Goal: Task Accomplishment & Management: Use online tool/utility

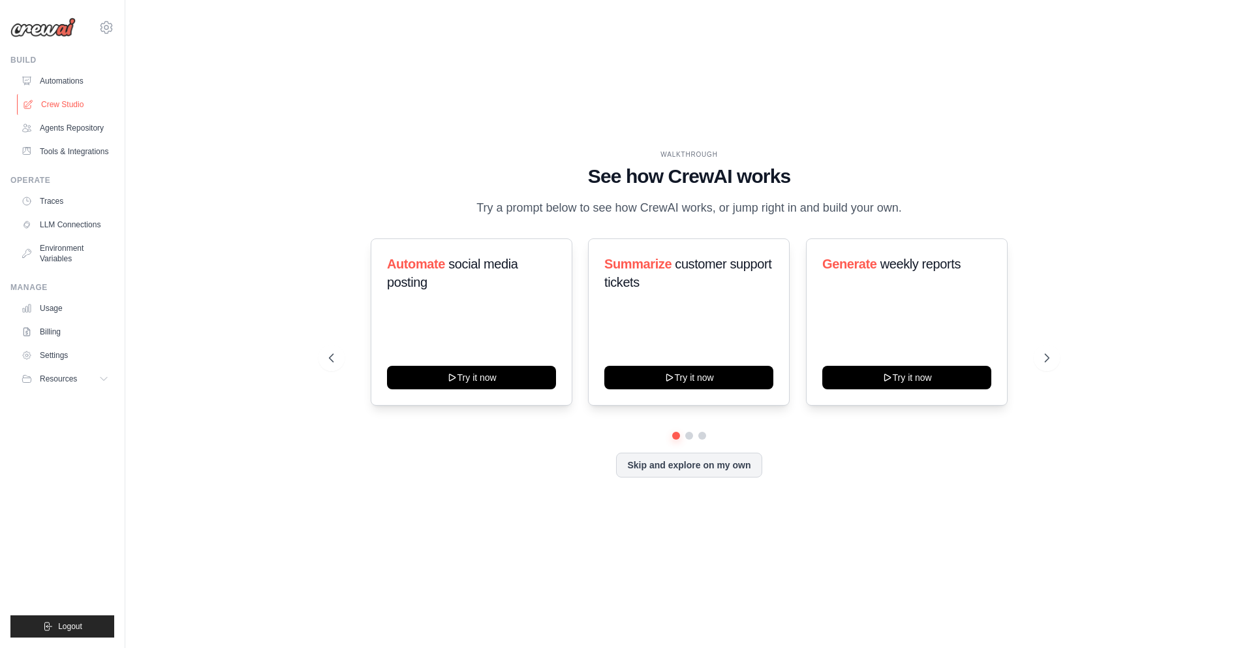
click at [66, 108] on link "Crew Studio" at bounding box center [66, 104] width 99 height 21
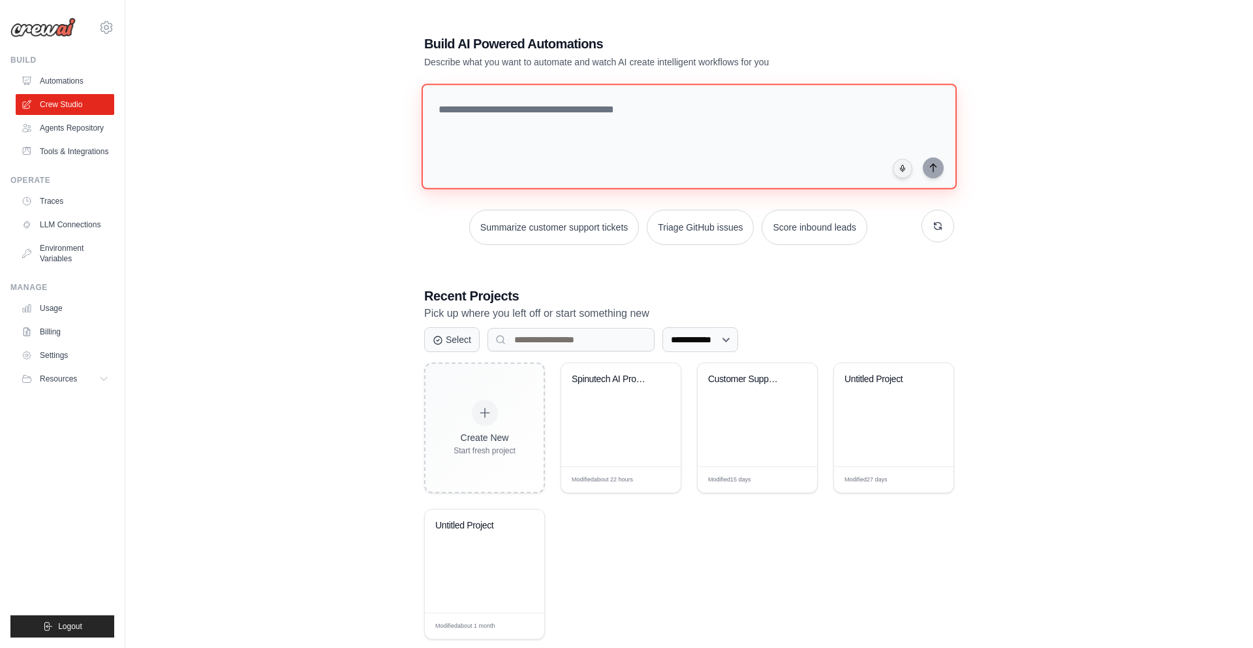
click at [519, 118] on textarea at bounding box center [689, 137] width 535 height 106
paste textarea "**********"
click at [533, 178] on textarea at bounding box center [692, 136] width 541 height 106
drag, startPoint x: 534, startPoint y: 178, endPoint x: 449, endPoint y: 108, distance: 109.9
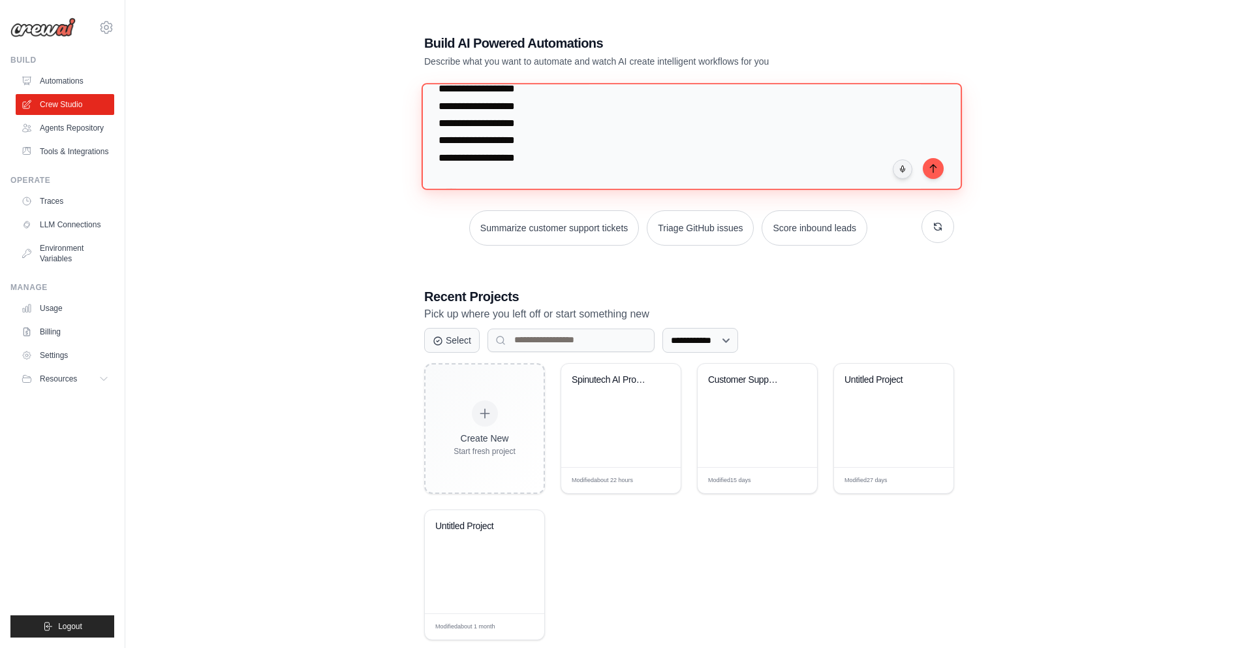
click at [449, 108] on textarea at bounding box center [692, 136] width 541 height 106
click at [527, 108] on textarea at bounding box center [692, 136] width 541 height 106
drag, startPoint x: 530, startPoint y: 108, endPoint x: 509, endPoint y: 110, distance: 21.1
click at [453, 108] on textarea at bounding box center [692, 136] width 541 height 106
click at [533, 144] on textarea at bounding box center [692, 136] width 541 height 106
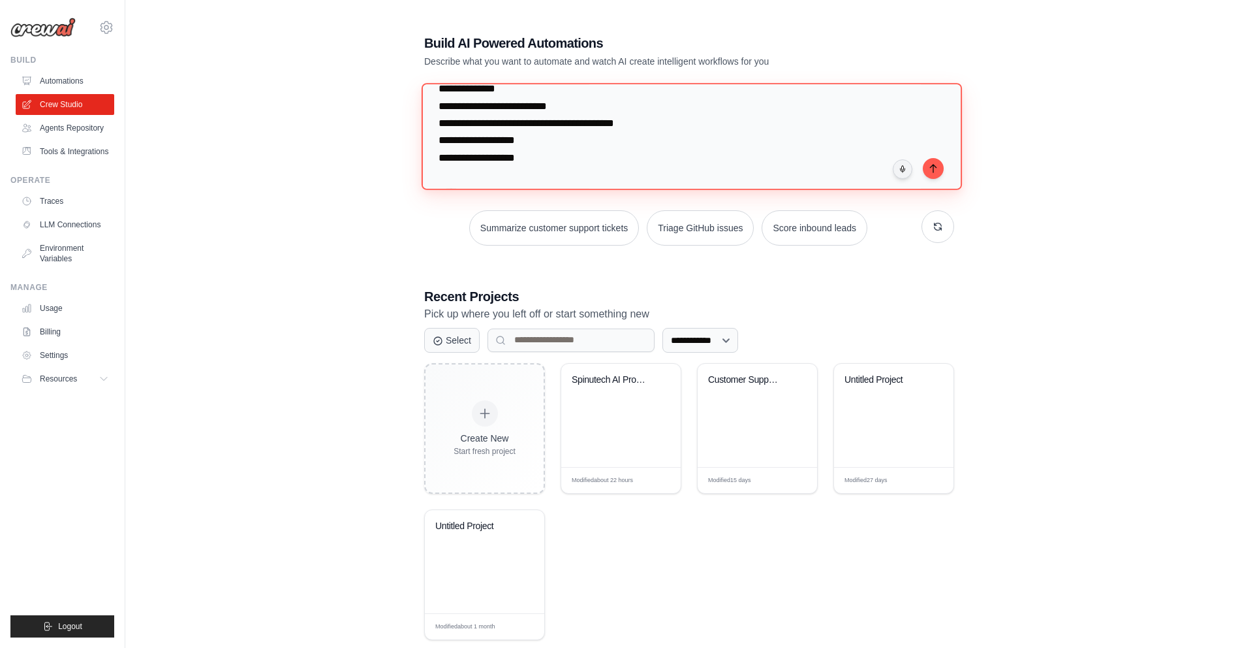
click at [527, 180] on textarea at bounding box center [692, 136] width 541 height 106
drag, startPoint x: 535, startPoint y: 177, endPoint x: 433, endPoint y: 159, distance: 103.5
click at [433, 159] on textarea at bounding box center [692, 136] width 541 height 106
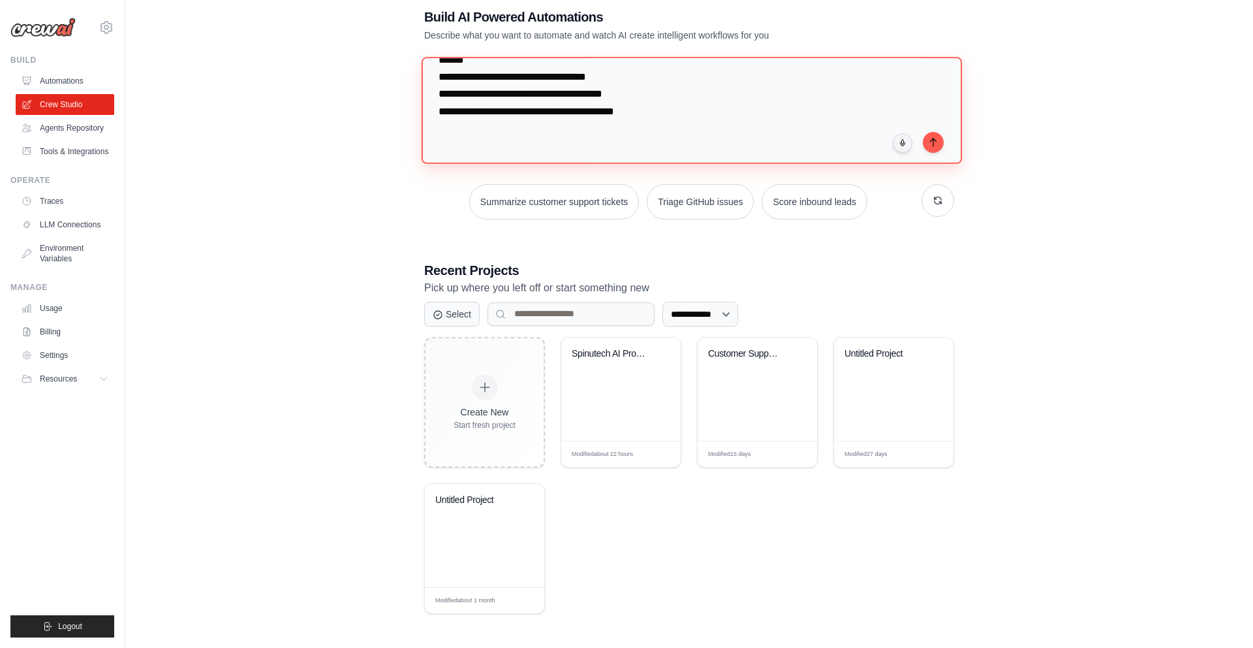
scroll to position [0, 0]
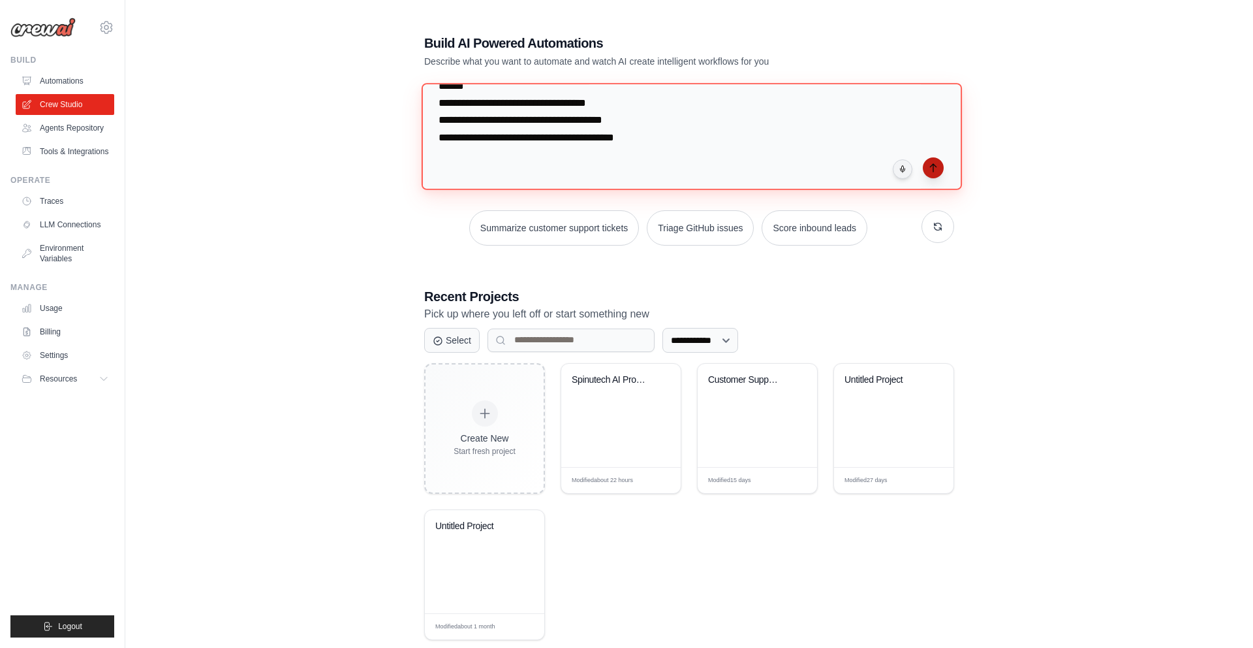
type textarea "**********"
click at [936, 166] on icon "submit" at bounding box center [933, 168] width 10 height 10
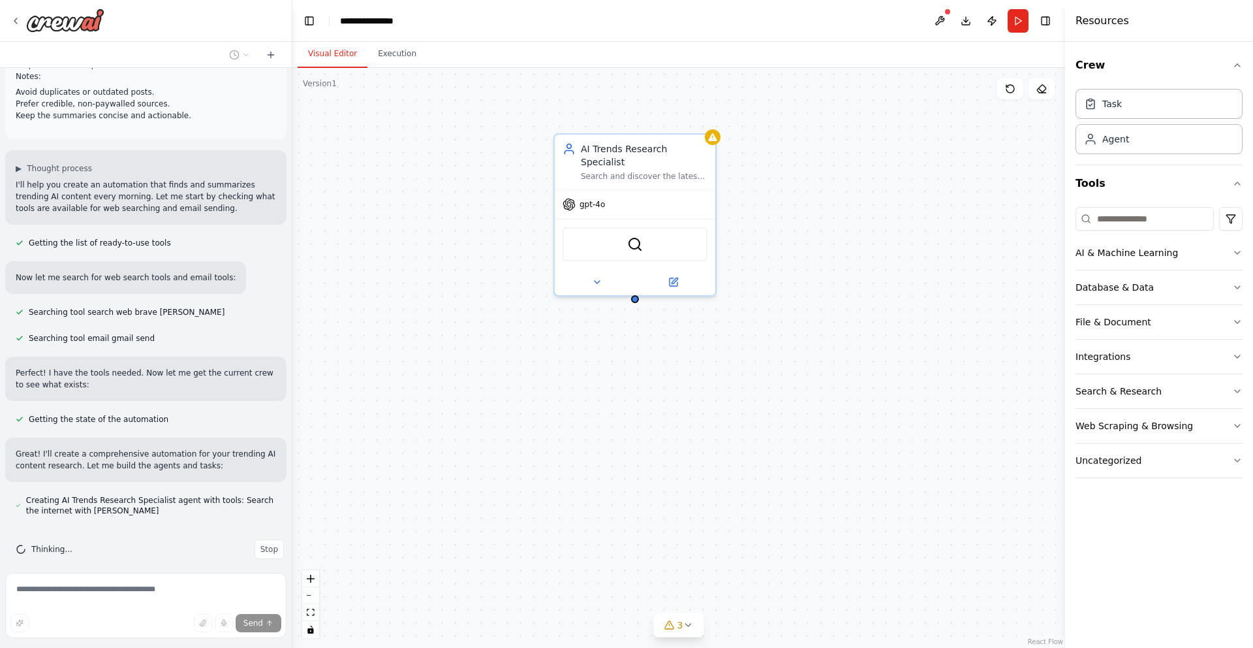
scroll to position [372, 0]
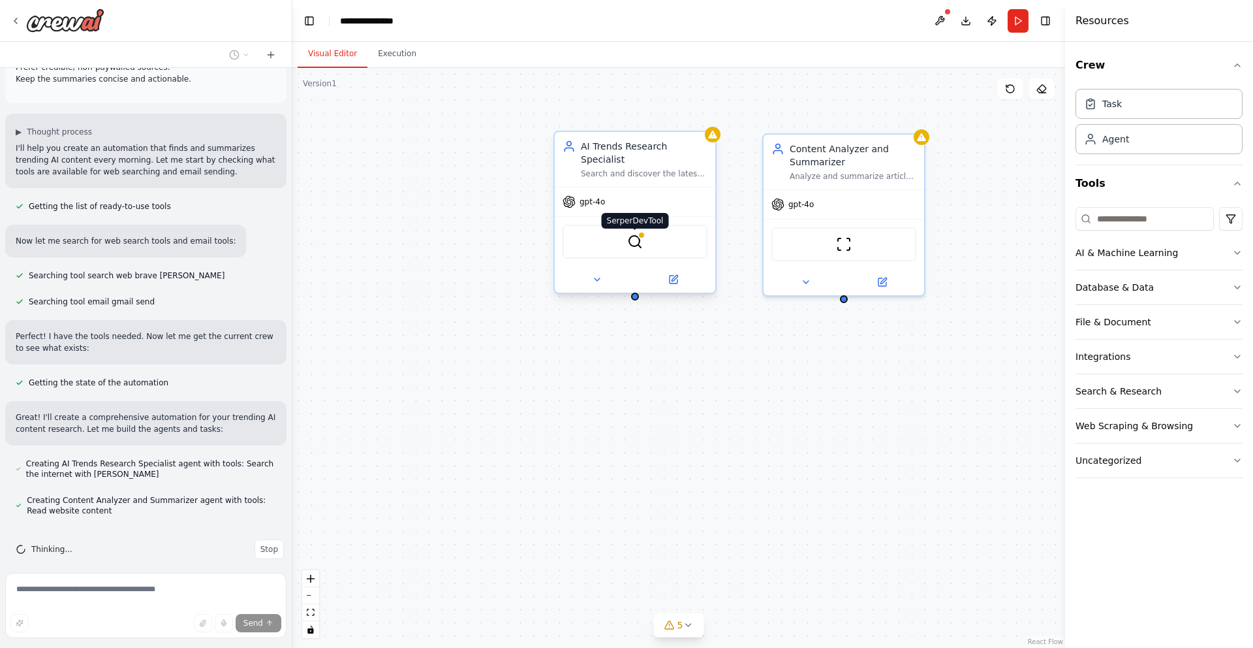
click at [638, 242] on img at bounding box center [635, 242] width 16 height 16
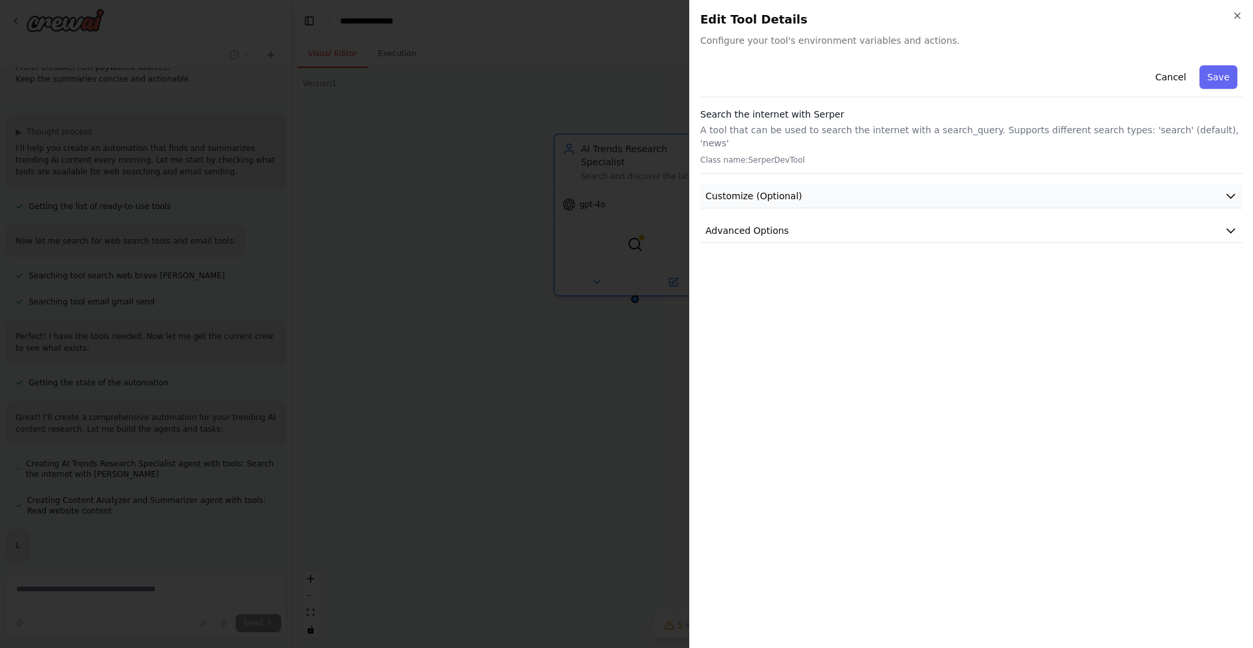
scroll to position [415, 0]
click at [1230, 189] on icon "button" at bounding box center [1231, 195] width 13 height 13
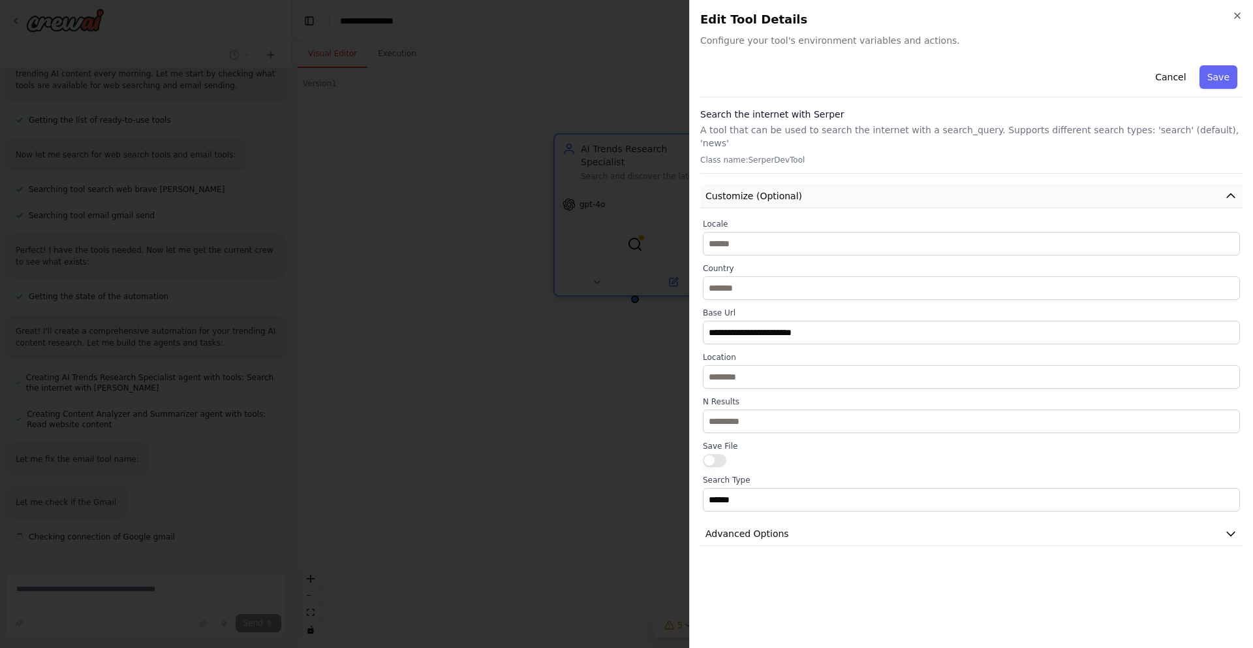
scroll to position [484, 0]
click at [1226, 189] on icon "button" at bounding box center [1231, 195] width 13 height 13
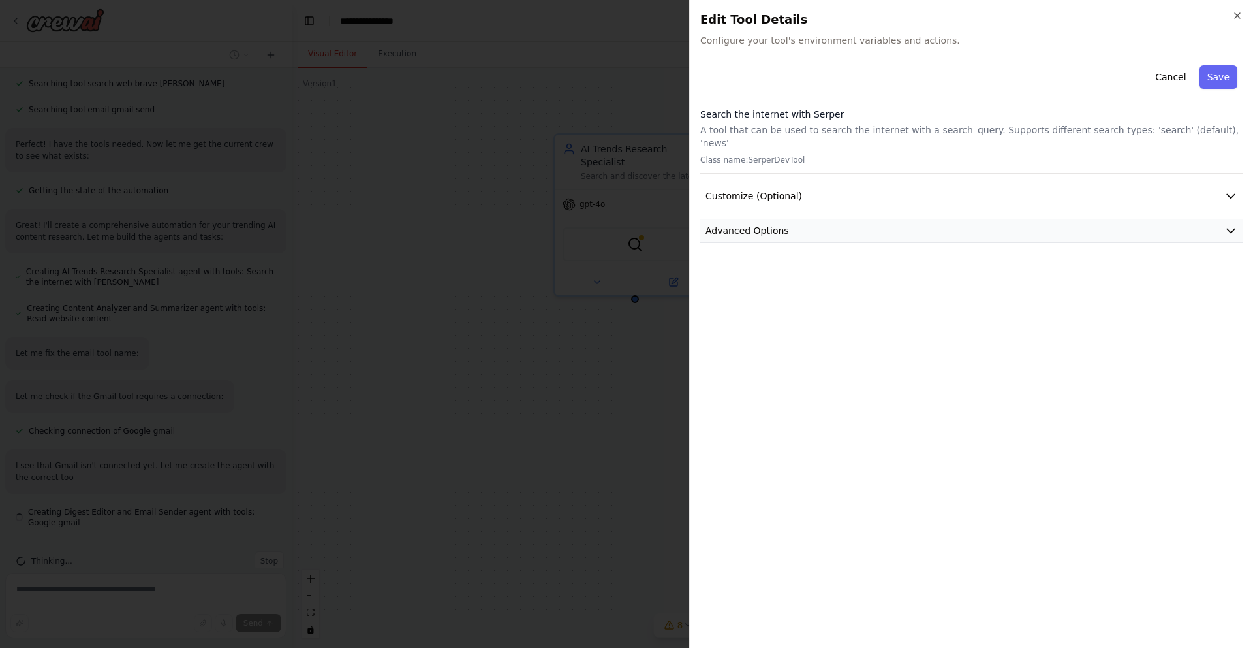
scroll to position [576, 0]
click at [1225, 224] on button "Advanced Options" at bounding box center [971, 231] width 543 height 24
click at [1227, 219] on button "Advanced Options" at bounding box center [971, 231] width 543 height 24
click at [1229, 189] on icon "button" at bounding box center [1231, 195] width 13 height 13
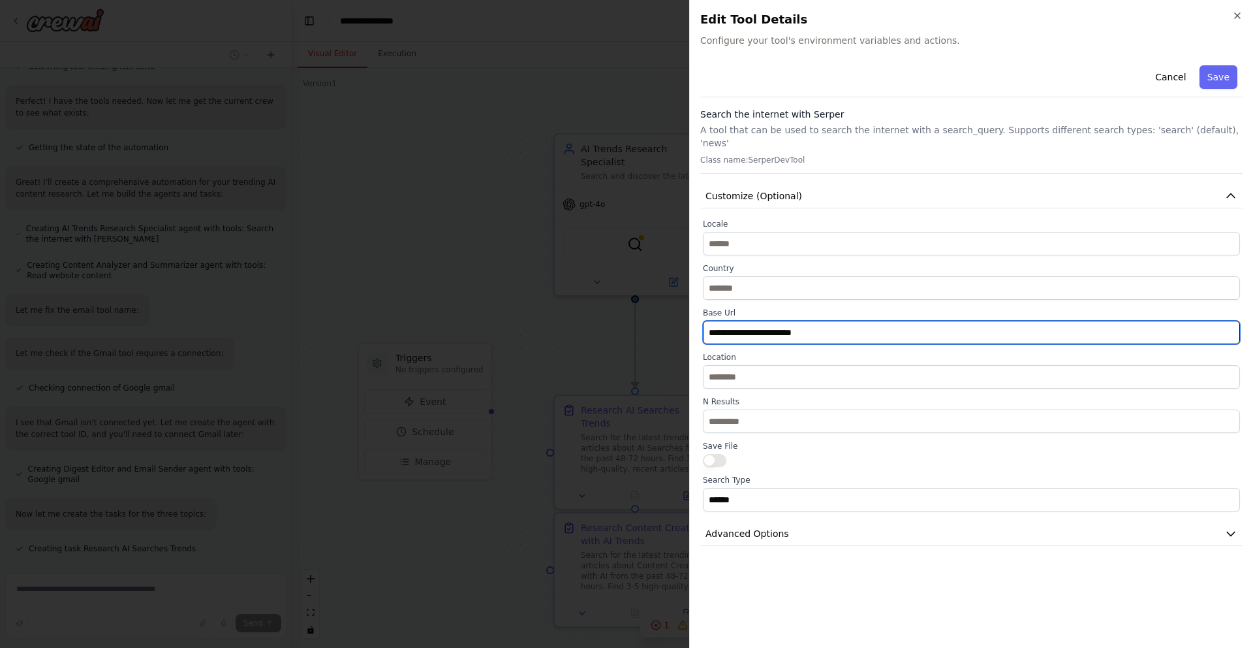
click at [789, 325] on input "**********" at bounding box center [971, 333] width 537 height 24
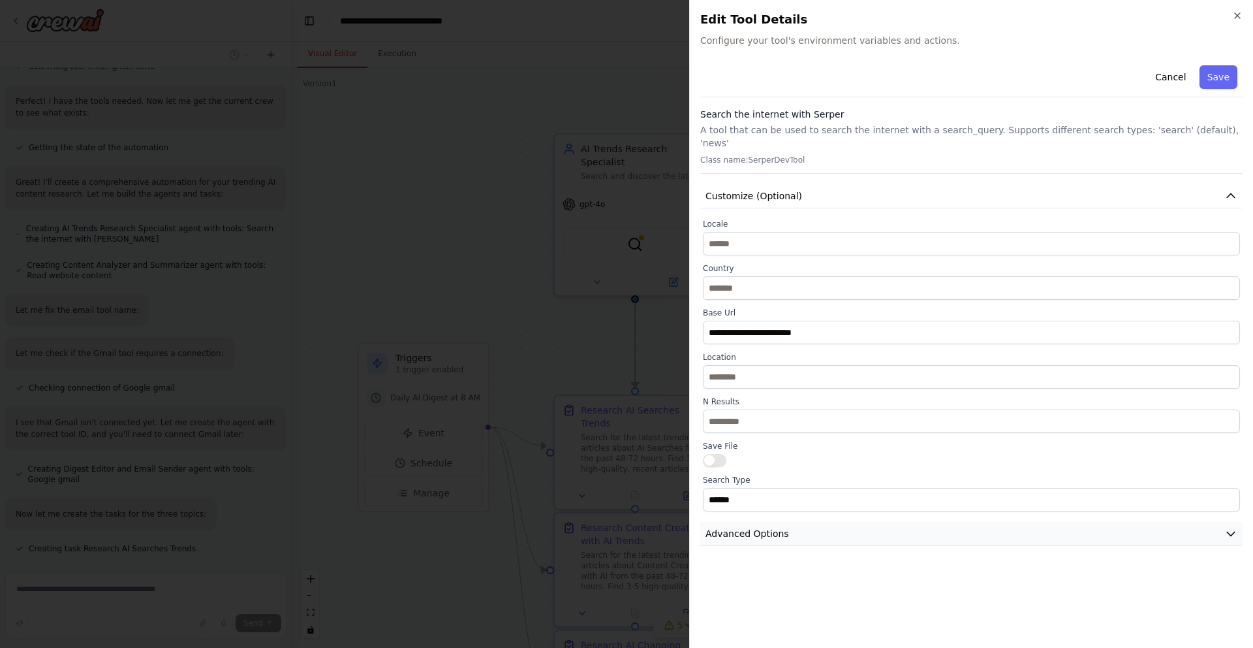
click at [858, 522] on button "Advanced Options" at bounding box center [971, 534] width 543 height 24
click at [785, 601] on input "text" at bounding box center [972, 611] width 520 height 24
paste input "**********"
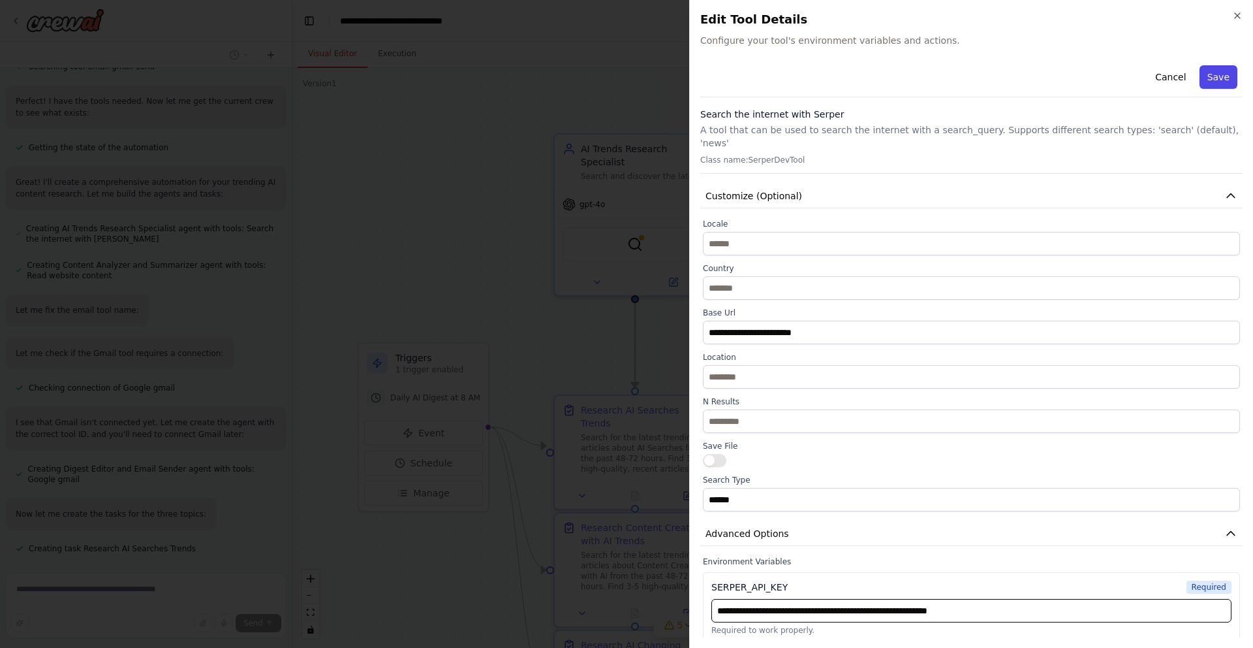
type input "**********"
click at [1209, 73] on button "Save" at bounding box center [1219, 77] width 38 height 24
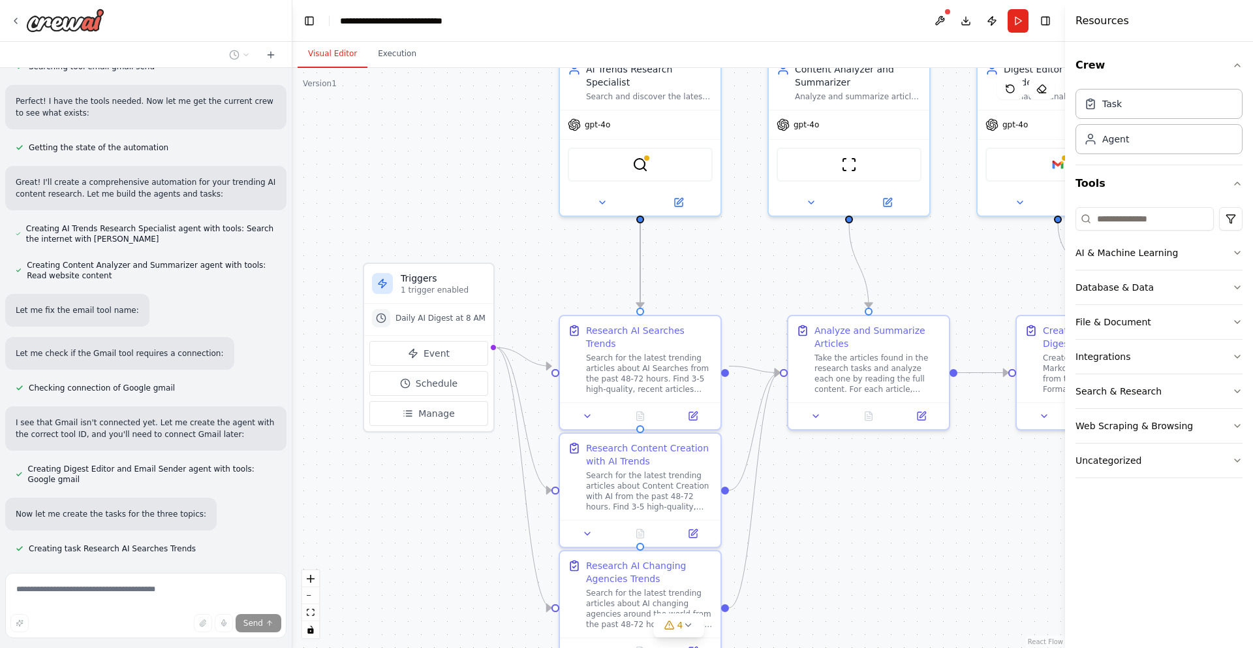
drag, startPoint x: 550, startPoint y: 331, endPoint x: 556, endPoint y: 251, distance: 79.8
click at [556, 251] on div ".deletable-edge-delete-btn { width: 20px; height: 20px; border: 0px solid #ffff…" at bounding box center [678, 358] width 773 height 580
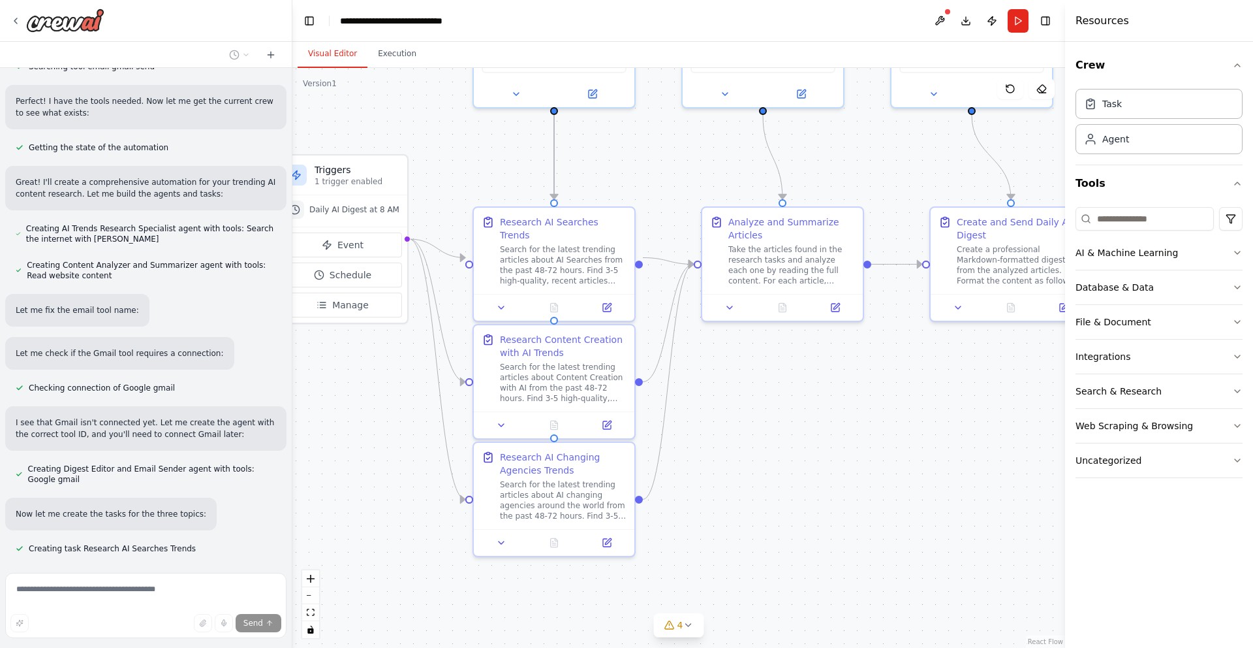
drag, startPoint x: 606, startPoint y: 285, endPoint x: 520, endPoint y: 176, distance: 138.5
click at [520, 176] on div ".deletable-edge-delete-btn { width: 20px; height: 20px; border: 0px solid #ffff…" at bounding box center [678, 358] width 773 height 580
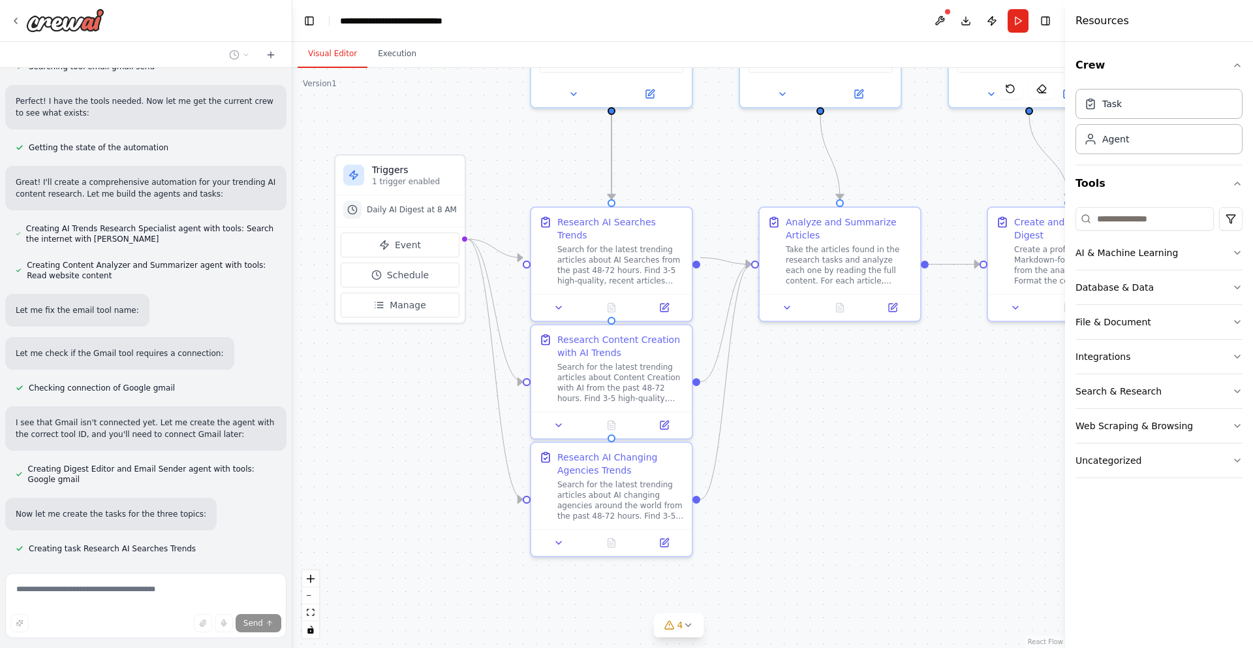
drag, startPoint x: 735, startPoint y: 424, endPoint x: 793, endPoint y: 424, distance: 57.4
click at [793, 424] on div ".deletable-edge-delete-btn { width: 20px; height: 20px; border: 0px solid #ffff…" at bounding box center [678, 358] width 773 height 580
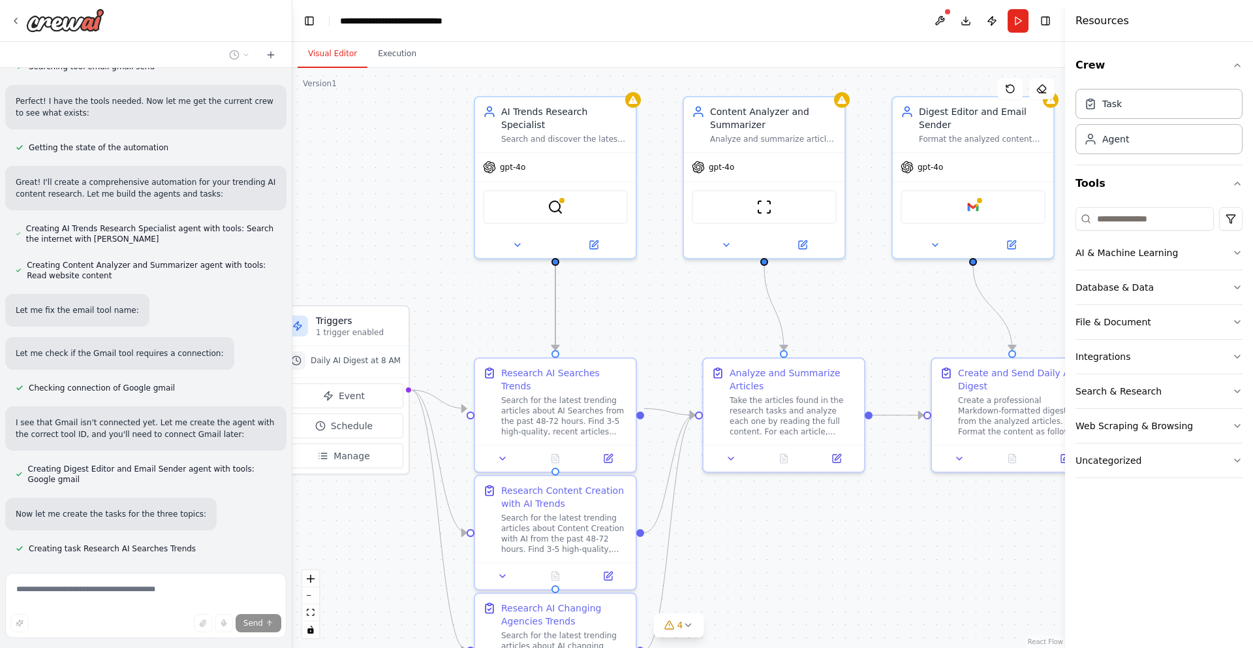
drag, startPoint x: 869, startPoint y: 395, endPoint x: 814, endPoint y: 548, distance: 162.3
click at [814, 548] on div ".deletable-edge-delete-btn { width: 20px; height: 20px; border: 0px solid #ffff…" at bounding box center [678, 358] width 773 height 580
click at [564, 206] on img at bounding box center [557, 206] width 16 height 16
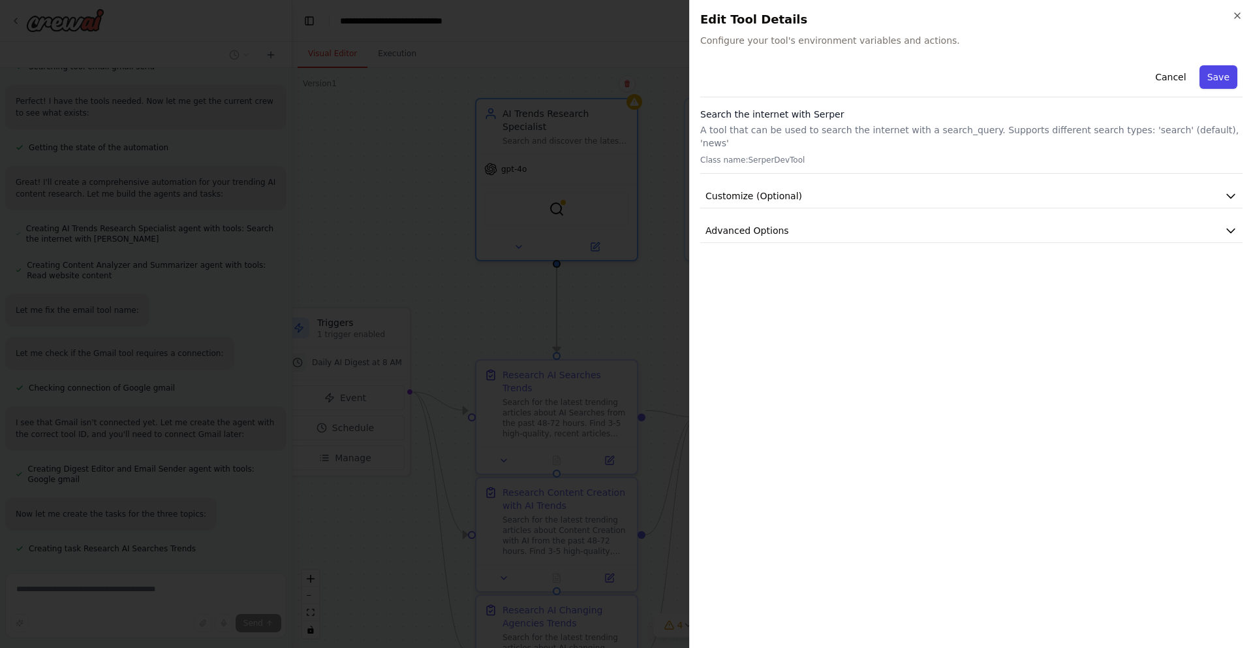
click at [1212, 76] on button "Save" at bounding box center [1219, 77] width 38 height 24
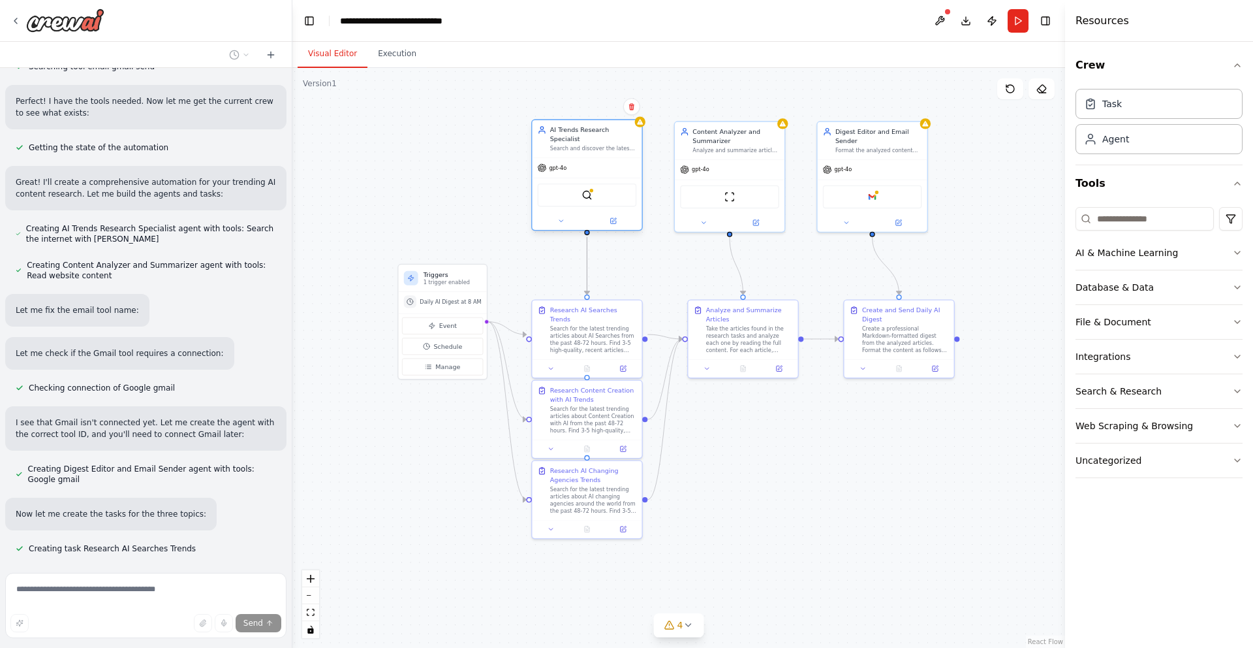
click at [555, 170] on span "gpt-4o" at bounding box center [558, 168] width 18 height 7
click at [589, 166] on div "gpt-4o" at bounding box center [587, 168] width 110 height 20
click at [559, 226] on button at bounding box center [561, 220] width 50 height 10
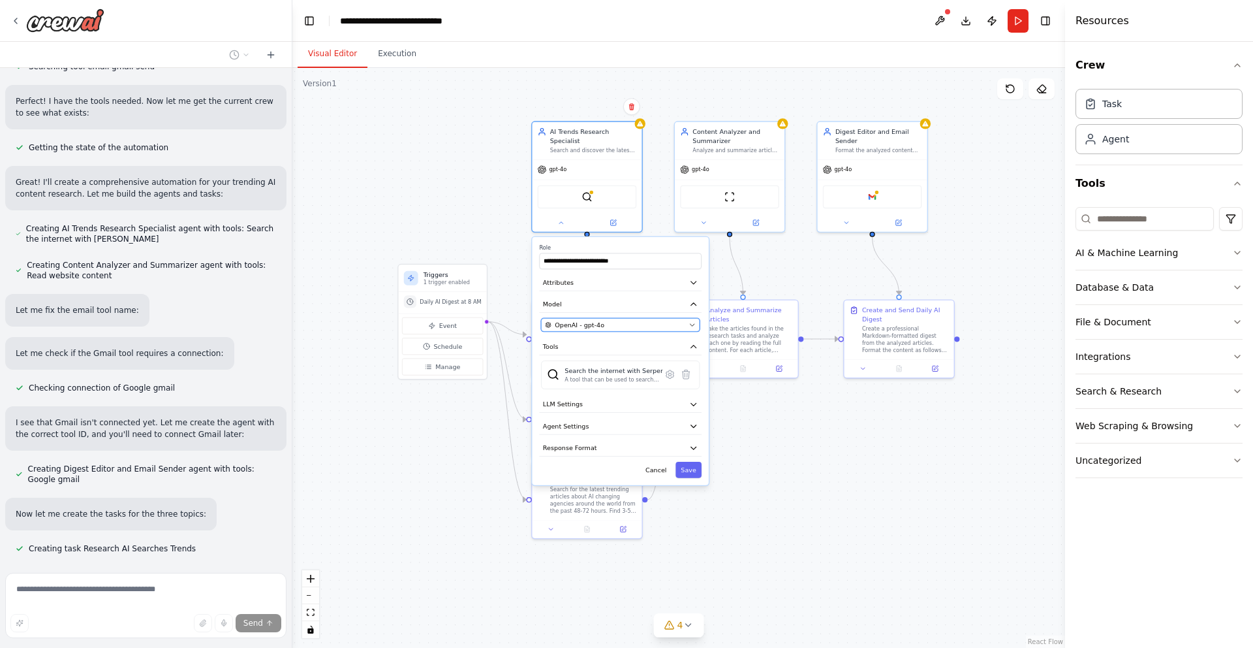
click at [680, 321] on div "OpenAI - gpt-4o" at bounding box center [615, 325] width 140 height 9
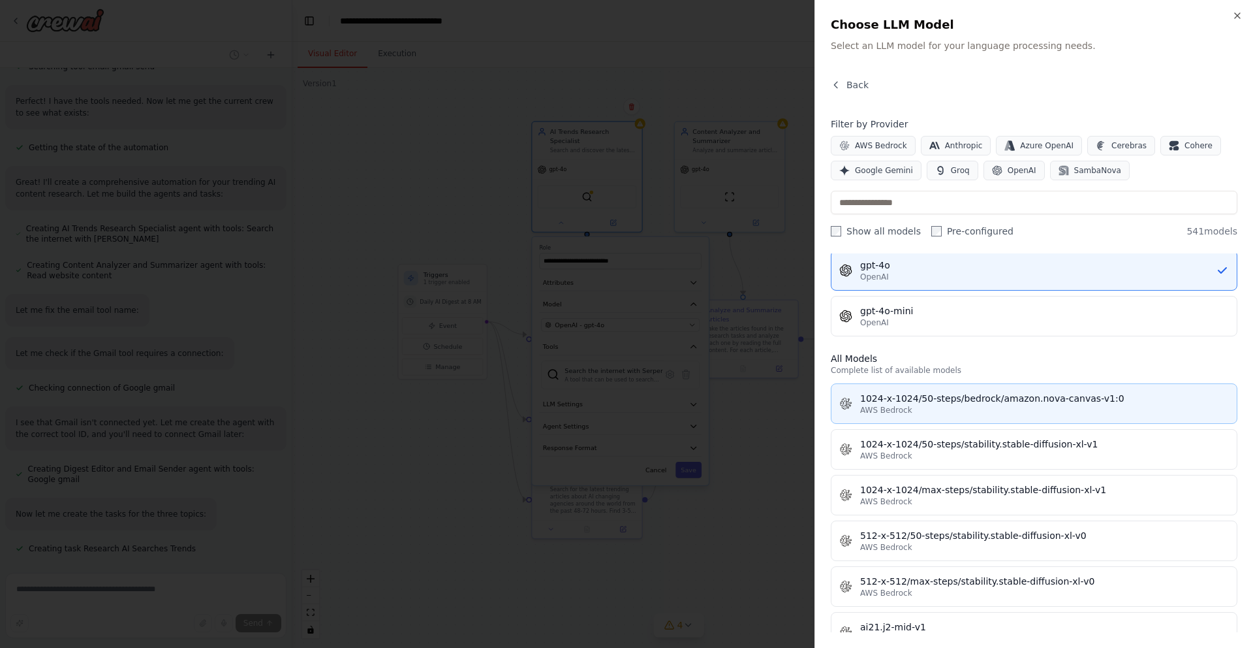
scroll to position [218, 0]
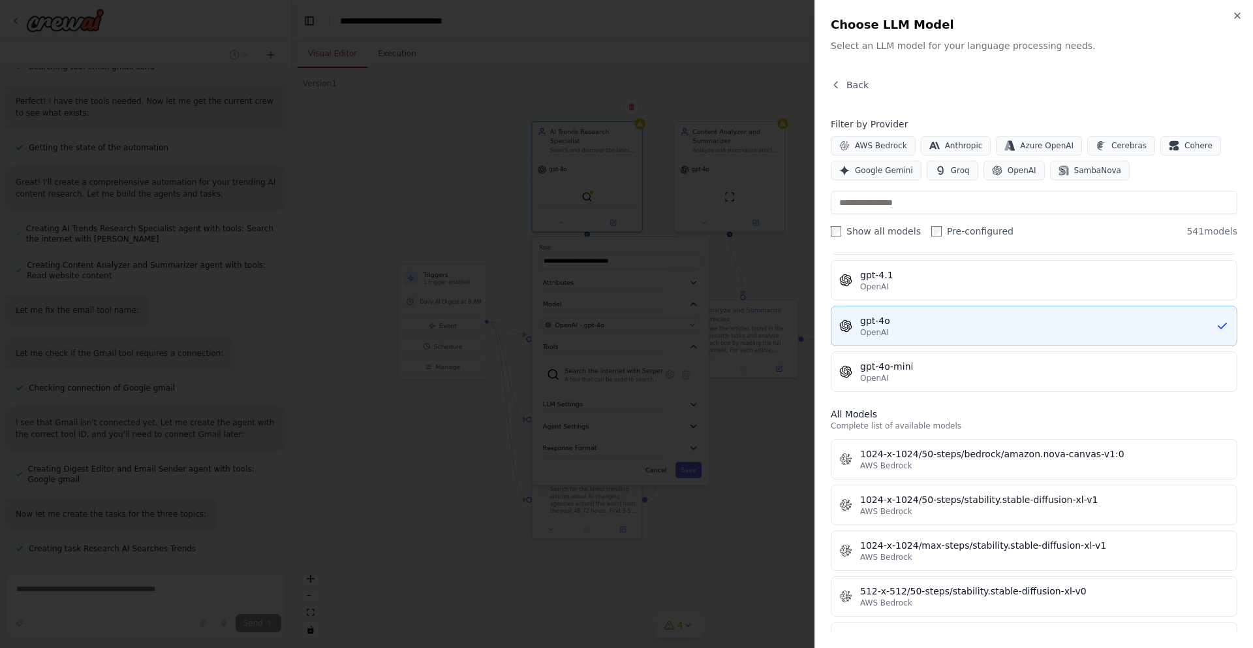
click at [969, 324] on div "gpt-4o" at bounding box center [1038, 320] width 356 height 13
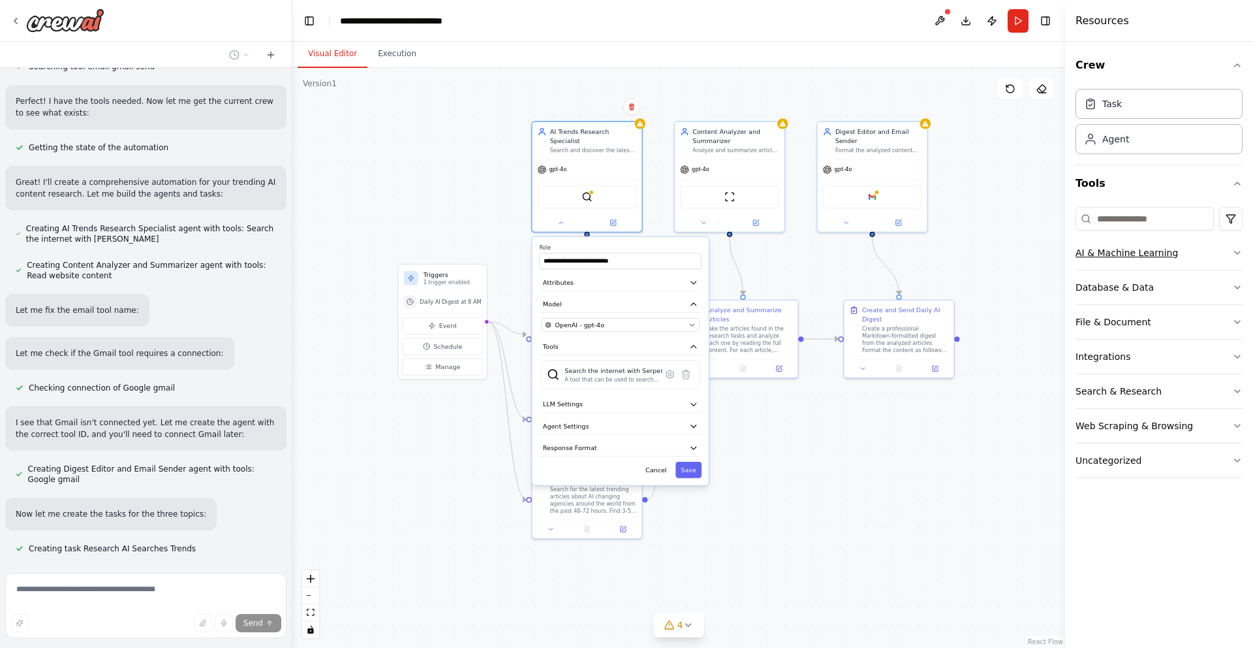
click at [1127, 250] on div "AI & Machine Learning" at bounding box center [1127, 252] width 102 height 13
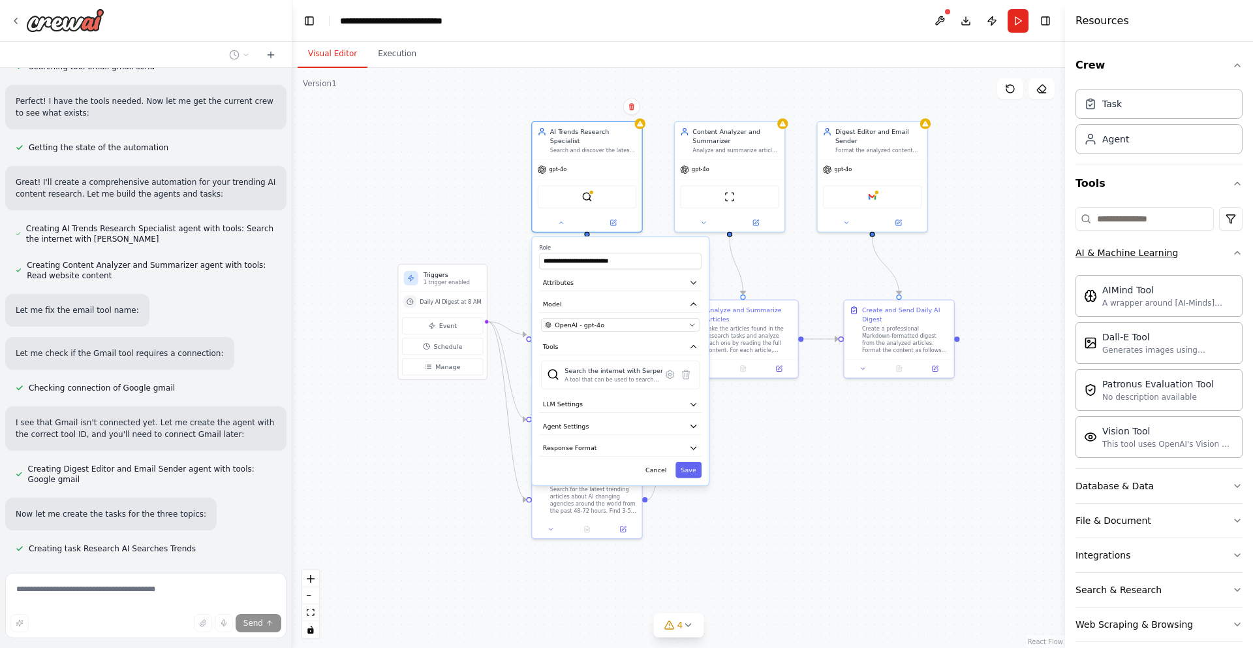
click at [1229, 249] on button "AI & Machine Learning" at bounding box center [1159, 253] width 167 height 34
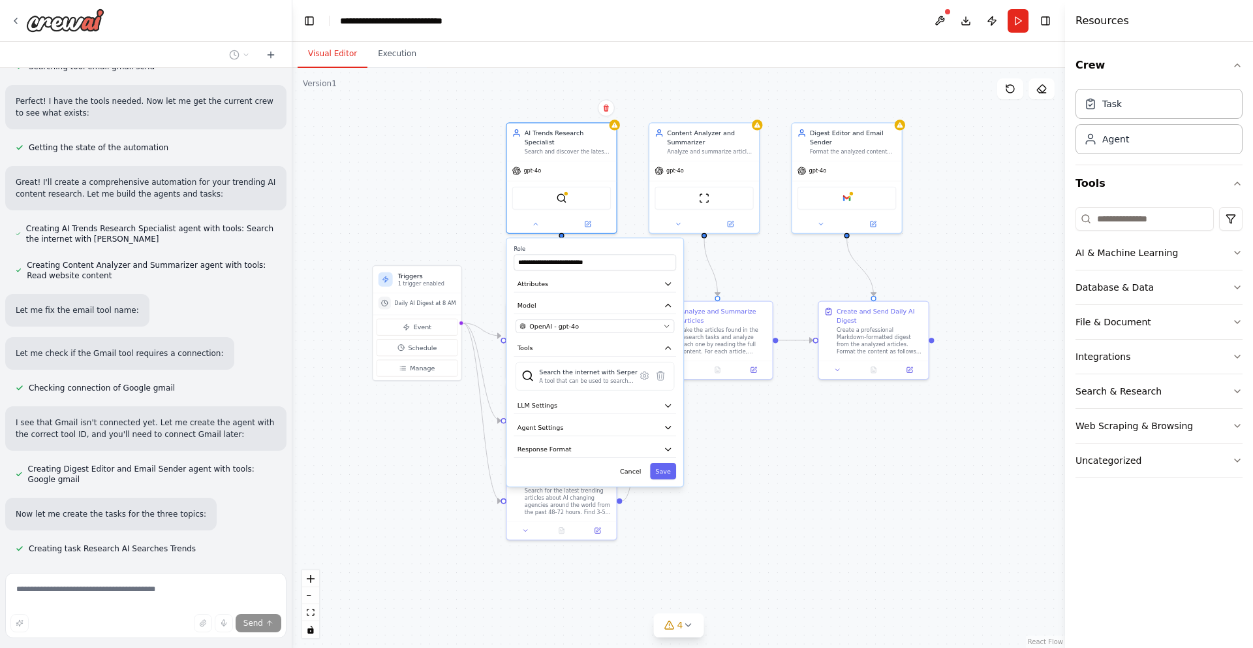
drag, startPoint x: 975, startPoint y: 202, endPoint x: 949, endPoint y: 203, distance: 25.5
click at [949, 203] on div ".deletable-edge-delete-btn { width: 20px; height: 20px; border: 0px solid #ffff…" at bounding box center [678, 358] width 773 height 580
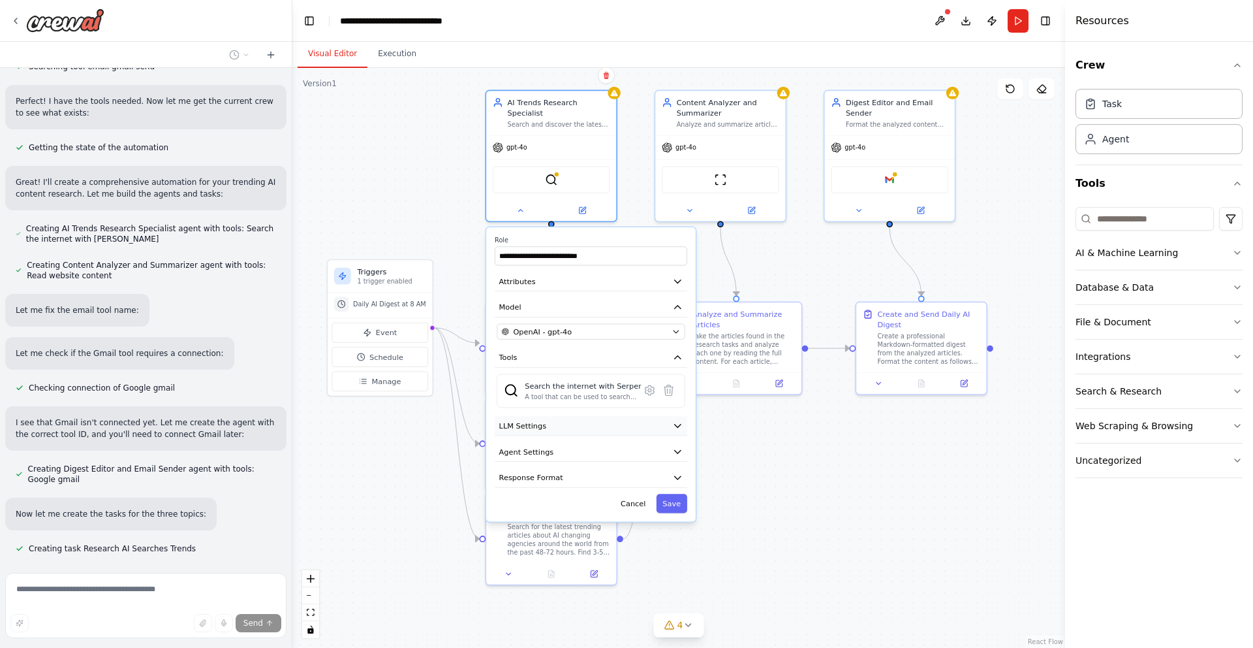
click at [677, 421] on icon "button" at bounding box center [677, 425] width 10 height 10
click at [672, 426] on icon "button" at bounding box center [677, 425] width 10 height 10
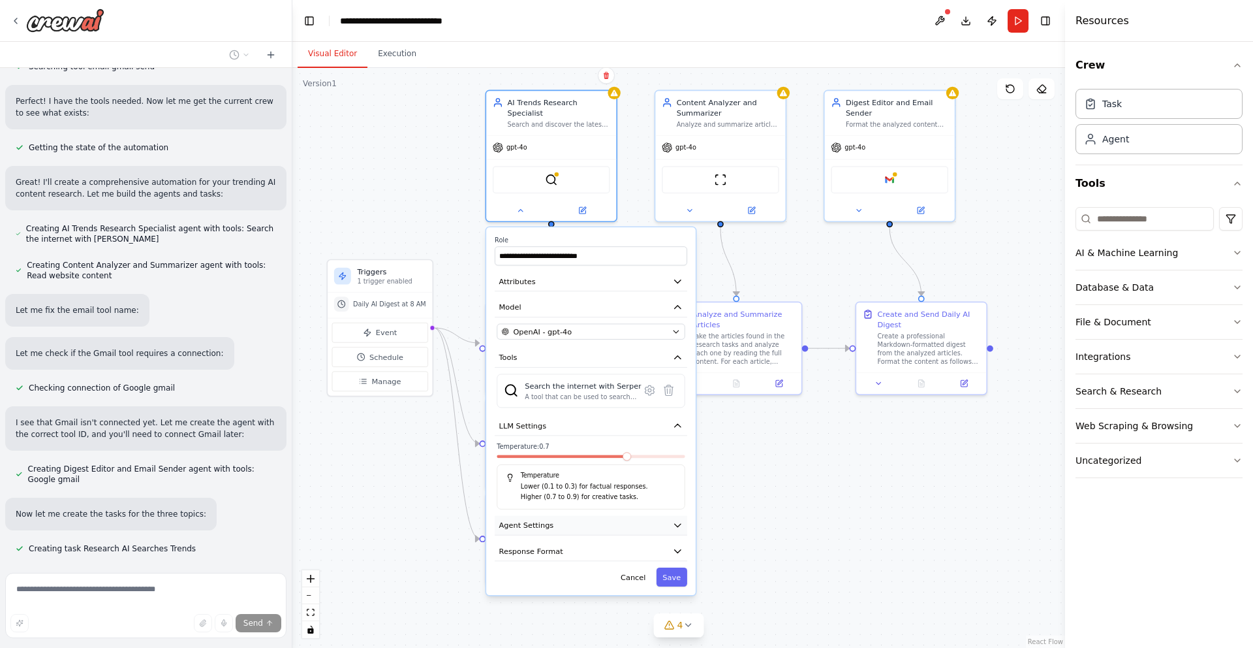
click at [650, 527] on button "Agent Settings" at bounding box center [591, 526] width 193 height 20
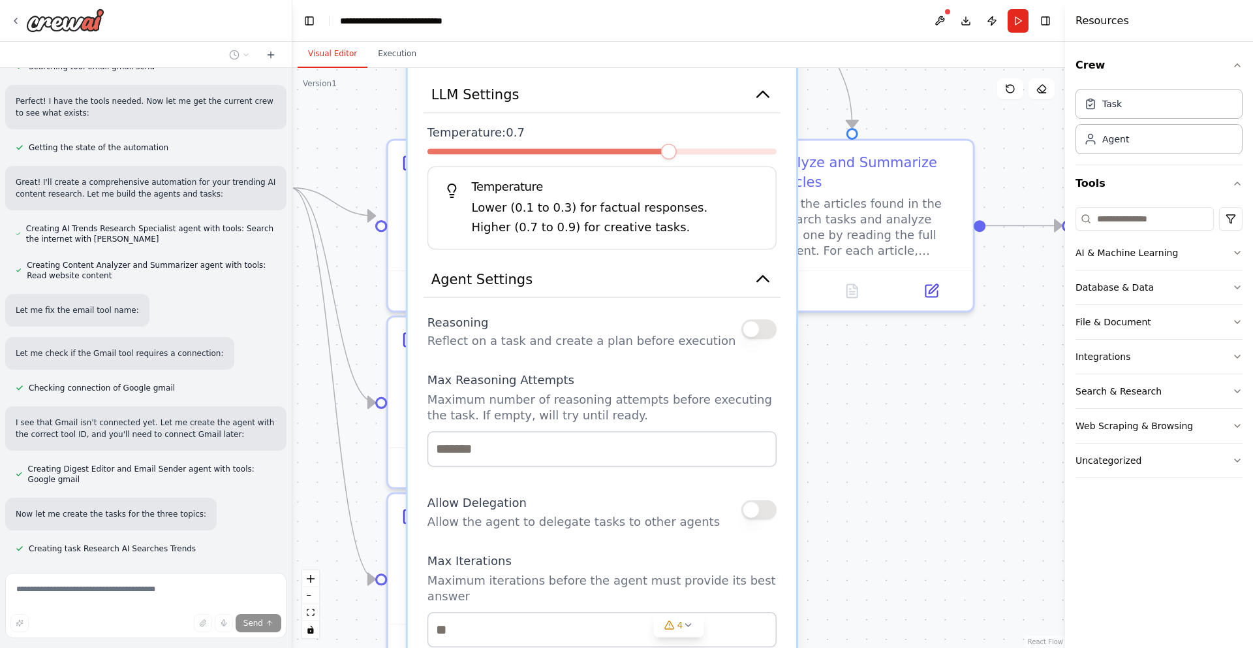
drag, startPoint x: 619, startPoint y: 490, endPoint x: 632, endPoint y: 216, distance: 273.8
click at [632, 216] on p "Lower (0.1 to 0.3) for factual responses." at bounding box center [615, 207] width 289 height 19
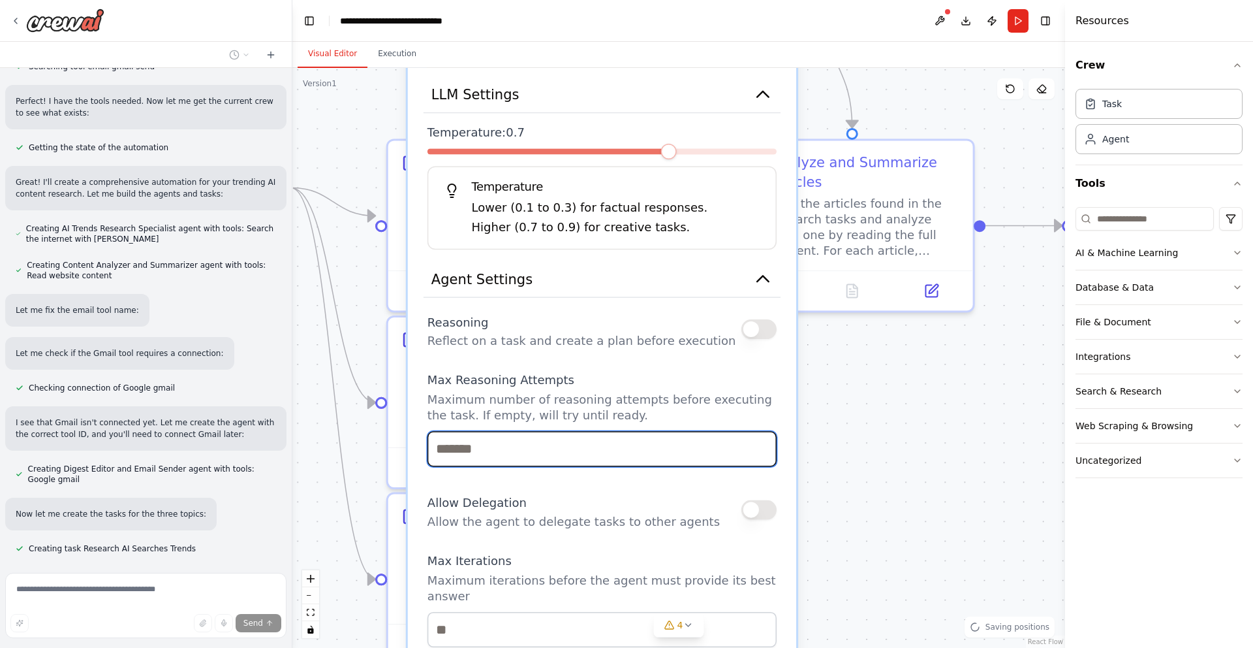
drag, startPoint x: 578, startPoint y: 463, endPoint x: 546, endPoint y: 356, distance: 110.9
click at [546, 356] on div "Reasoning Reflect on a task and create a plan before execution Max Reasoning At…" at bounding box center [602, 580] width 349 height 542
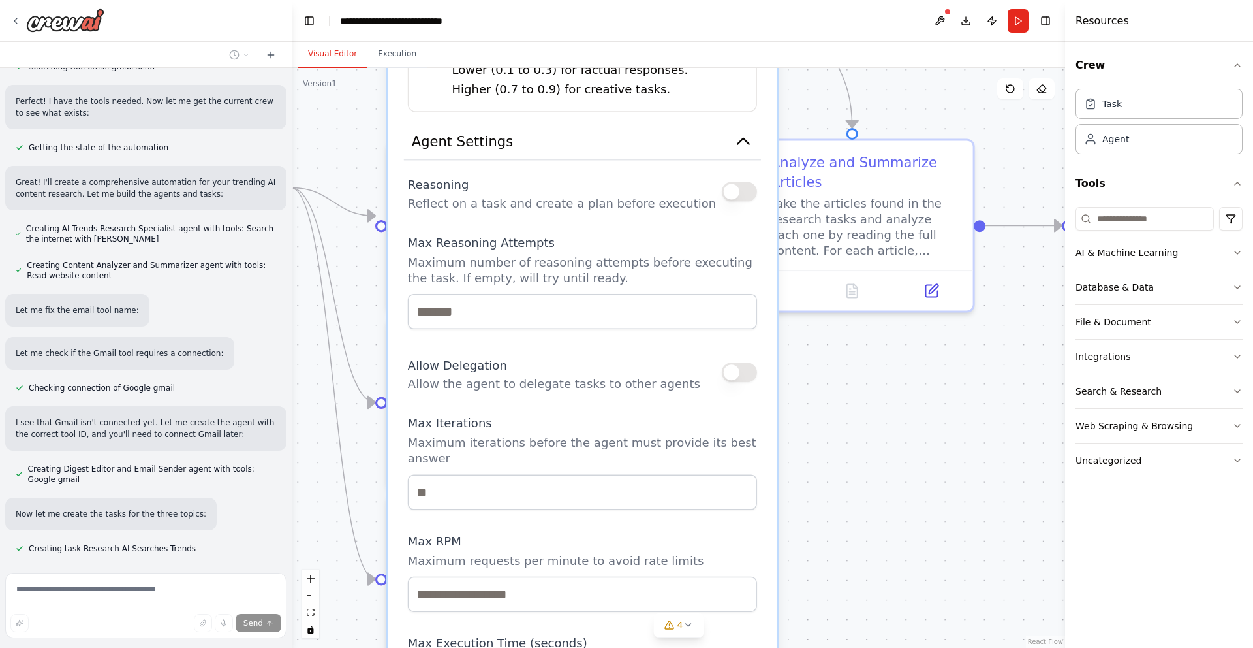
drag, startPoint x: 598, startPoint y: 397, endPoint x: 575, endPoint y: 263, distance: 135.8
click at [575, 263] on p "Maximum number of reasoning attempts before executing the task. If empty, will …" at bounding box center [582, 270] width 349 height 31
click at [897, 381] on div ".deletable-edge-delete-btn { width: 20px; height: 20px; border: 0px solid #ffff…" at bounding box center [678, 358] width 773 height 580
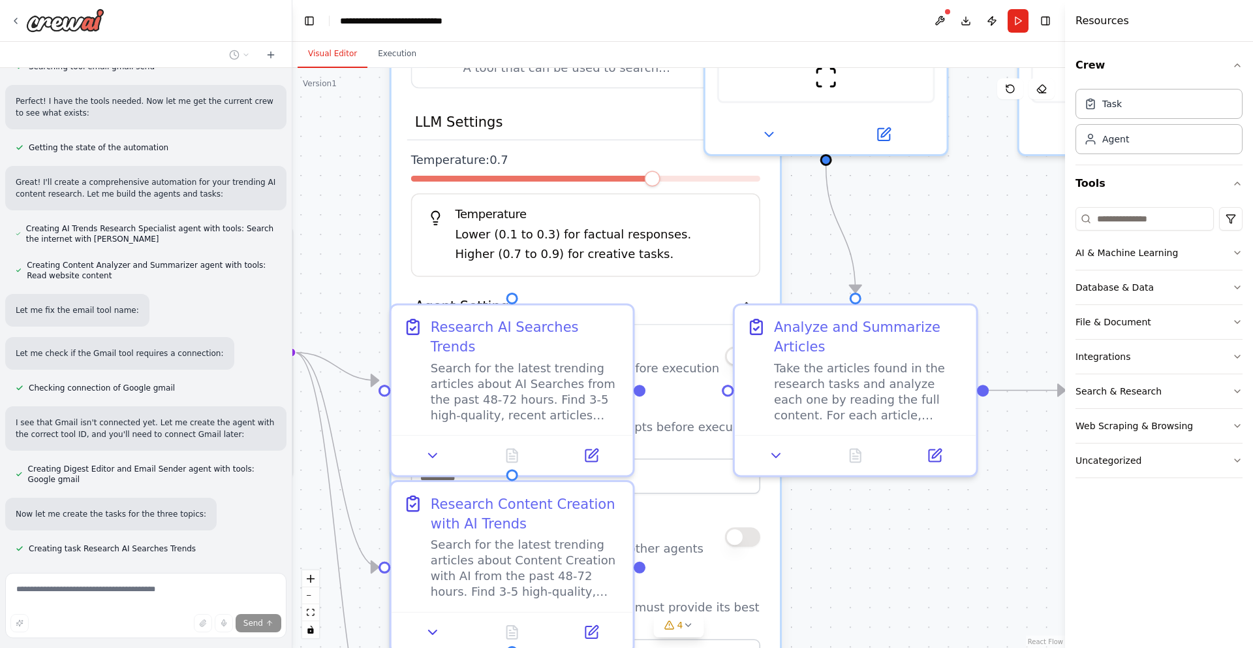
drag, startPoint x: 845, startPoint y: 417, endPoint x: 849, endPoint y: 582, distance: 164.5
click at [849, 582] on div ".deletable-edge-delete-btn { width: 20px; height: 20px; border: 0px solid #ffff…" at bounding box center [678, 358] width 773 height 580
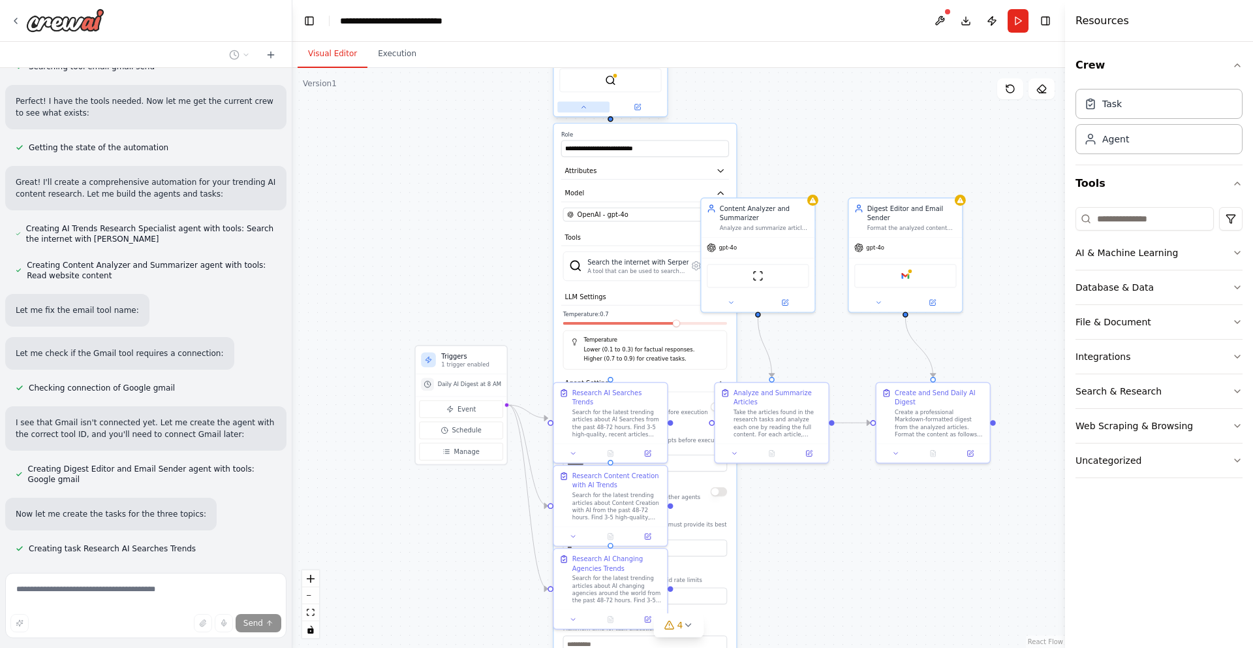
click at [588, 107] on button at bounding box center [584, 106] width 52 height 11
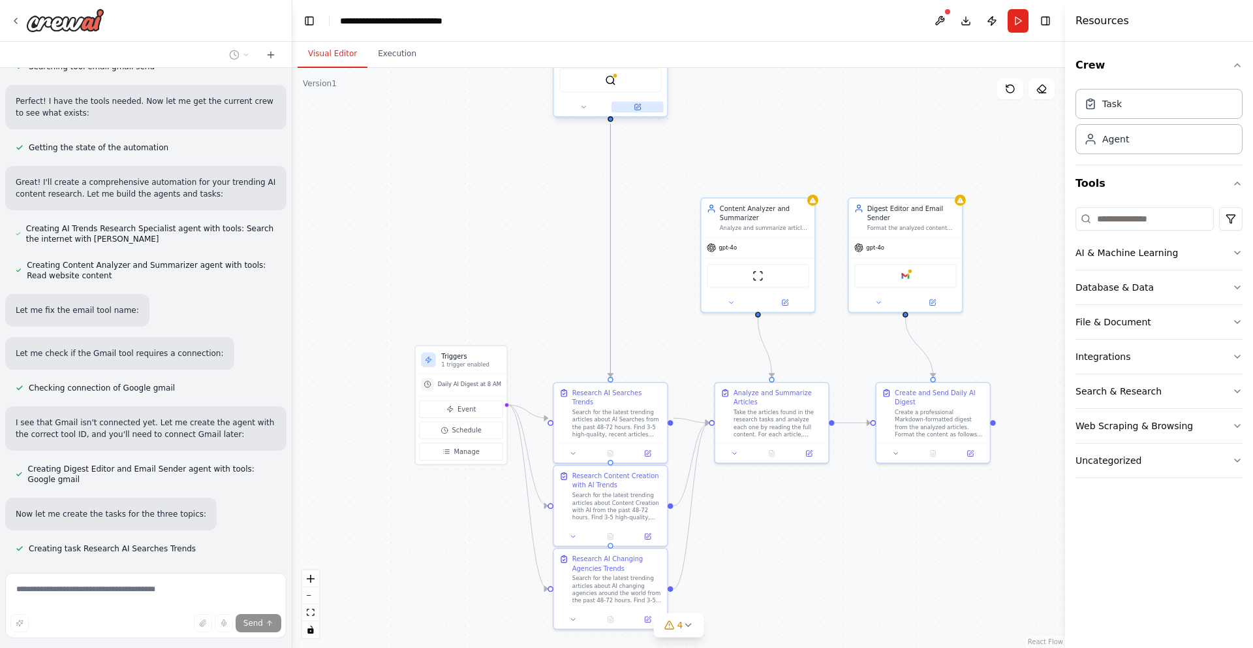
click at [639, 107] on icon at bounding box center [637, 106] width 5 height 5
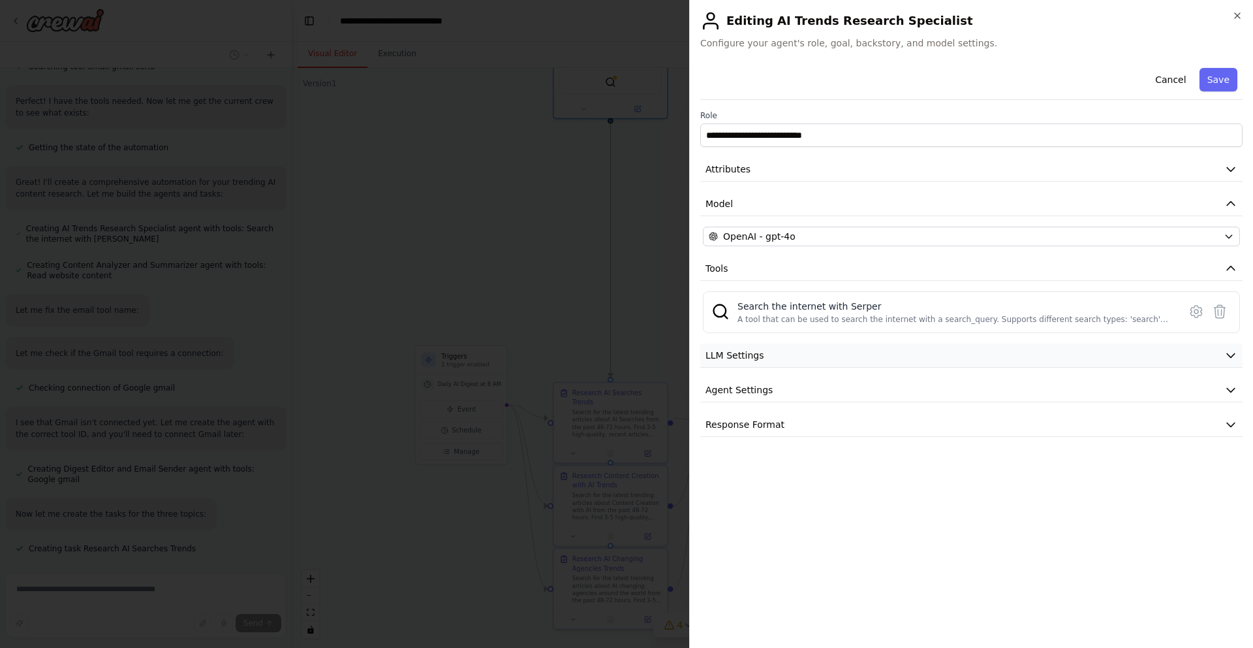
click at [996, 345] on button "LLM Settings" at bounding box center [971, 355] width 543 height 24
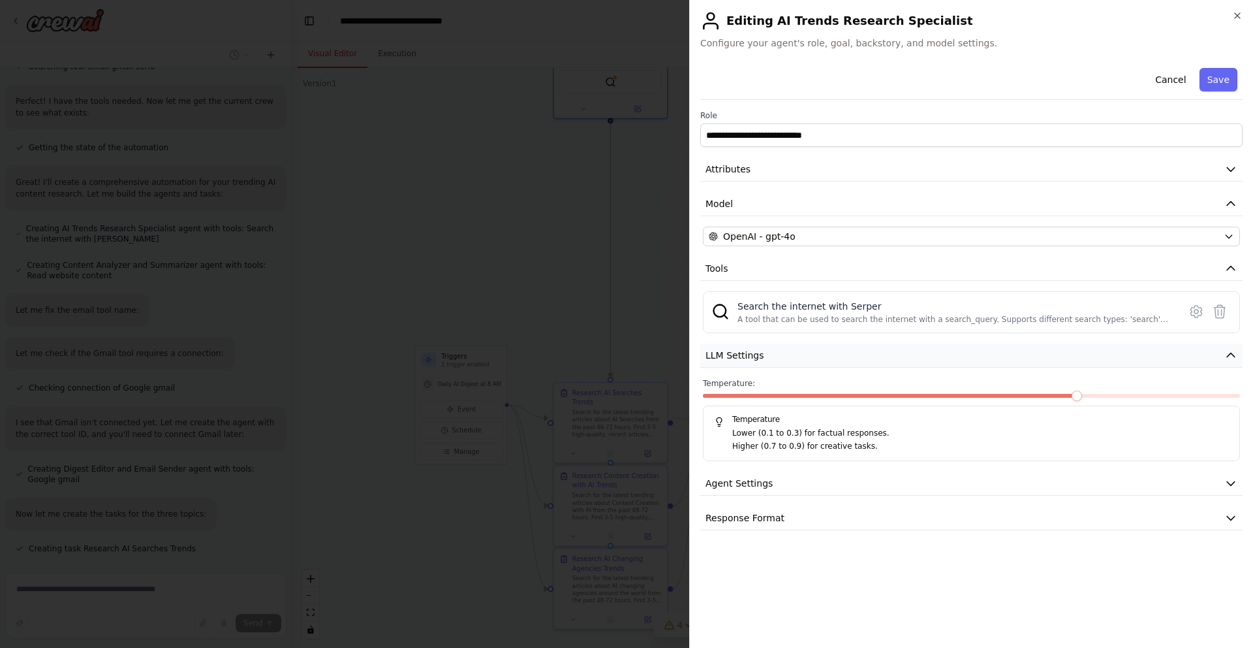
click at [984, 353] on button "LLM Settings" at bounding box center [971, 355] width 543 height 24
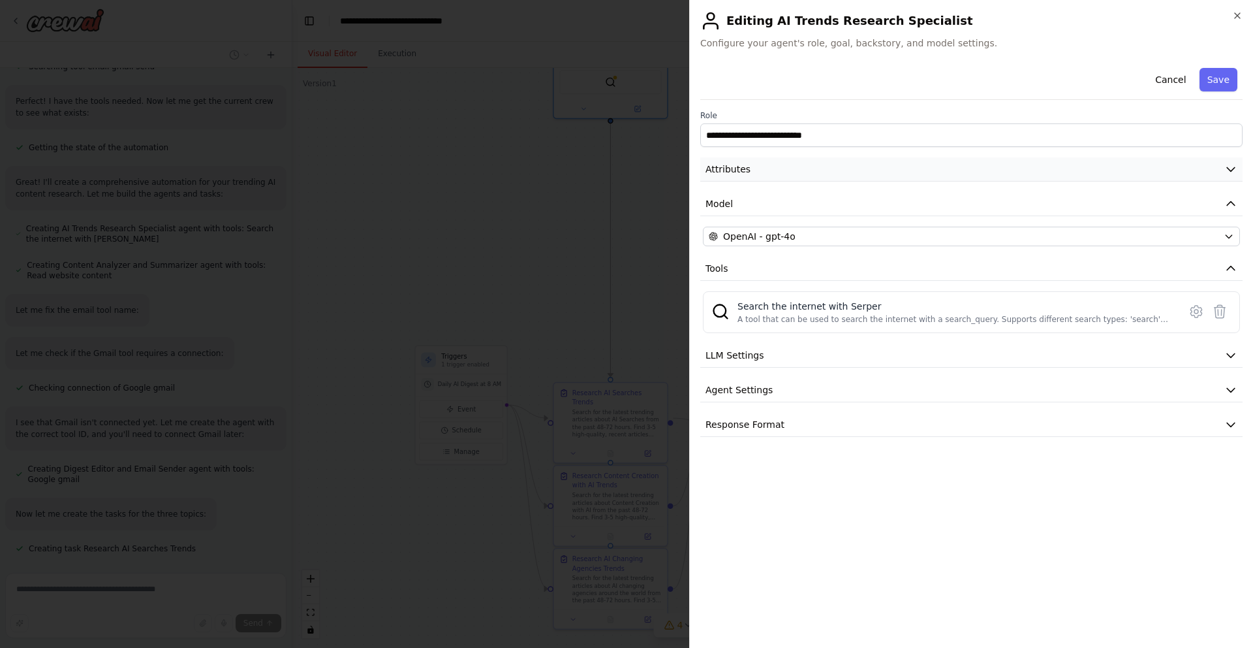
click at [1022, 180] on button "Attributes" at bounding box center [971, 169] width 543 height 24
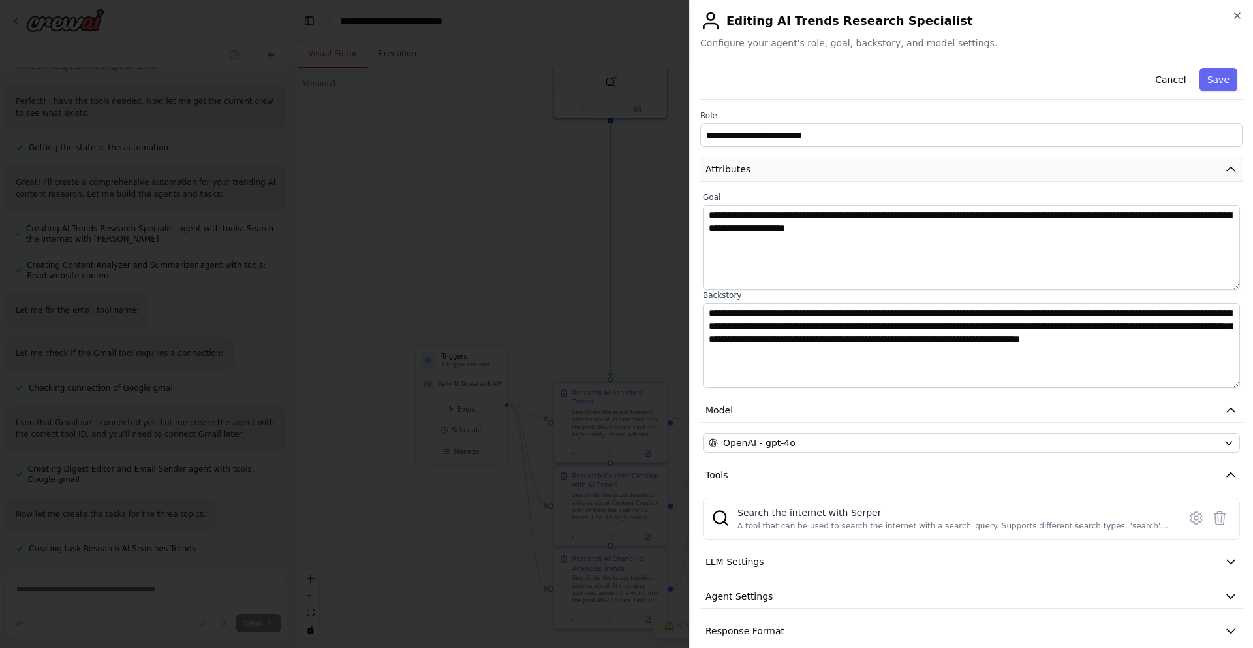
click at [1020, 176] on button "Attributes" at bounding box center [971, 169] width 543 height 24
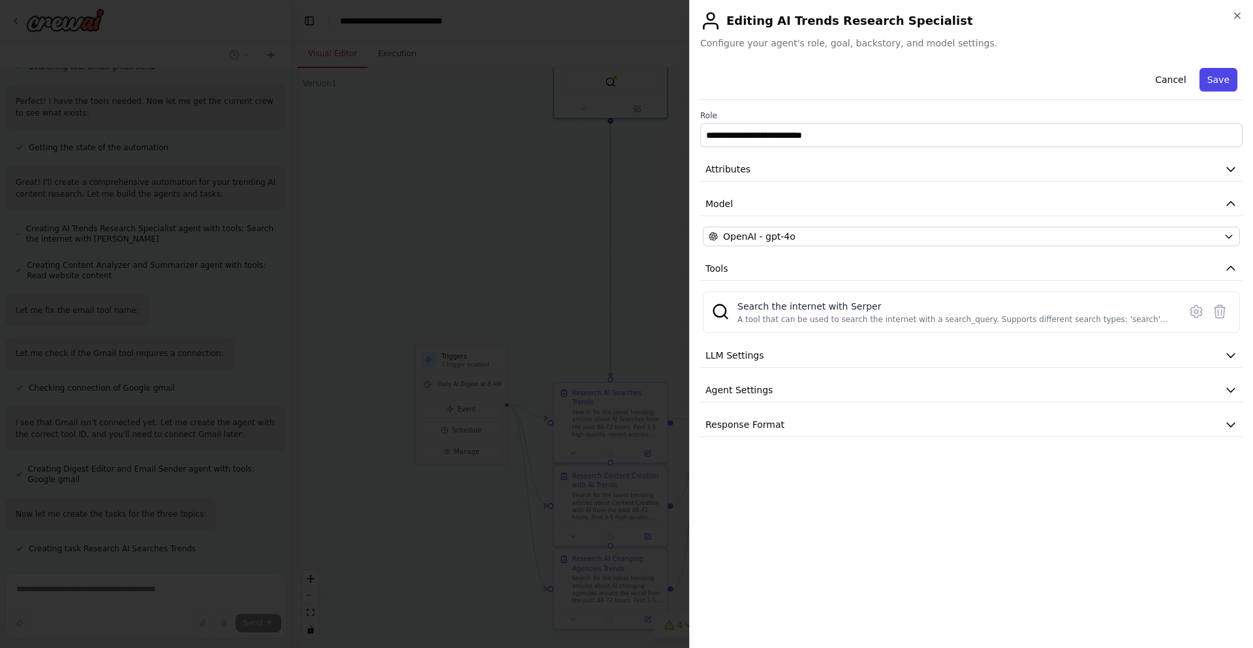
click at [1211, 79] on button "Save" at bounding box center [1219, 80] width 38 height 24
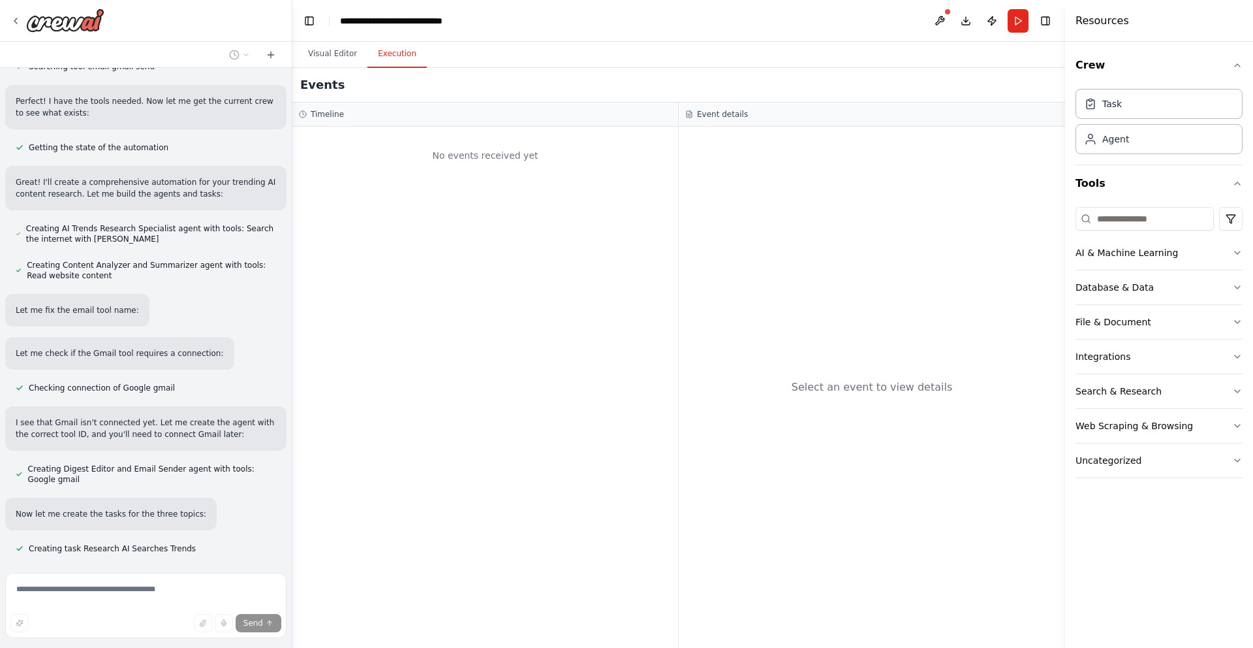
click at [383, 59] on button "Execution" at bounding box center [397, 53] width 59 height 27
click at [353, 54] on button "Visual Editor" at bounding box center [333, 53] width 70 height 27
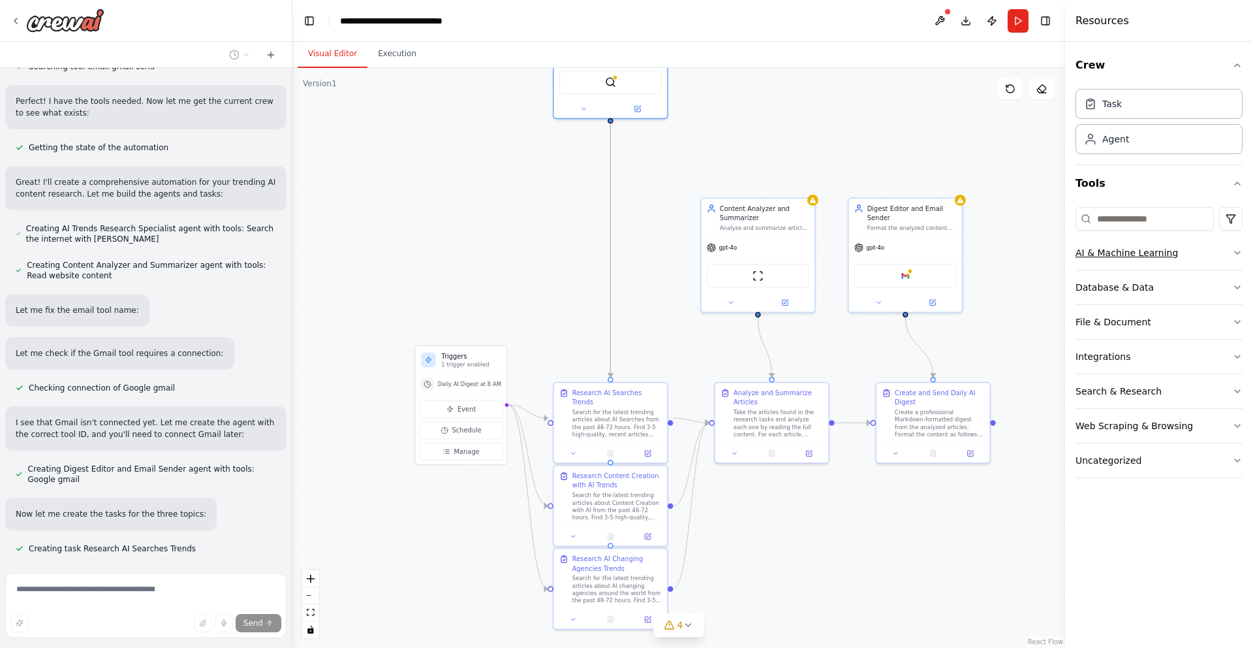
click at [1238, 253] on icon "button" at bounding box center [1237, 252] width 5 height 3
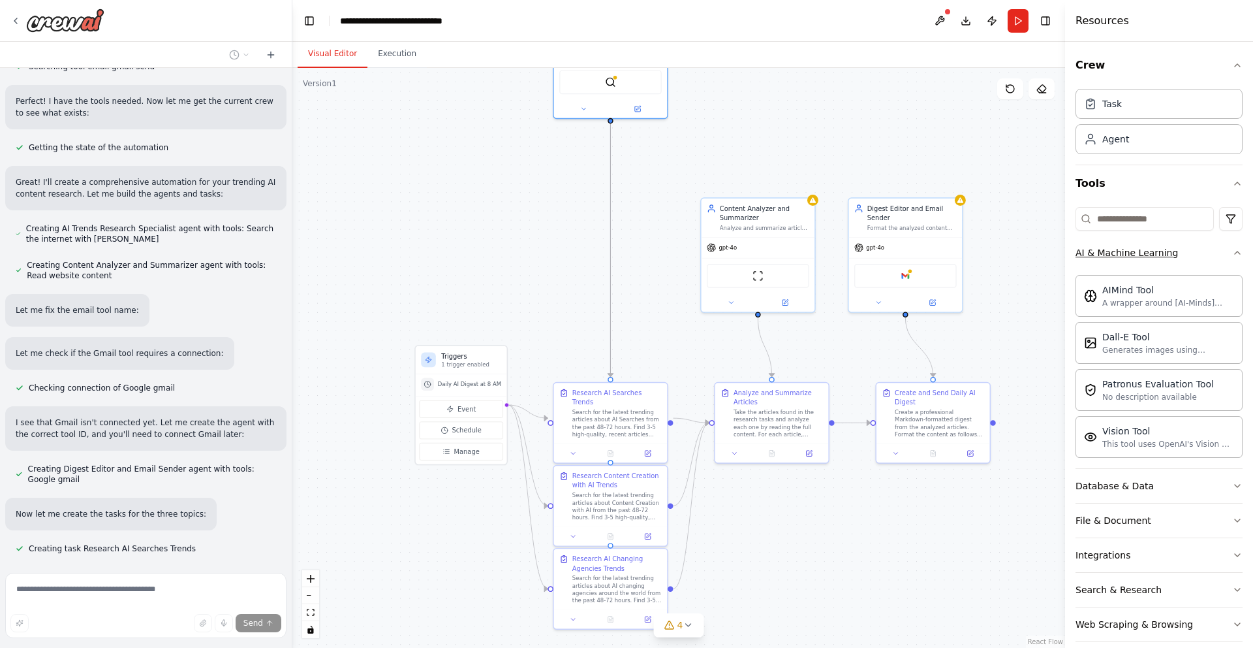
click at [1238, 253] on icon "button" at bounding box center [1237, 252] width 5 height 3
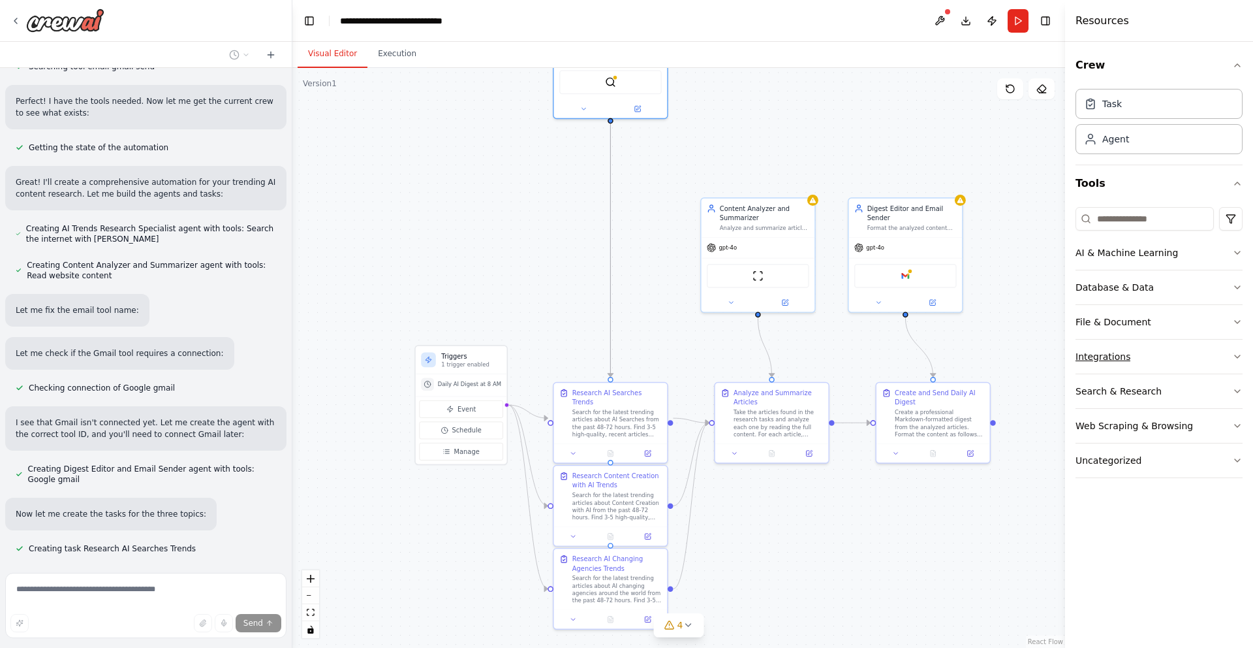
click at [1224, 360] on button "Integrations" at bounding box center [1159, 356] width 167 height 34
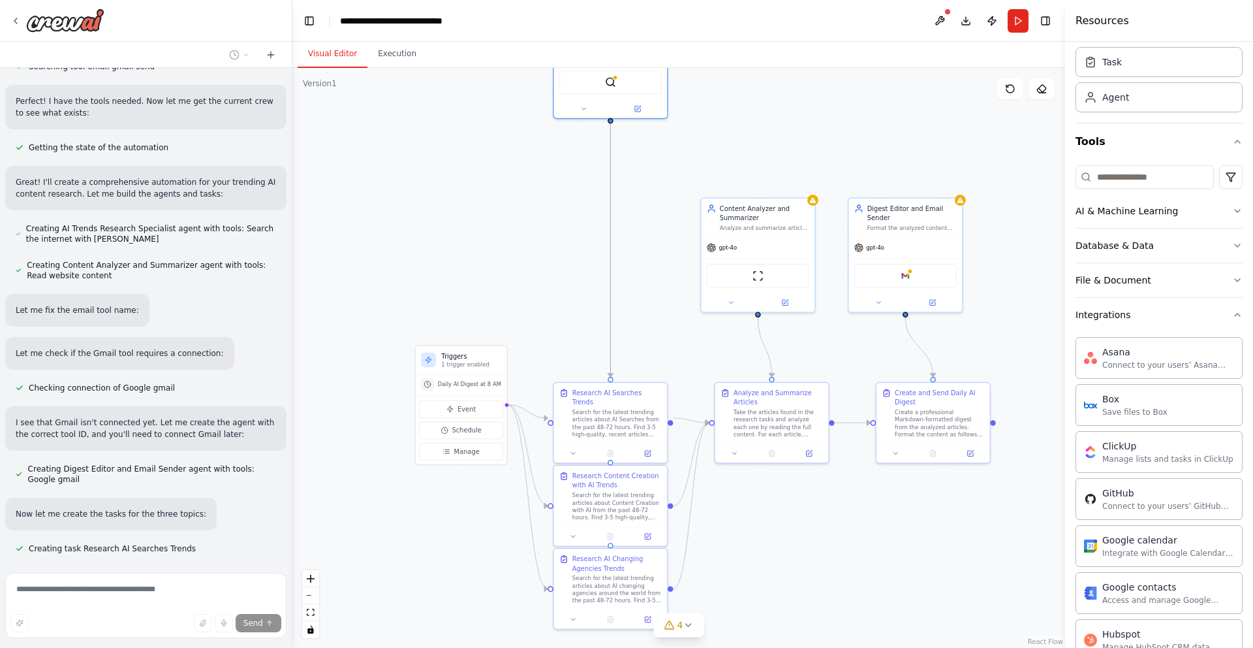
scroll to position [41, 0]
click at [1233, 314] on icon "button" at bounding box center [1238, 315] width 10 height 10
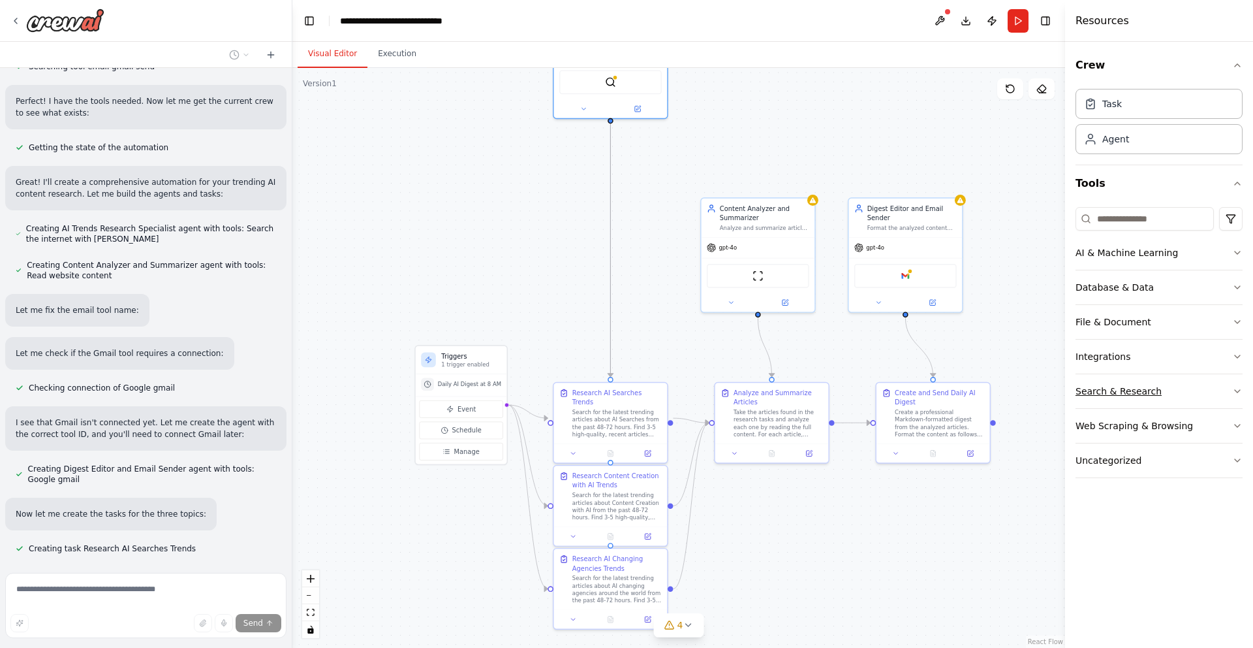
click at [1176, 389] on button "Search & Research" at bounding box center [1159, 391] width 167 height 34
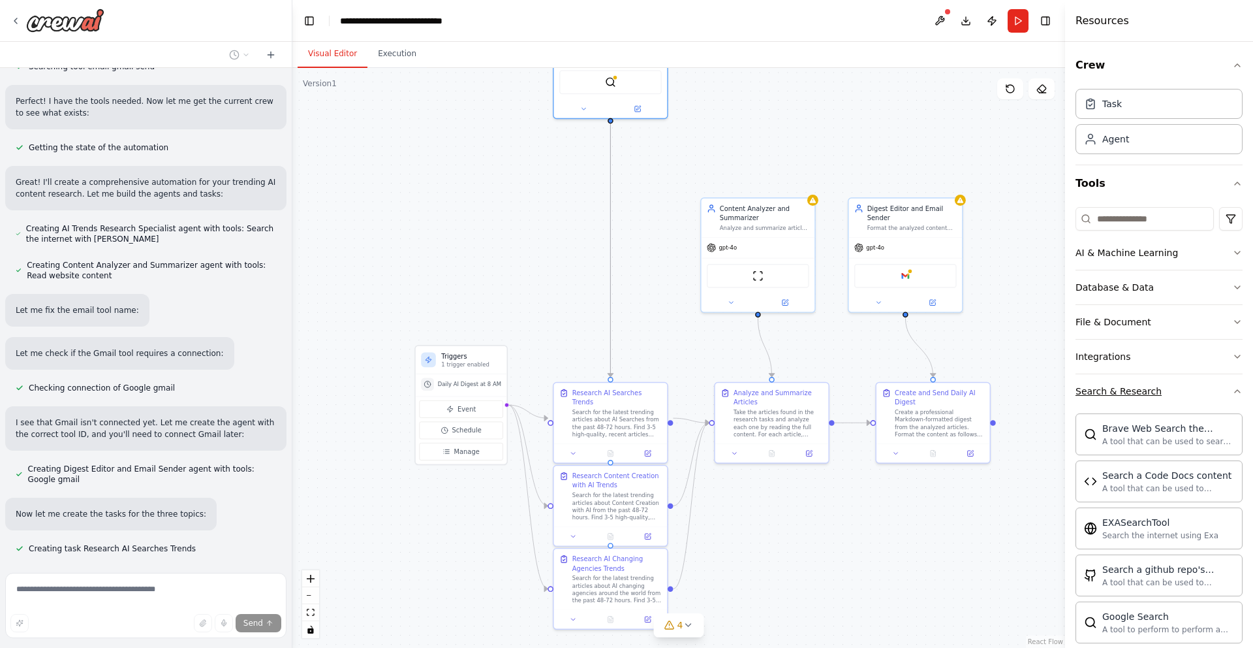
click at [1179, 387] on button "Search & Research" at bounding box center [1159, 391] width 167 height 34
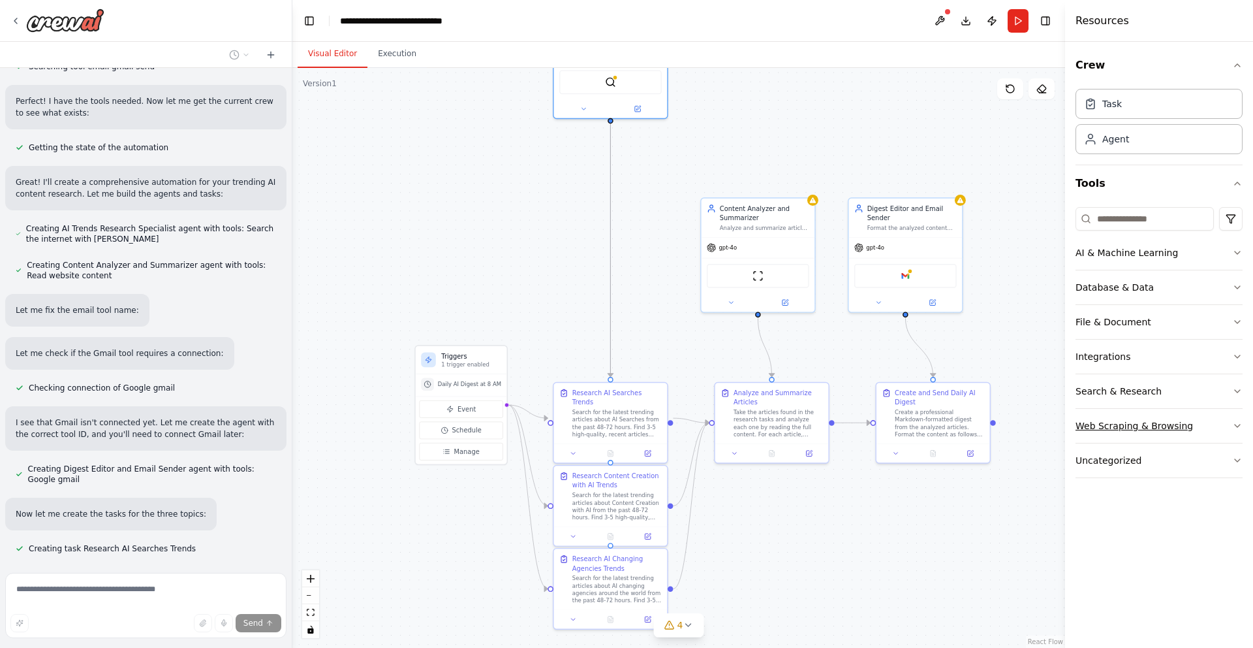
click at [1183, 427] on div "Web Scraping & Browsing" at bounding box center [1135, 425] width 118 height 13
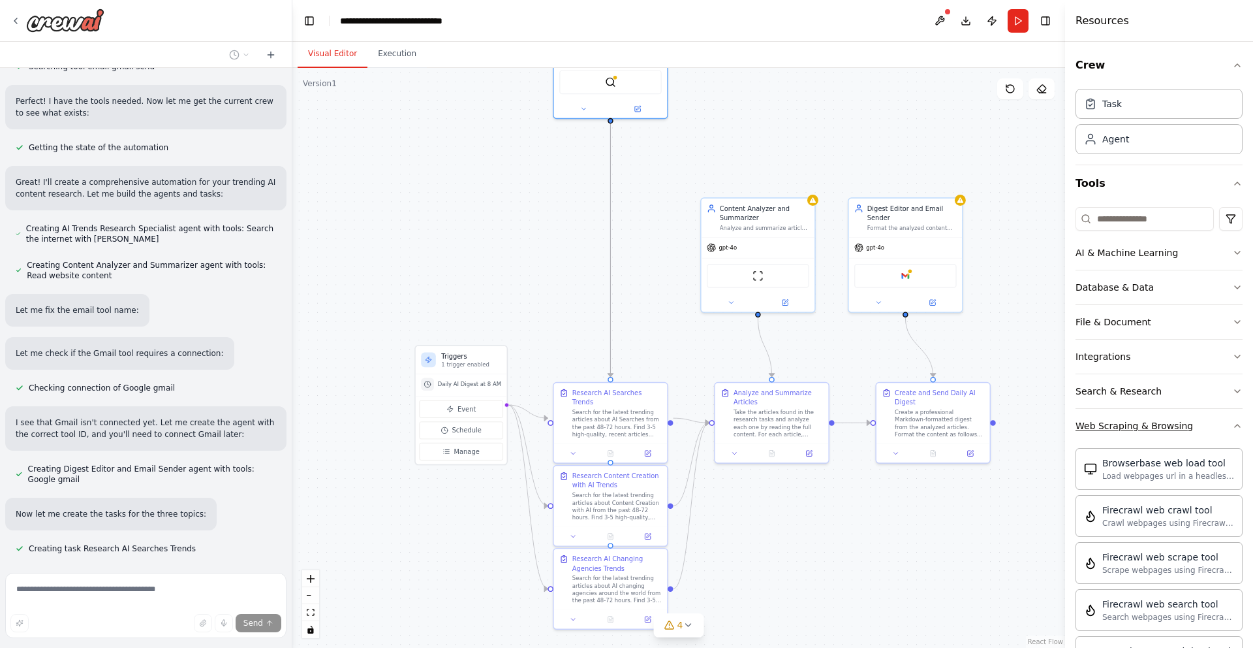
click at [1183, 427] on div "Web Scraping & Browsing" at bounding box center [1135, 425] width 118 height 13
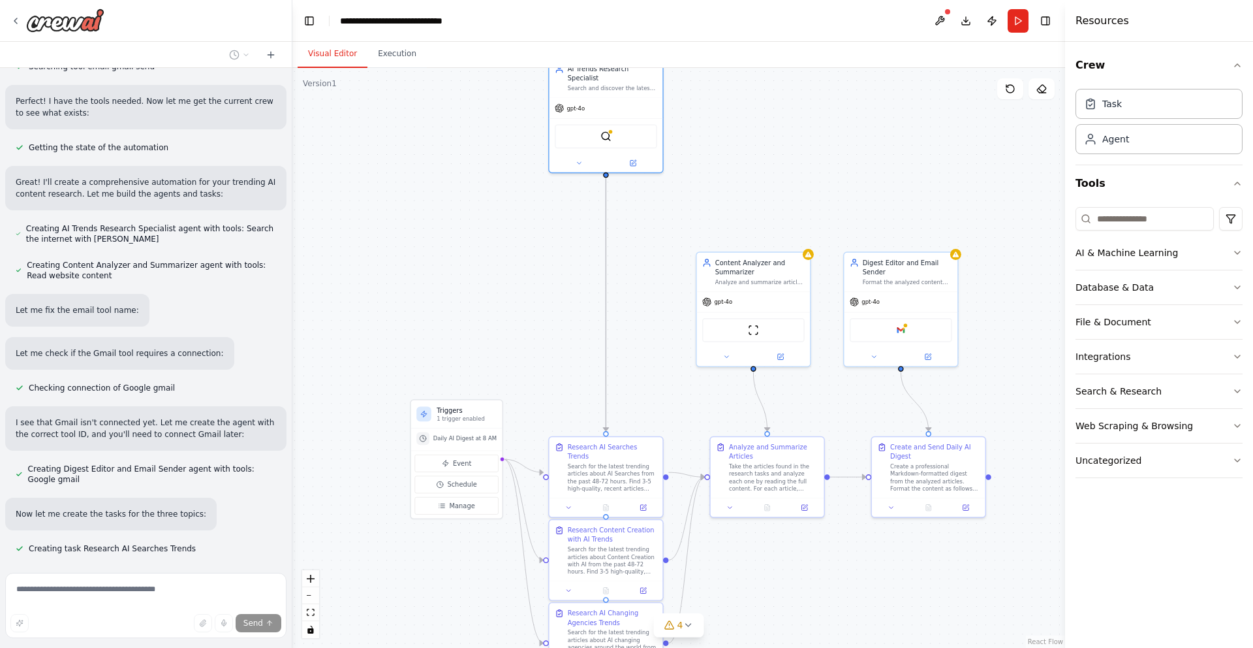
drag, startPoint x: 765, startPoint y: 138, endPoint x: 761, endPoint y: 192, distance: 54.4
click at [761, 192] on div ".deletable-edge-delete-btn { width: 20px; height: 20px; border: 0px solid #ffff…" at bounding box center [678, 358] width 773 height 580
click at [754, 332] on img at bounding box center [753, 328] width 11 height 11
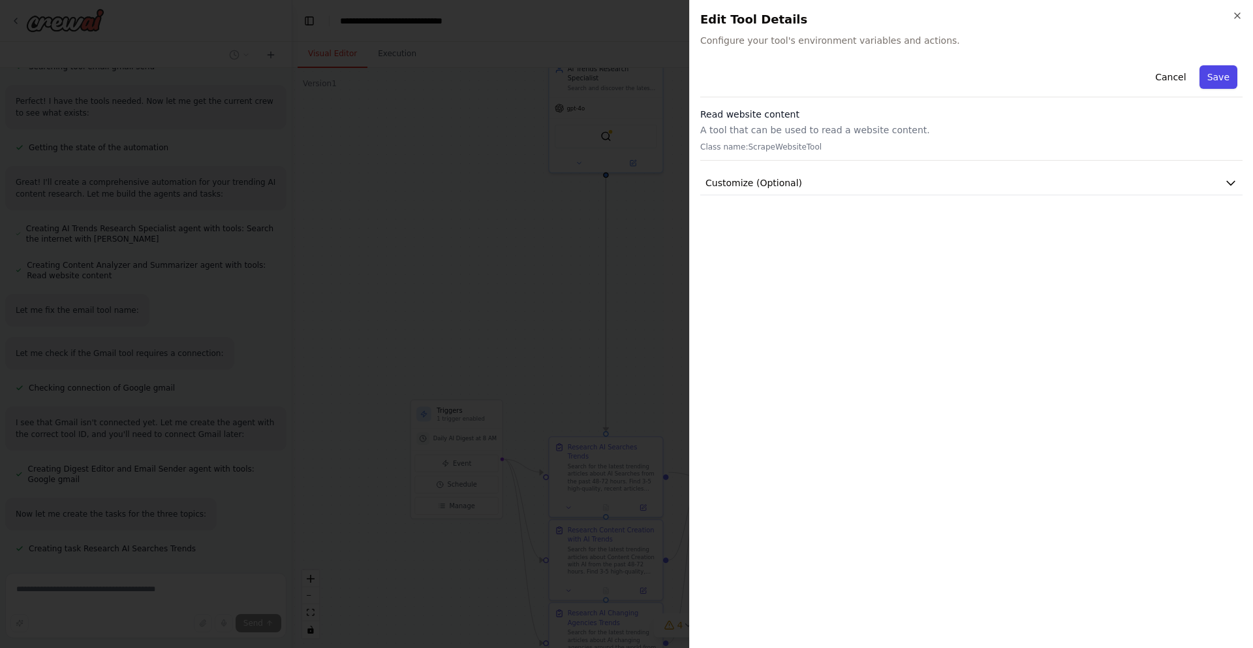
click at [1208, 75] on button "Save" at bounding box center [1219, 77] width 38 height 24
click at [1236, 16] on icon "button" at bounding box center [1238, 15] width 10 height 10
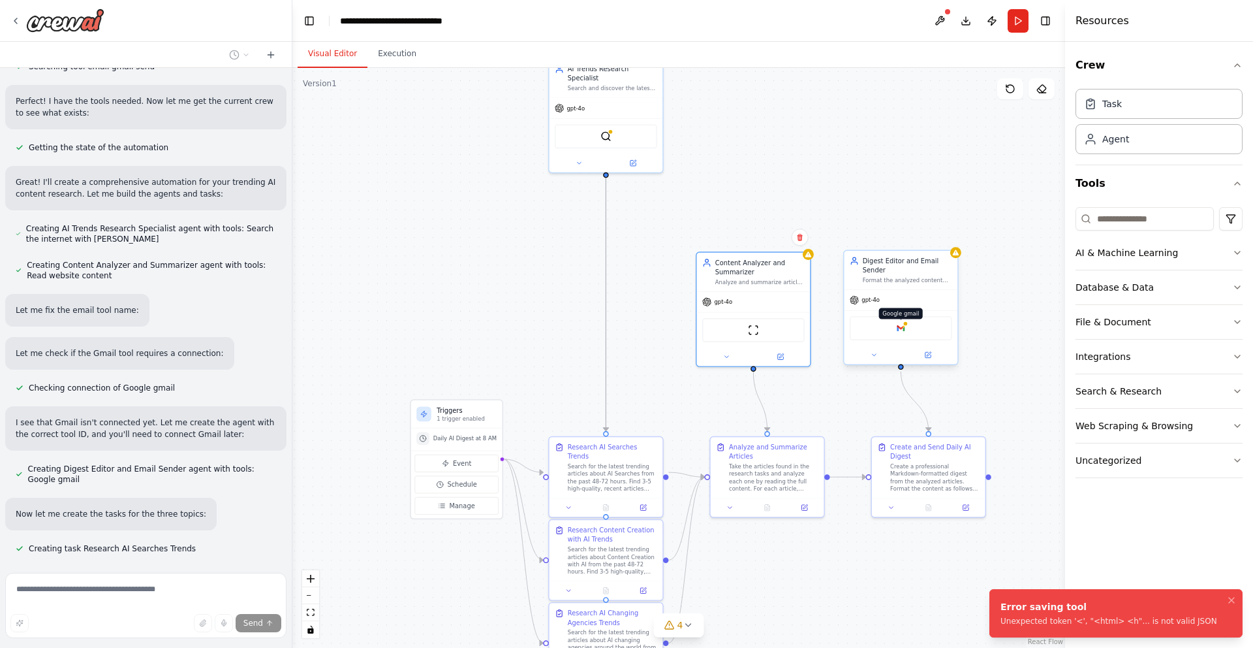
click at [901, 330] on img at bounding box center [901, 328] width 11 height 11
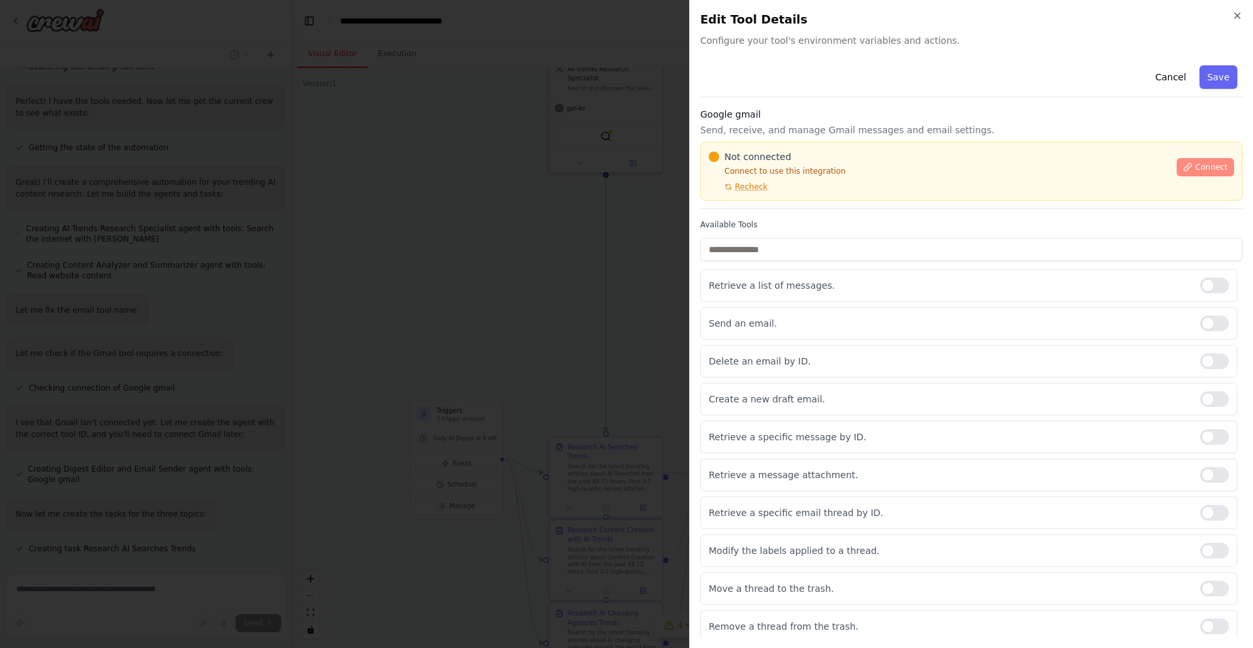
click at [1210, 166] on span "Connect" at bounding box center [1211, 167] width 33 height 10
click at [1212, 167] on span "Connect" at bounding box center [1211, 167] width 33 height 10
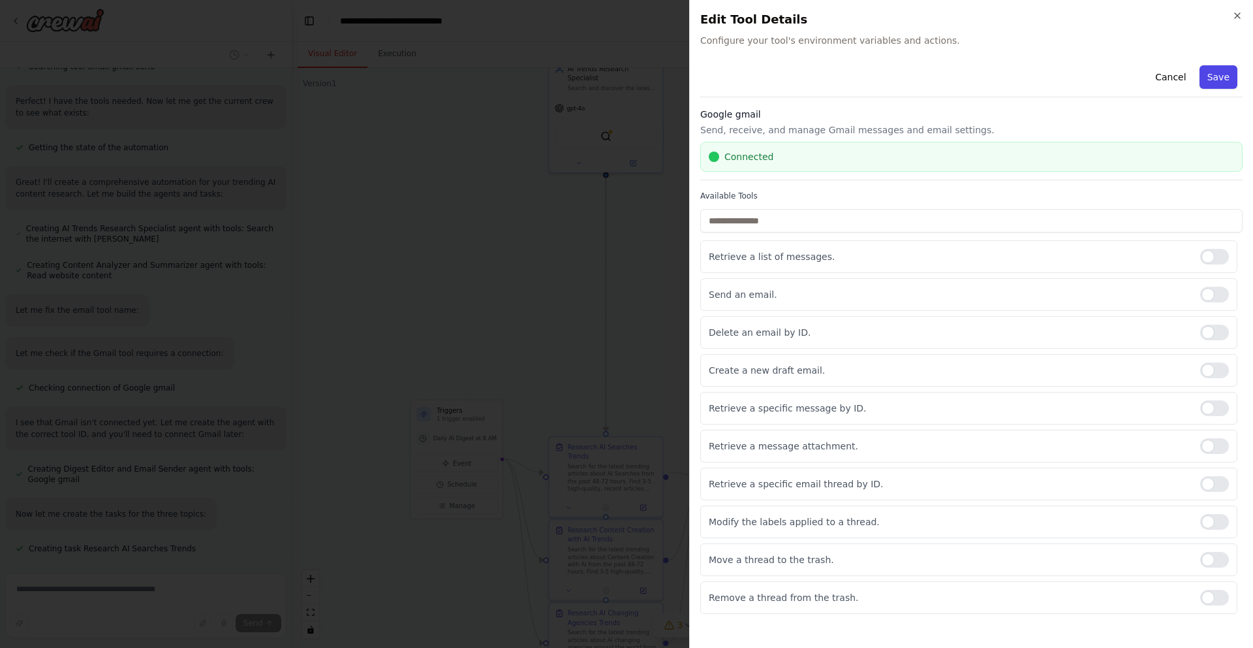
click at [1225, 78] on button "Save" at bounding box center [1219, 77] width 38 height 24
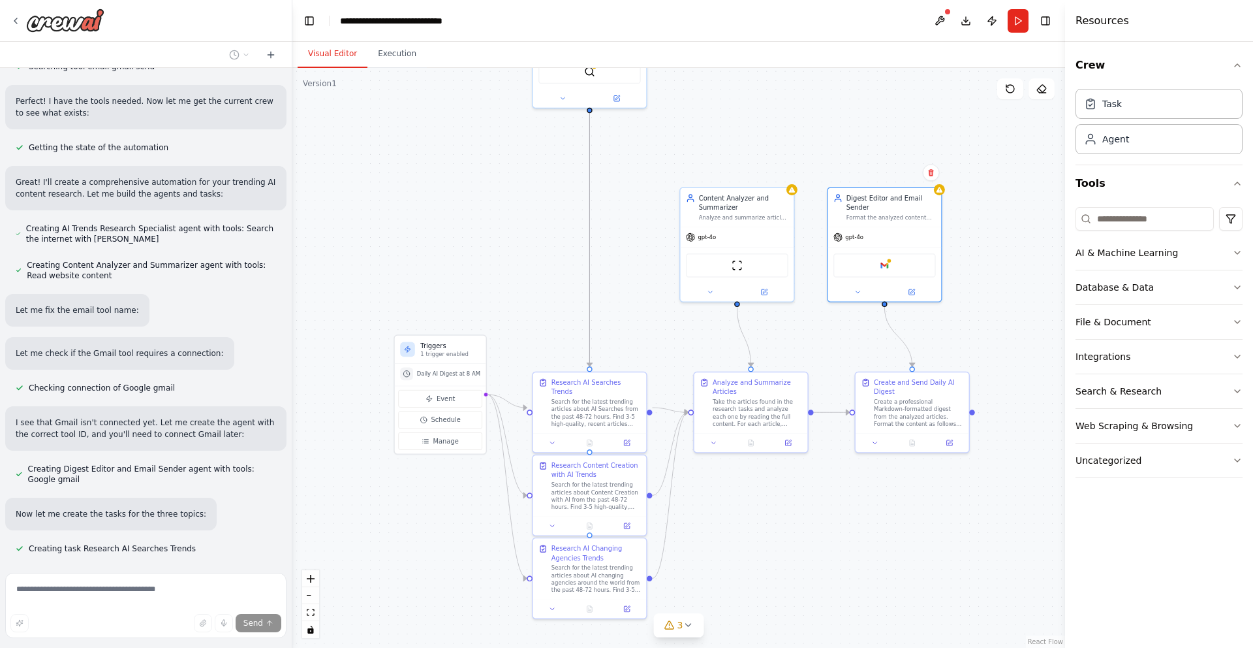
drag, startPoint x: 682, startPoint y: 376, endPoint x: 666, endPoint y: 311, distance: 66.7
click at [666, 311] on div ".deletable-edge-delete-btn { width: 20px; height: 20px; border: 0px solid #ffff…" at bounding box center [678, 358] width 773 height 580
click at [883, 268] on img at bounding box center [884, 263] width 11 height 11
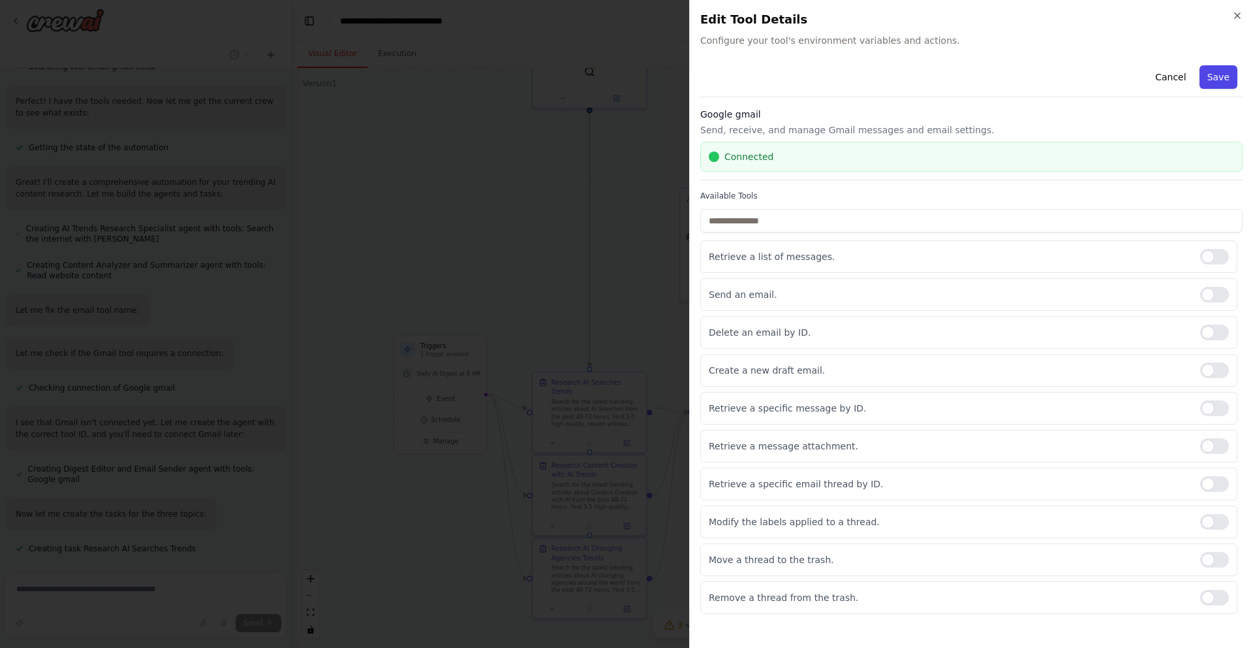
click at [1208, 74] on button "Save" at bounding box center [1219, 77] width 38 height 24
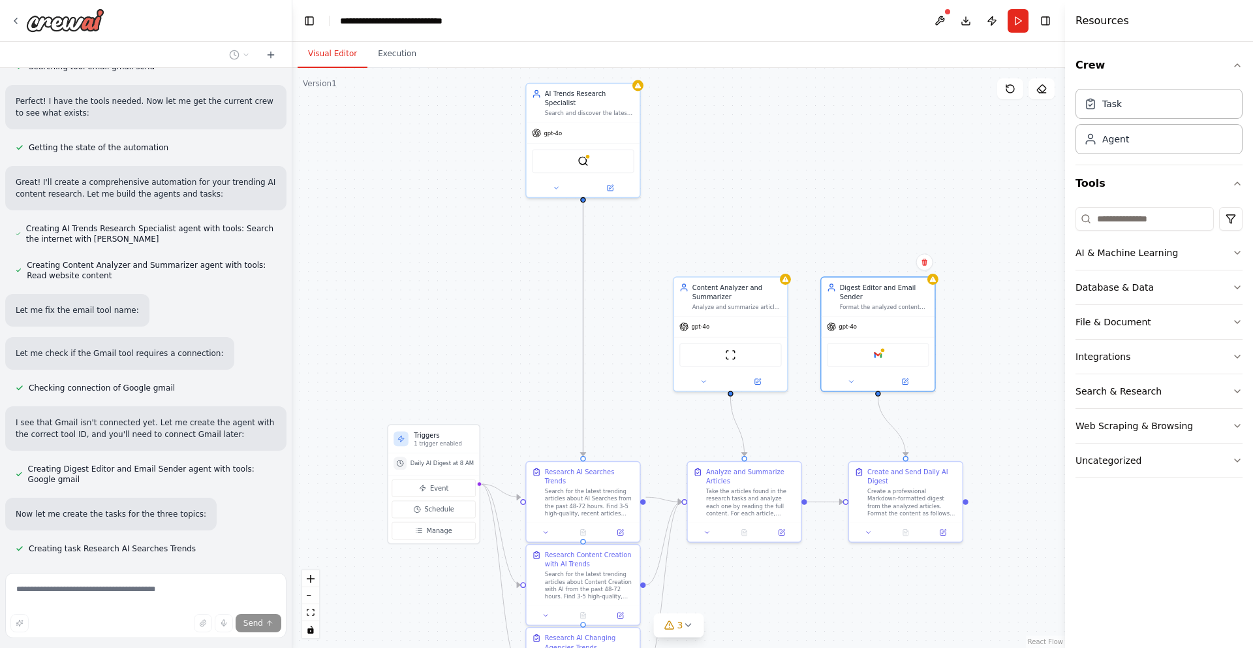
drag, startPoint x: 1025, startPoint y: 373, endPoint x: 1018, endPoint y: 462, distance: 89.7
click at [1018, 462] on div ".deletable-edge-delete-btn { width: 20px; height: 20px; border: 0px solid #ffff…" at bounding box center [678, 358] width 773 height 580
drag, startPoint x: 592, startPoint y: 110, endPoint x: 596, endPoint y: 309, distance: 198.5
click at [595, 311] on div "Search and discover the latest trending articles about {topic} from the past 48…" at bounding box center [589, 314] width 89 height 7
click at [664, 182] on div ".deletable-edge-delete-btn { width: 20px; height: 20px; border: 0px solid #ffff…" at bounding box center [678, 358] width 773 height 580
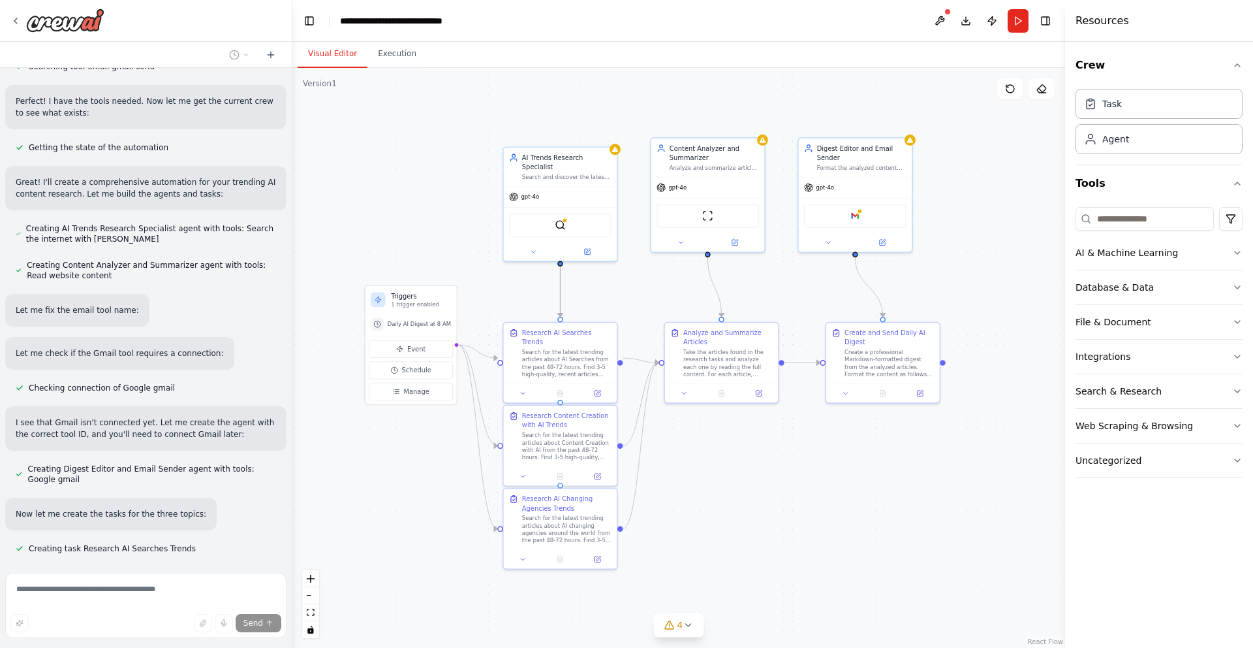
drag, startPoint x: 686, startPoint y: 210, endPoint x: 663, endPoint y: 71, distance: 140.9
click at [663, 71] on div ".deletable-edge-delete-btn { width: 20px; height: 20px; border: 0px solid #ffff…" at bounding box center [678, 358] width 773 height 580
drag, startPoint x: 597, startPoint y: 200, endPoint x: 597, endPoint y: 194, distance: 6.6
click at [597, 194] on div "gpt-4o" at bounding box center [561, 186] width 114 height 20
click at [697, 87] on div ".deletable-edge-delete-btn { width: 20px; height: 20px; border: 0px solid #ffff…" at bounding box center [678, 358] width 773 height 580
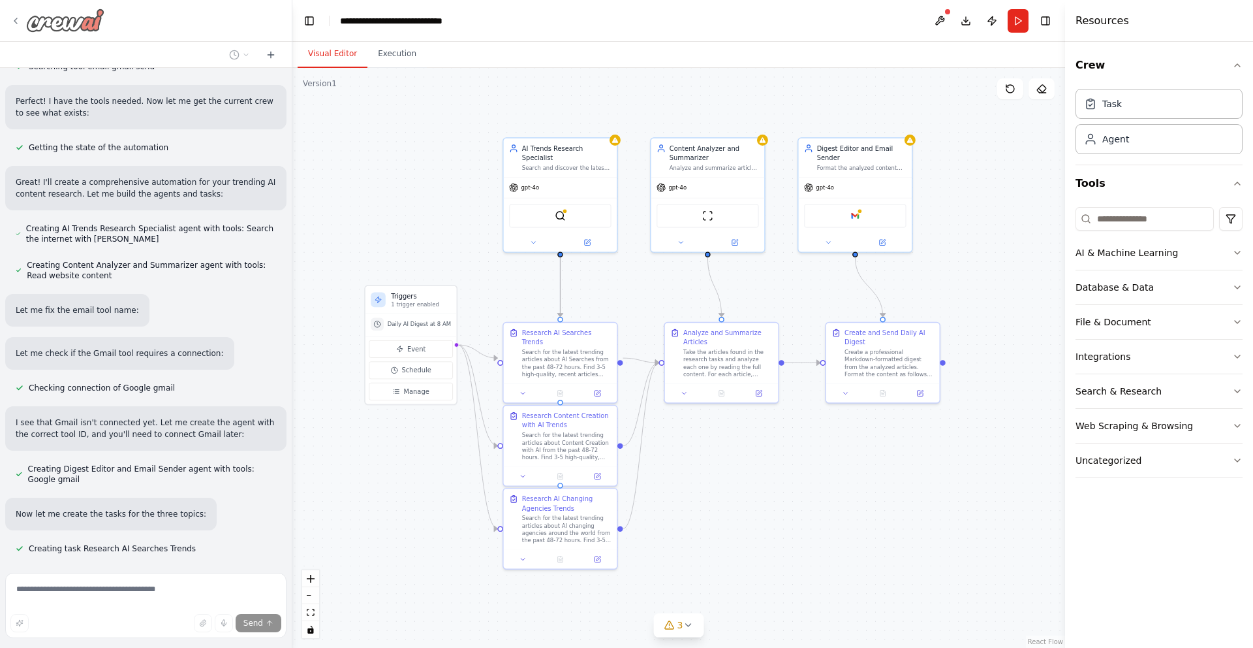
click at [18, 17] on icon at bounding box center [15, 21] width 10 height 10
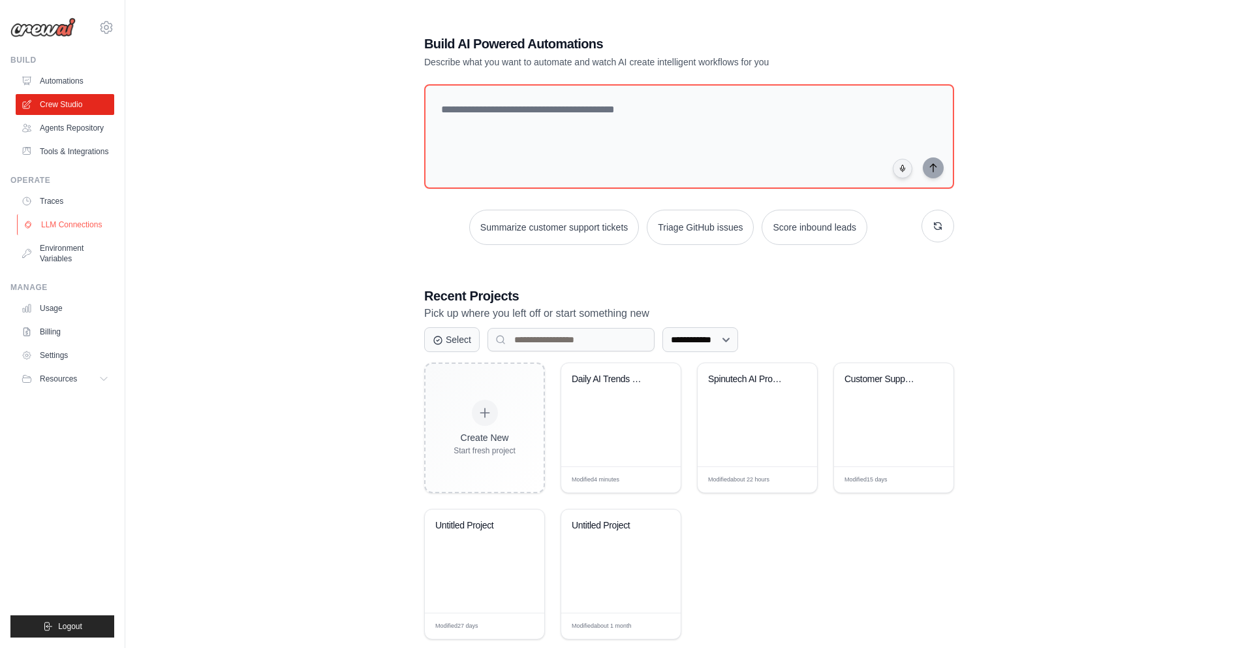
click at [74, 228] on link "LLM Connections" at bounding box center [66, 224] width 99 height 21
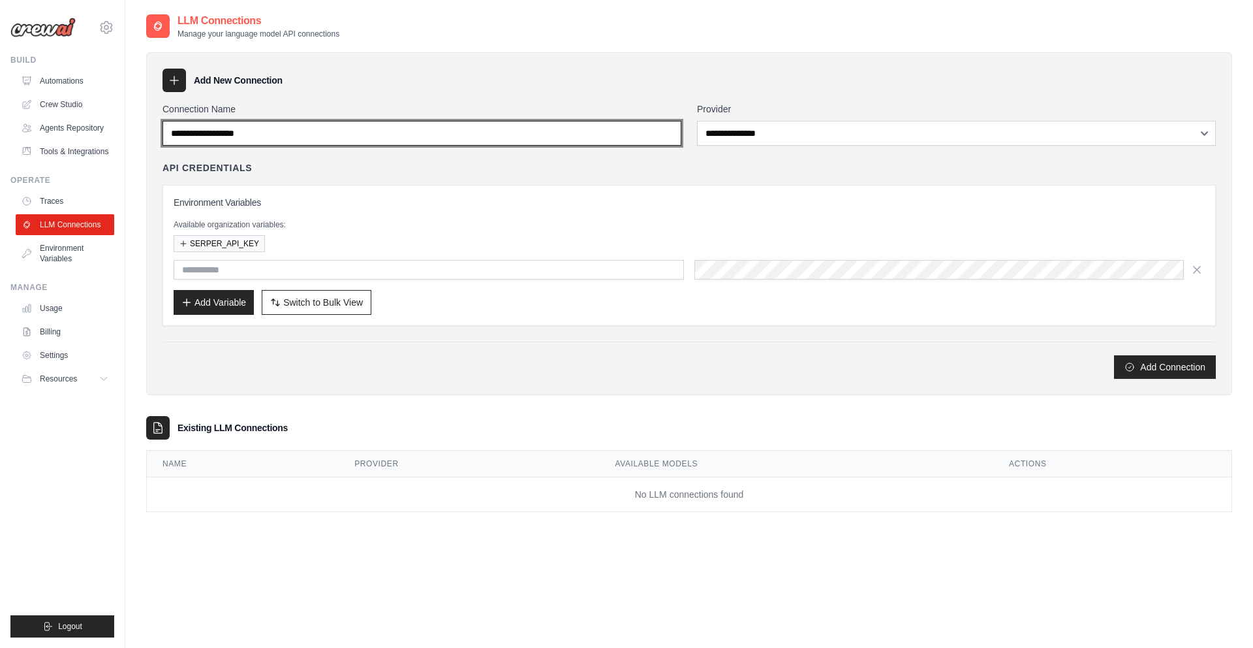
click at [392, 134] on input "Connection Name" at bounding box center [422, 133] width 519 height 25
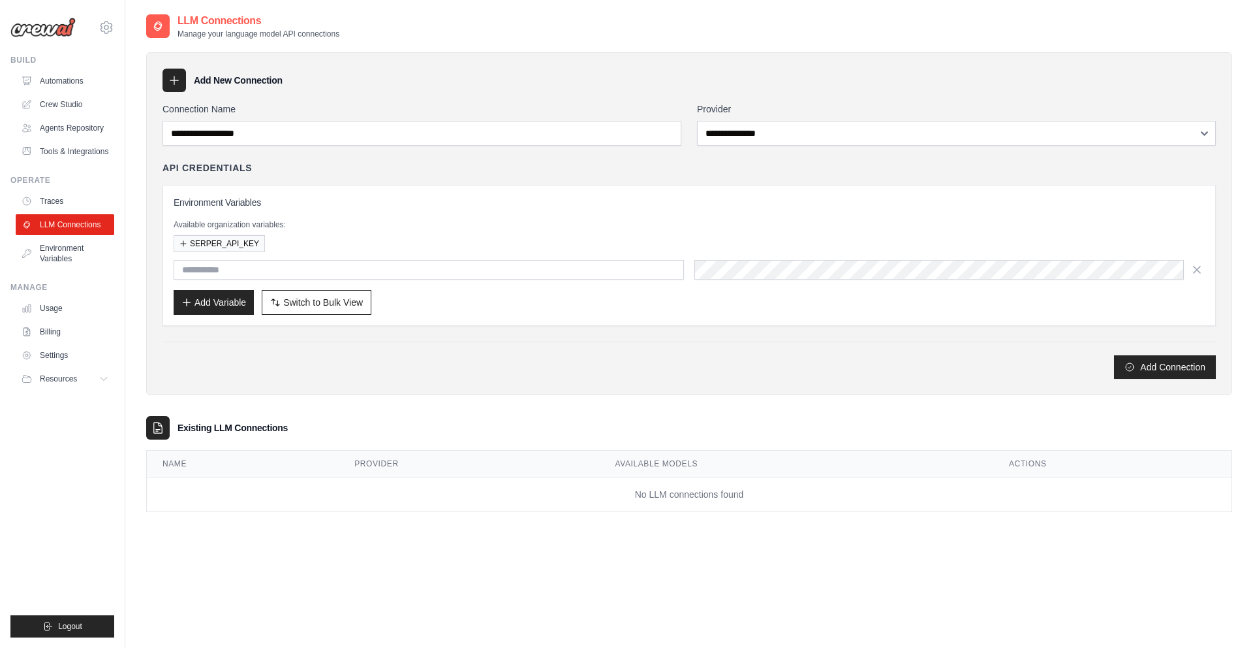
click at [398, 186] on div "Environment Variables Available organization variables: SERPER_API_KEY Add Vari…" at bounding box center [690, 255] width 1054 height 141
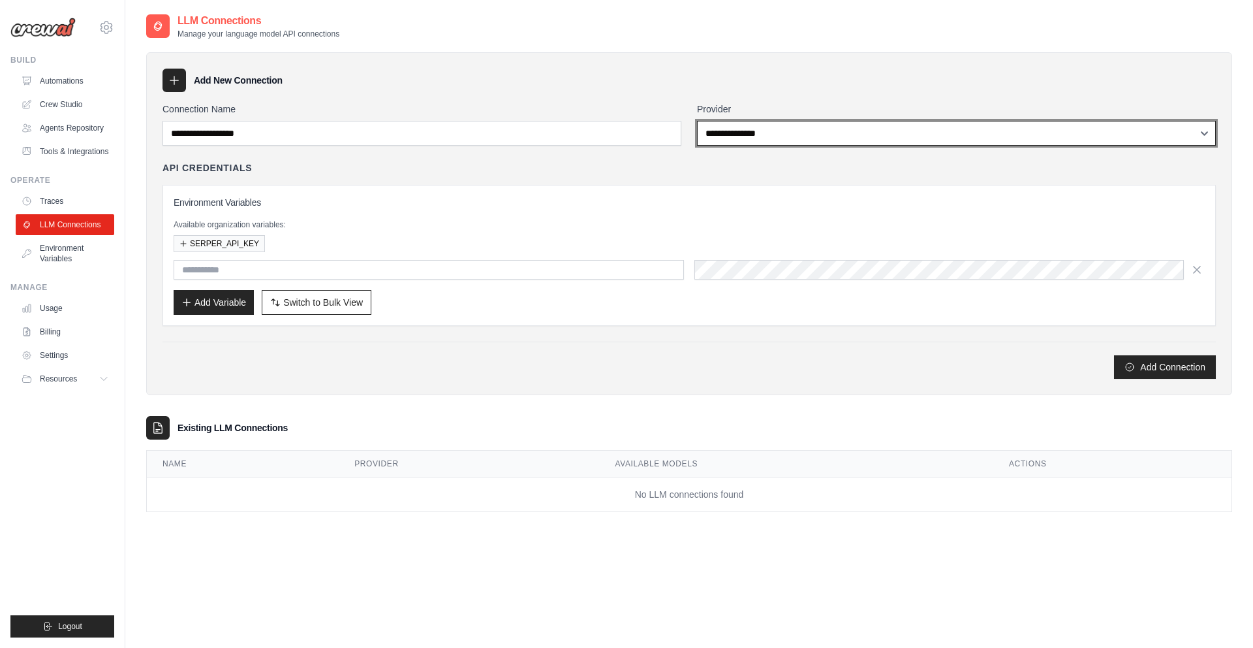
click at [776, 131] on select "**********" at bounding box center [956, 133] width 519 height 25
select select "******"
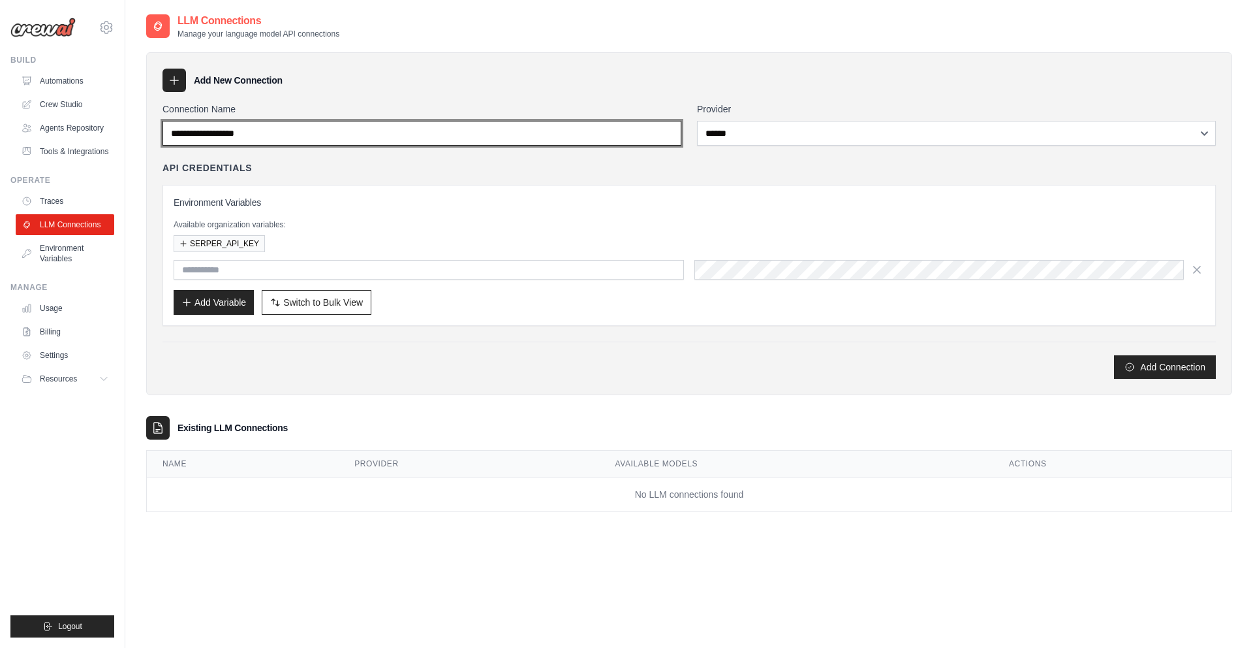
click at [467, 129] on input "Connection Name" at bounding box center [422, 133] width 519 height 25
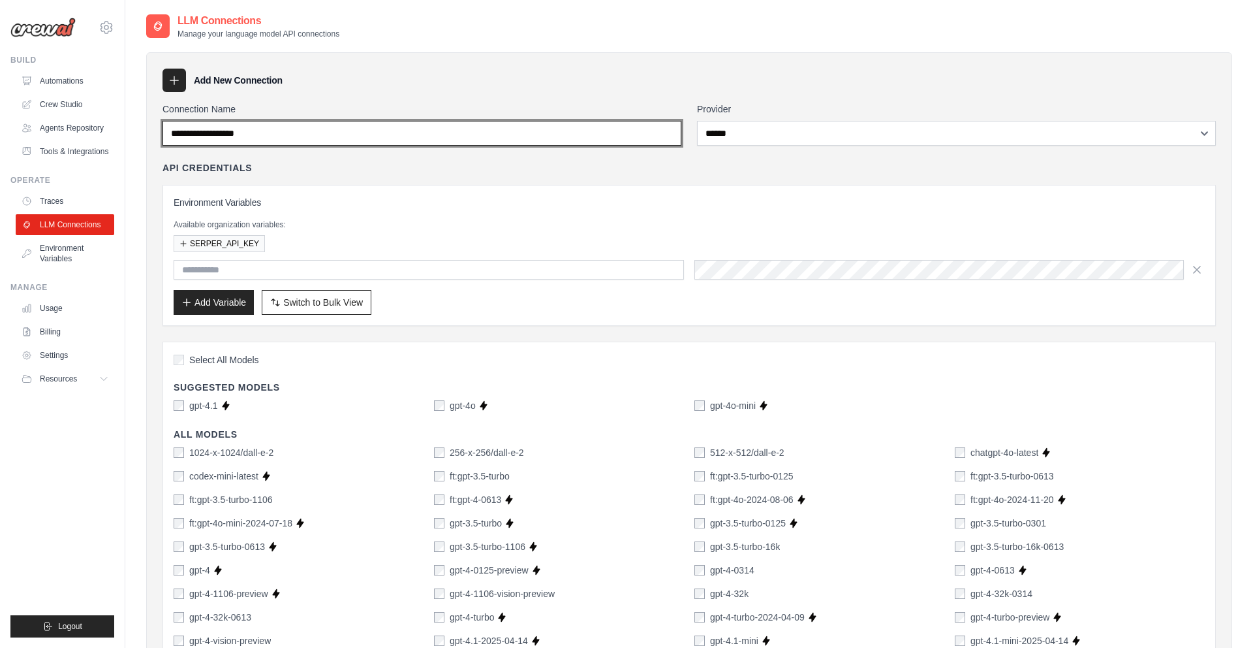
click at [471, 131] on input "Connection Name" at bounding box center [422, 133] width 519 height 25
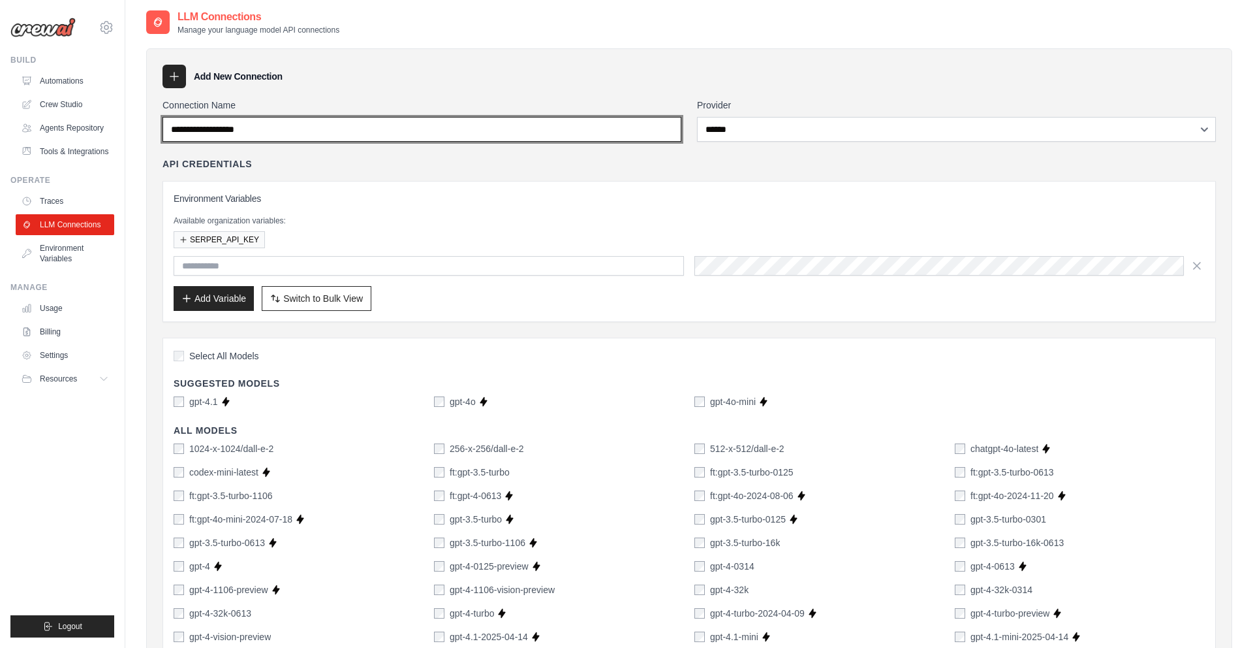
scroll to position [5, 0]
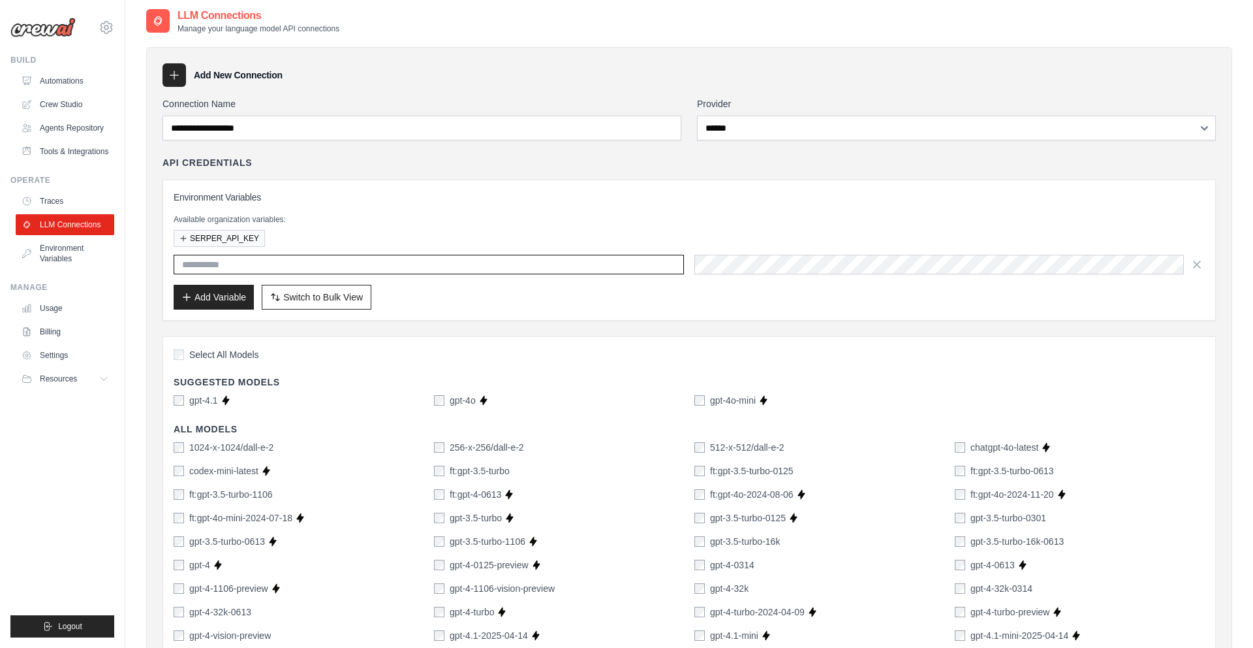
click at [406, 272] on input "text" at bounding box center [429, 265] width 511 height 20
click at [549, 227] on div "Available organization variables: SERPER_API_KEY" at bounding box center [689, 230] width 1031 height 33
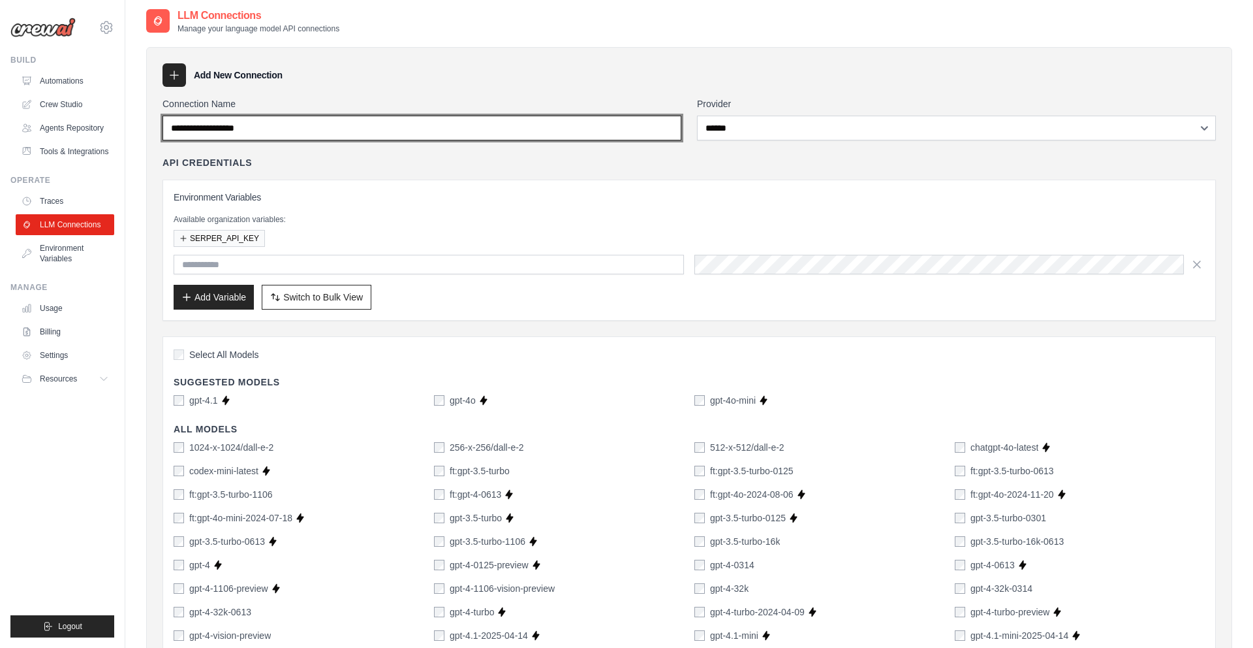
click at [490, 137] on input "Connection Name" at bounding box center [422, 128] width 519 height 25
type input "******"
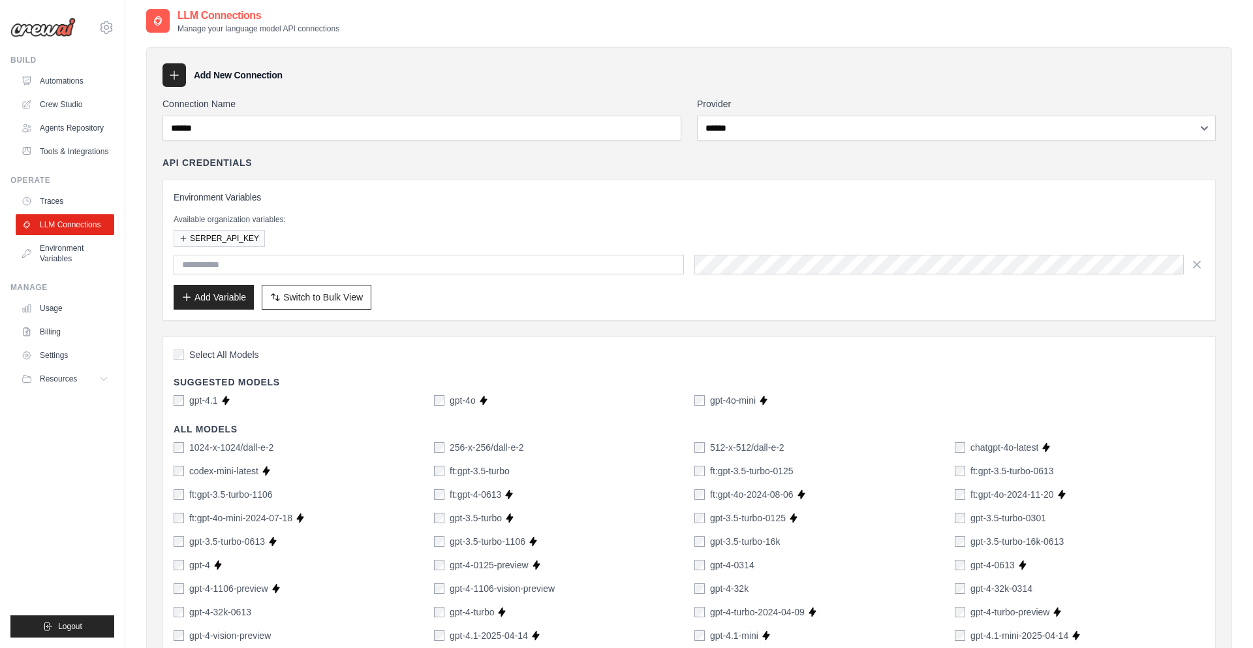
click at [649, 166] on div "API Credentials" at bounding box center [690, 162] width 1054 height 13
click at [79, 253] on link "Environment Variables" at bounding box center [66, 253] width 99 height 31
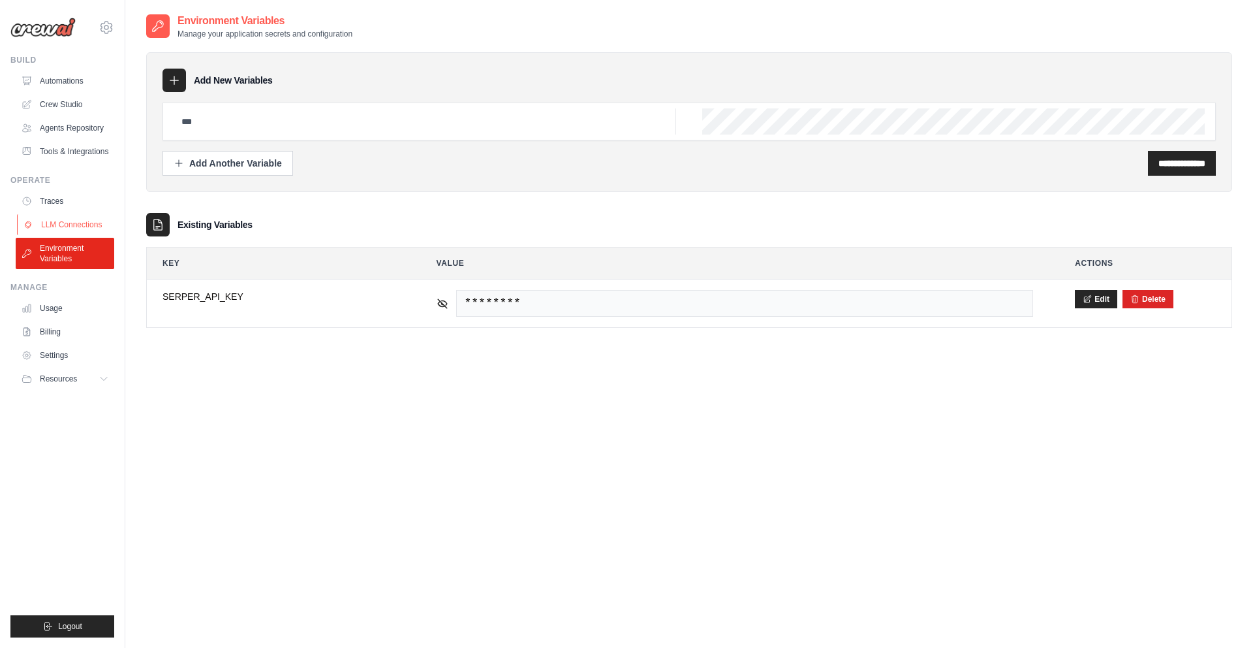
click at [72, 221] on link "LLM Connections" at bounding box center [66, 224] width 99 height 21
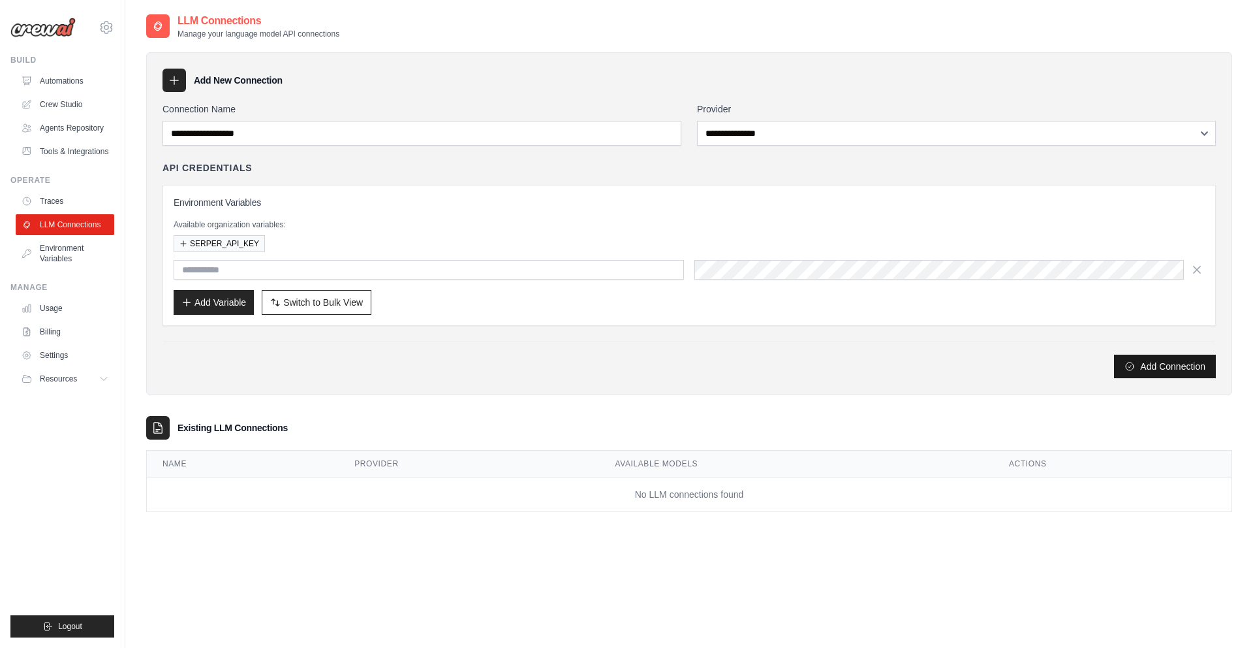
click at [1179, 368] on button "Add Connection" at bounding box center [1165, 366] width 102 height 24
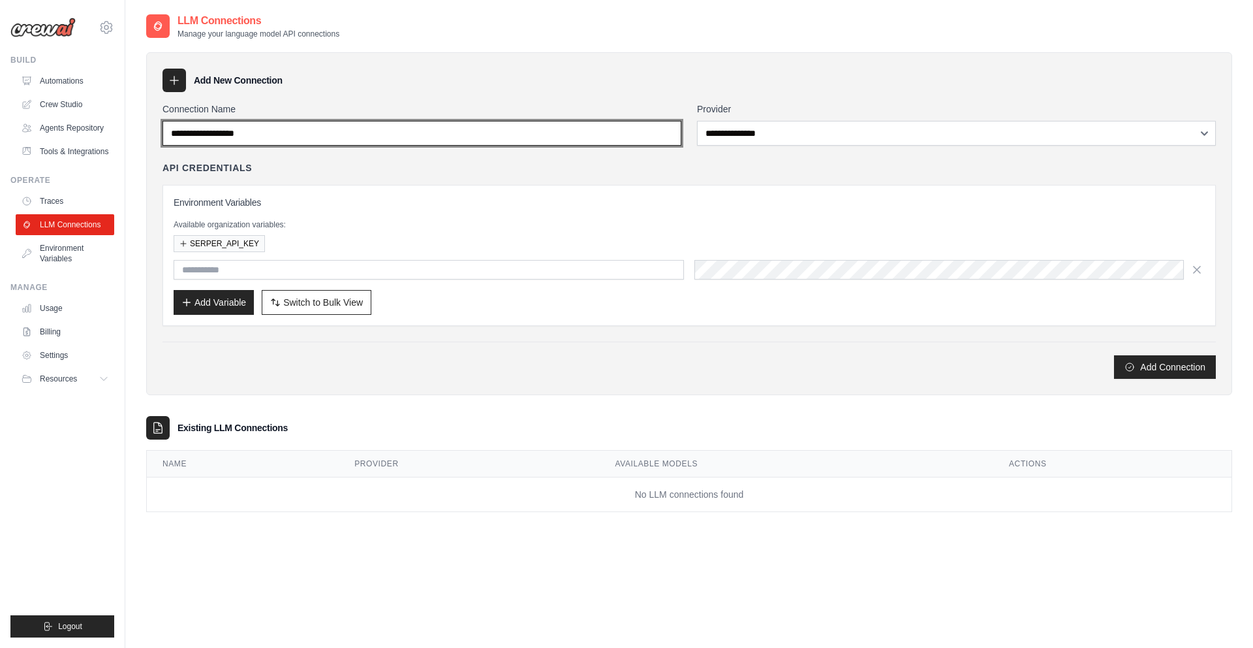
click at [401, 139] on input "Connection Name" at bounding box center [422, 133] width 519 height 25
type input "******"
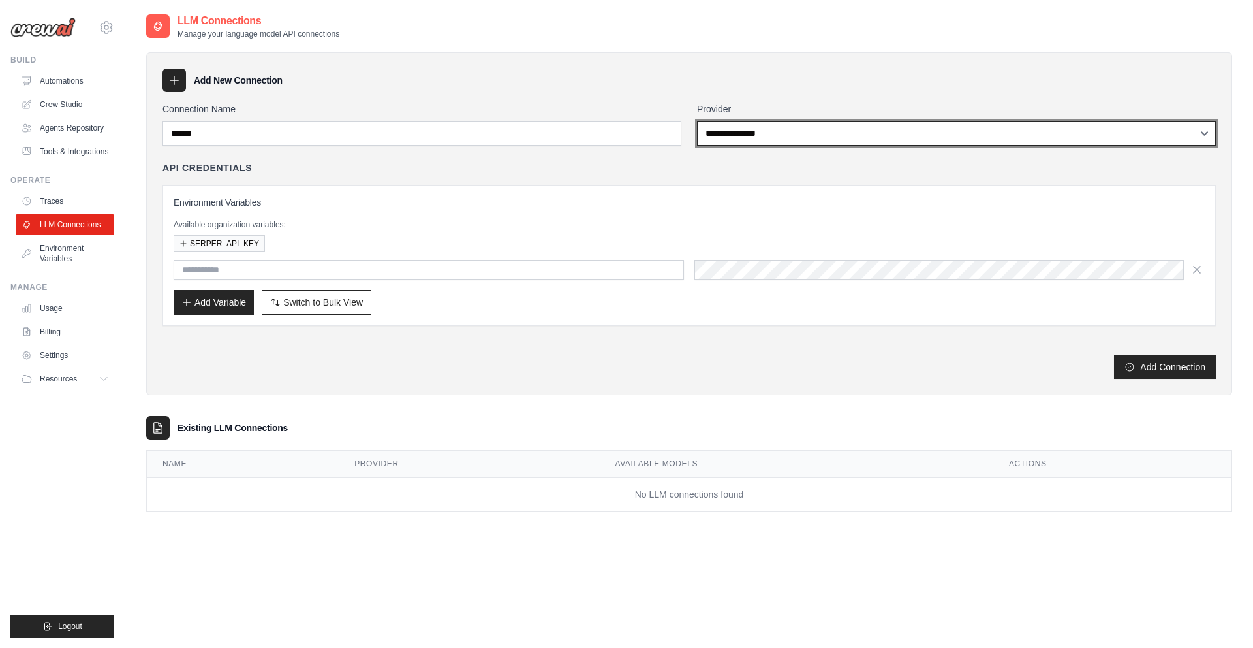
click at [798, 124] on select "**********" at bounding box center [956, 133] width 519 height 25
select select "******"
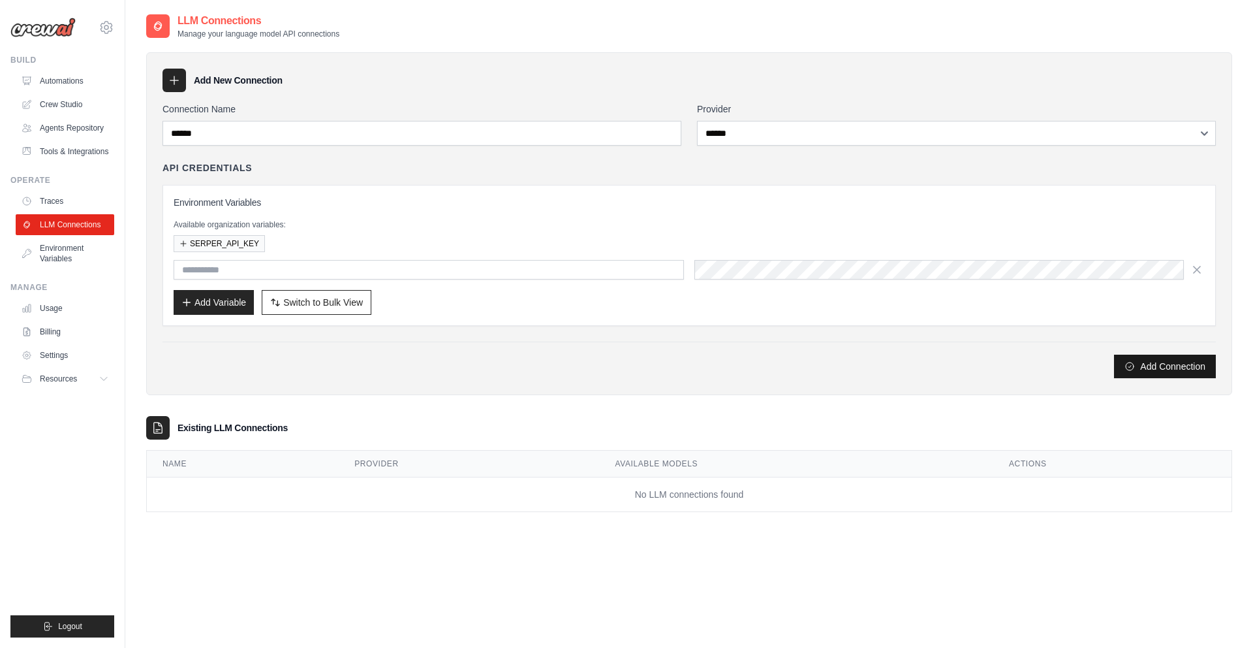
click at [1152, 362] on button "Add Connection" at bounding box center [1165, 366] width 102 height 24
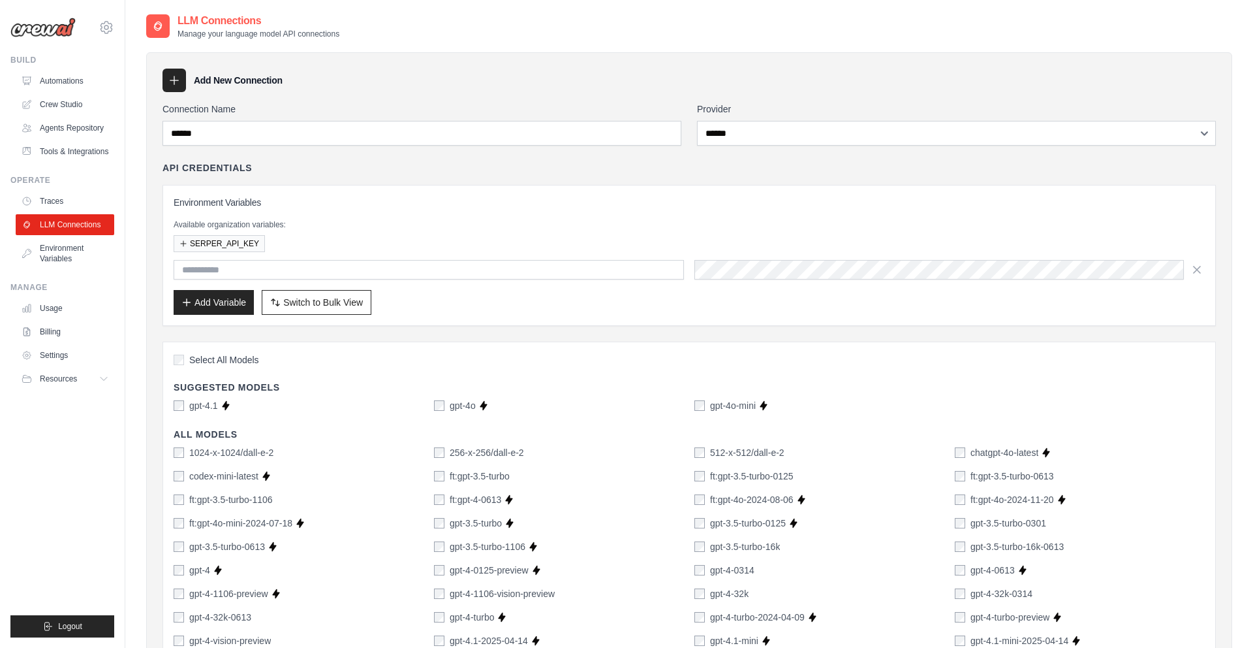
click at [450, 406] on label "gpt-4o" at bounding box center [463, 405] width 26 height 13
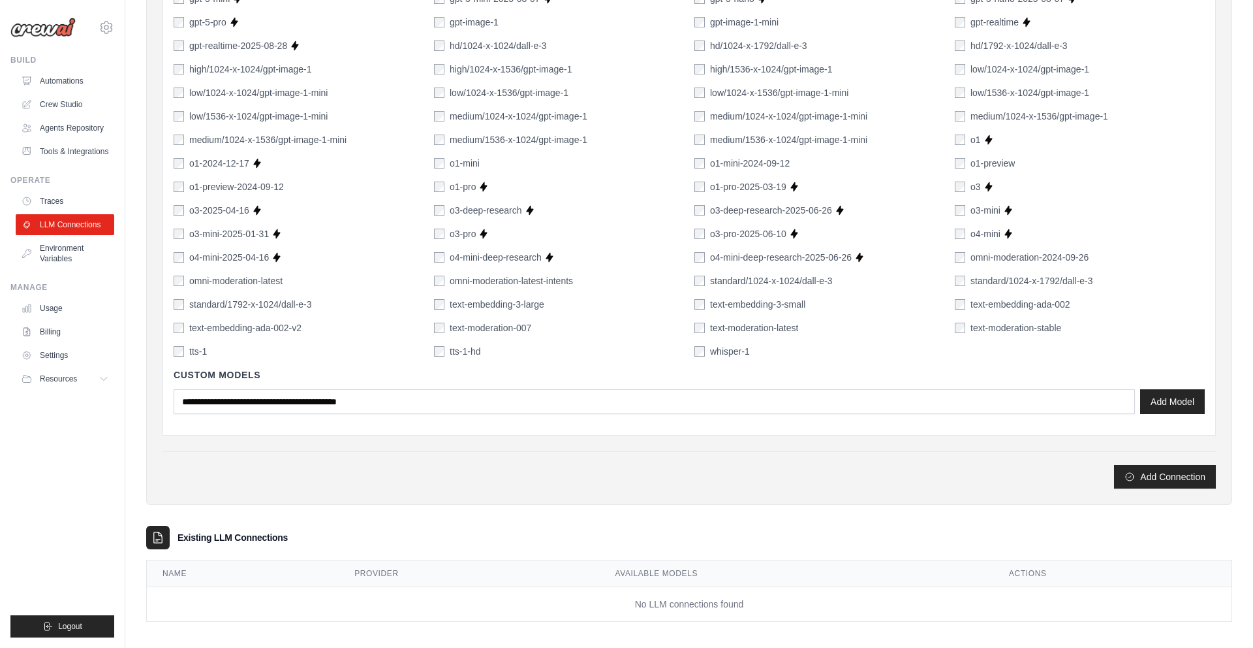
scroll to position [861, 0]
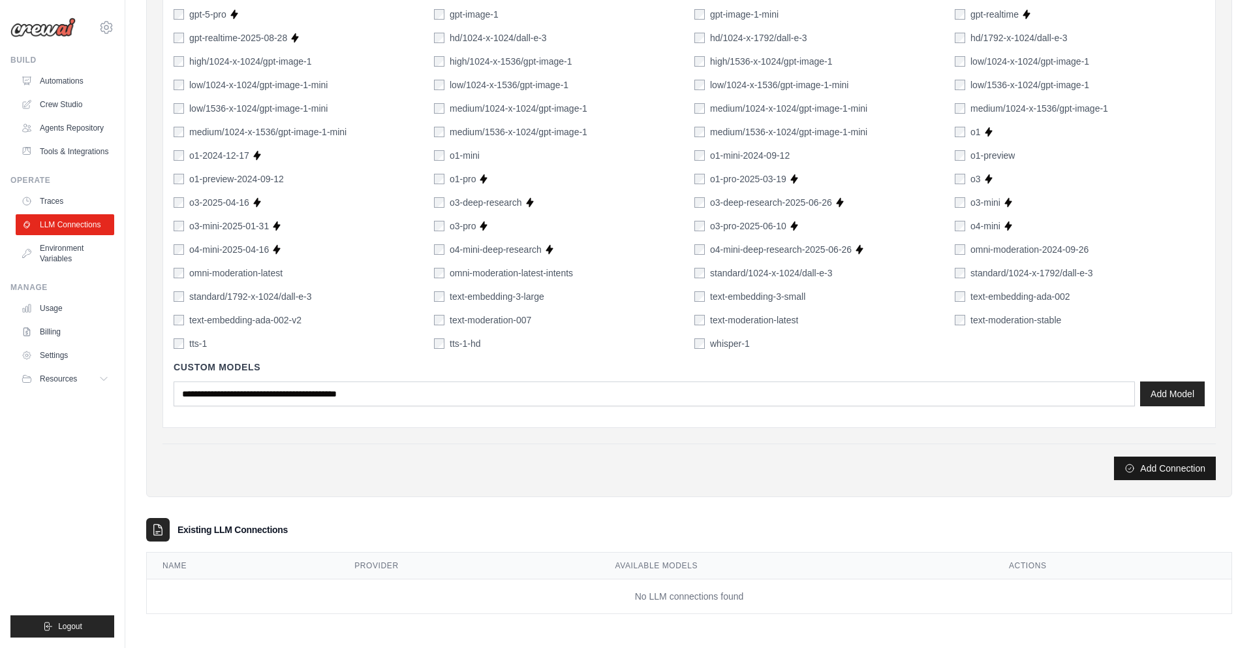
click at [1175, 464] on button "Add Connection" at bounding box center [1165, 468] width 102 height 24
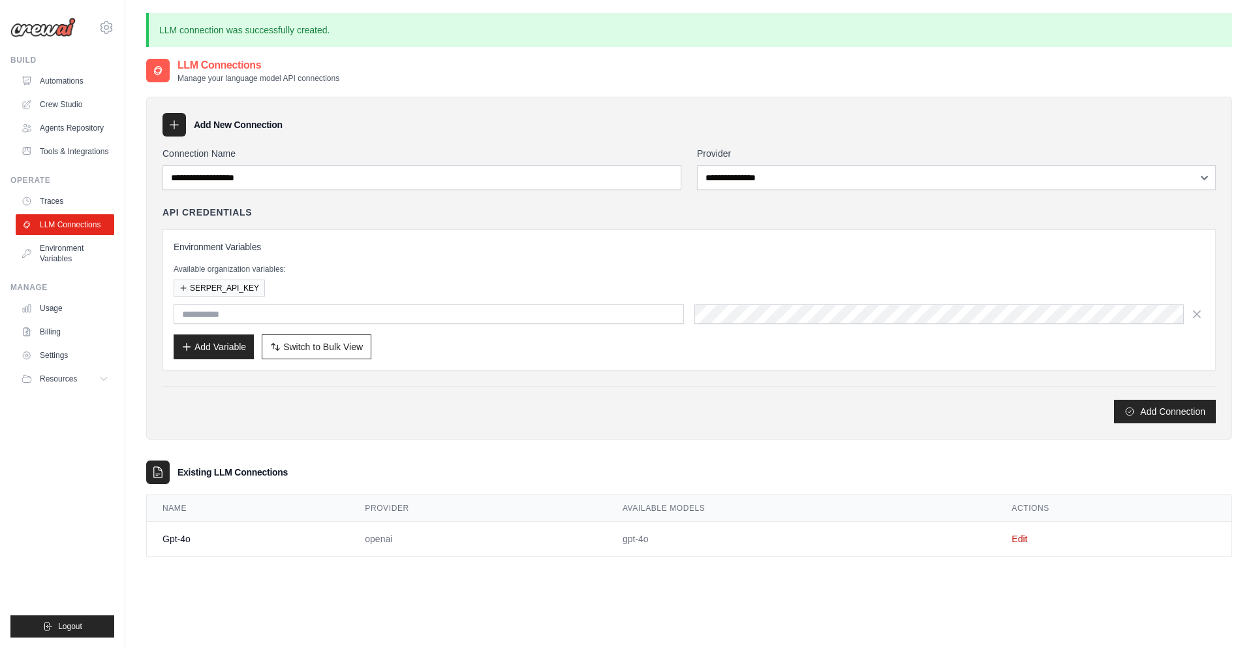
scroll to position [71, 0]
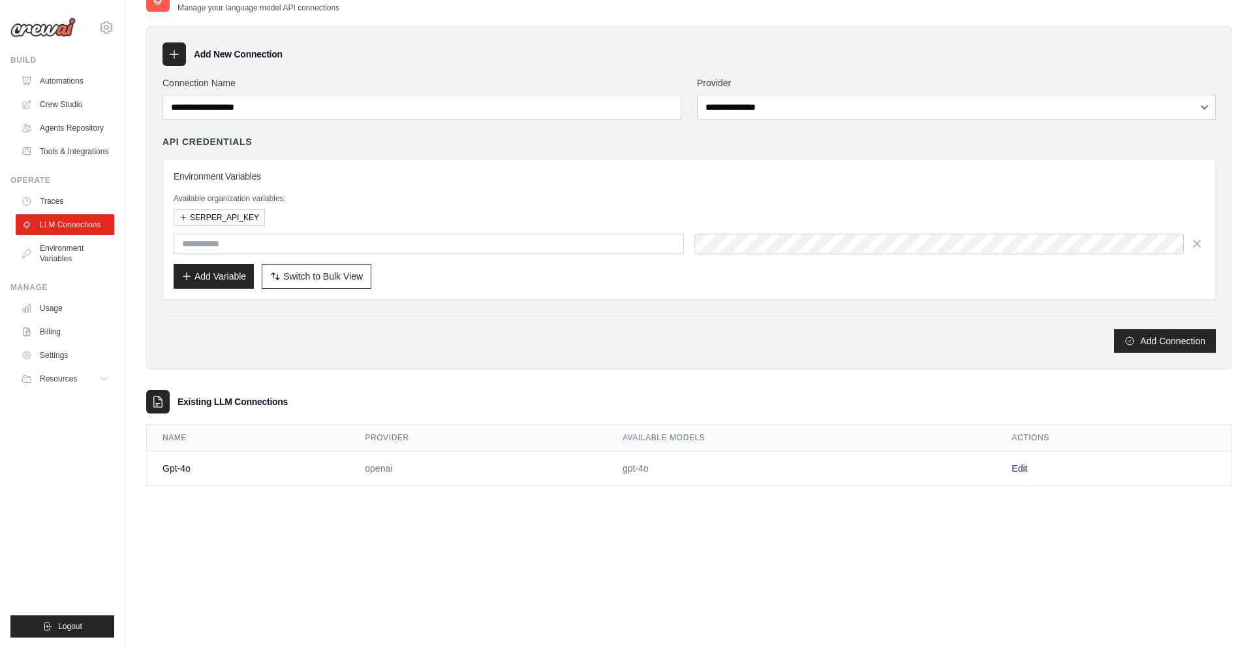
click at [1018, 466] on link "Edit" at bounding box center [1020, 468] width 16 height 10
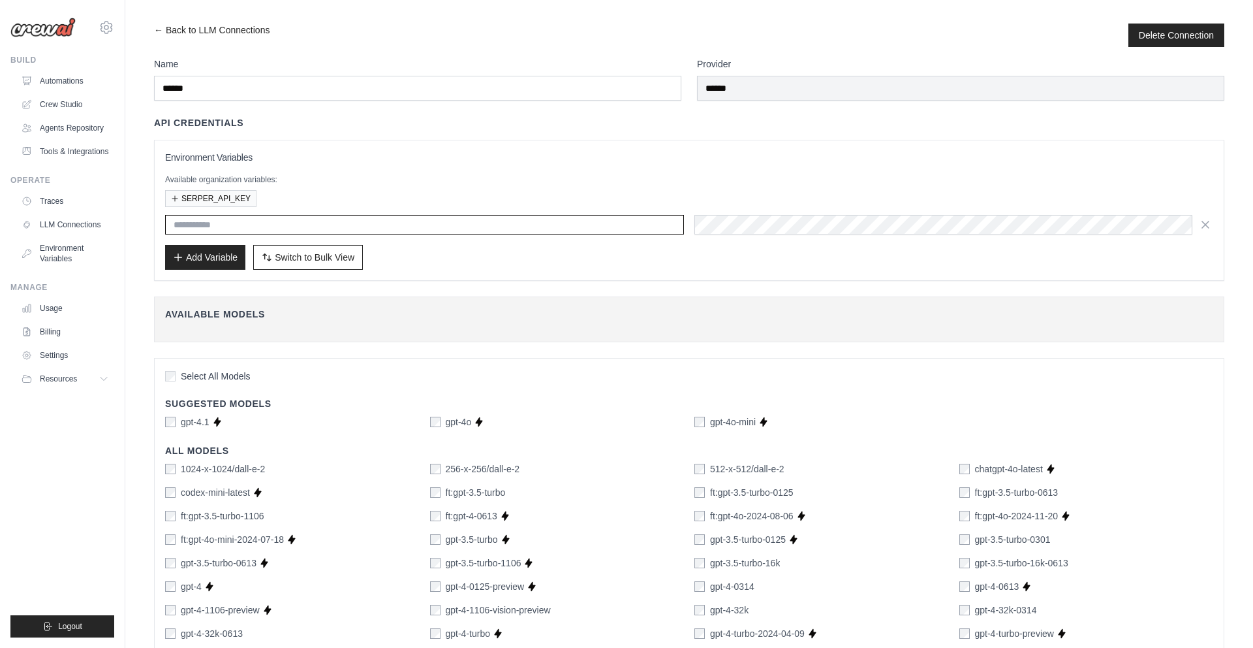
click at [342, 224] on input "text" at bounding box center [424, 225] width 519 height 20
click at [470, 219] on input "text" at bounding box center [424, 225] width 519 height 20
type input "**********"
click at [795, 163] on h3 "Environment Variables" at bounding box center [689, 157] width 1048 height 13
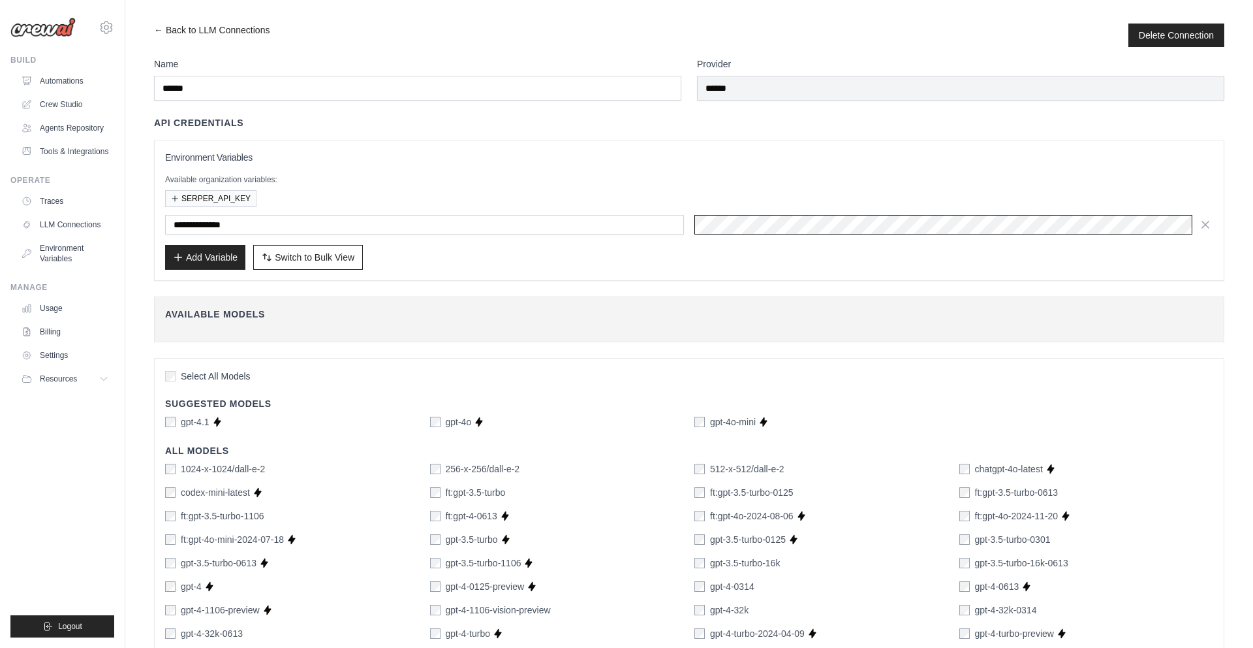
scroll to position [0, 421]
click at [208, 255] on button "Add Variable" at bounding box center [205, 256] width 80 height 25
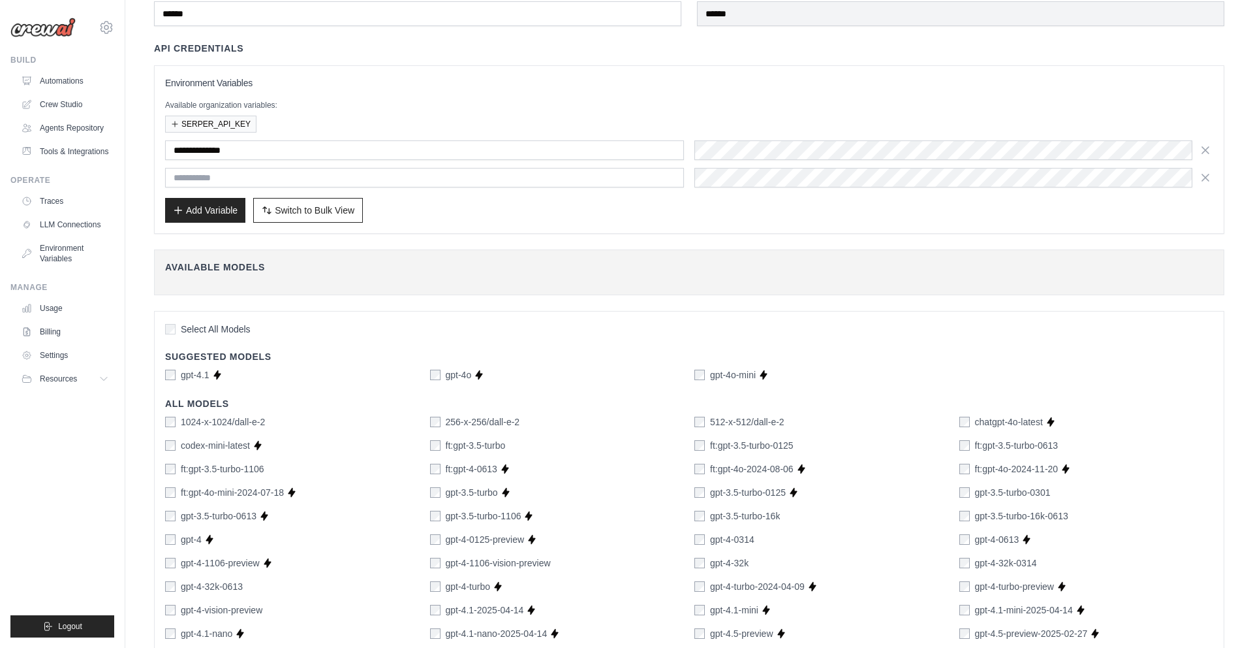
scroll to position [2, 0]
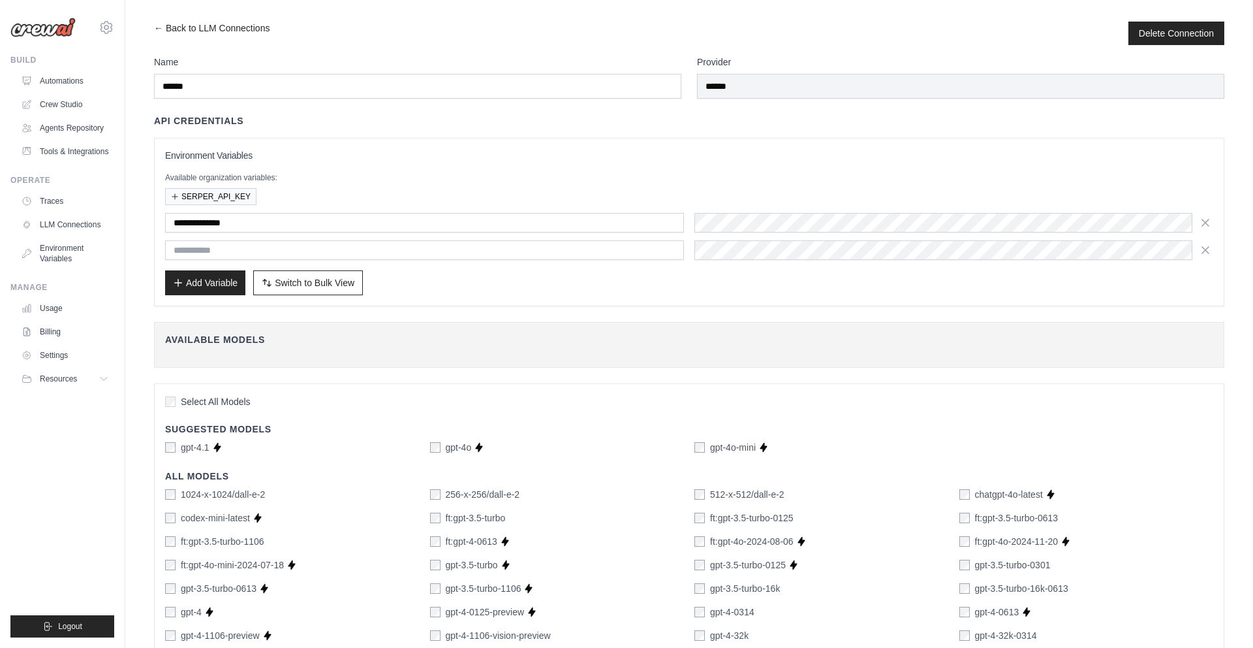
click at [1208, 250] on icon "button" at bounding box center [1205, 250] width 13 height 13
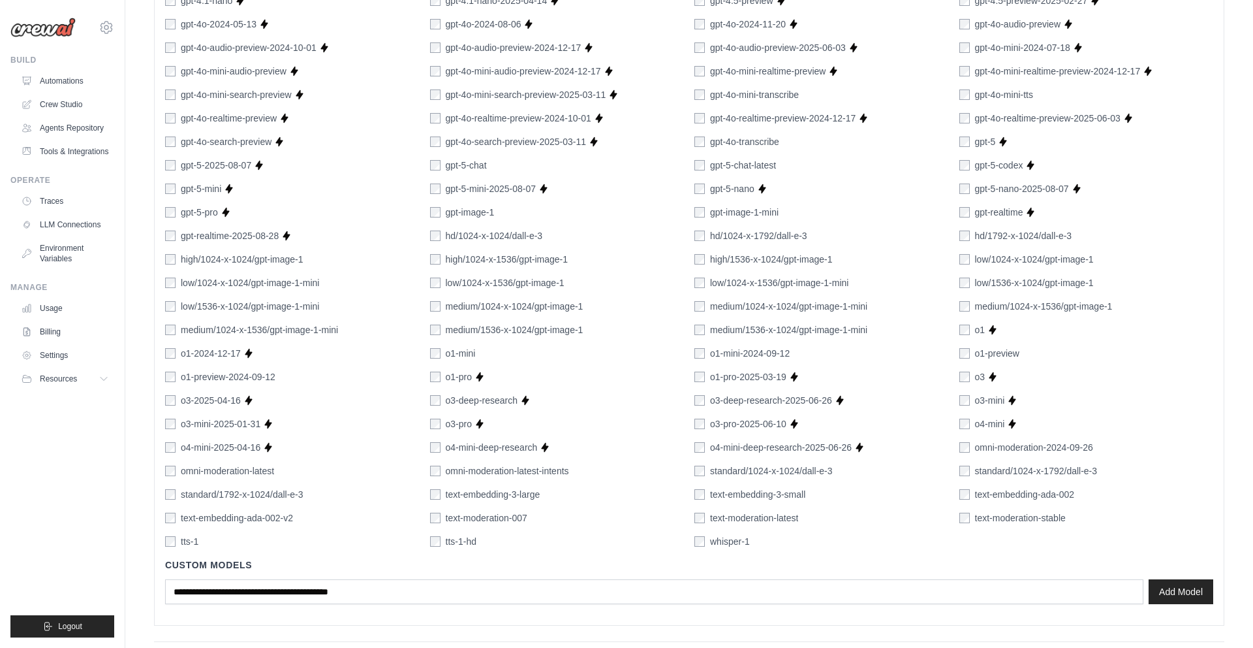
scroll to position [723, 0]
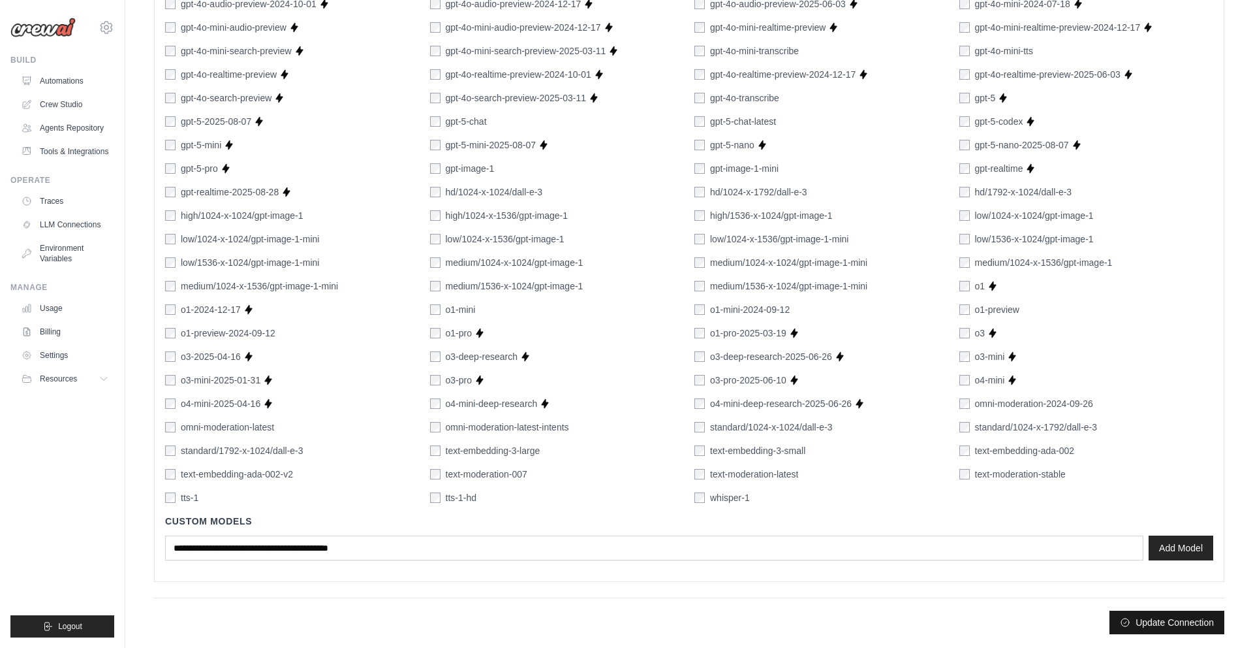
click at [1166, 616] on button "Update Connection" at bounding box center [1167, 622] width 115 height 24
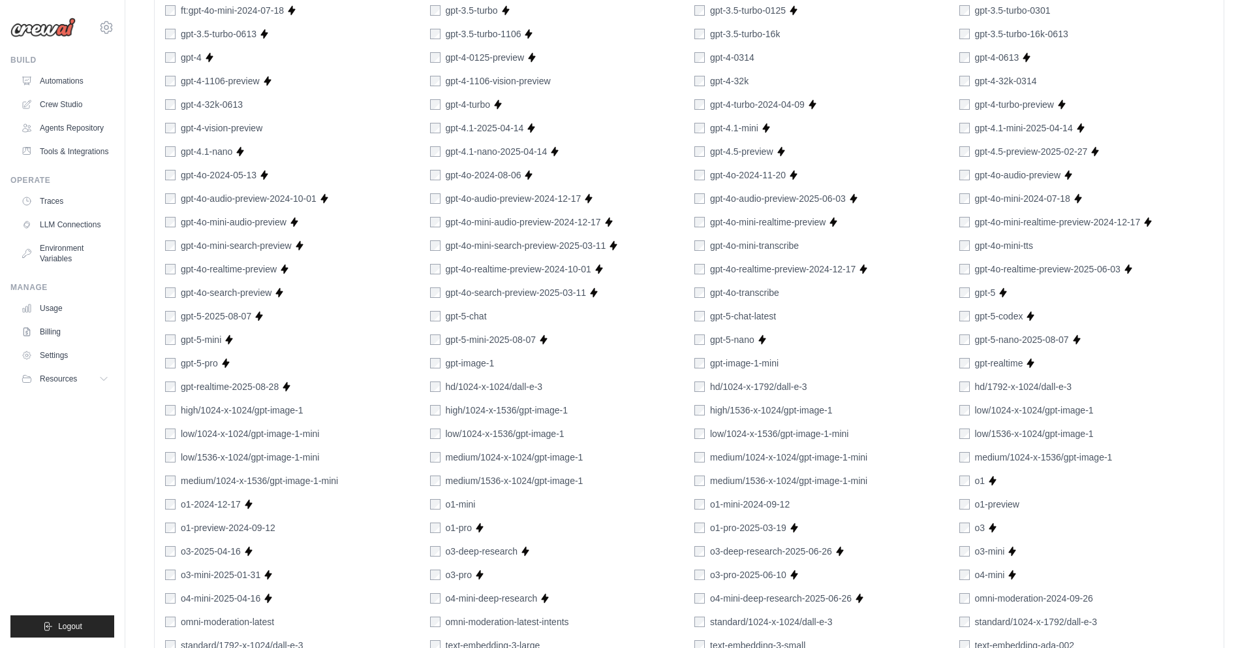
scroll to position [757, 0]
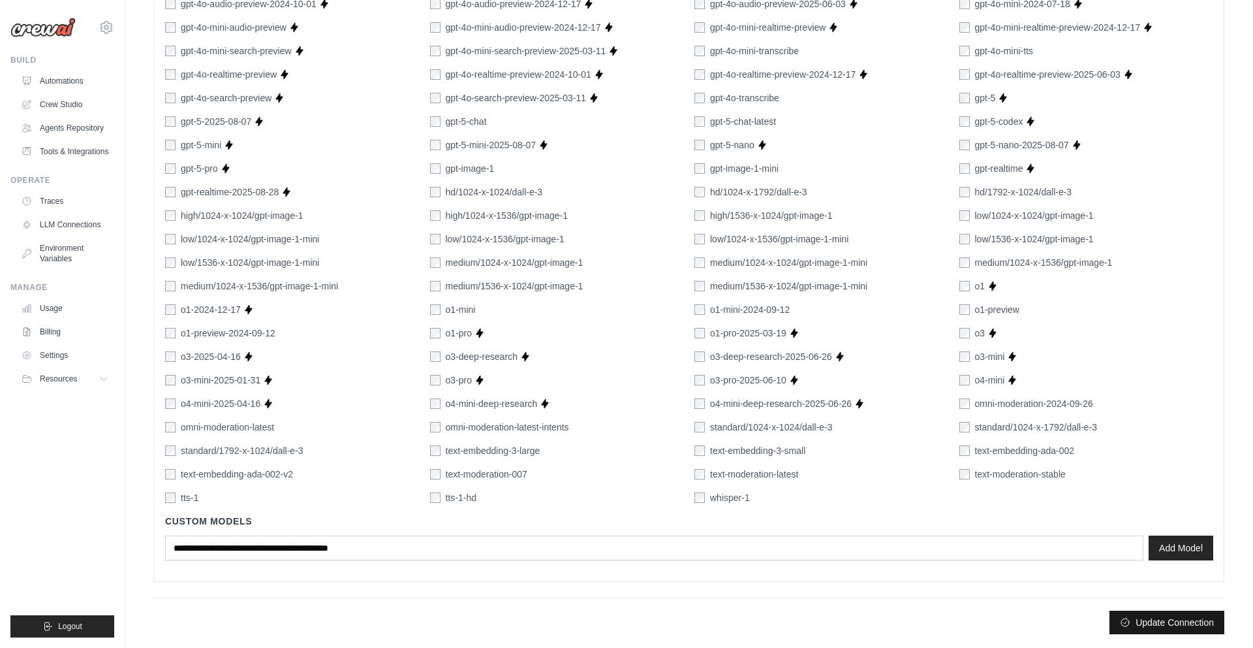
click at [1192, 617] on button "Update Connection" at bounding box center [1167, 622] width 115 height 24
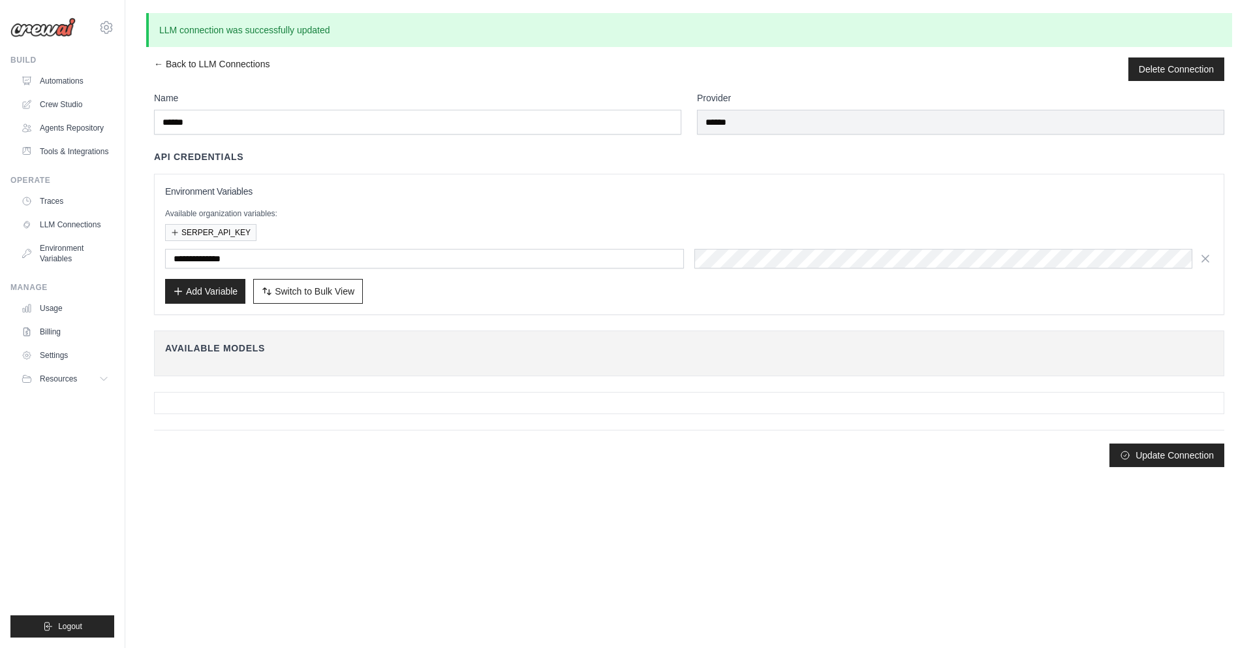
scroll to position [0, 0]
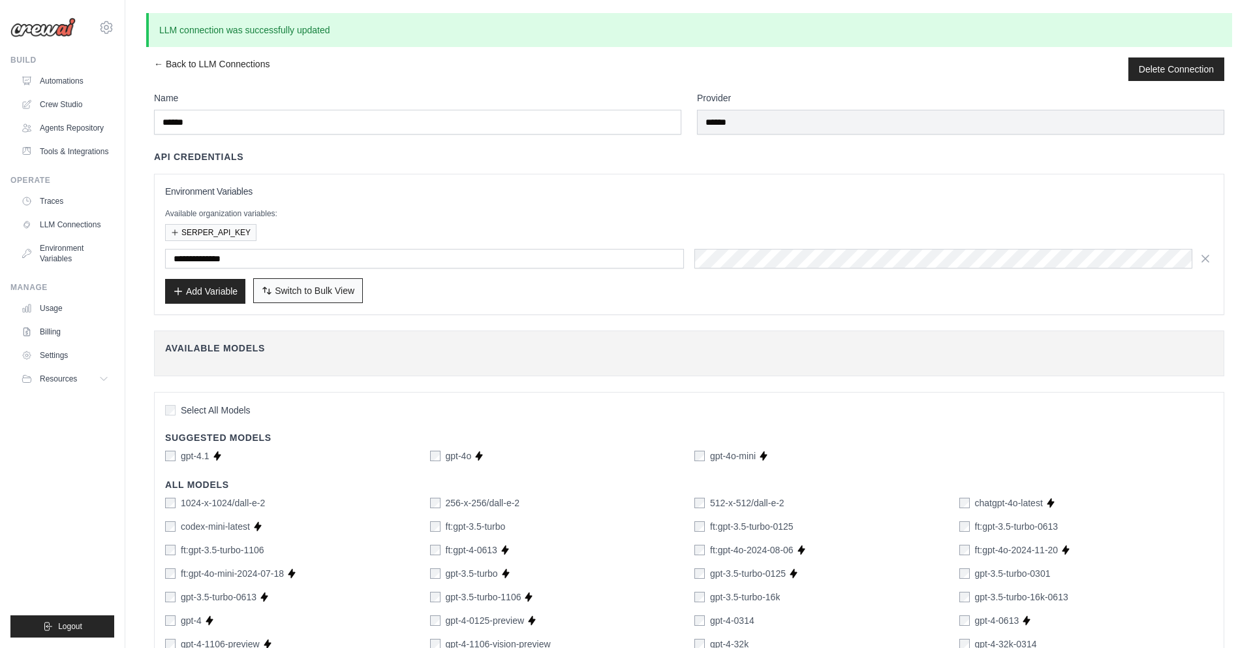
click at [305, 290] on span "Switch to Bulk View" at bounding box center [315, 290] width 80 height 13
type textarea "**********"
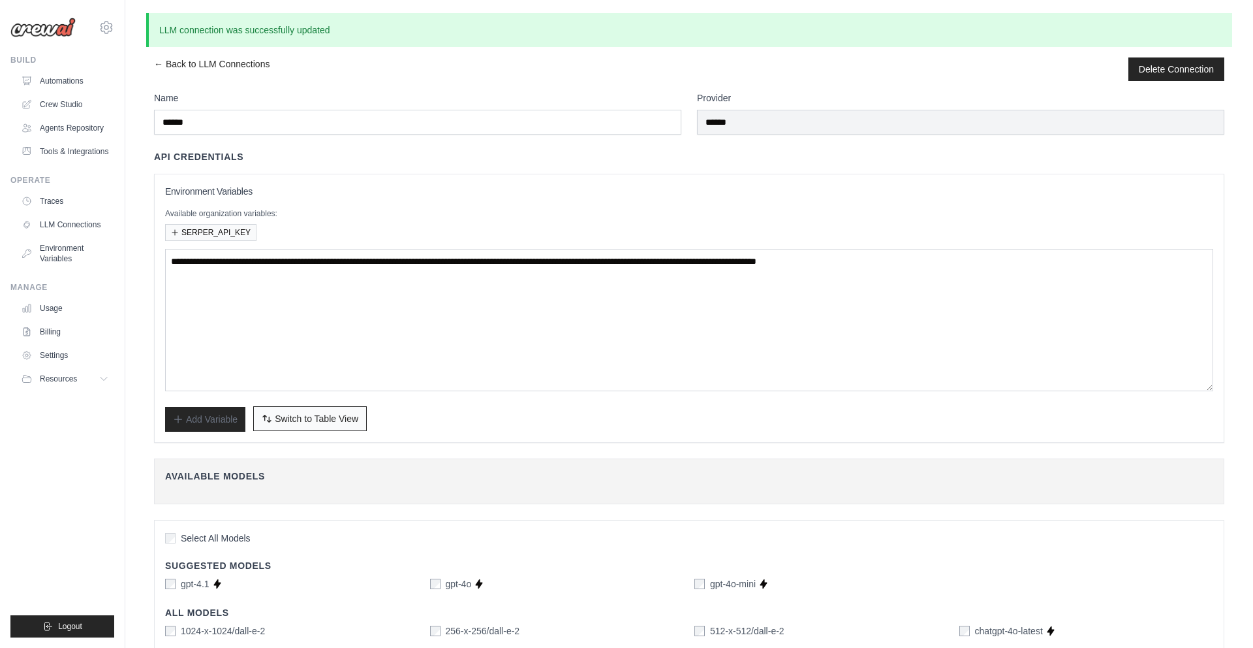
click at [347, 414] on span "Switch to Table View" at bounding box center [317, 418] width 84 height 13
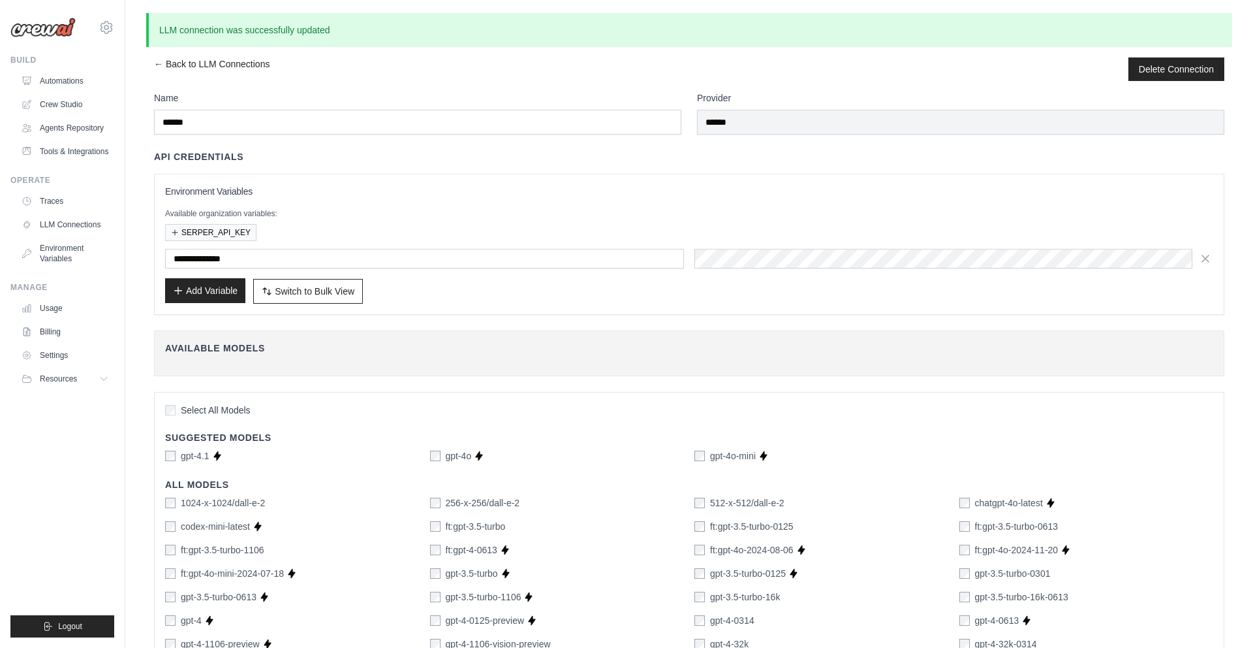
click at [221, 299] on button "Add Variable" at bounding box center [205, 290] width 80 height 25
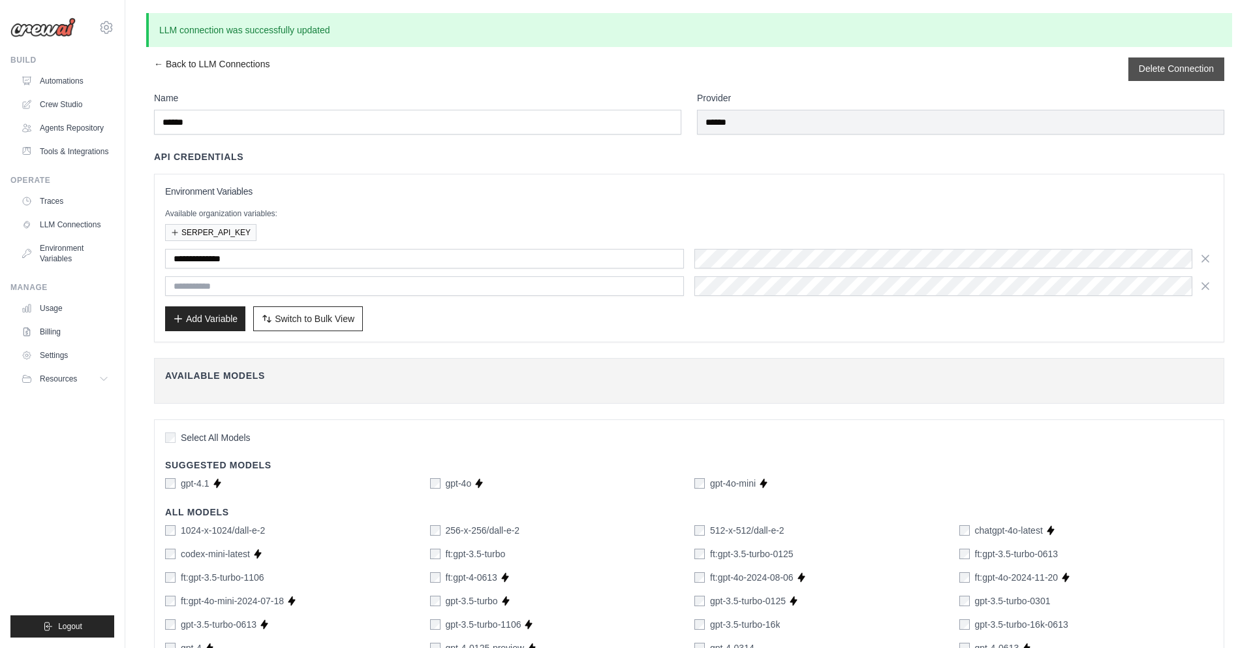
click at [1176, 73] on button "Delete Connection" at bounding box center [1176, 68] width 75 height 13
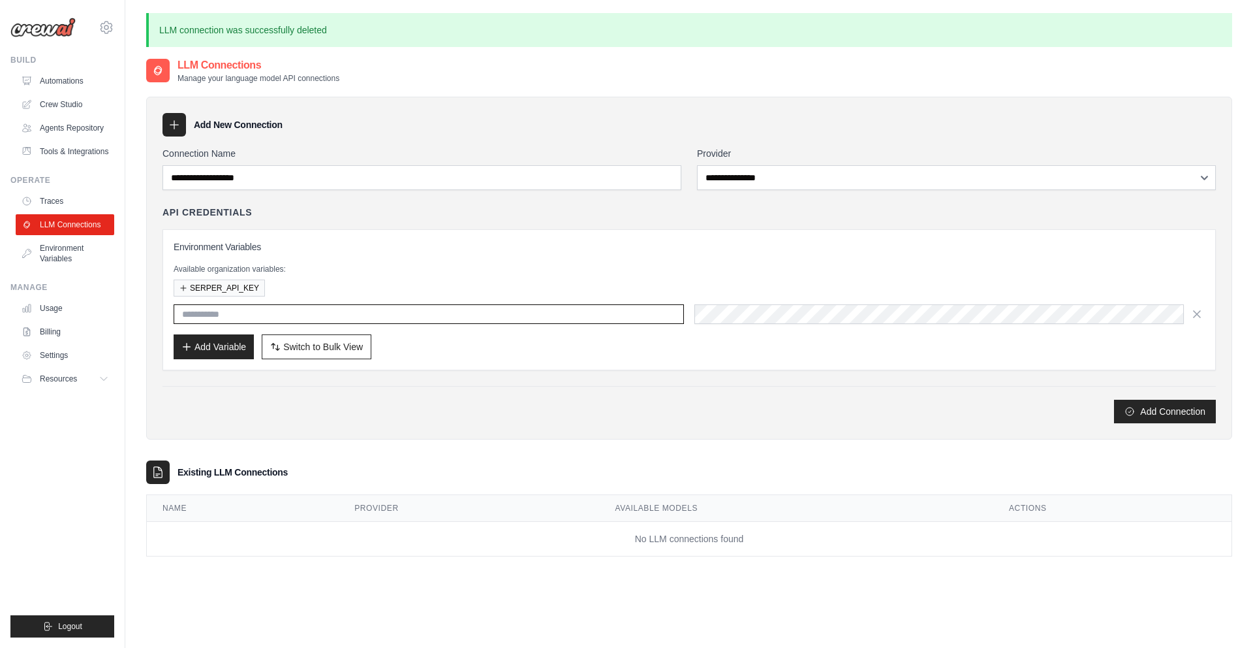
type input "**********"
click at [221, 352] on button "Add Variable" at bounding box center [214, 346] width 80 height 25
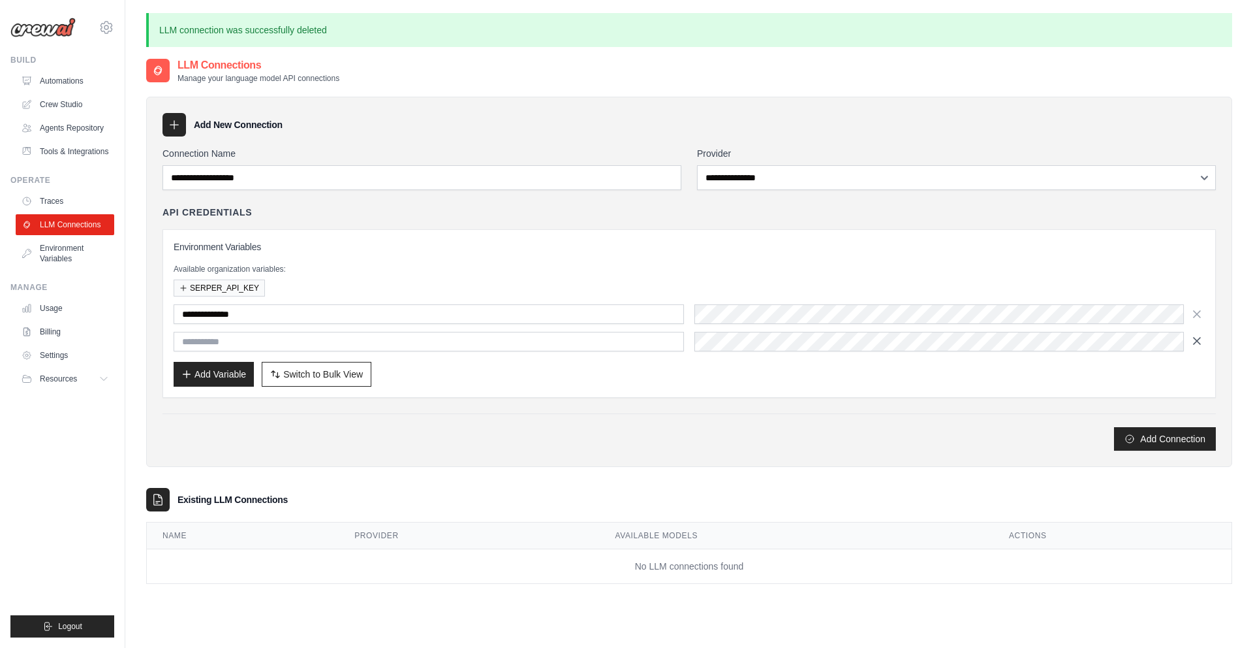
click at [1194, 341] on icon "button" at bounding box center [1197, 340] width 13 height 13
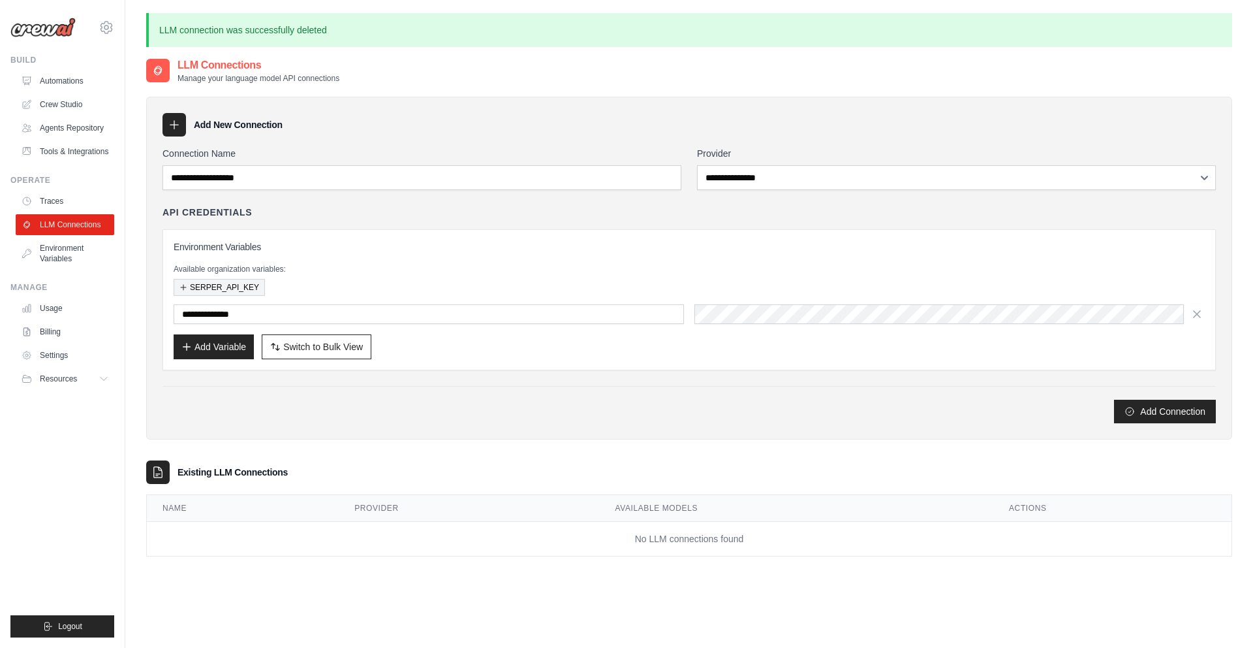
click at [222, 285] on button "SERPER_API_KEY" at bounding box center [219, 287] width 91 height 17
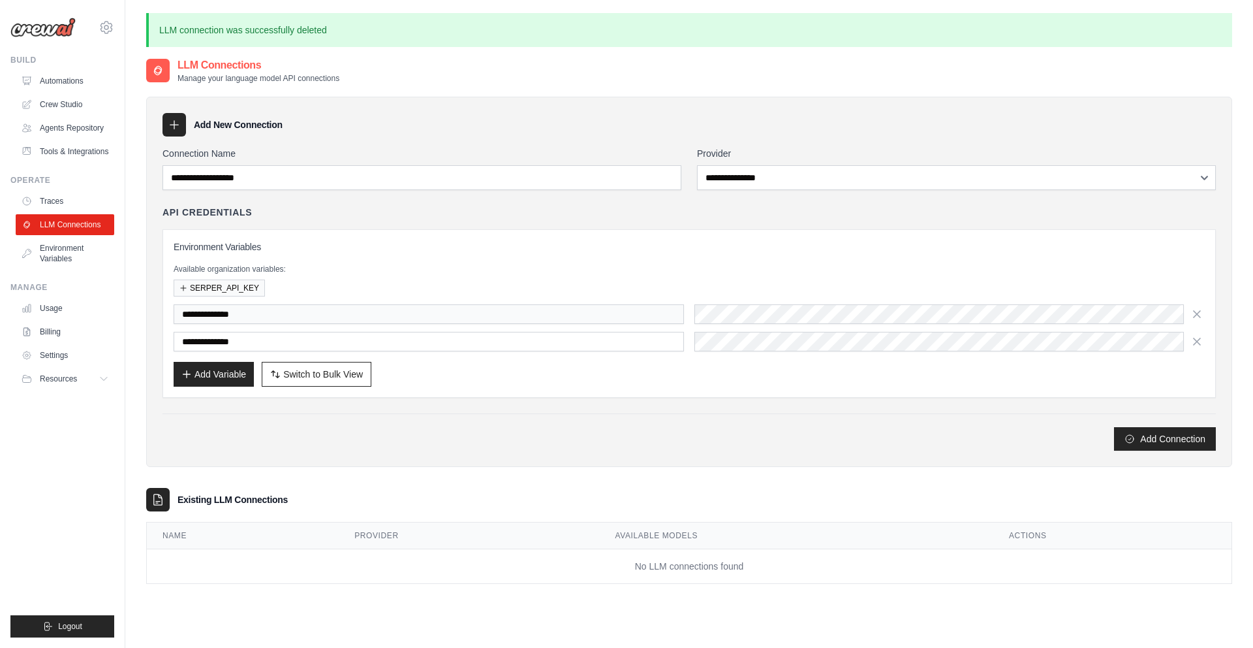
click at [488, 364] on div "Add Variable Switch to Bulk View Switch to Table View" at bounding box center [689, 374] width 1031 height 25
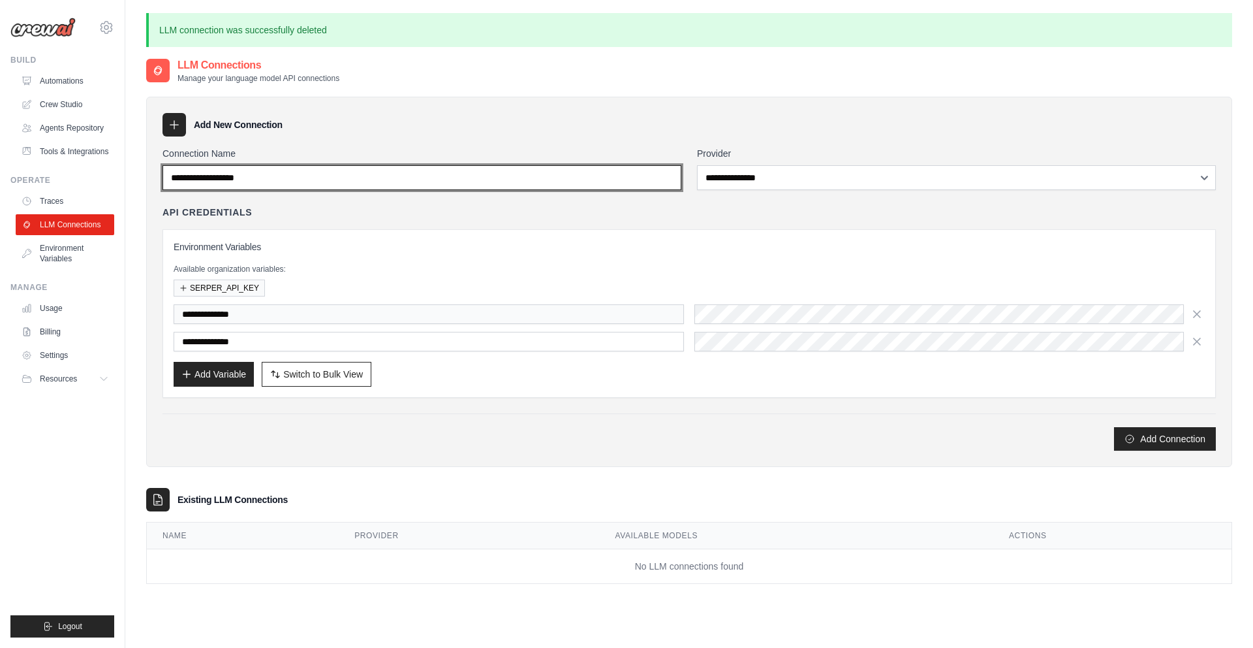
click at [452, 176] on input "Connection Name" at bounding box center [422, 177] width 519 height 25
type input "******"
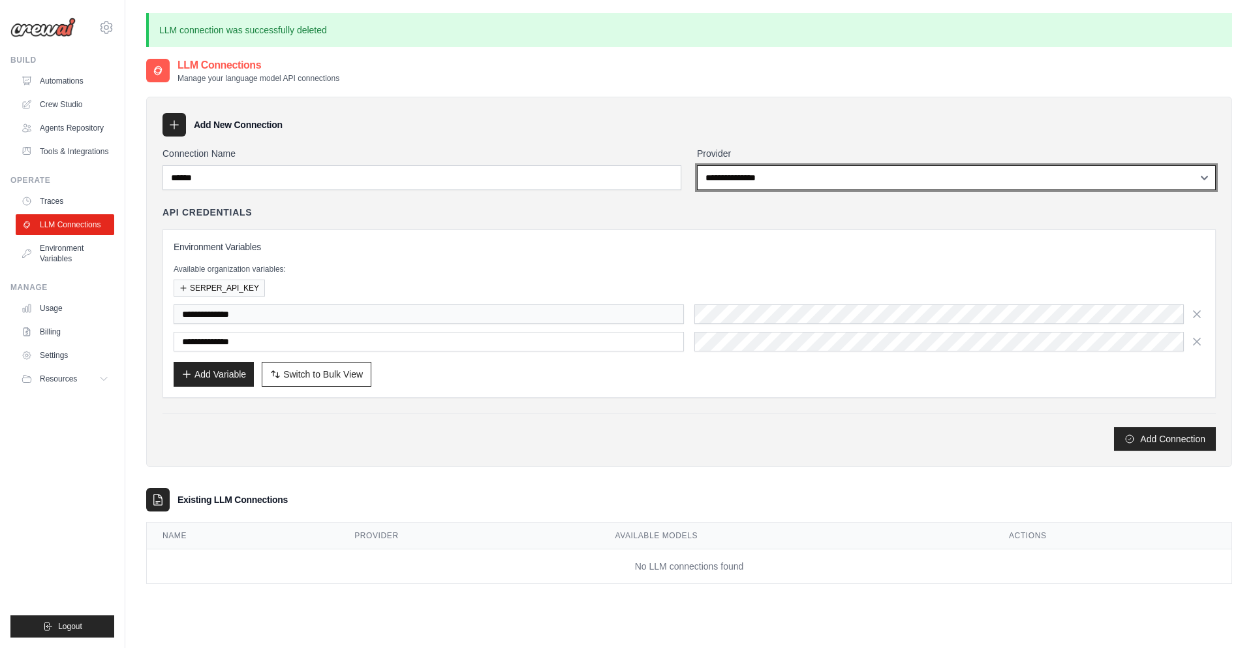
click at [751, 183] on select "**********" at bounding box center [956, 177] width 519 height 25
select select "******"
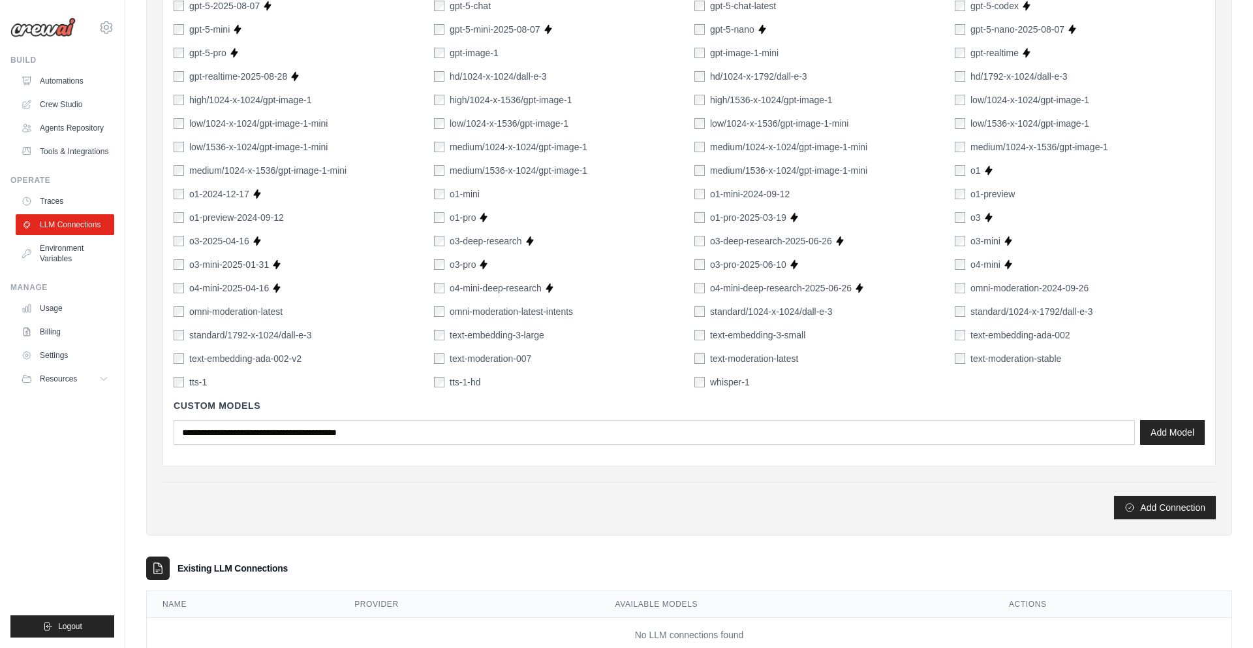
scroll to position [933, 0]
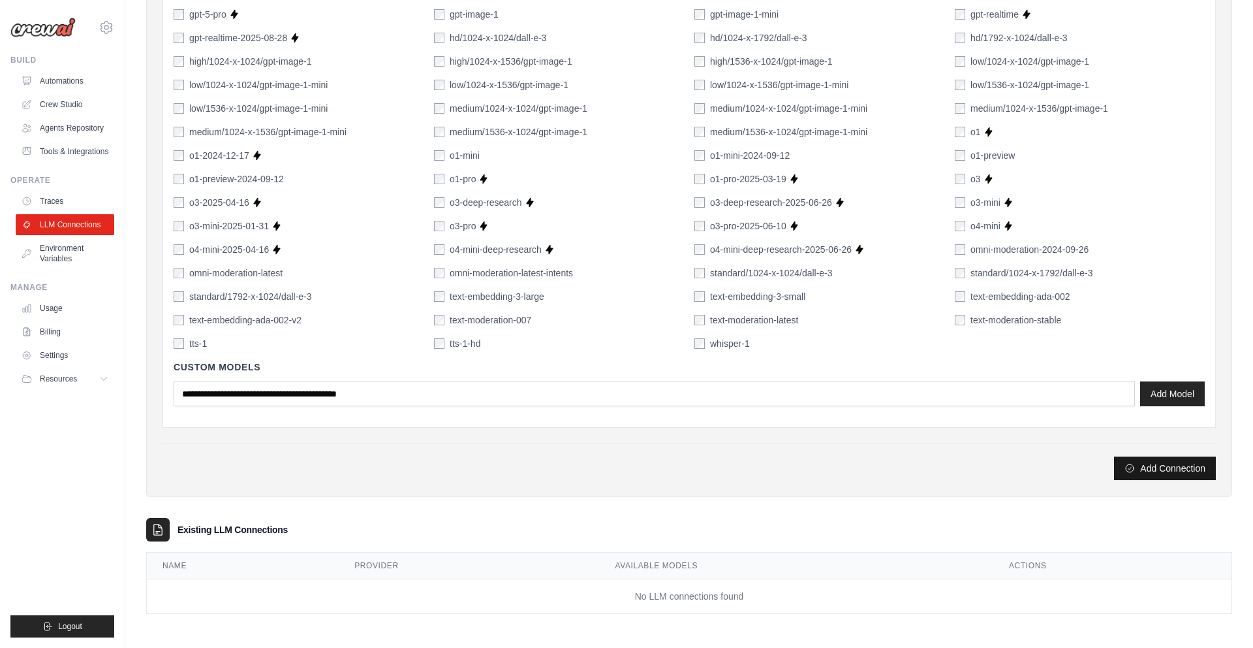
click at [1176, 473] on button "Add Connection" at bounding box center [1165, 468] width 102 height 24
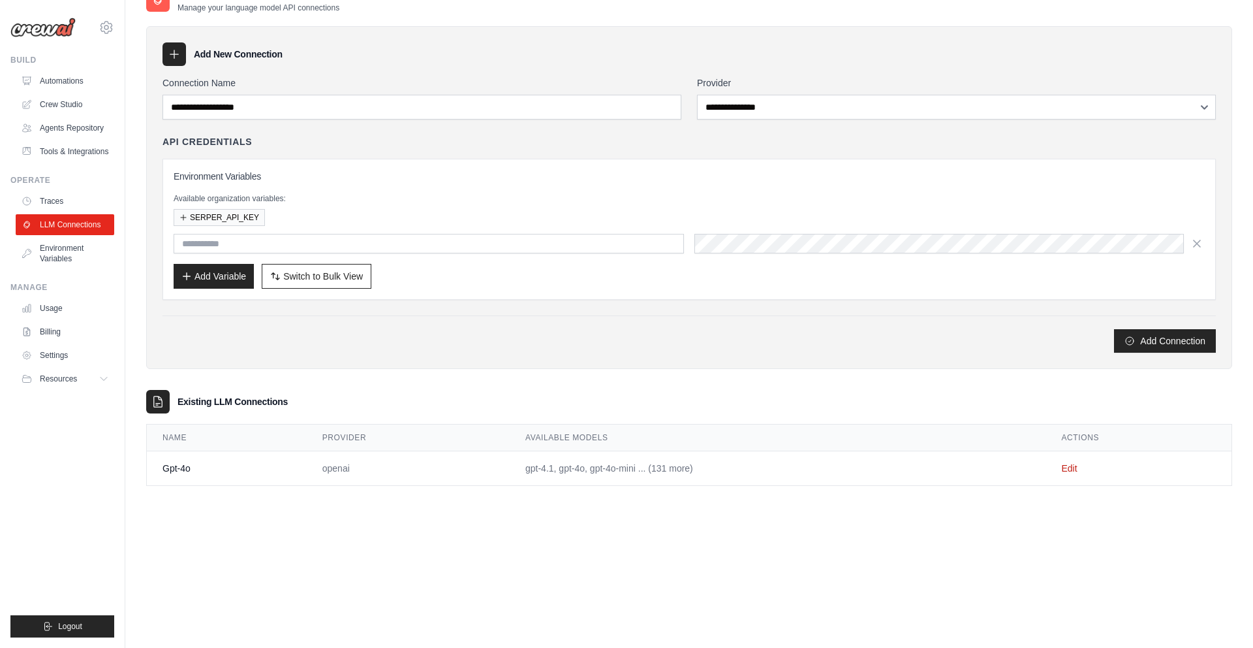
scroll to position [0, 0]
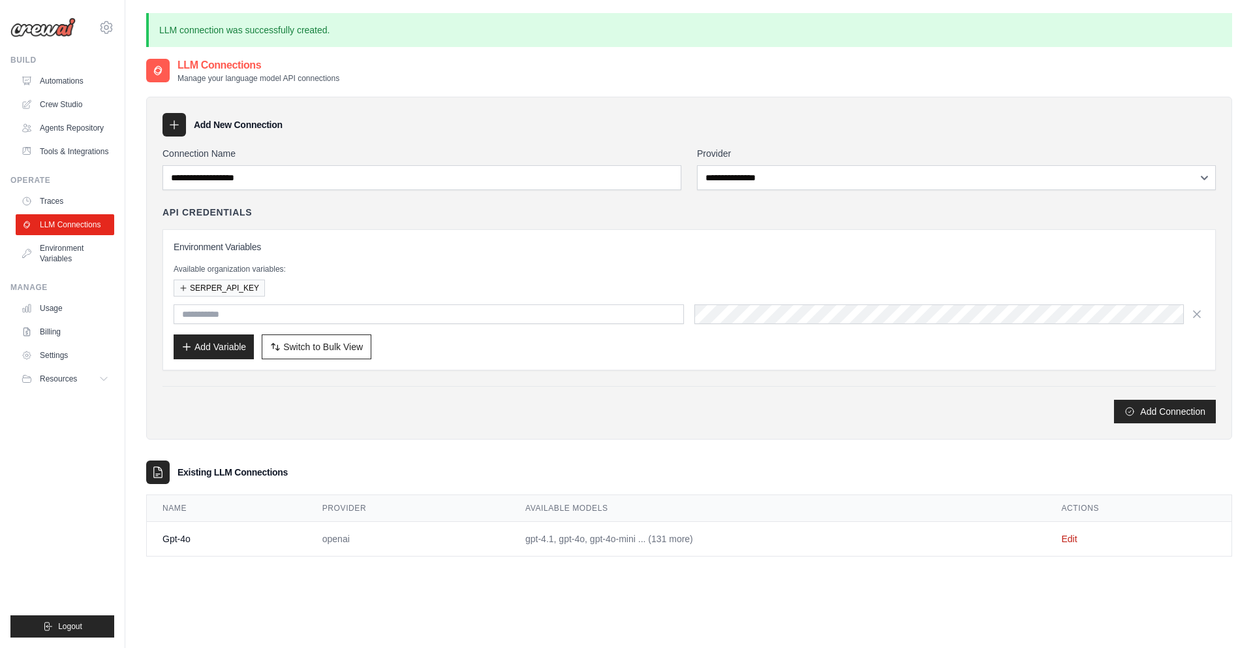
type input "**********"
click at [54, 102] on link "Crew Studio" at bounding box center [66, 104] width 99 height 21
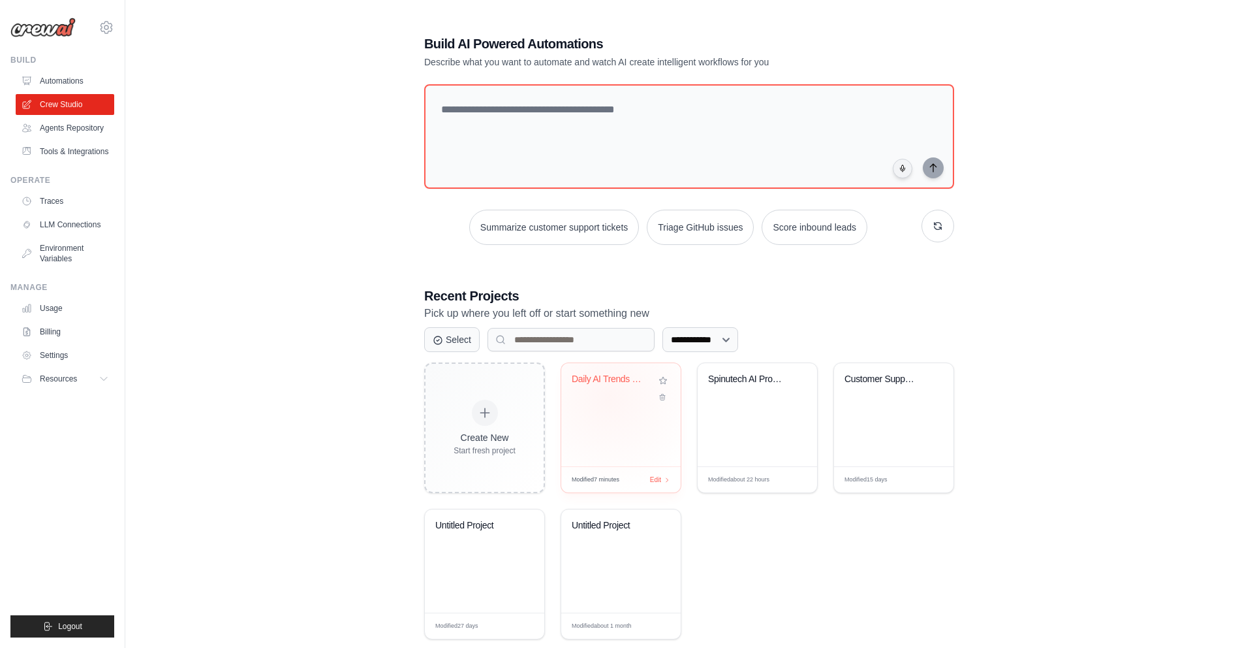
click at [610, 396] on div "Daily AI Trends Research Digest" at bounding box center [621, 388] width 99 height 30
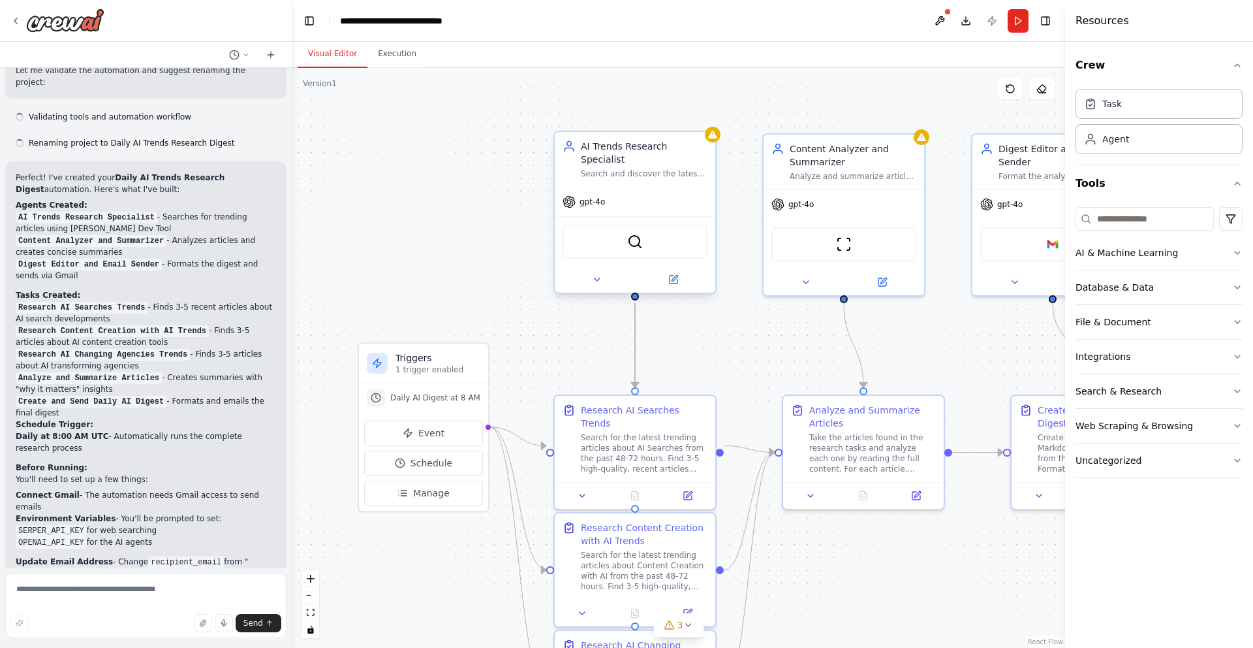
scroll to position [1400, 0]
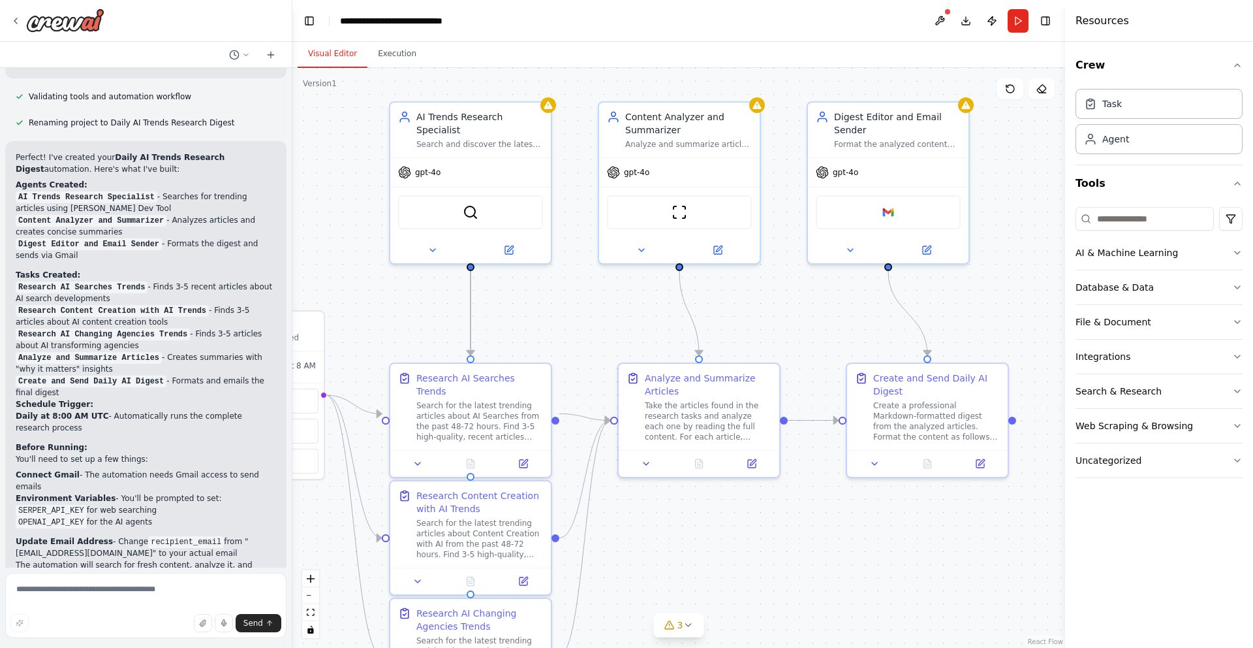
drag, startPoint x: 744, startPoint y: 246, endPoint x: 579, endPoint y: 214, distance: 167.6
click at [579, 214] on div ".deletable-edge-delete-btn { width: 20px; height: 20px; border: 0px solid #ffff…" at bounding box center [678, 358] width 773 height 580
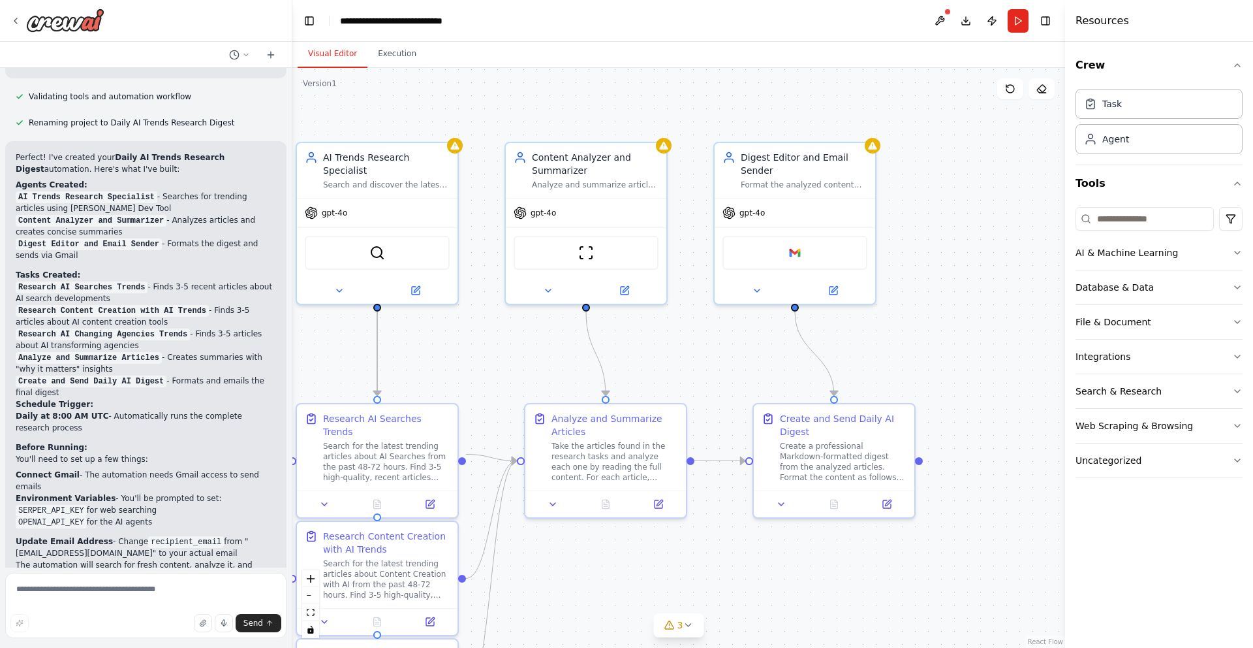
drag, startPoint x: 851, startPoint y: 300, endPoint x: 758, endPoint y: 341, distance: 101.8
click at [758, 341] on div ".deletable-edge-delete-btn { width: 20px; height: 20px; border: 0px solid #ffff…" at bounding box center [678, 358] width 773 height 580
click at [757, 284] on icon at bounding box center [757, 288] width 10 height 10
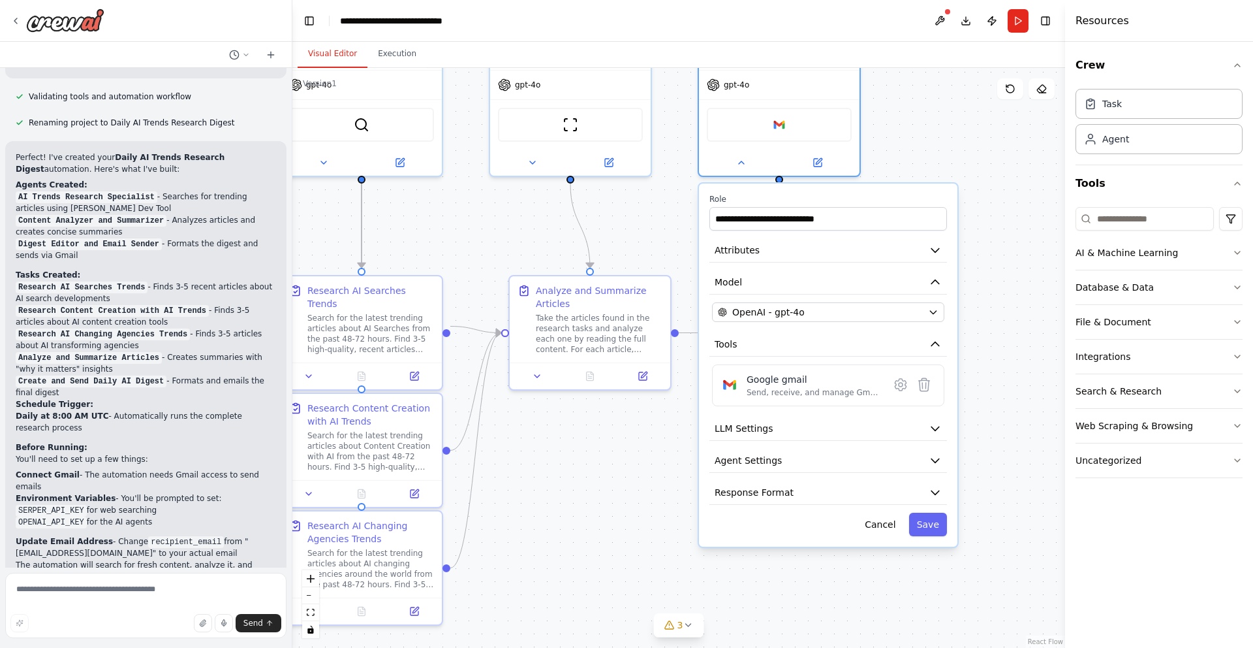
drag, startPoint x: 994, startPoint y: 385, endPoint x: 978, endPoint y: 256, distance: 130.3
click at [978, 256] on div ".deletable-edge-delete-btn { width: 20px; height: 20px; border: 0px solid #ffff…" at bounding box center [678, 358] width 773 height 580
click at [859, 425] on button "LLM Settings" at bounding box center [828, 427] width 238 height 24
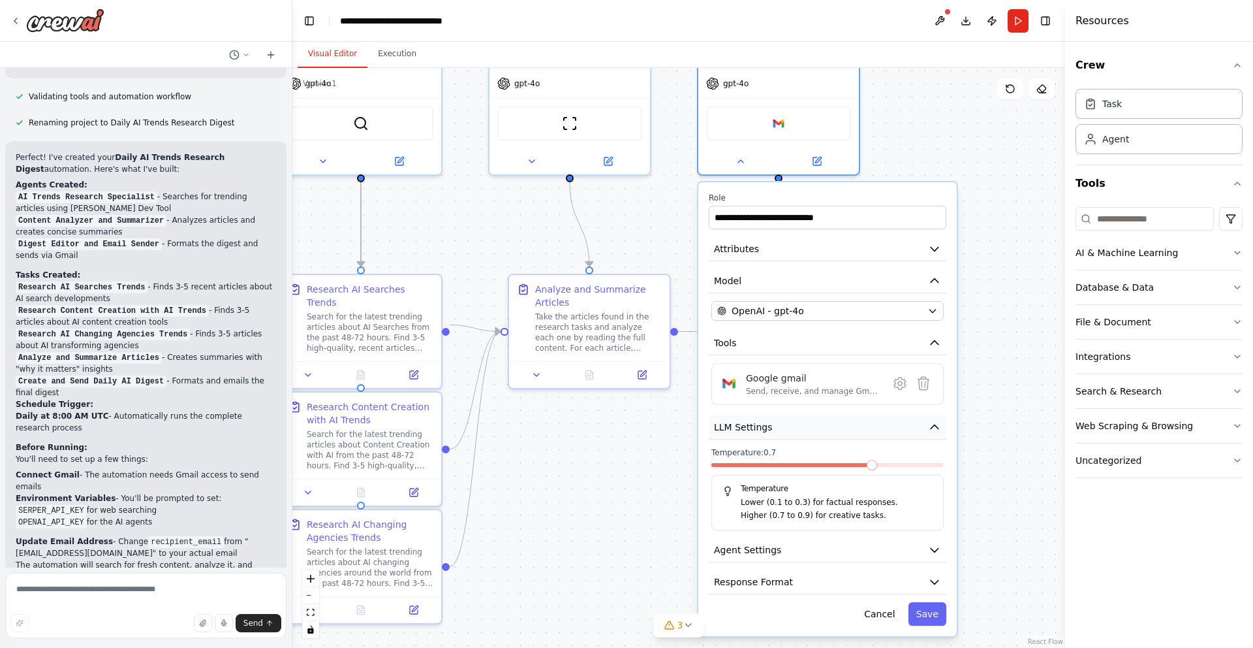
click at [859, 425] on button "LLM Settings" at bounding box center [828, 427] width 238 height 24
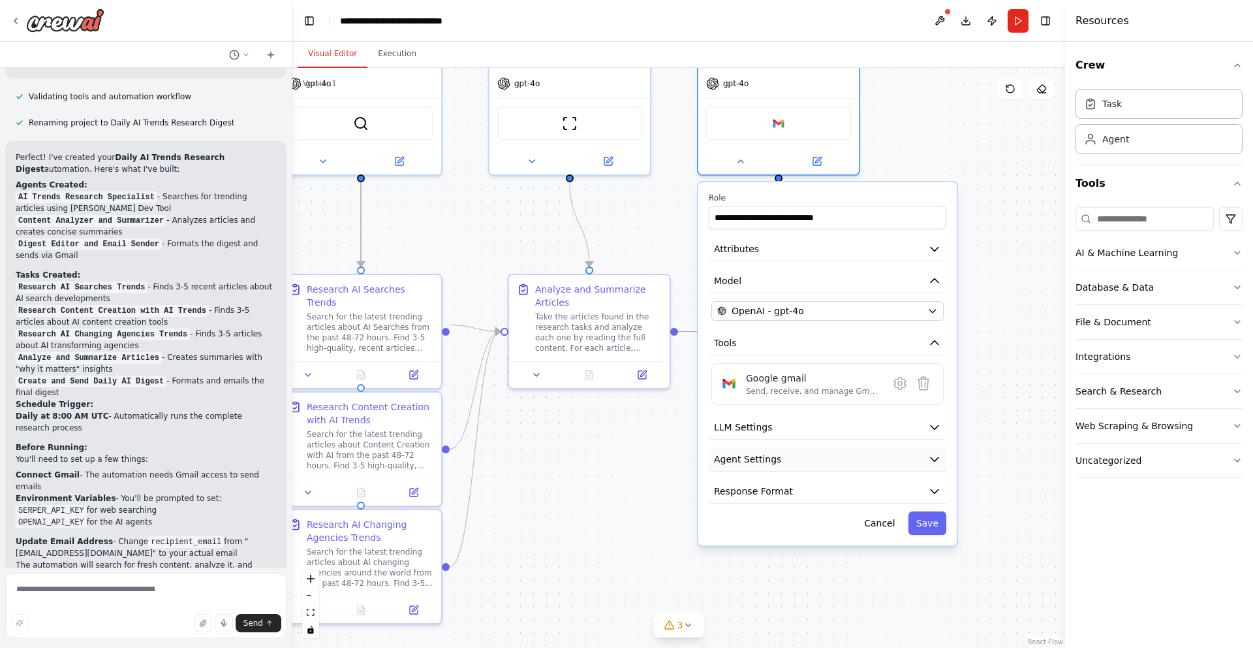
click at [932, 457] on icon "button" at bounding box center [934, 458] width 13 height 13
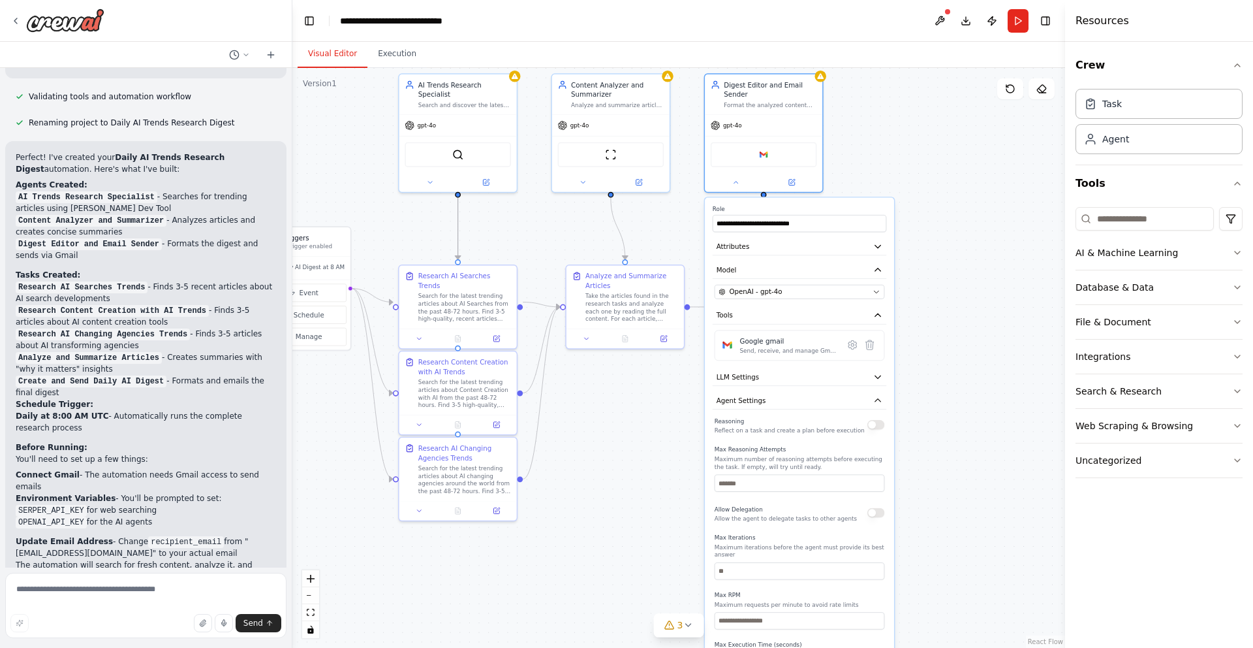
drag, startPoint x: 963, startPoint y: 510, endPoint x: 949, endPoint y: 441, distance: 69.9
click at [949, 441] on div ".deletable-edge-delete-btn { width: 20px; height: 20px; border: 0px solid #ffff…" at bounding box center [678, 358] width 773 height 580
drag, startPoint x: 947, startPoint y: 343, endPoint x: 910, endPoint y: 268, distance: 83.8
click at [947, 343] on div ".deletable-edge-delete-btn { width: 20px; height: 20px; border: 0px solid #ffff…" at bounding box center [678, 358] width 773 height 580
drag, startPoint x: 735, startPoint y: 181, endPoint x: 747, endPoint y: 184, distance: 12.0
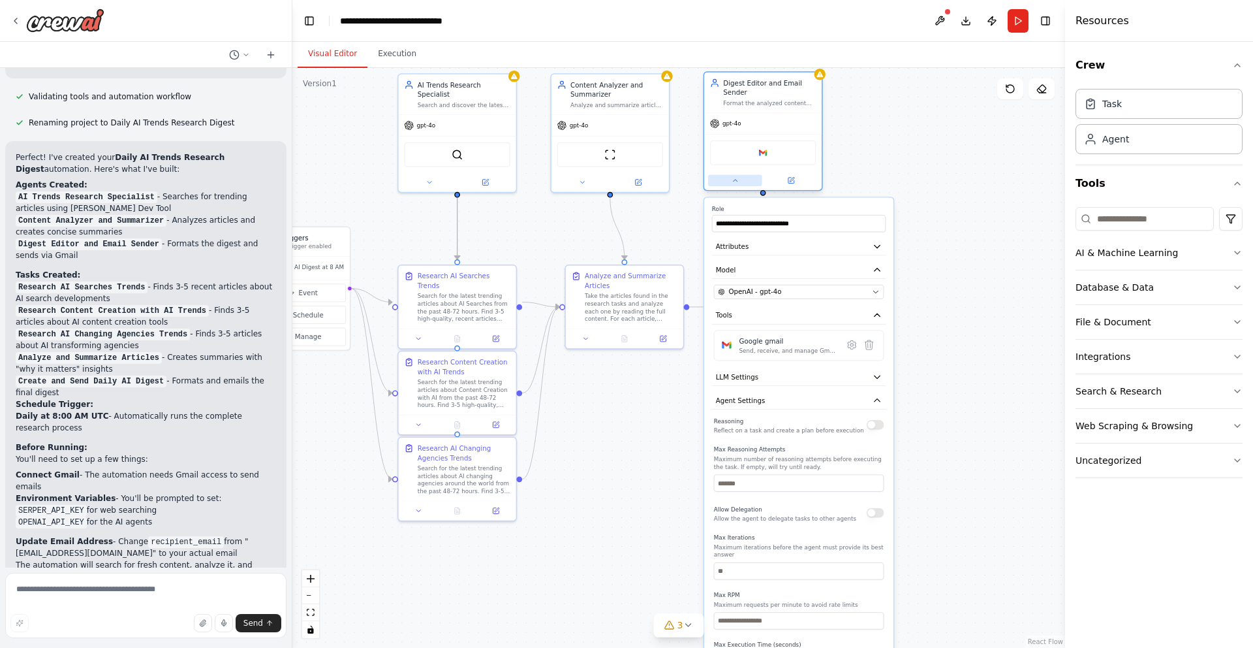
click at [735, 181] on icon at bounding box center [735, 180] width 8 height 8
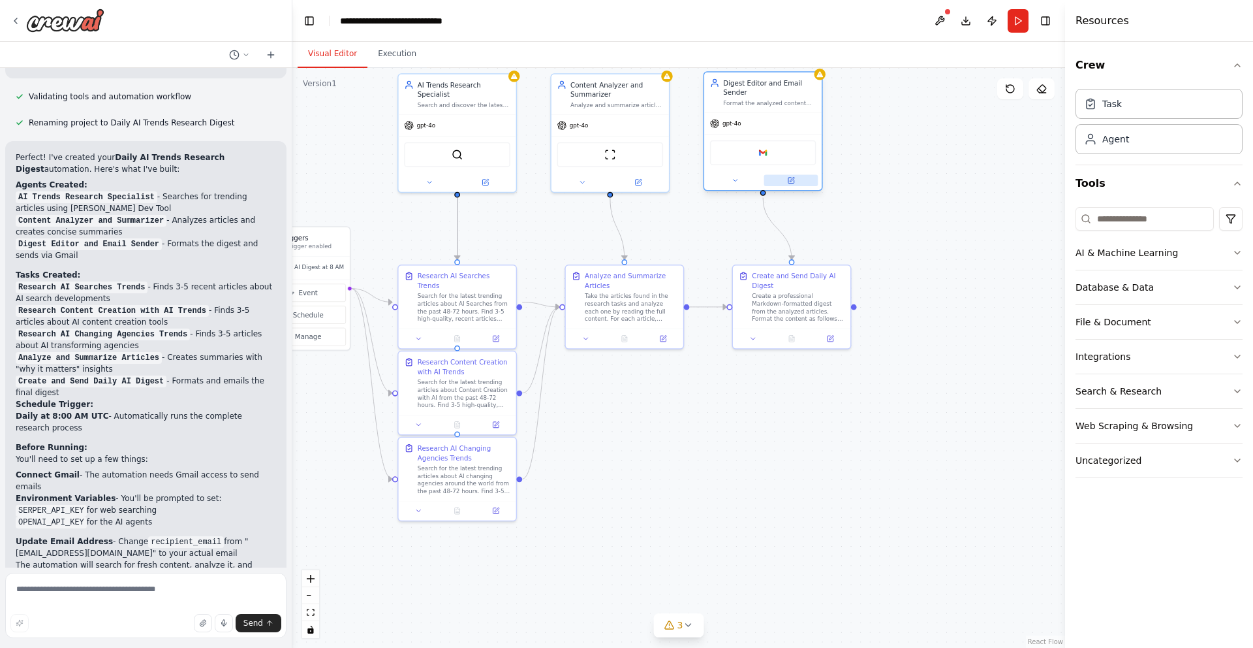
click at [791, 181] on icon at bounding box center [792, 181] width 6 height 6
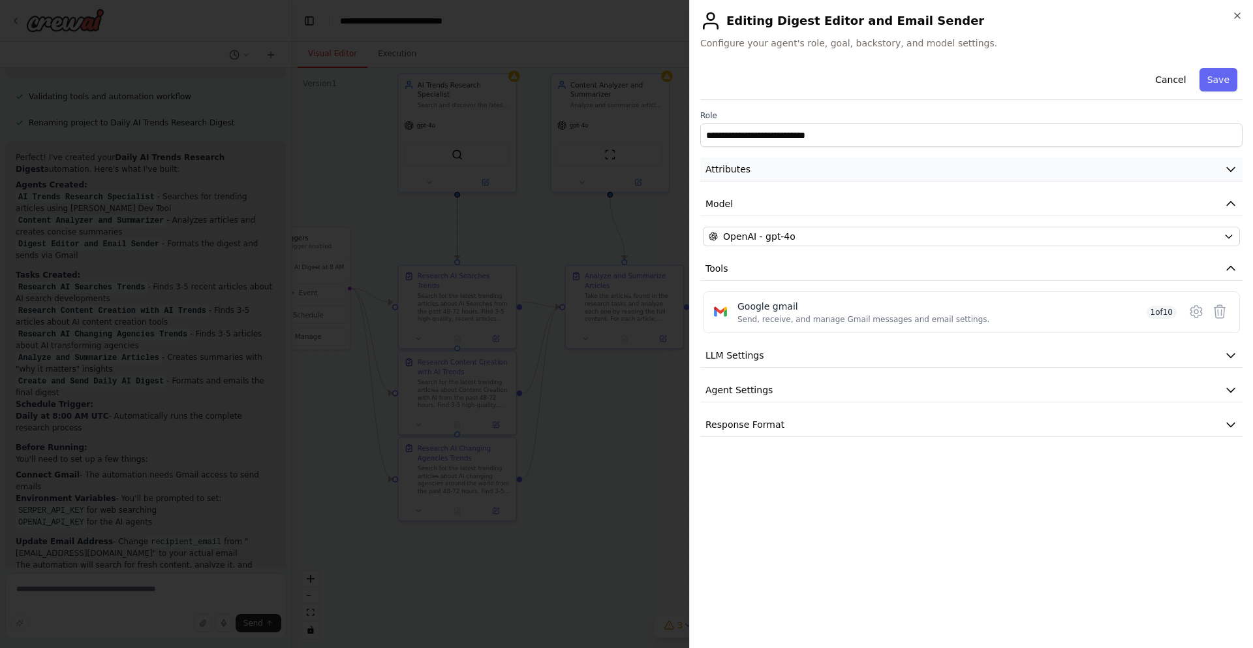
click at [1227, 170] on icon "button" at bounding box center [1231, 169] width 13 height 13
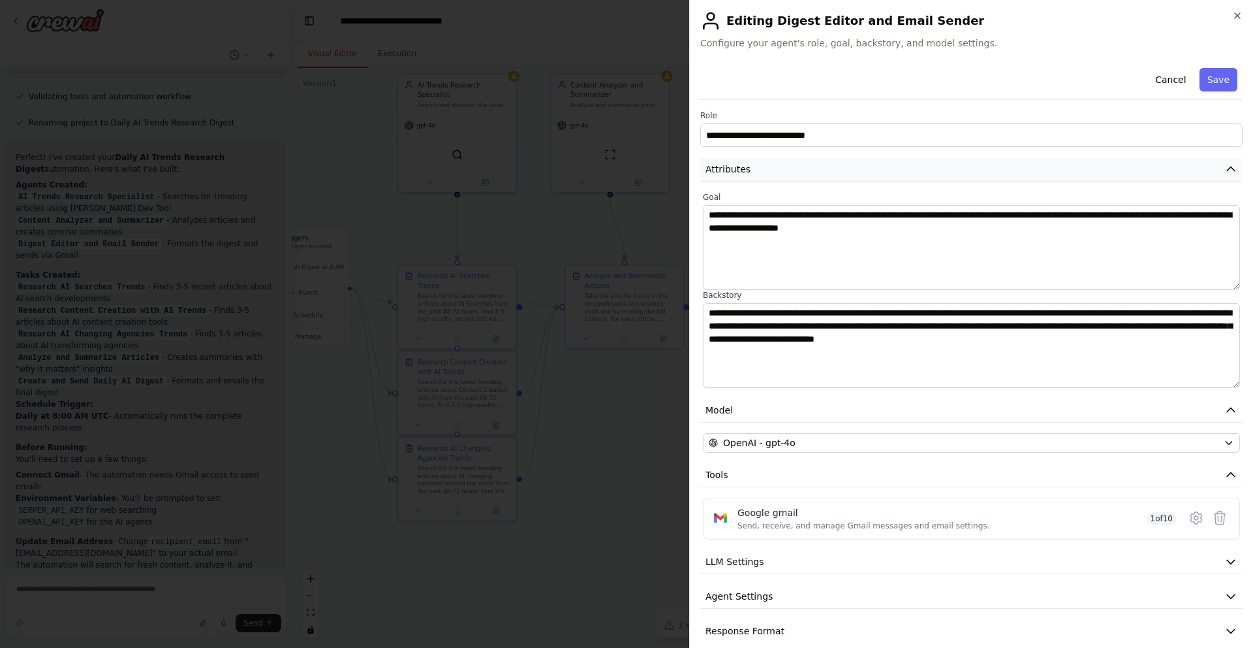
click at [1225, 170] on icon "button" at bounding box center [1231, 169] width 13 height 13
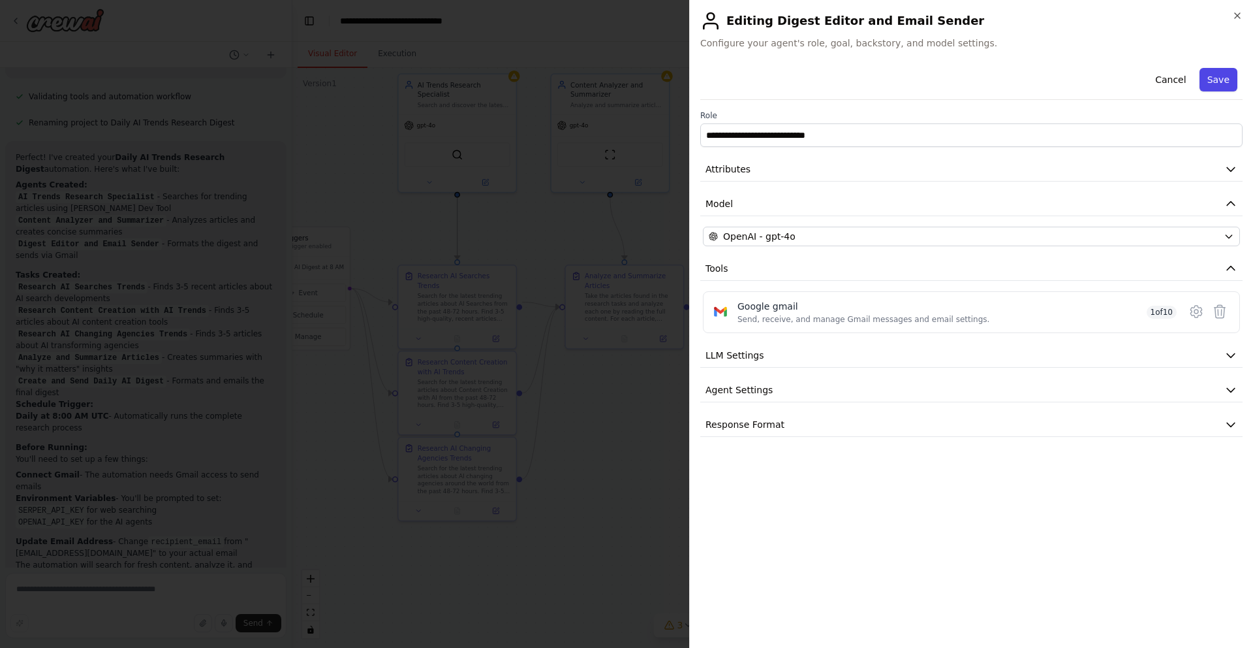
click at [1231, 82] on button "Save" at bounding box center [1219, 80] width 38 height 24
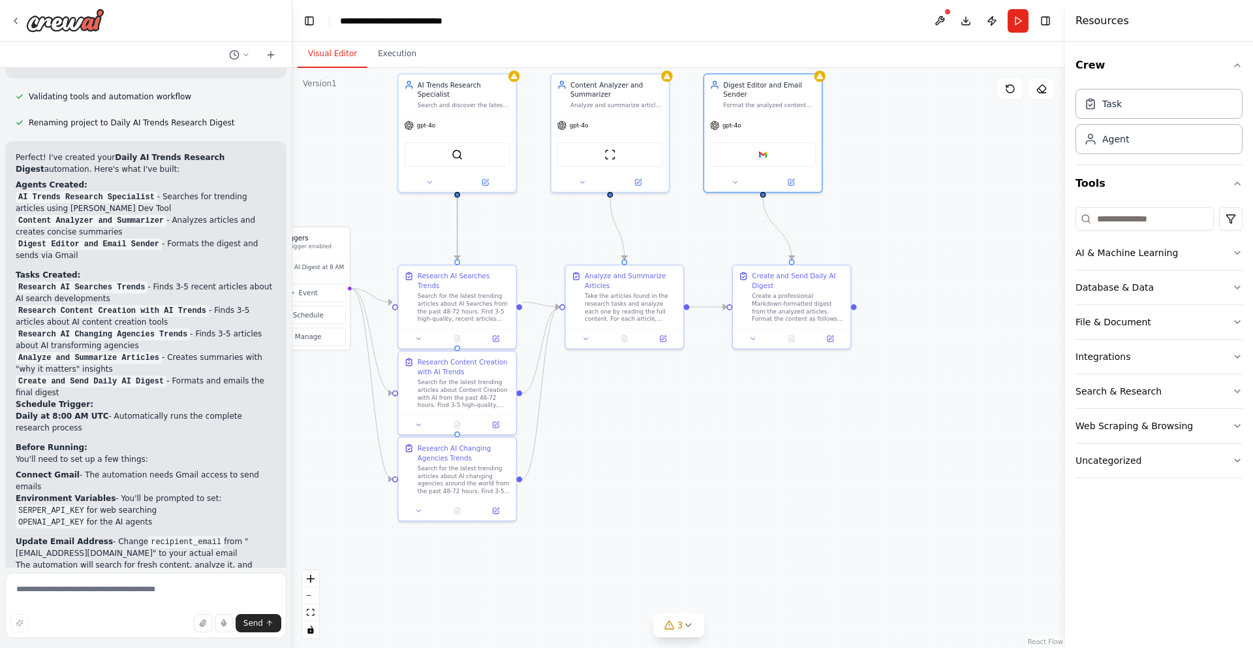
drag, startPoint x: 80, startPoint y: 452, endPoint x: 273, endPoint y: 452, distance: 193.2
click at [273, 469] on li "Connect Gmail - The automation needs Gmail access to send emails" at bounding box center [146, 481] width 260 height 24
click at [161, 504] on li "SERPER_API_KEY for web searching" at bounding box center [146, 510] width 260 height 12
click at [78, 598] on textarea at bounding box center [145, 605] width 281 height 65
click at [401, 54] on button "Execution" at bounding box center [397, 53] width 59 height 27
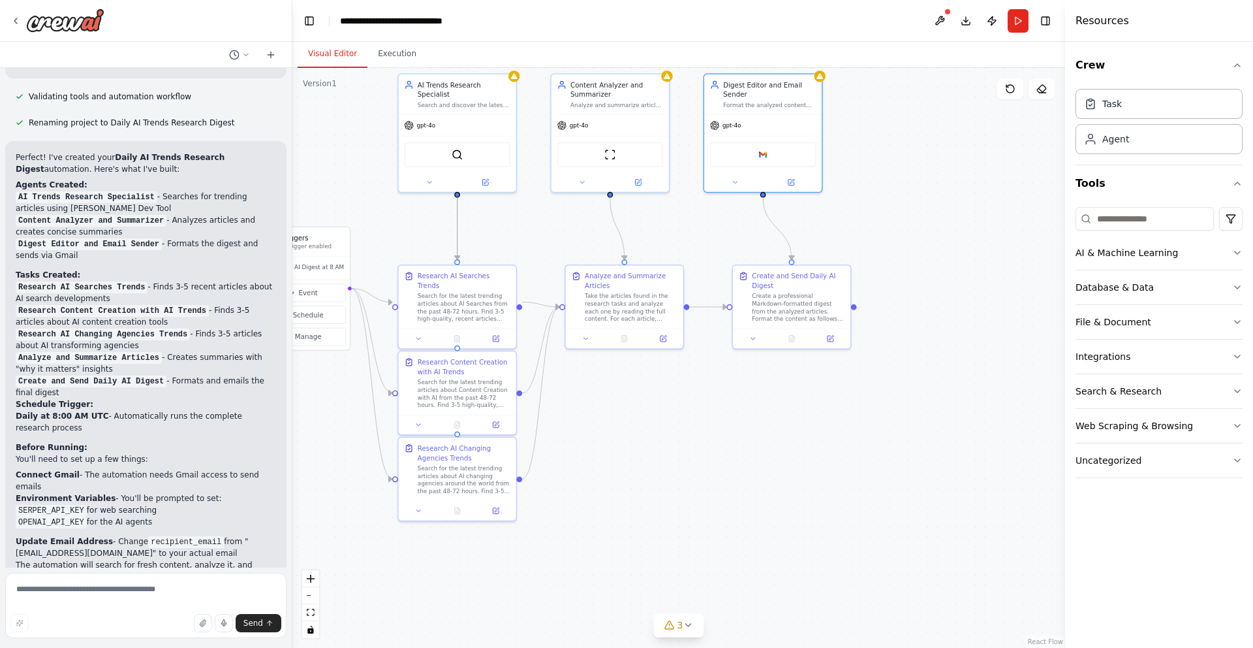
click at [334, 57] on button "Visual Editor" at bounding box center [333, 53] width 70 height 27
click at [937, 17] on button at bounding box center [940, 21] width 21 height 24
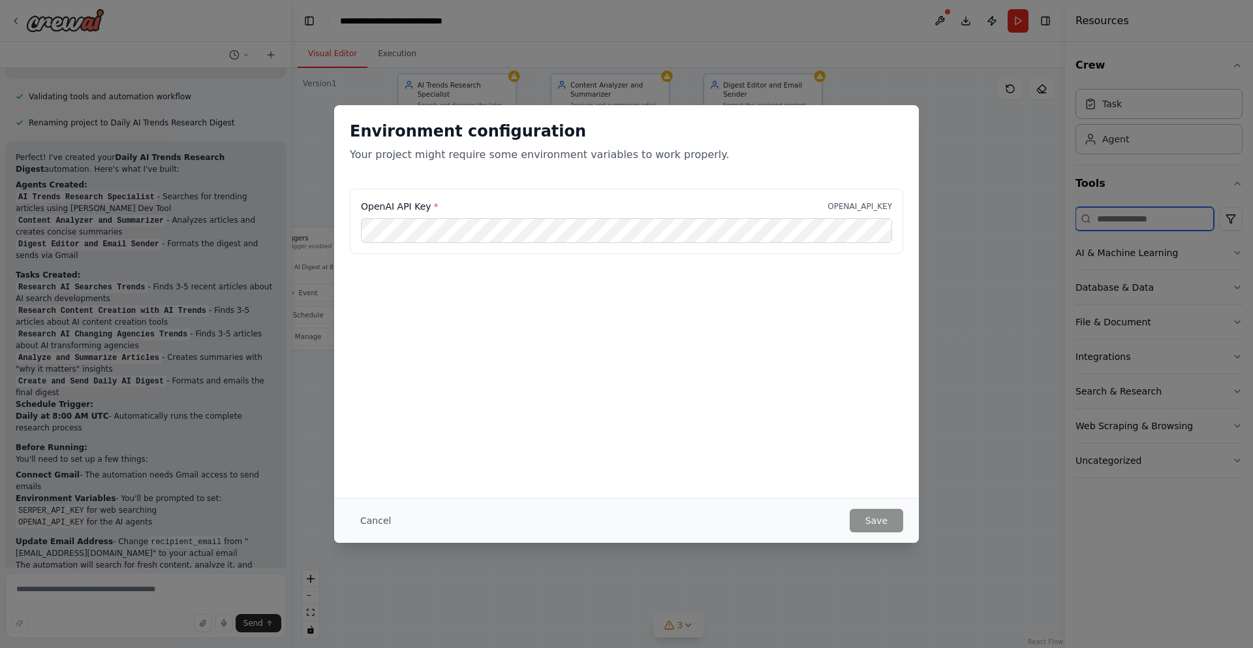
type input "**********"
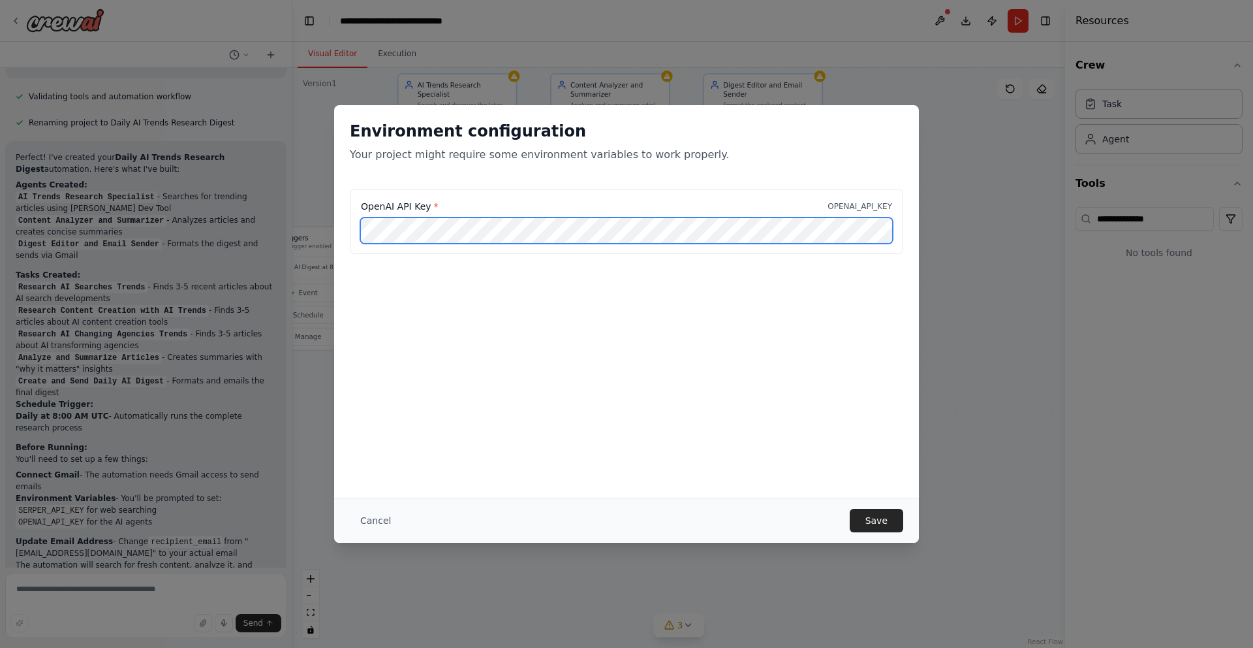
scroll to position [0, 176]
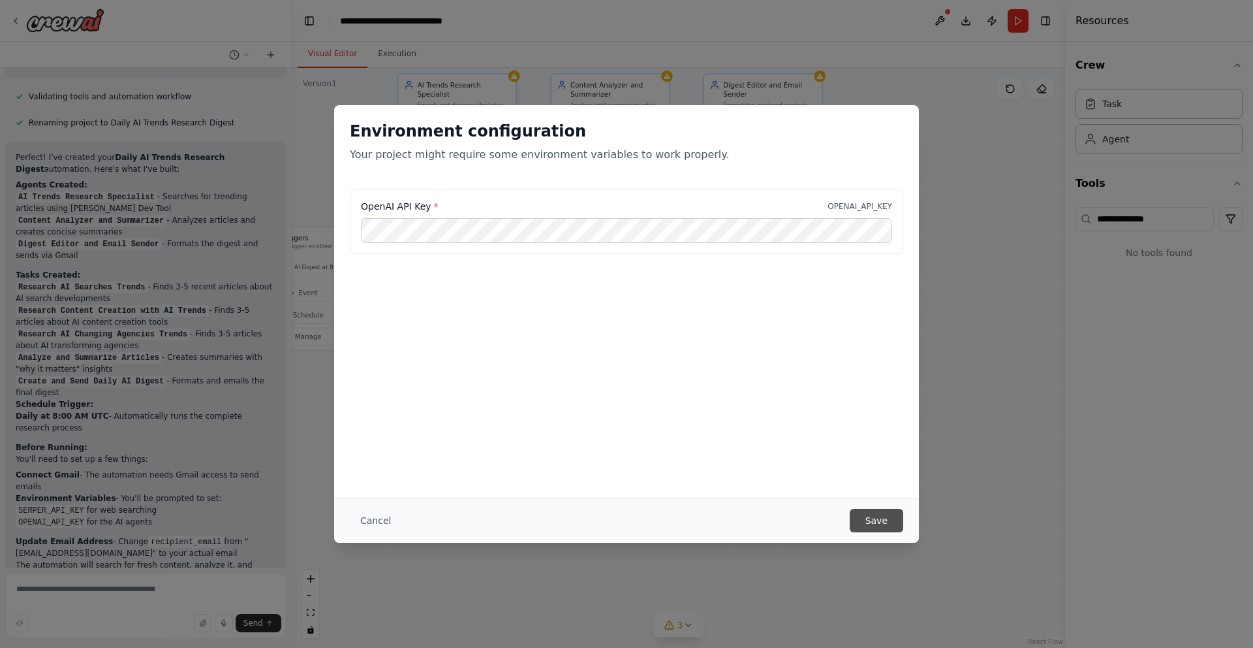
click at [875, 517] on button "Save" at bounding box center [877, 521] width 54 height 24
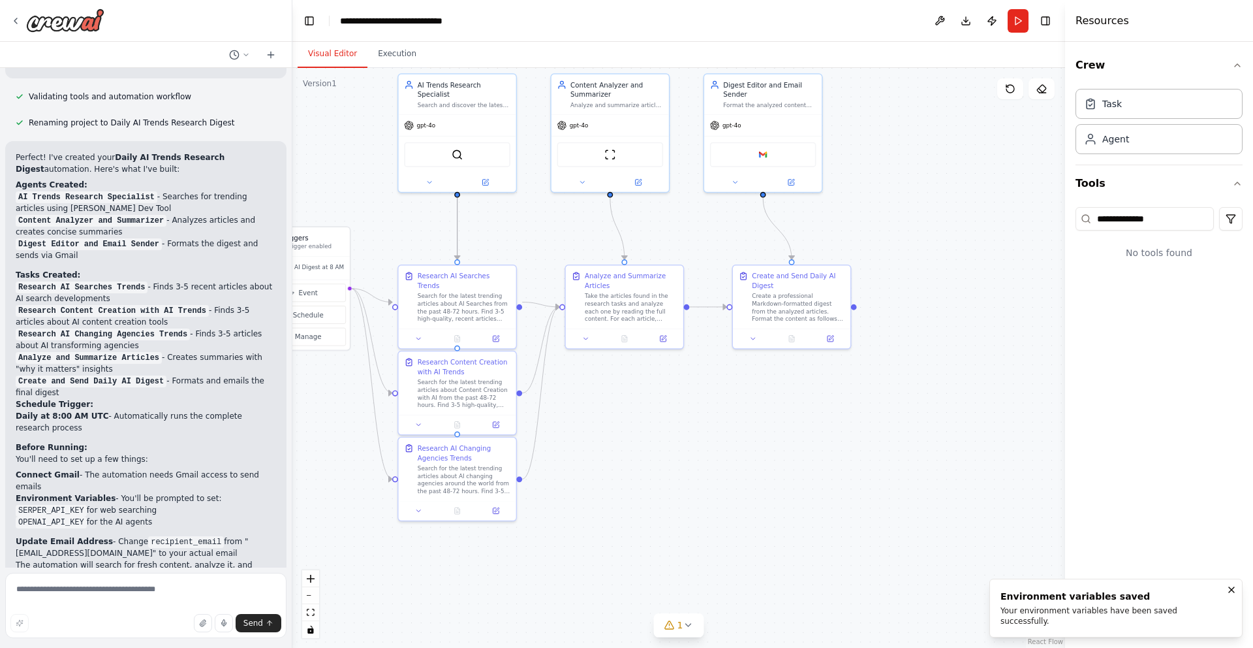
click at [944, 44] on div "Visual Editor Execution" at bounding box center [678, 55] width 773 height 26
click at [968, 24] on button "Download" at bounding box center [966, 21] width 21 height 24
click at [844, 42] on div "Visual Editor Execution" at bounding box center [678, 55] width 773 height 26
click at [873, 40] on header "**********" at bounding box center [678, 21] width 773 height 42
click at [1017, 20] on button "Run" at bounding box center [1018, 21] width 21 height 24
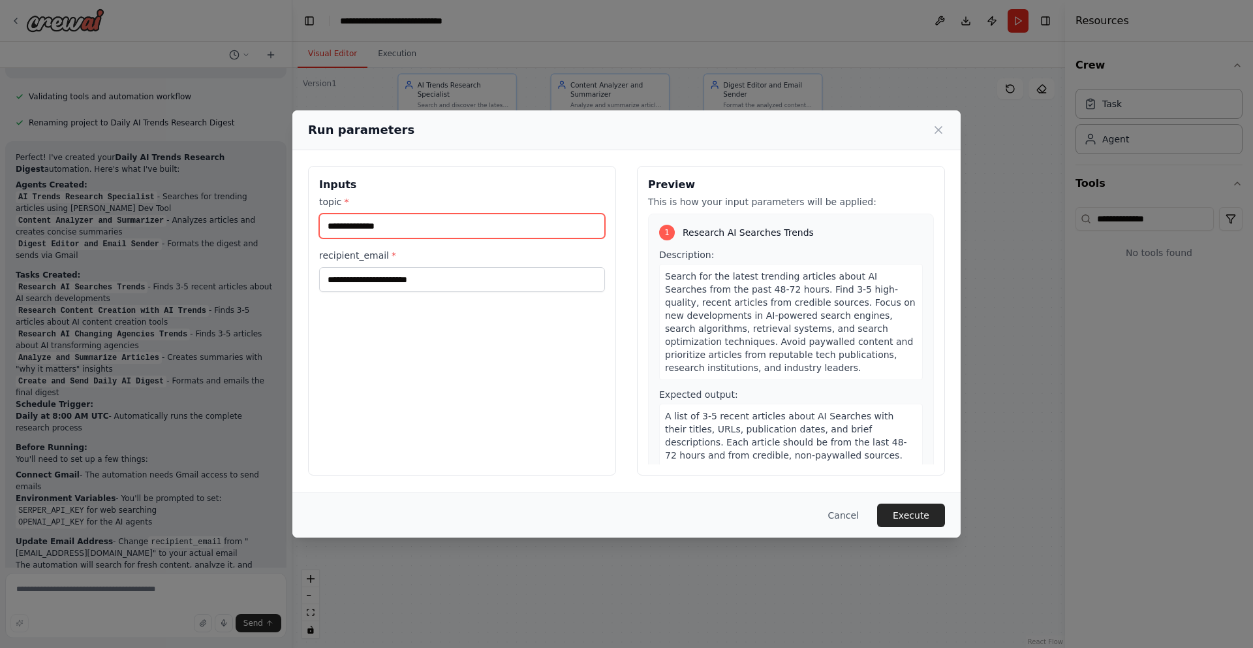
click at [514, 232] on input "topic *" at bounding box center [462, 225] width 286 height 25
click at [456, 230] on input "topic *" at bounding box center [462, 225] width 286 height 25
type input "**********"
click at [919, 514] on button "Execute" at bounding box center [911, 515] width 68 height 24
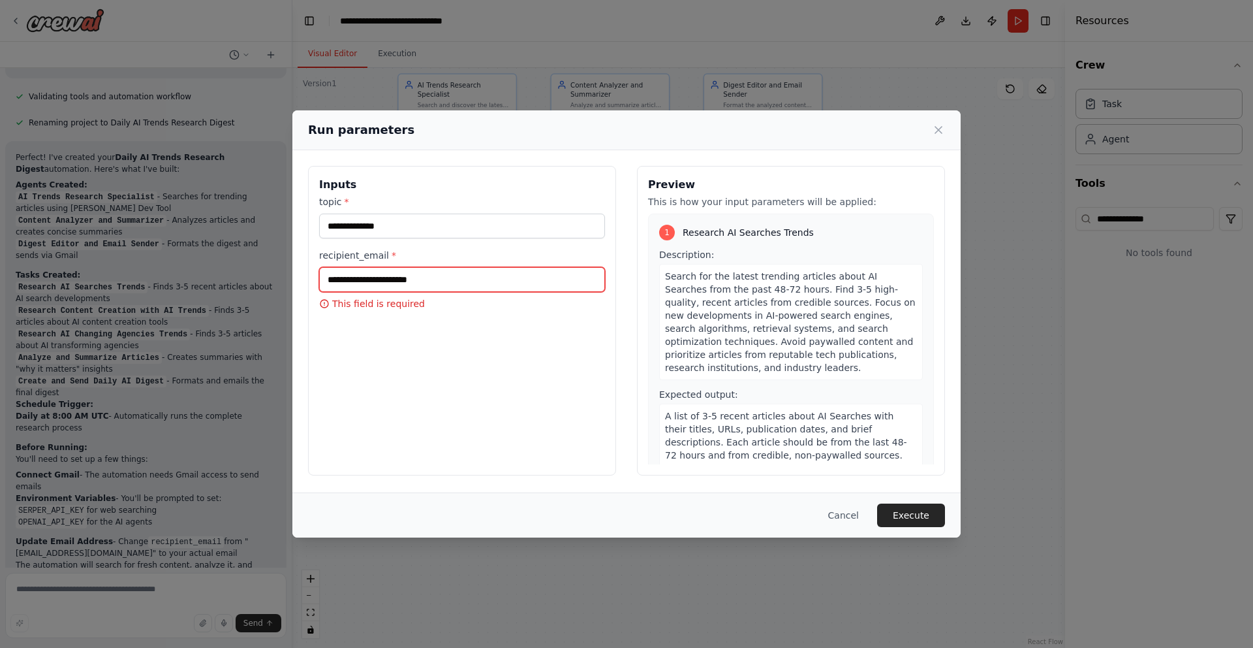
click at [447, 275] on input "recipient_email *" at bounding box center [462, 279] width 286 height 25
type input "**********"
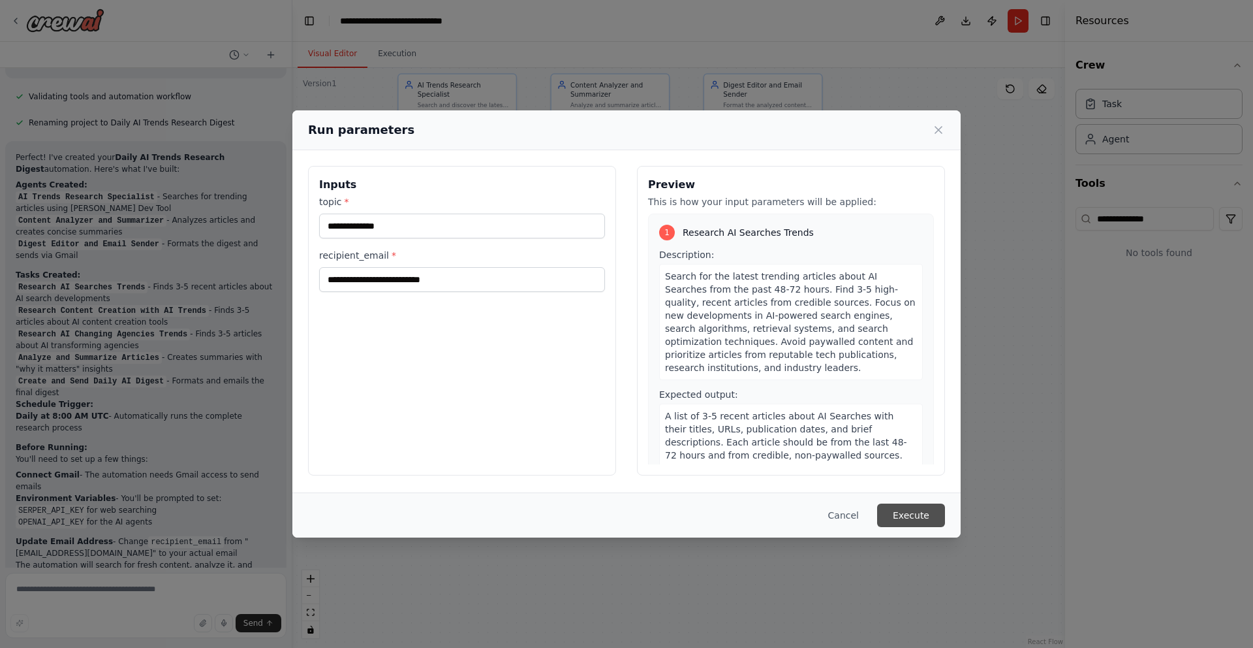
click at [917, 512] on button "Execute" at bounding box center [911, 515] width 68 height 24
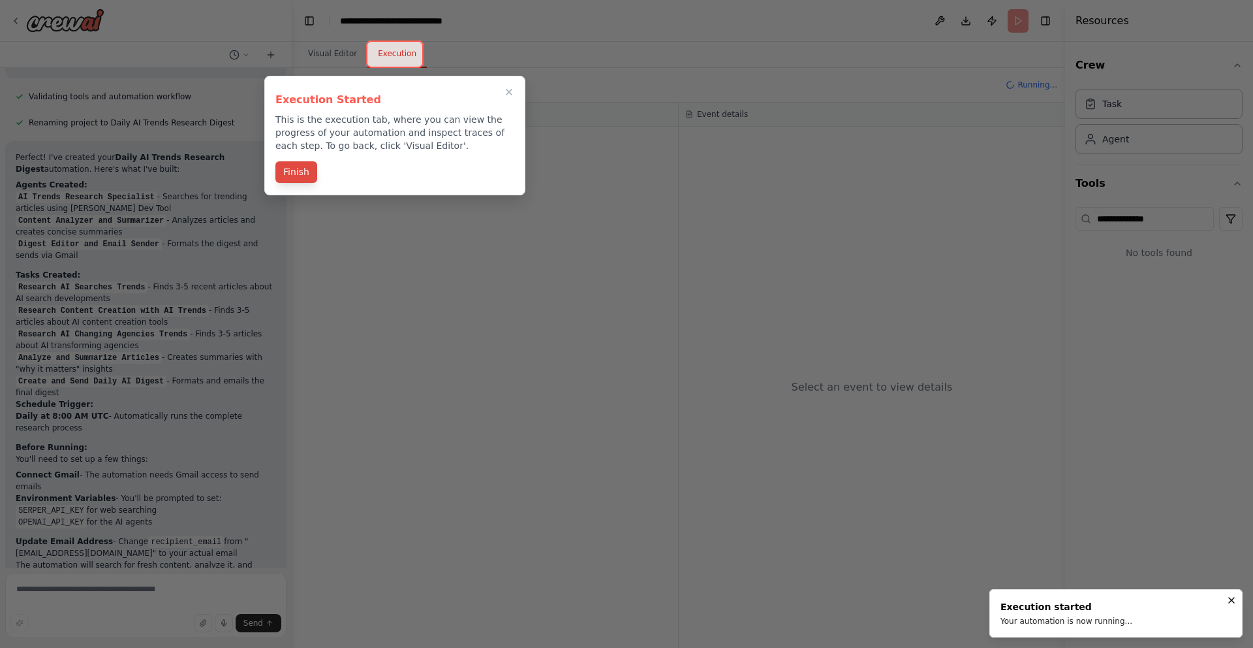
click at [291, 168] on button "Finish" at bounding box center [296, 172] width 42 height 22
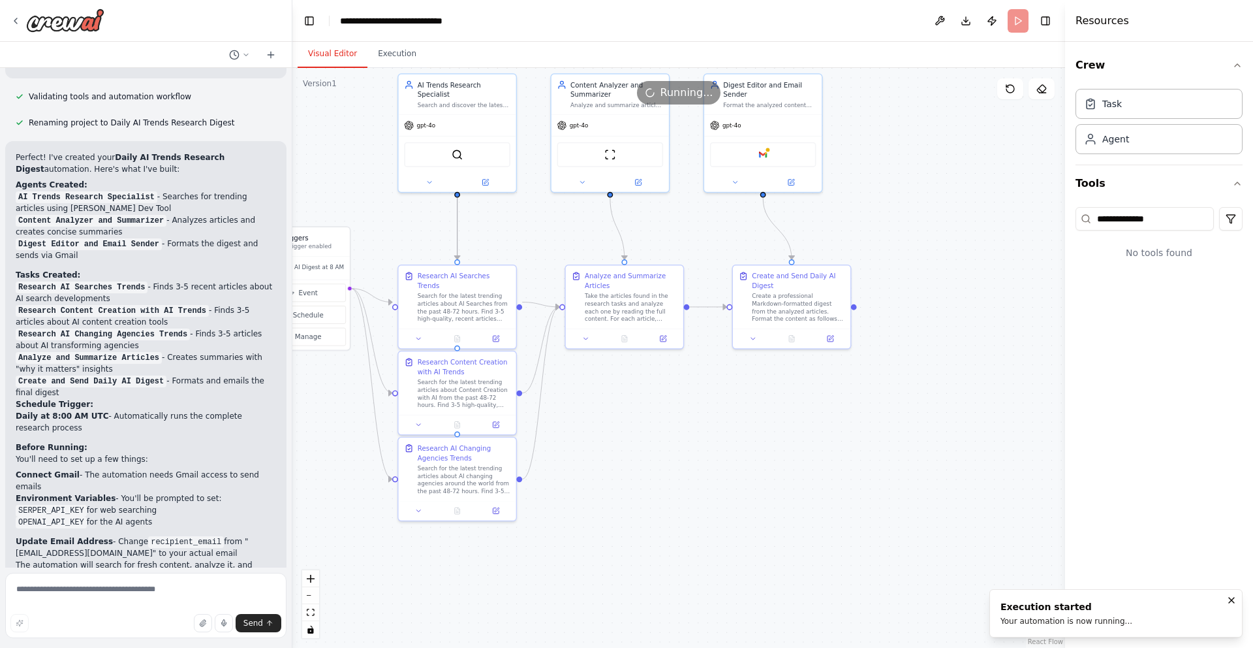
click at [337, 53] on button "Visual Editor" at bounding box center [333, 53] width 70 height 27
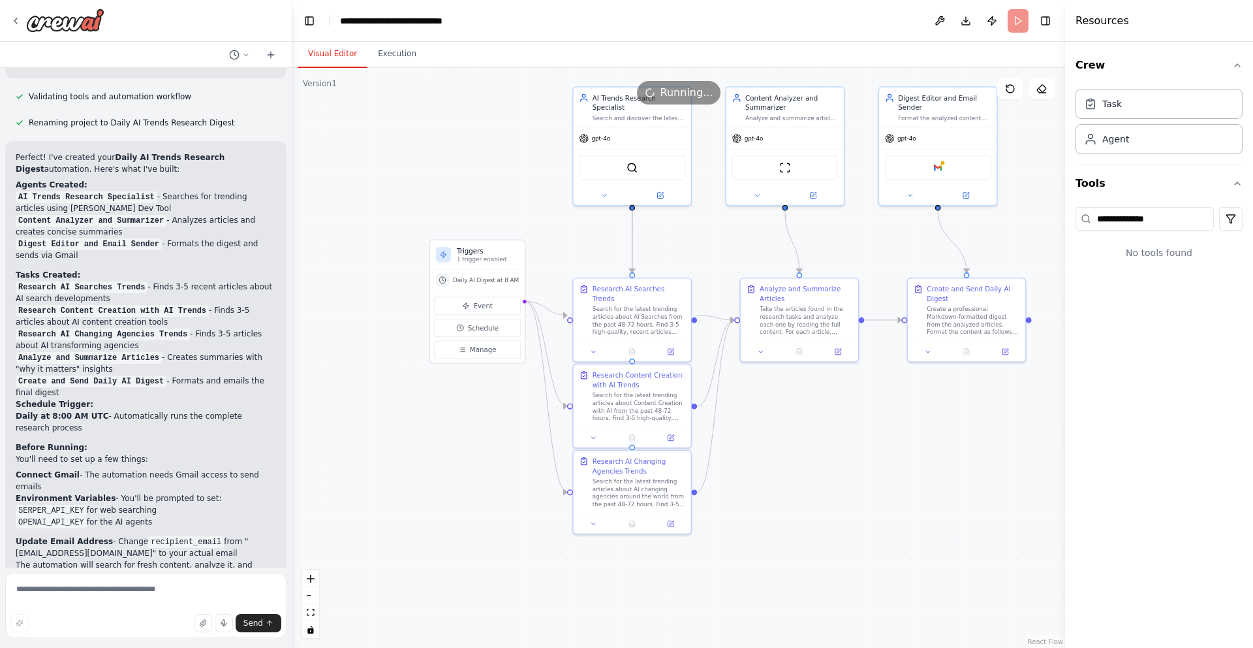
drag, startPoint x: 559, startPoint y: 209, endPoint x: 693, endPoint y: 218, distance: 134.1
click at [693, 218] on div ".deletable-edge-delete-btn { width: 20px; height: 20px; border: 0px solid #ffff…" at bounding box center [678, 358] width 773 height 580
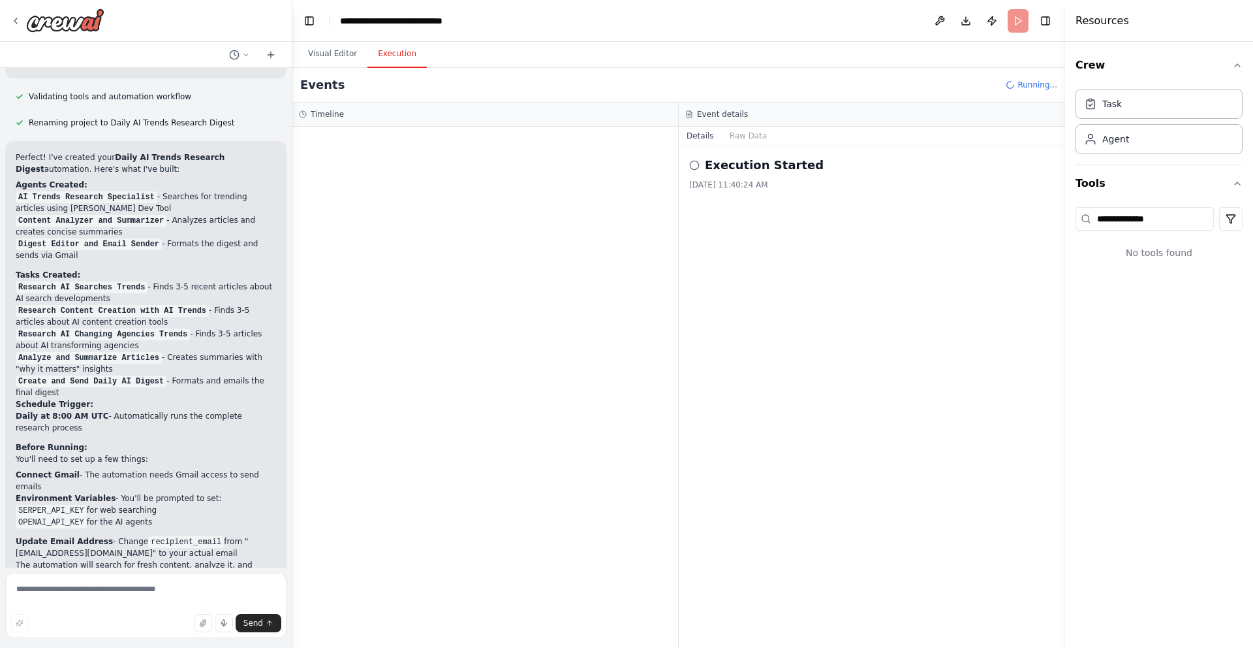
click at [407, 52] on button "Execution" at bounding box center [397, 53] width 59 height 27
click at [742, 138] on button "Raw Data" at bounding box center [749, 136] width 54 height 18
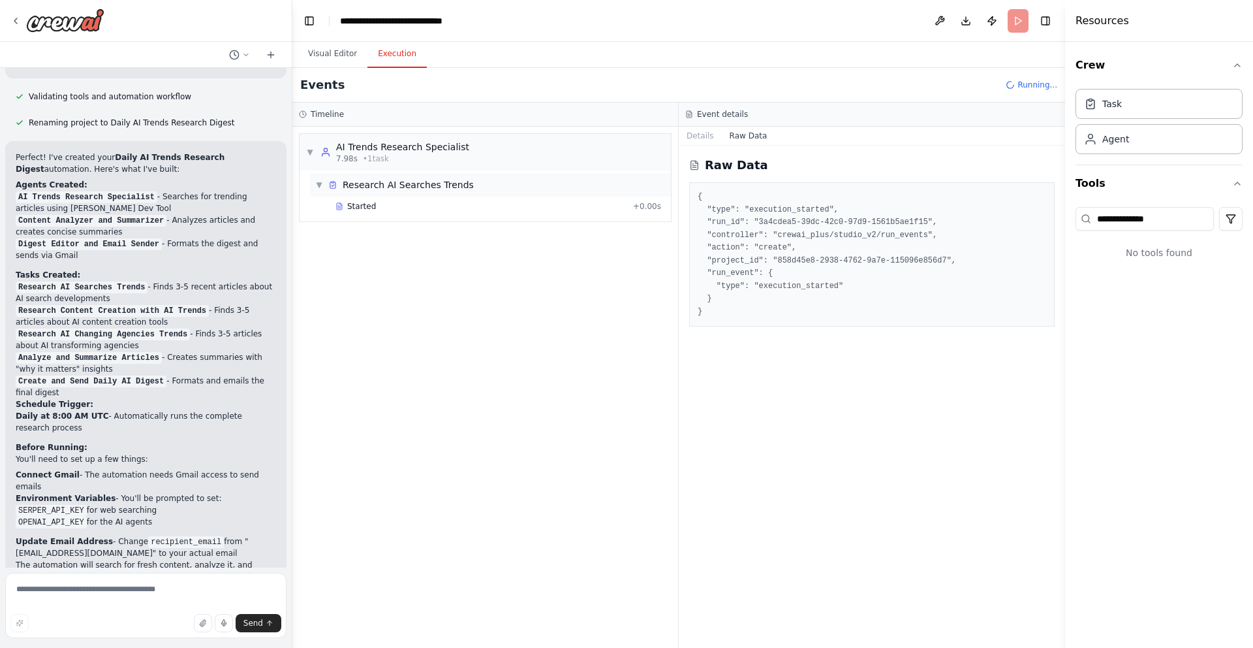
click at [321, 184] on span "▼" at bounding box center [319, 185] width 8 height 10
click at [321, 184] on span "▶" at bounding box center [319, 185] width 8 height 10
click at [337, 62] on button "Visual Editor" at bounding box center [333, 53] width 70 height 27
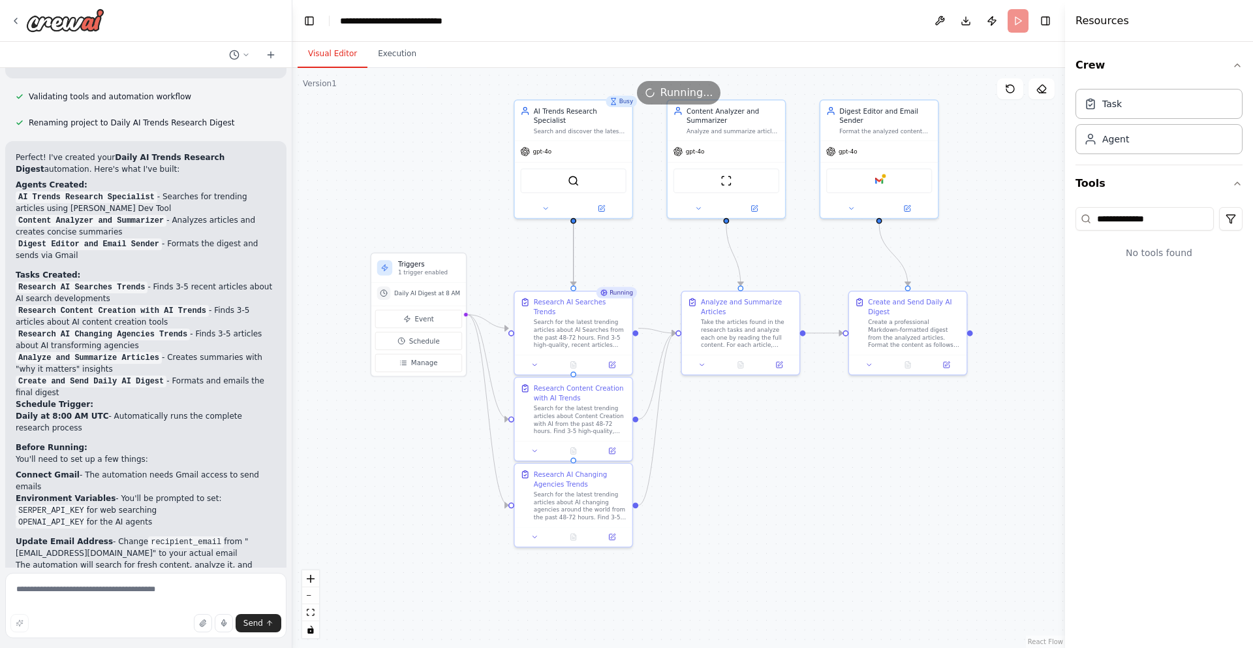
drag, startPoint x: 580, startPoint y: 227, endPoint x: 521, endPoint y: 240, distance: 60.2
click at [521, 240] on div ".deletable-edge-delete-btn { width: 20px; height: 20px; border: 0px solid #ffff…" at bounding box center [678, 358] width 773 height 580
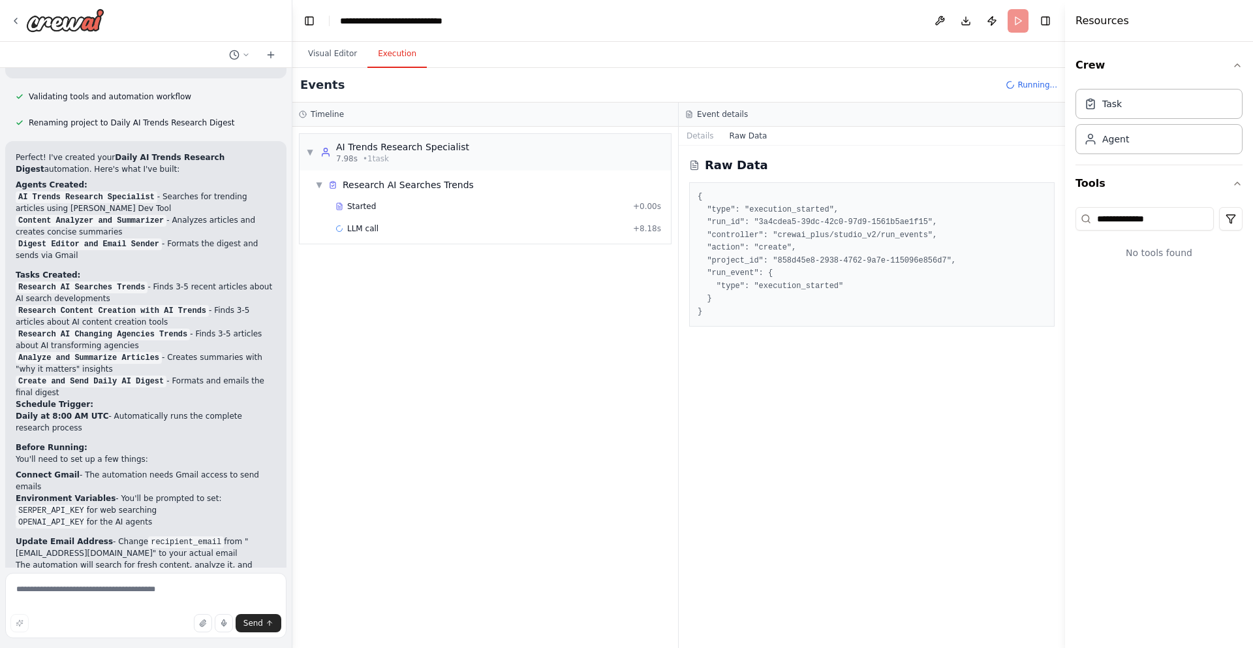
click at [402, 52] on button "Execution" at bounding box center [397, 53] width 59 height 27
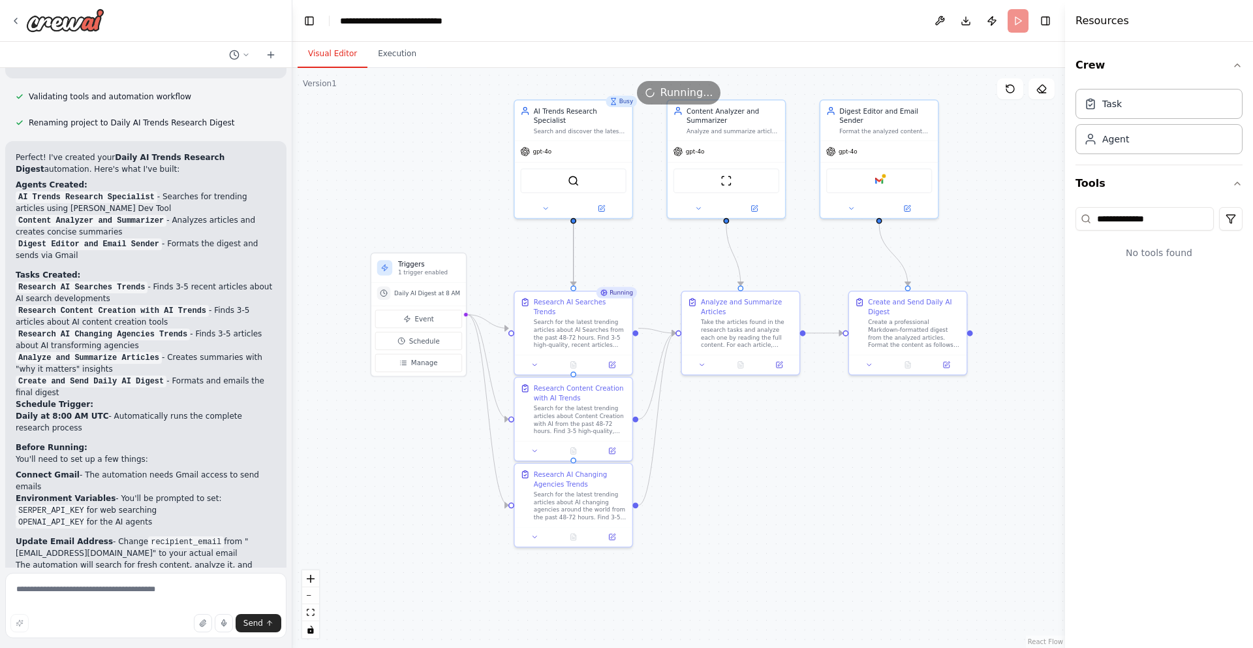
click at [335, 57] on button "Visual Editor" at bounding box center [333, 53] width 70 height 27
click at [419, 54] on button "Execution" at bounding box center [397, 53] width 59 height 27
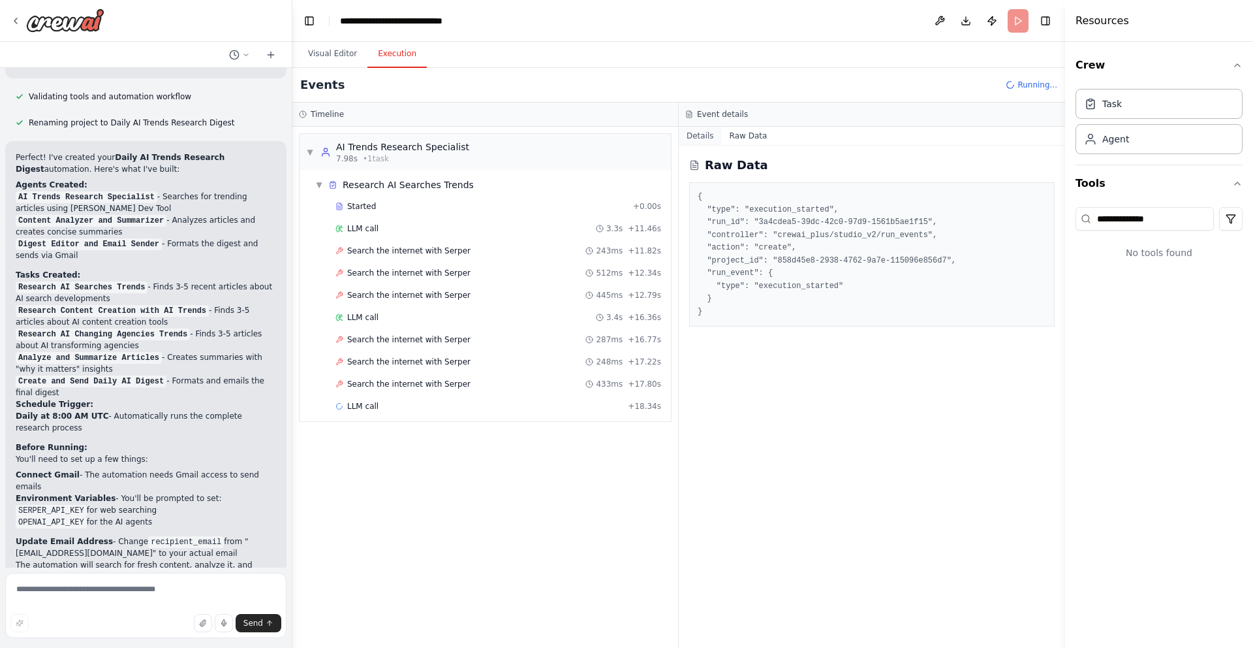
click at [689, 137] on button "Details" at bounding box center [700, 136] width 43 height 18
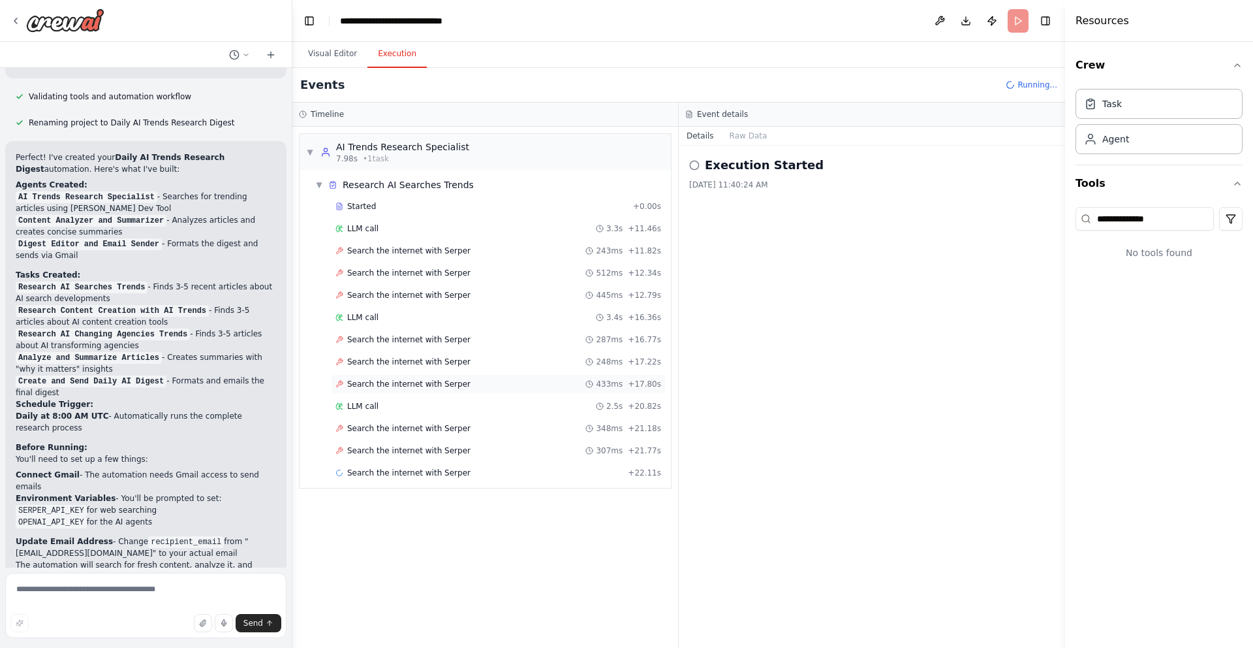
click at [377, 379] on span "Search the internet with Serper" at bounding box center [408, 384] width 123 height 10
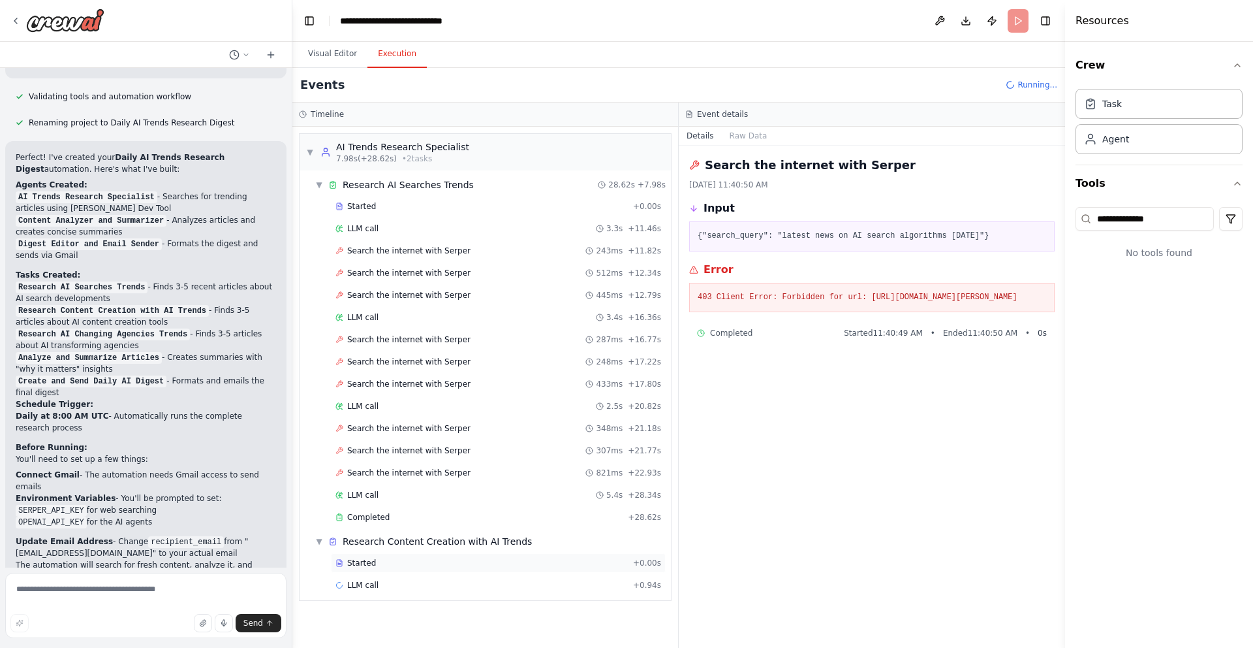
click at [381, 563] on div "Started" at bounding box center [482, 563] width 292 height 10
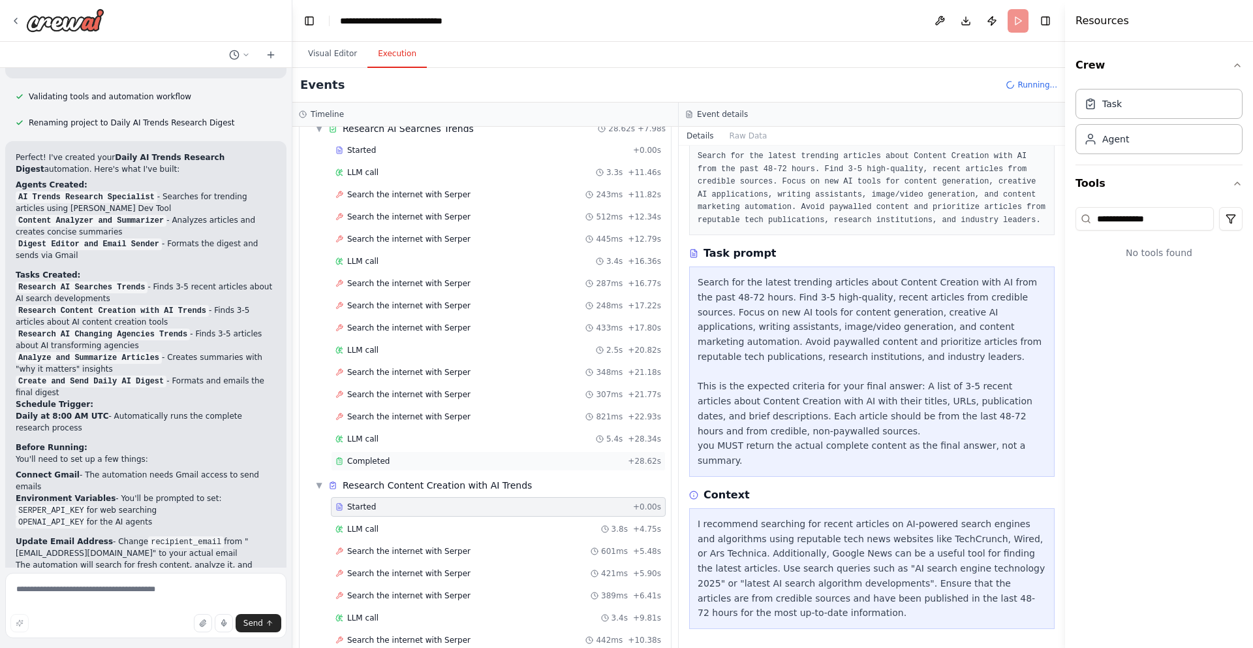
scroll to position [145, 0]
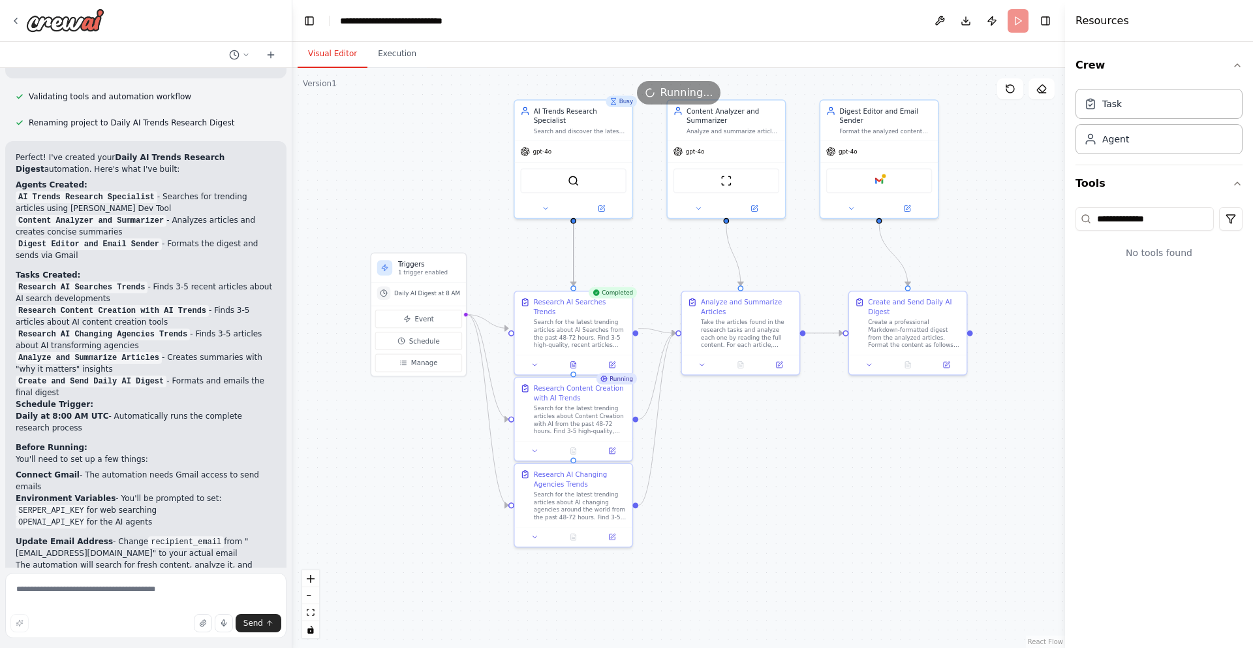
click at [334, 55] on button "Visual Editor" at bounding box center [333, 53] width 70 height 27
click at [1049, 22] on button "Toggle Right Sidebar" at bounding box center [1046, 21] width 18 height 18
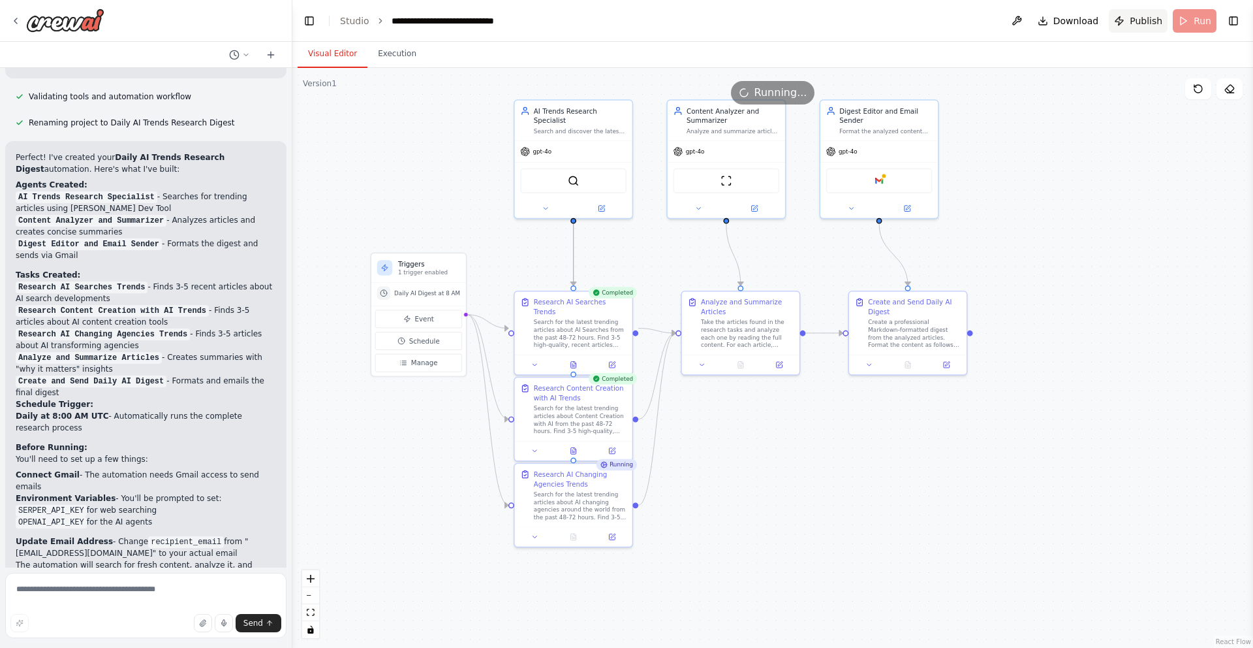
click at [1141, 16] on span "Publish" at bounding box center [1146, 20] width 33 height 13
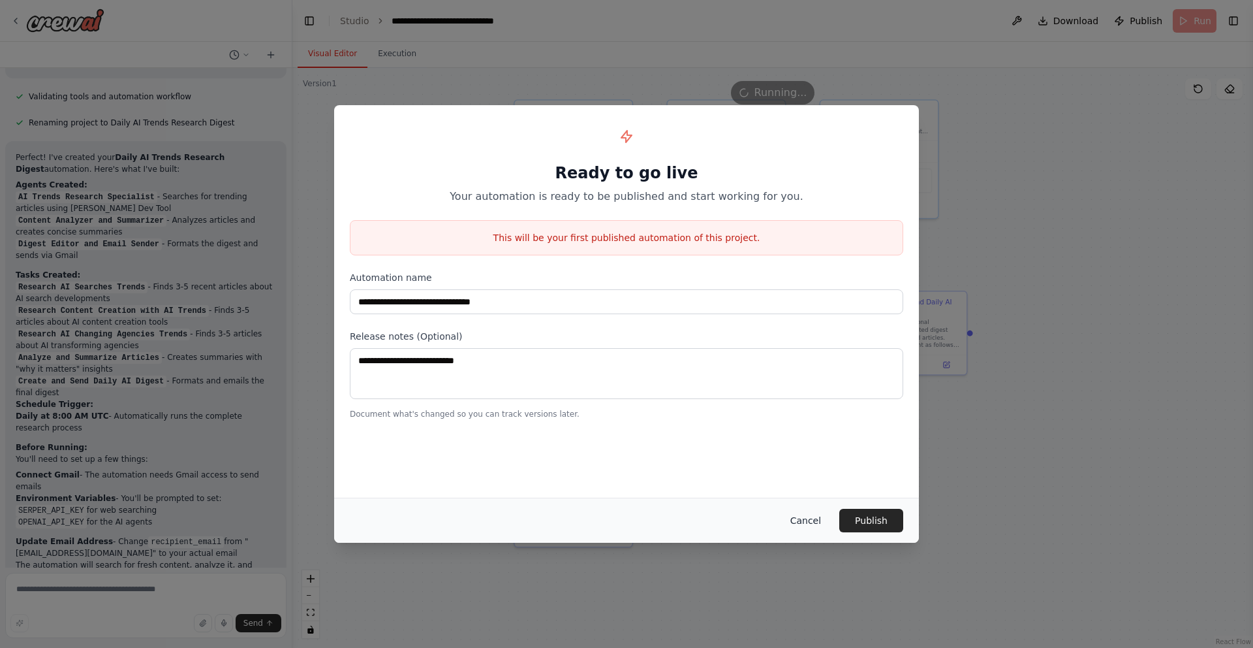
click at [819, 521] on button "Cancel" at bounding box center [806, 521] width 52 height 24
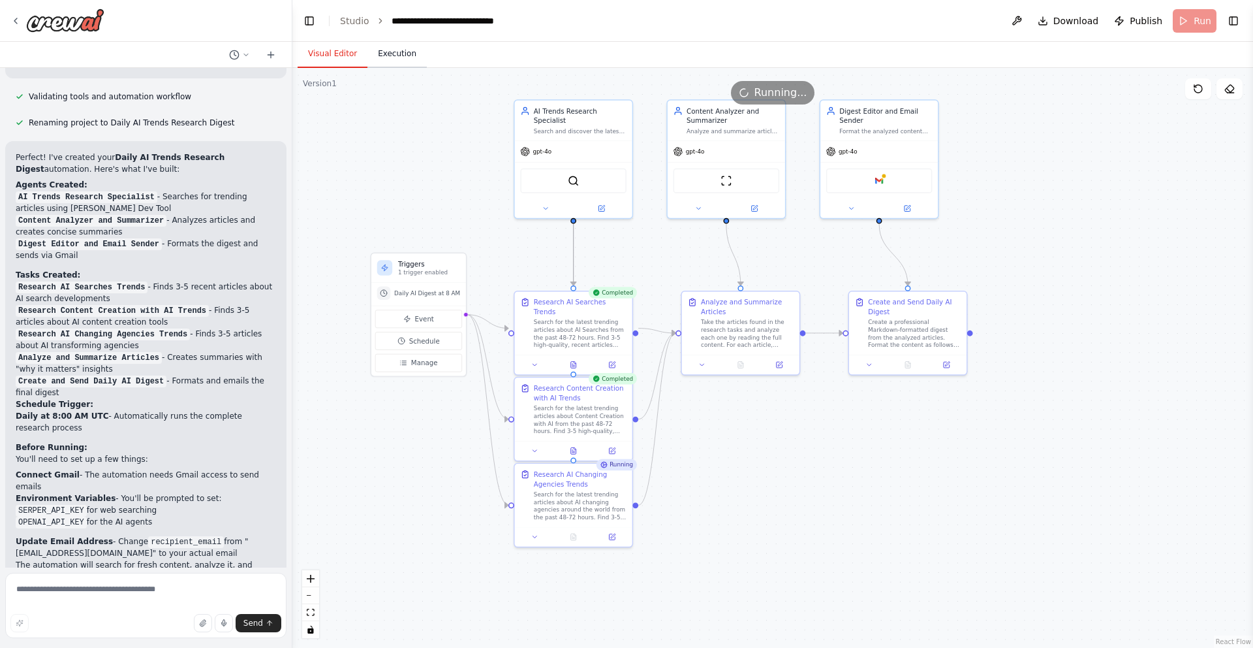
click at [412, 56] on button "Execution" at bounding box center [397, 53] width 59 height 27
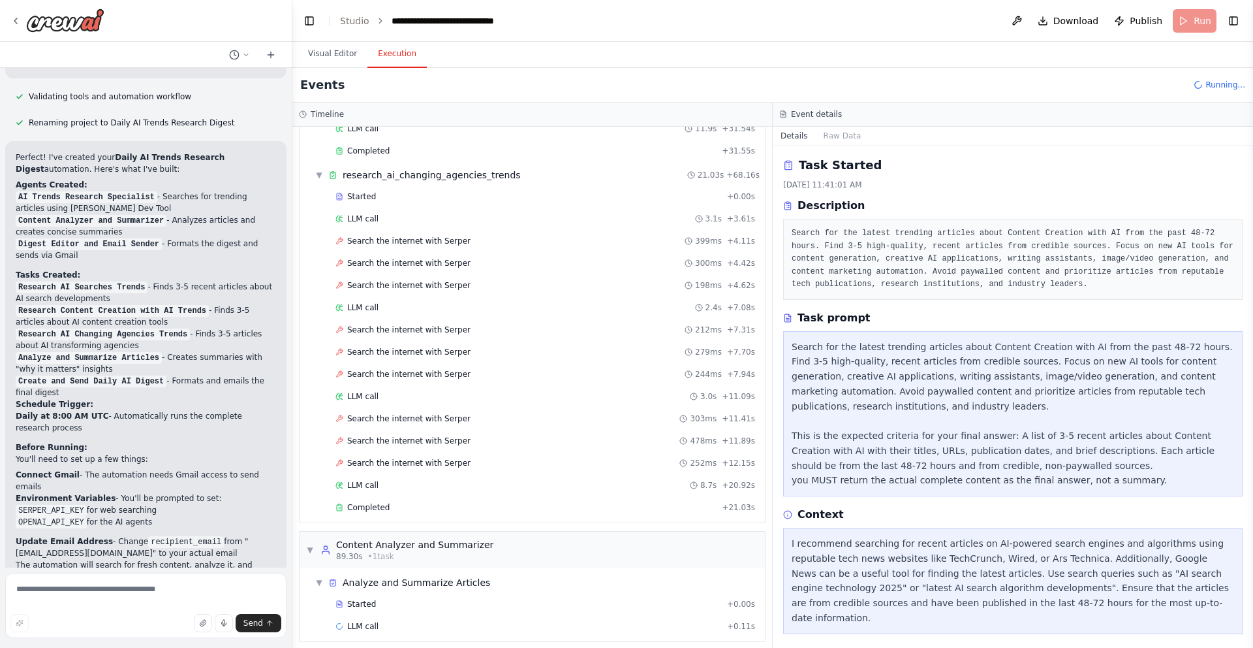
scroll to position [731, 0]
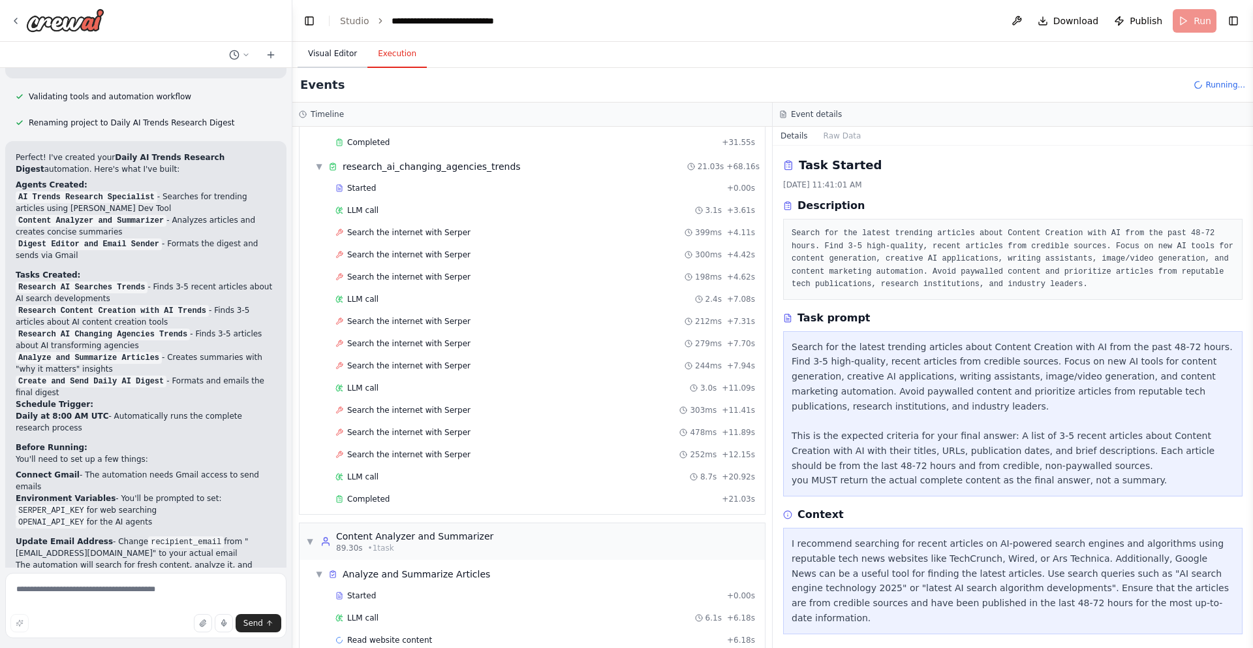
click at [347, 52] on button "Visual Editor" at bounding box center [333, 53] width 70 height 27
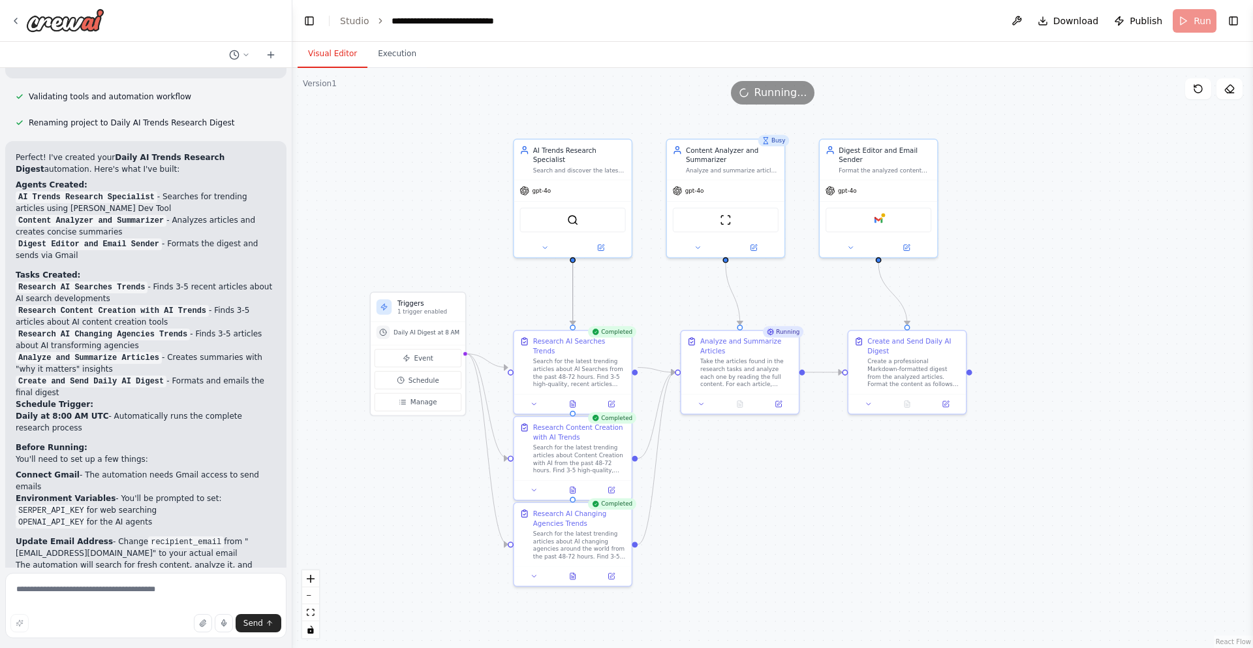
drag, startPoint x: 682, startPoint y: 409, endPoint x: 681, endPoint y: 448, distance: 39.2
click at [681, 448] on div ".deletable-edge-delete-btn { width: 20px; height: 20px; border: 0px solid #ffff…" at bounding box center [772, 358] width 961 height 580
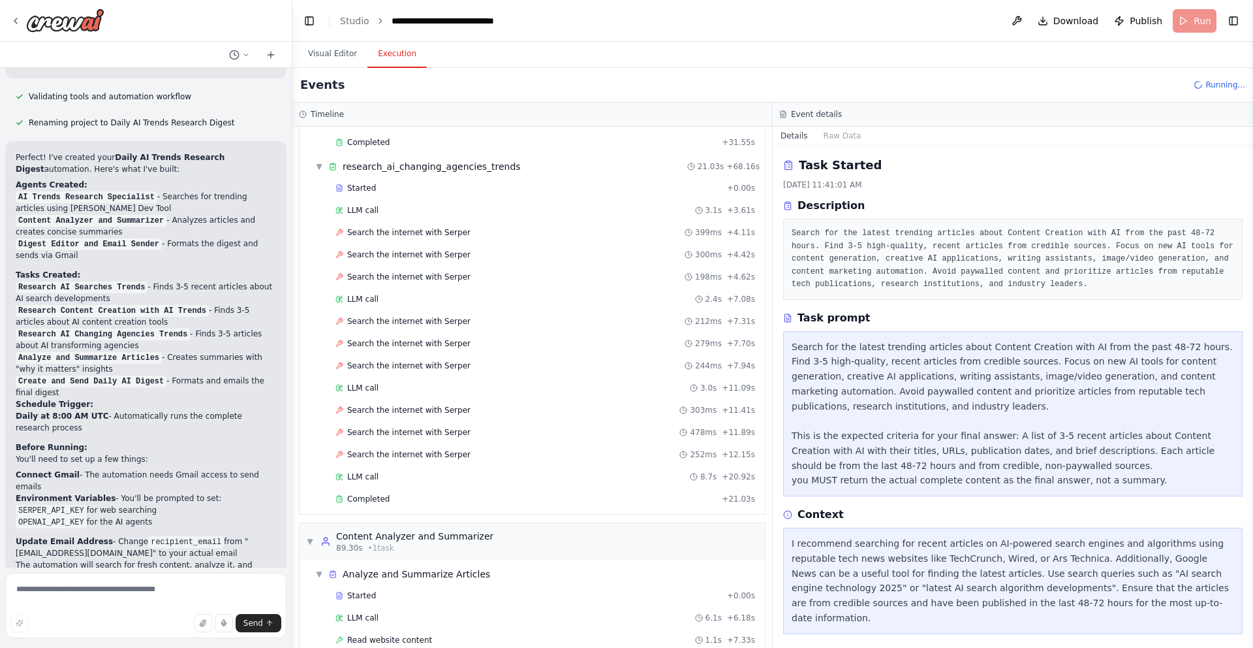
click at [390, 51] on button "Execution" at bounding box center [397, 53] width 59 height 27
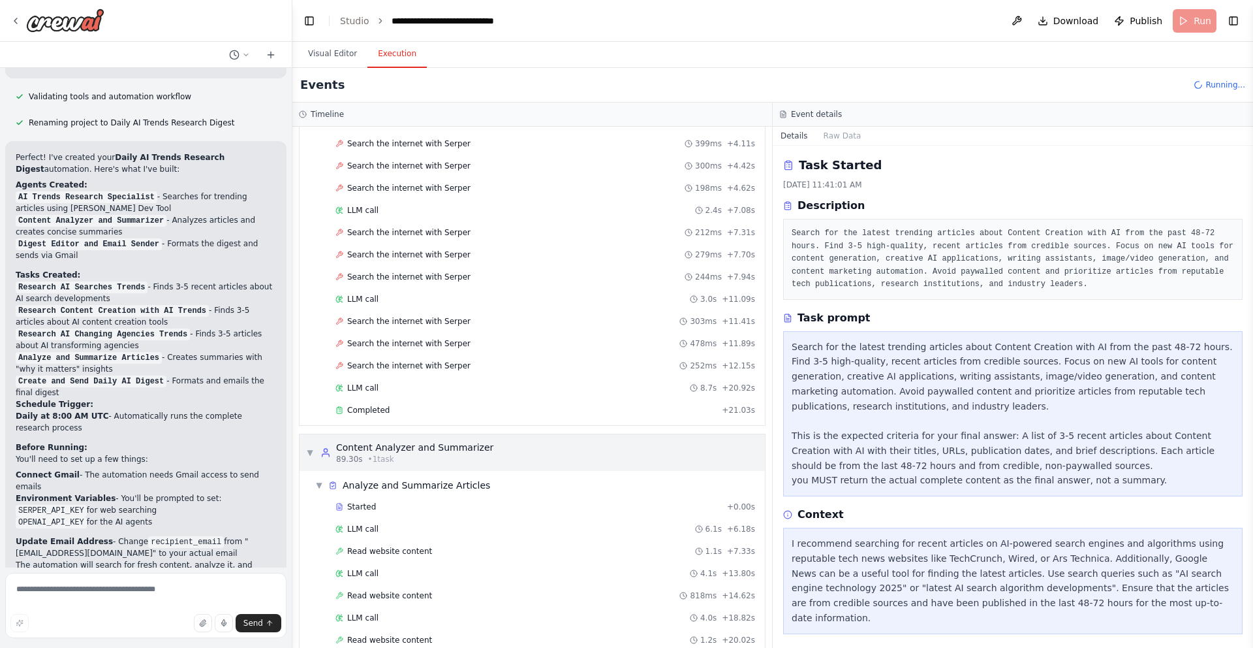
scroll to position [909, 0]
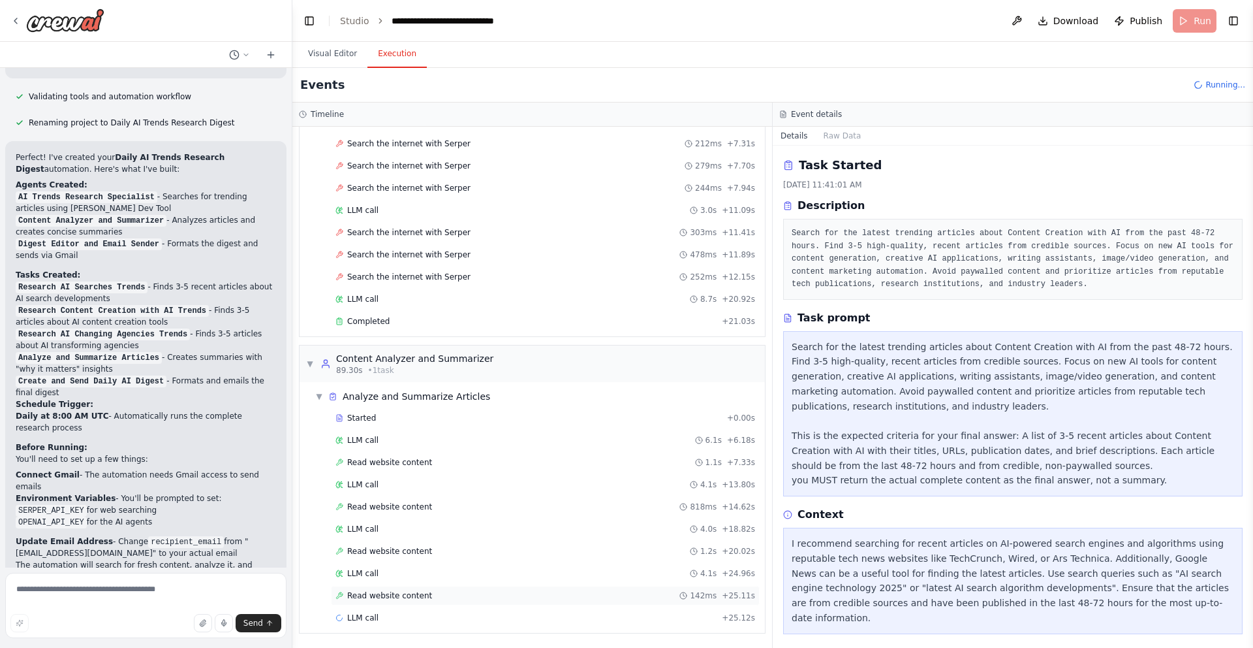
click at [436, 588] on div "Read website content 142ms + 25.11s" at bounding box center [545, 596] width 429 height 20
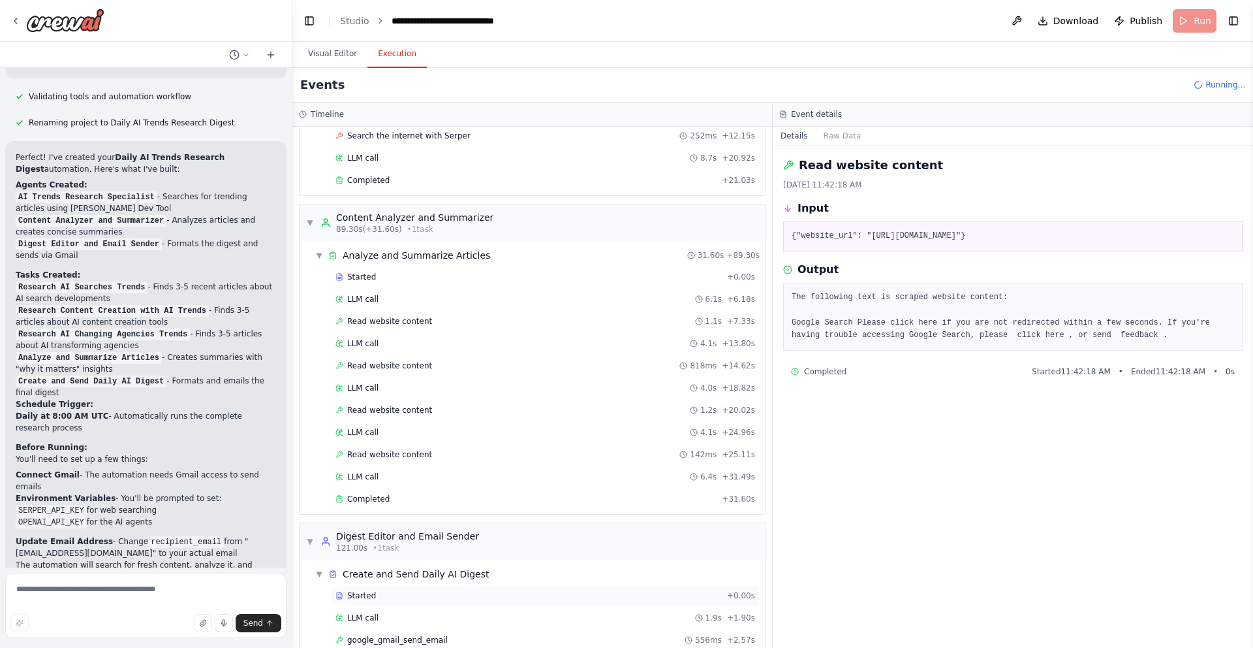
scroll to position [1094, 0]
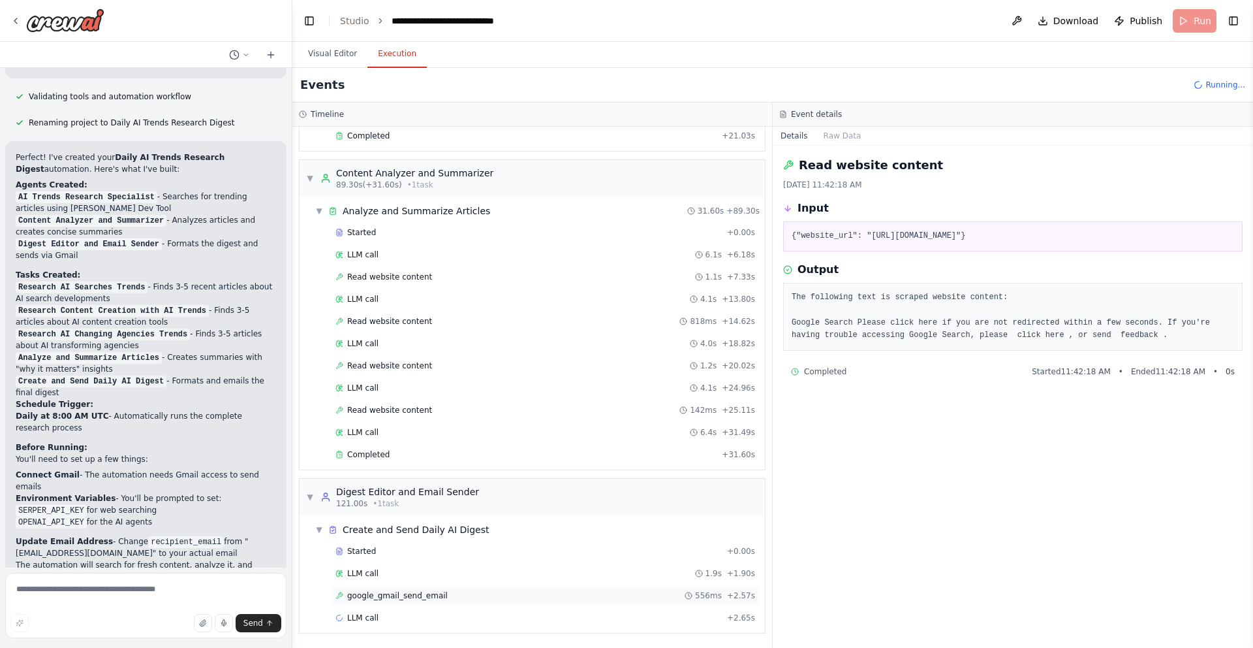
click at [450, 591] on div "google_gmail_send_email 556ms + 2.57s" at bounding box center [546, 595] width 420 height 10
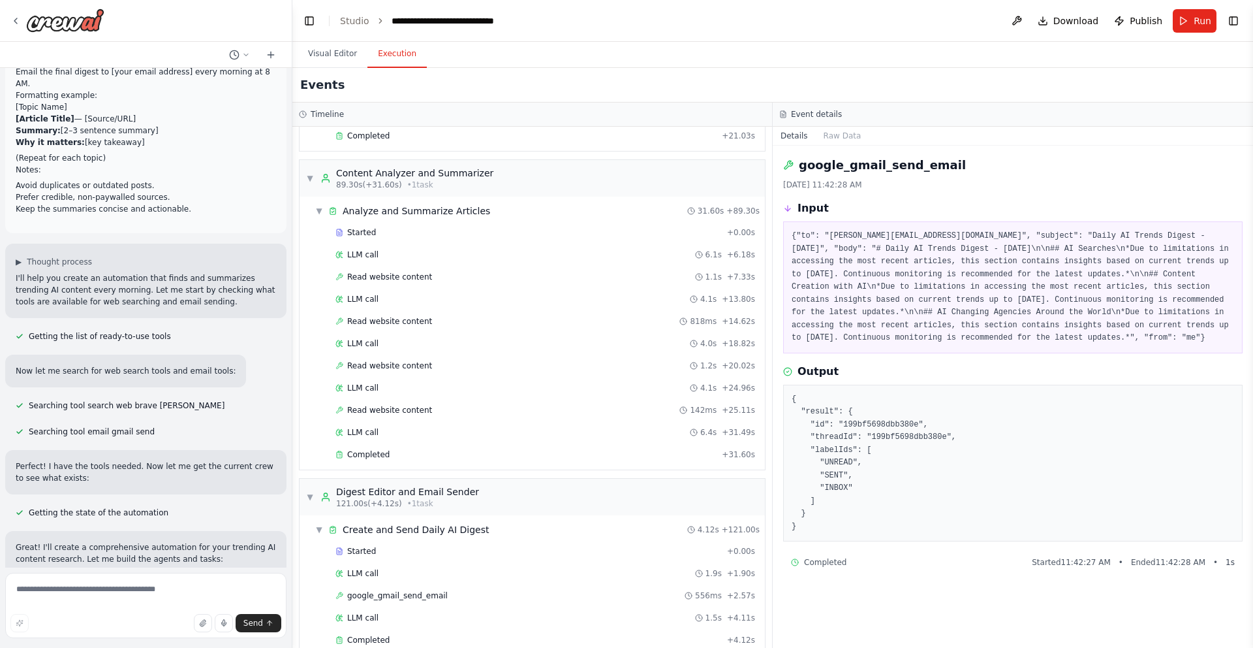
scroll to position [0, 0]
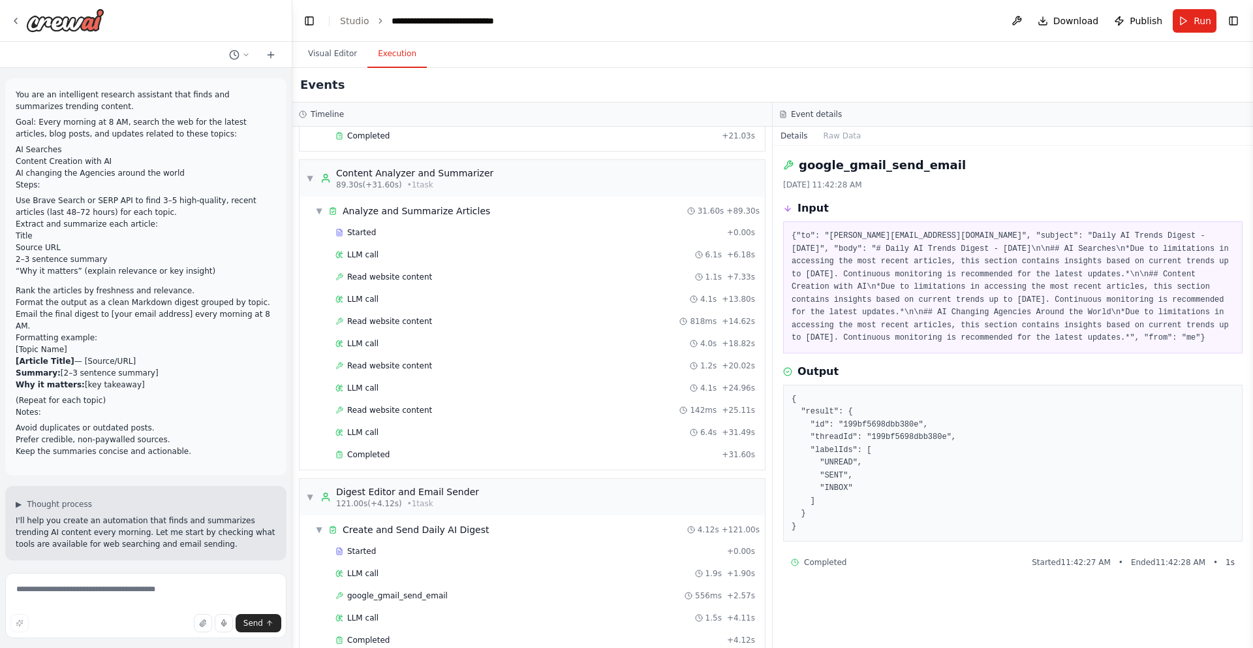
click at [198, 445] on li "Keep the summaries concise and actionable." at bounding box center [146, 451] width 260 height 12
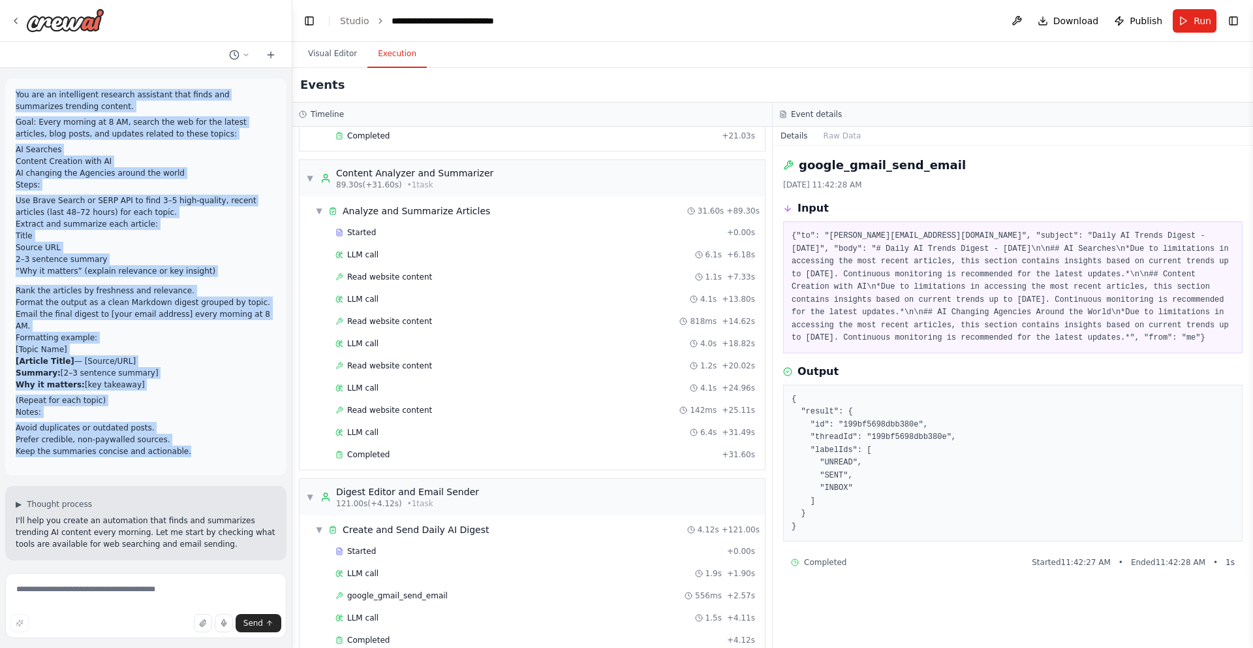
drag, startPoint x: 191, startPoint y: 437, endPoint x: 12, endPoint y: 93, distance: 386.9
click at [12, 93] on div "You are an intelligent research assistant that finds and summarizes trending co…" at bounding box center [145, 276] width 281 height 397
copy div "You are an intelligent research assistant that finds and summarizes trending co…"
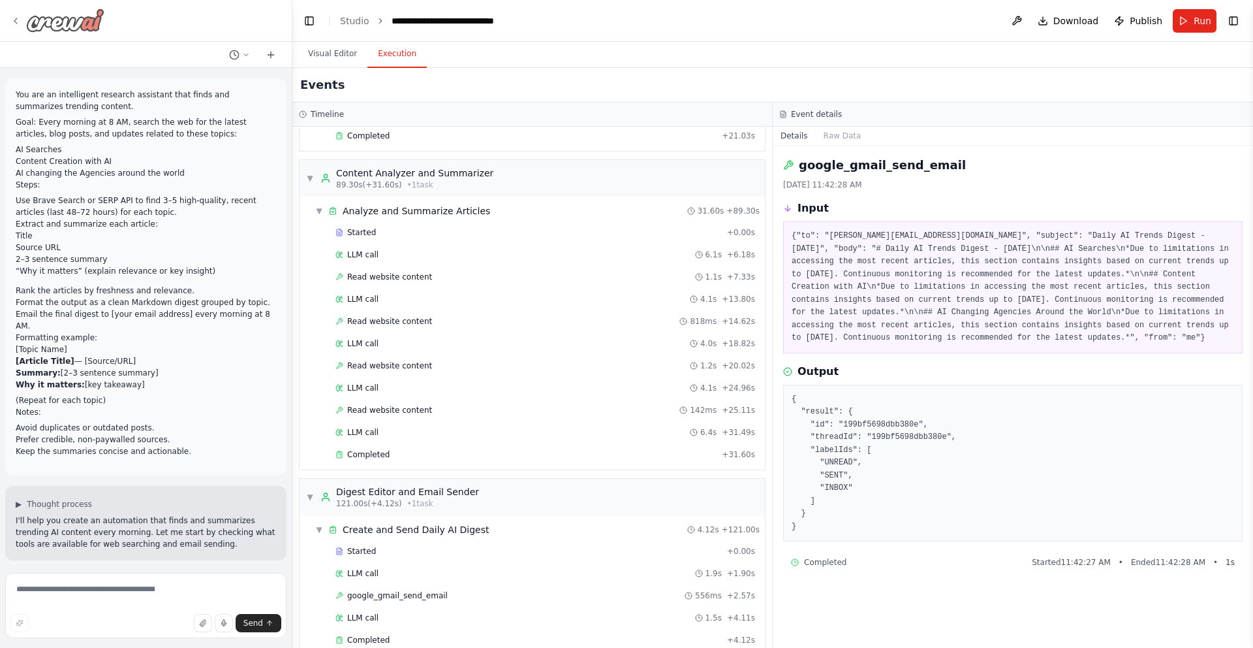
click at [19, 21] on icon at bounding box center [15, 21] width 10 height 10
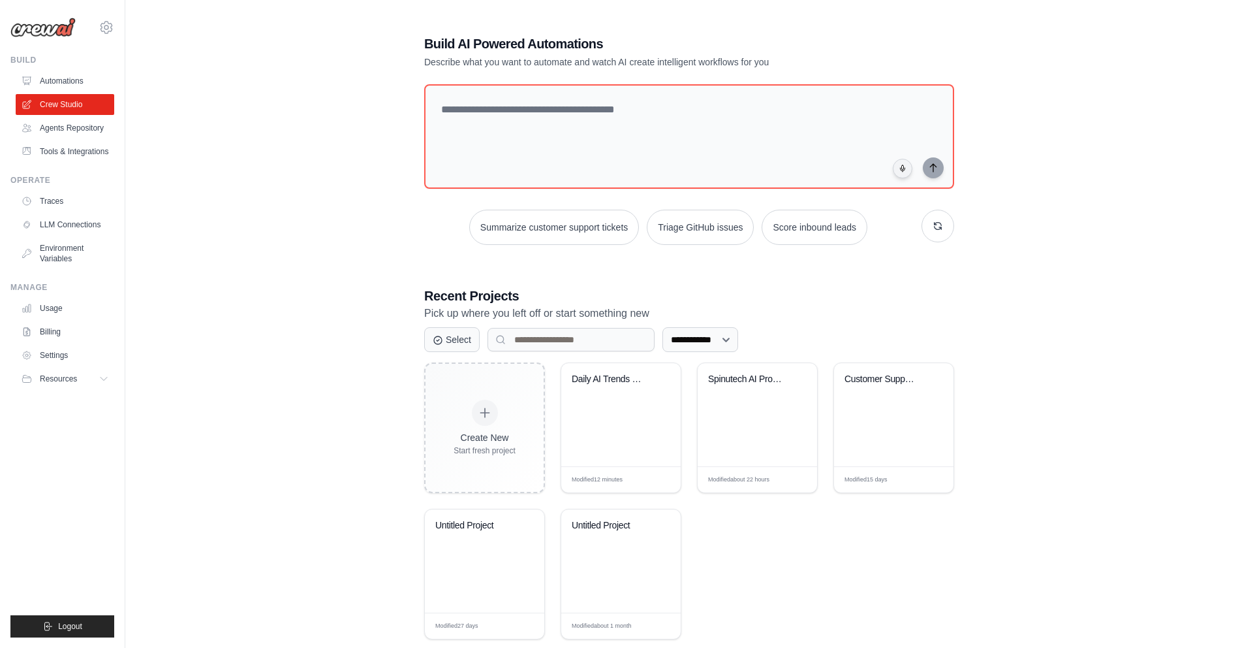
scroll to position [26, 0]
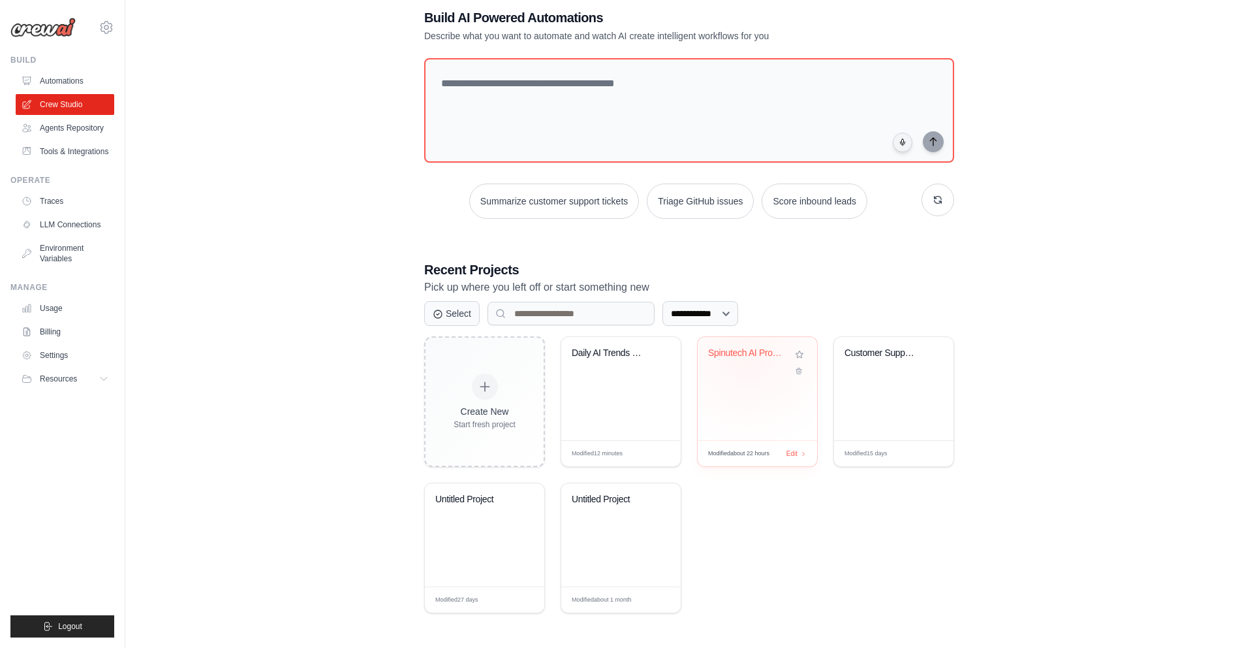
click at [748, 354] on div "Spinutech AI Project Intake & Resea..." at bounding box center [747, 353] width 79 height 12
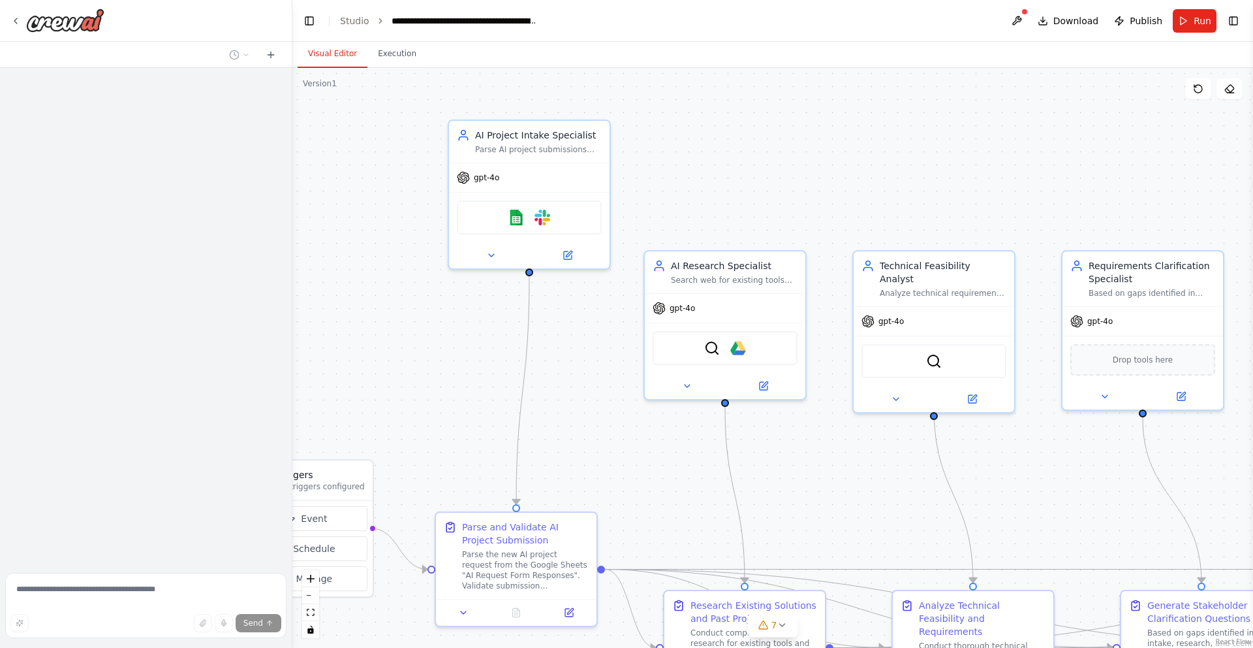
drag, startPoint x: 717, startPoint y: 296, endPoint x: 599, endPoint y: 413, distance: 166.7
click at [599, 413] on div ".deletable-edge-delete-btn { width: 20px; height: 20px; border: 0px solid #ffff…" at bounding box center [772, 358] width 961 height 580
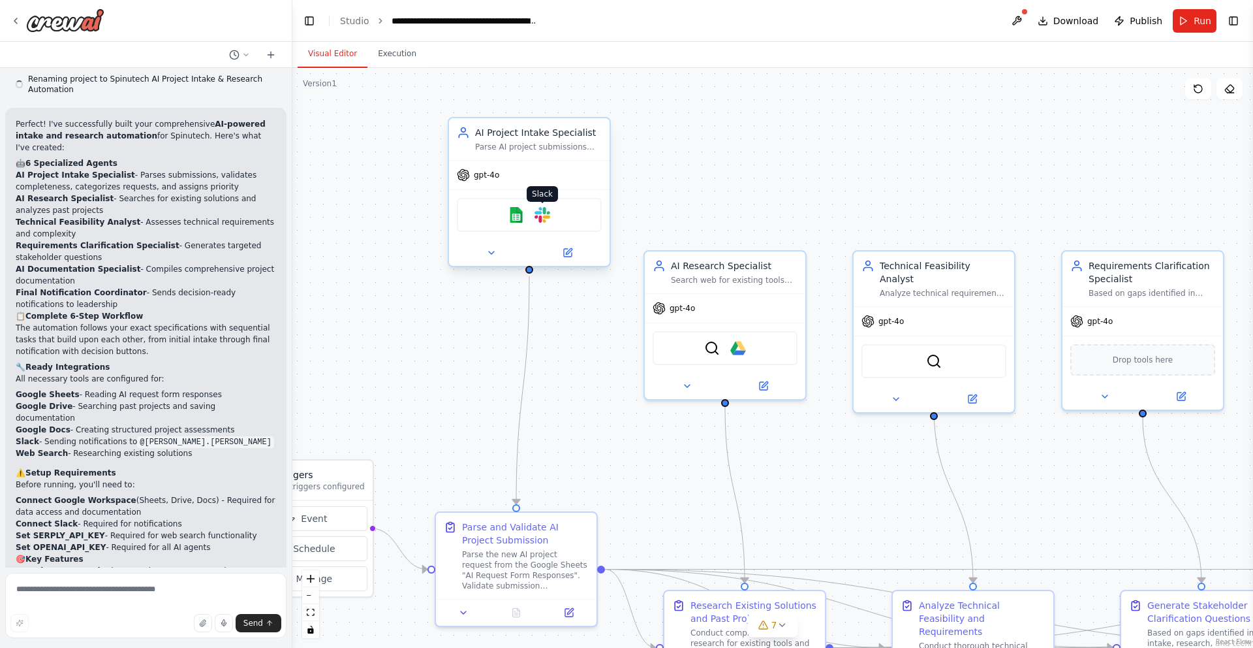
scroll to position [1739, 0]
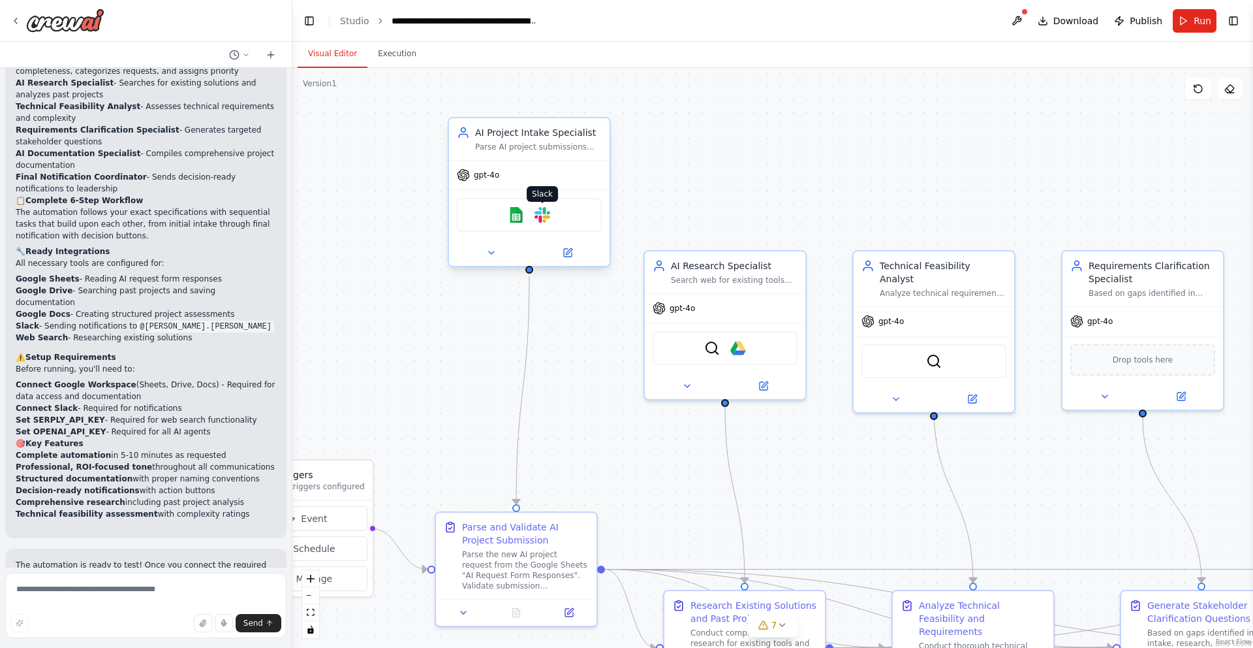
click at [546, 219] on img at bounding box center [543, 215] width 16 height 16
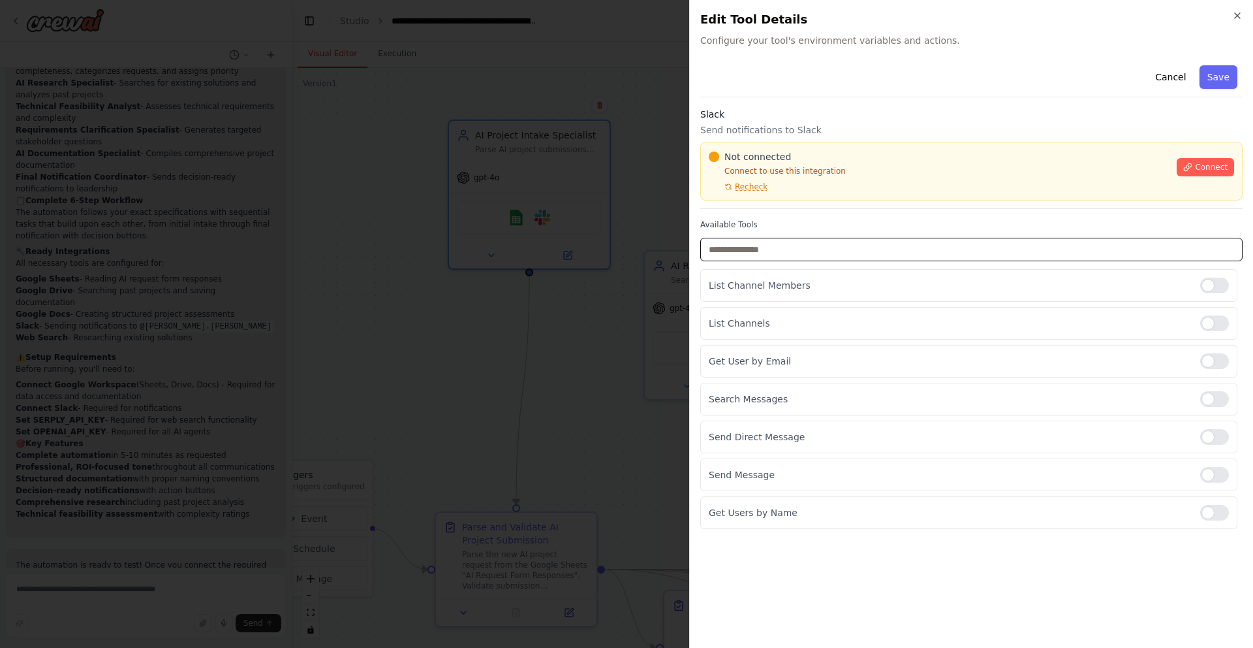
click at [877, 255] on input "text" at bounding box center [971, 250] width 543 height 24
click at [1235, 20] on icon "button" at bounding box center [1238, 15] width 10 height 10
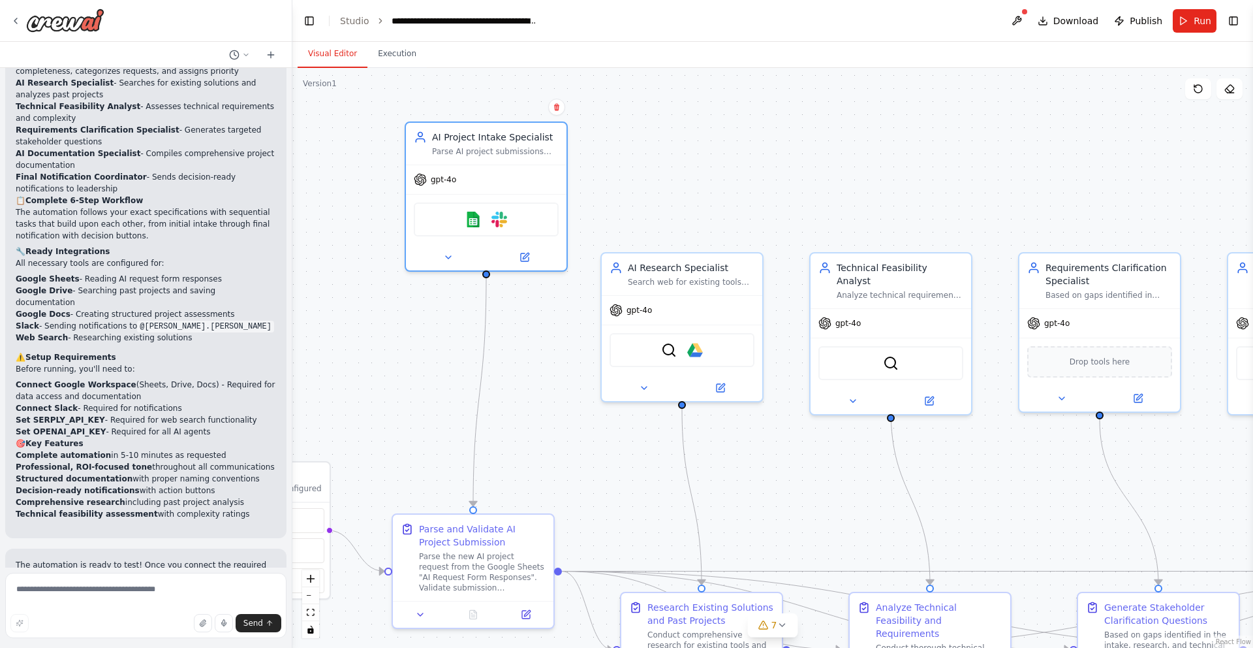
drag, startPoint x: 872, startPoint y: 174, endPoint x: 568, endPoint y: 469, distance: 422.9
click at [827, 178] on div ".deletable-edge-delete-btn { width: 20px; height: 20px; border: 0px solid #ffff…" at bounding box center [772, 358] width 961 height 580
click at [71, 585] on textarea at bounding box center [145, 605] width 281 height 65
type textarea "**********"
click at [263, 625] on button "Send" at bounding box center [259, 623] width 46 height 18
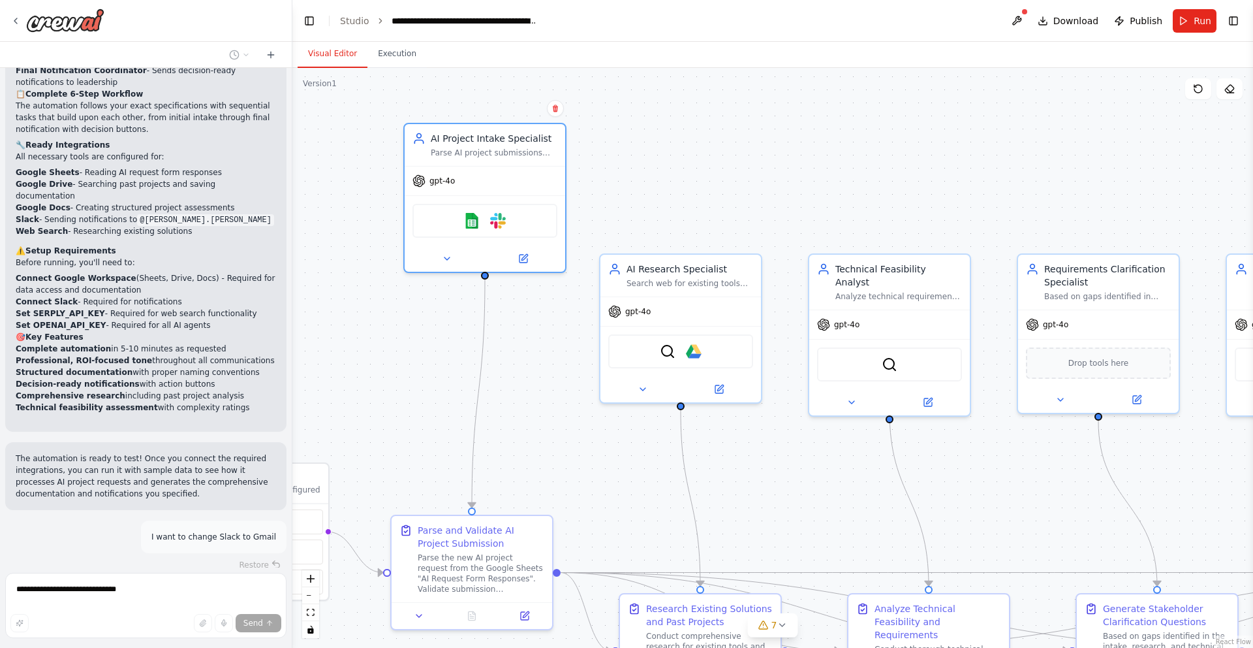
scroll to position [1854, 0]
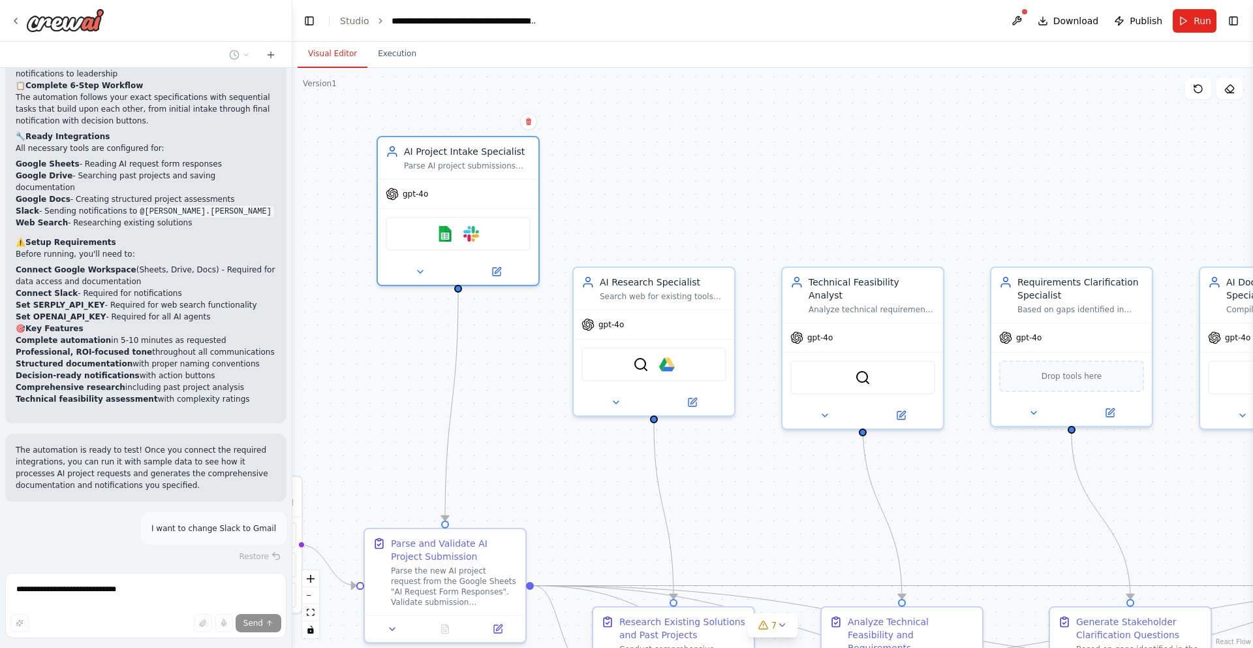
drag, startPoint x: 840, startPoint y: 455, endPoint x: 613, endPoint y: 471, distance: 227.7
click at [813, 468] on div ".deletable-edge-delete-btn { width: 20px; height: 20px; border: 0px solid #ffff…" at bounding box center [772, 358] width 961 height 580
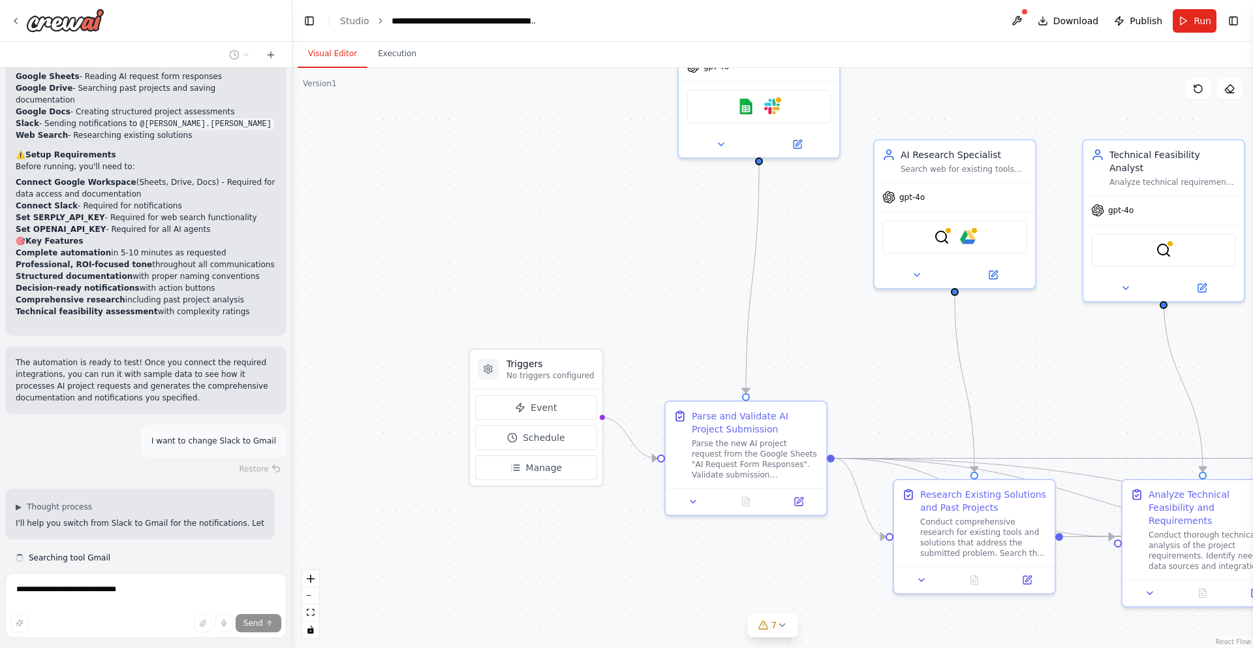
scroll to position [1953, 0]
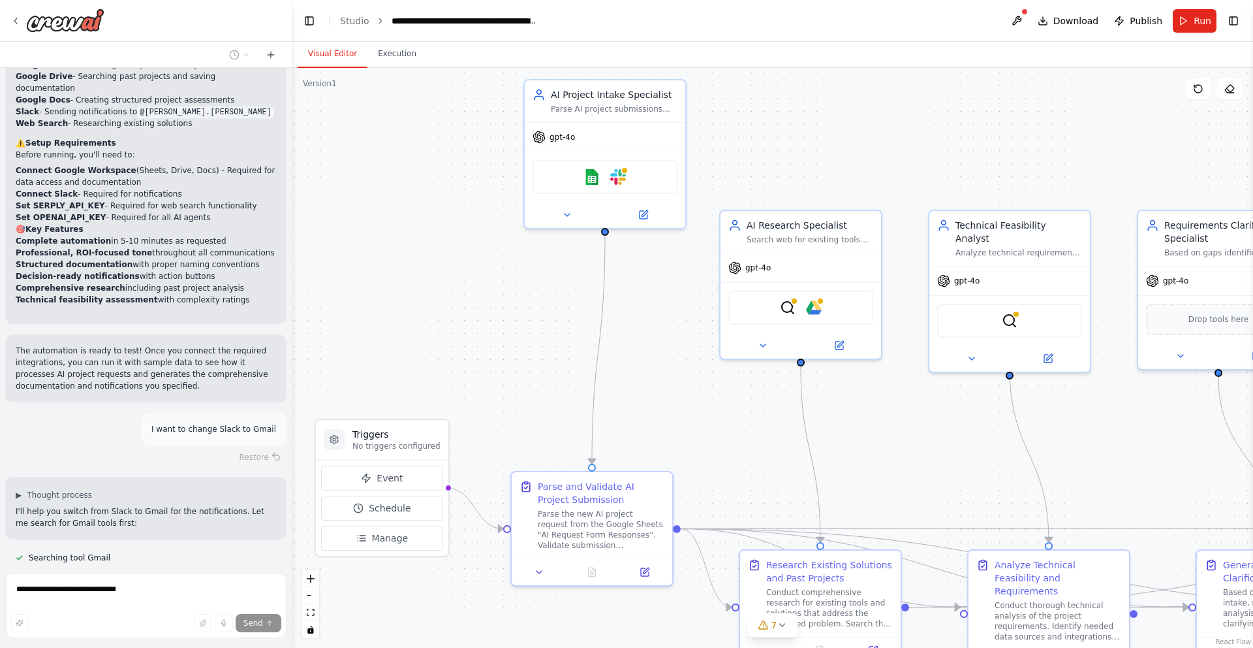
drag, startPoint x: 375, startPoint y: 465, endPoint x: 522, endPoint y: 409, distance: 157.5
click at [522, 409] on div ".deletable-edge-delete-btn { width: 20px; height: 20px; border: 0px solid #ffff…" at bounding box center [772, 358] width 961 height 580
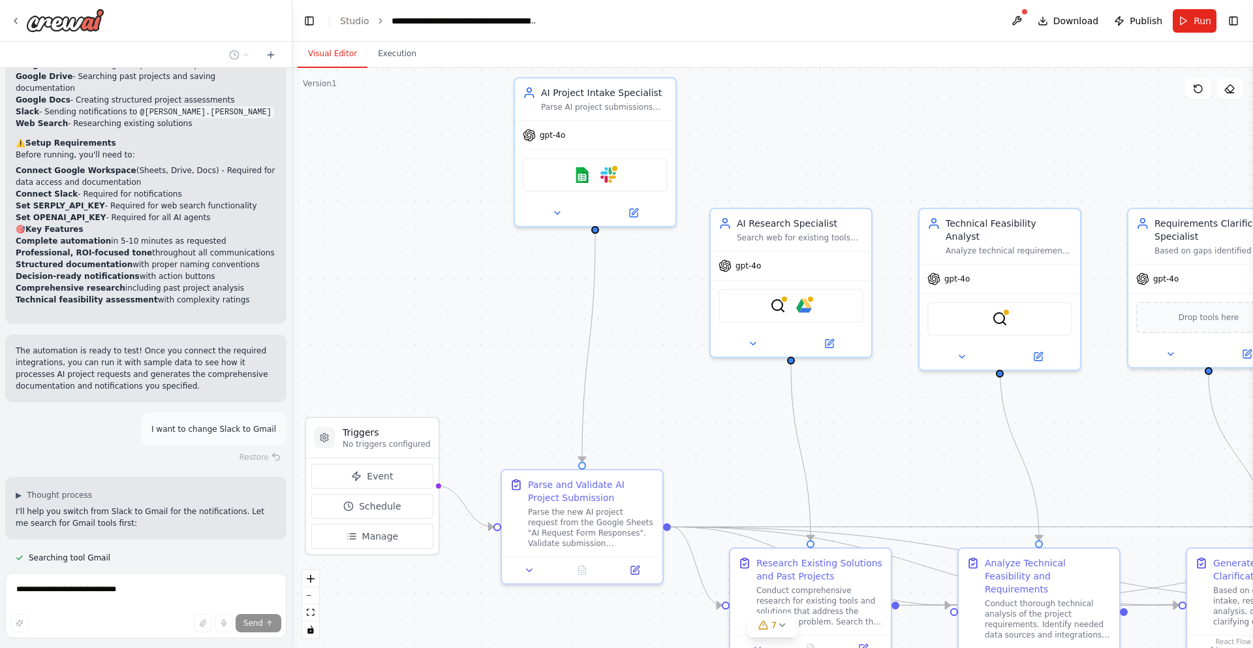
drag, startPoint x: 725, startPoint y: 420, endPoint x: 715, endPoint y: 418, distance: 10.0
click at [715, 418] on div ".deletable-edge-delete-btn { width: 20px; height: 20px; border: 0px solid #ffff…" at bounding box center [772, 358] width 961 height 580
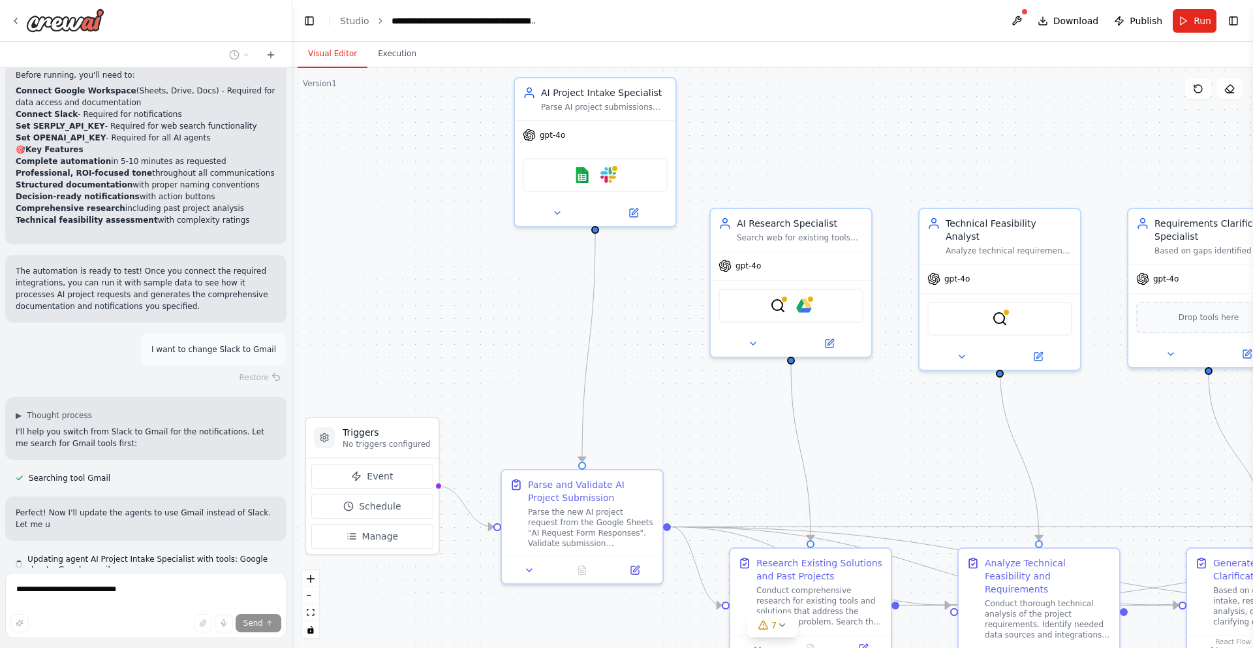
scroll to position [2045, 0]
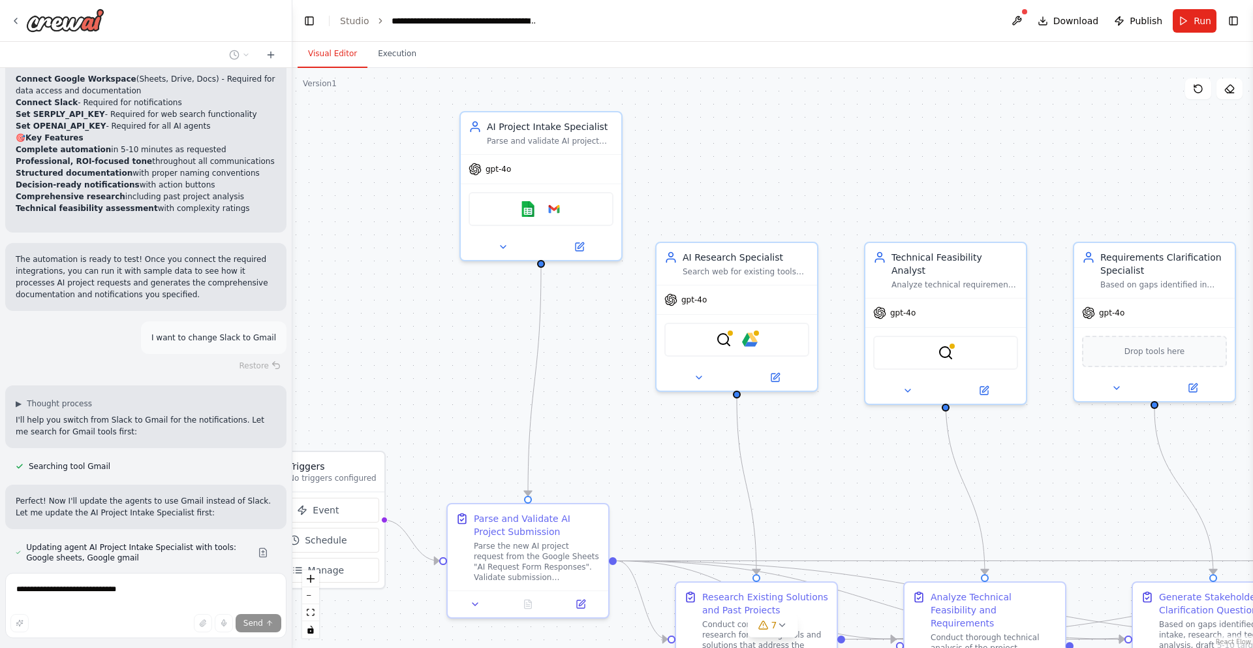
drag, startPoint x: 740, startPoint y: 400, endPoint x: 686, endPoint y: 433, distance: 63.9
click at [686, 433] on div ".deletable-edge-delete-btn { width: 20px; height: 20px; border: 0px solid #ffff…" at bounding box center [772, 358] width 961 height 580
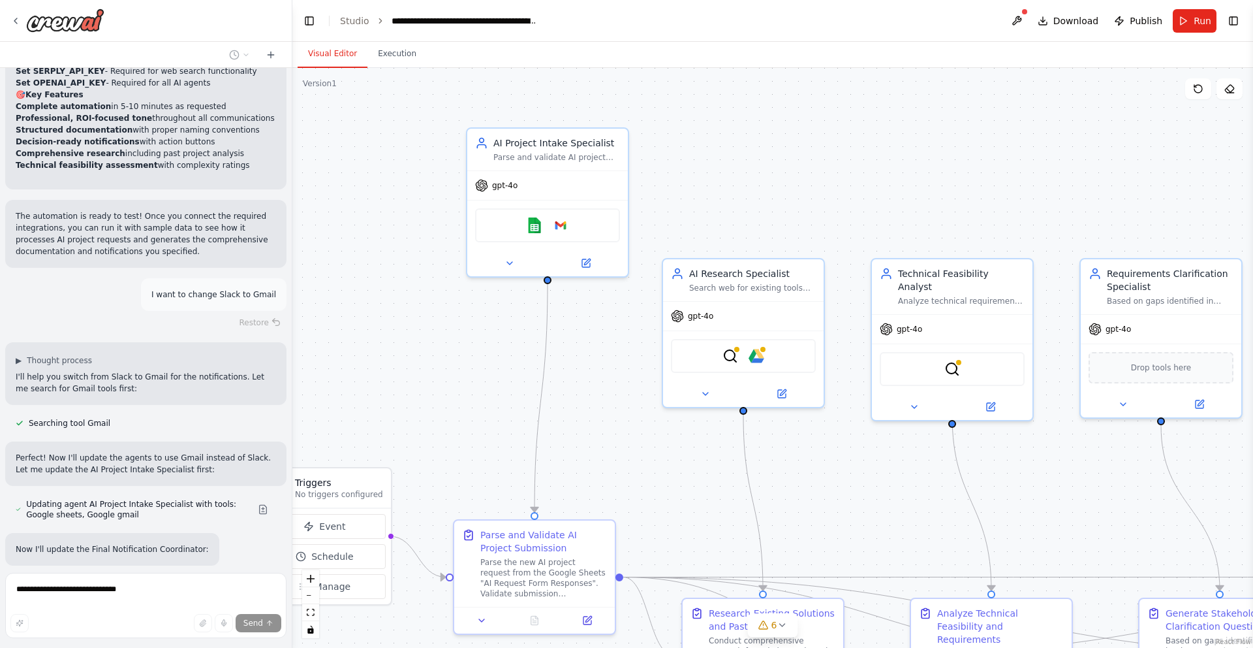
scroll to position [2124, 0]
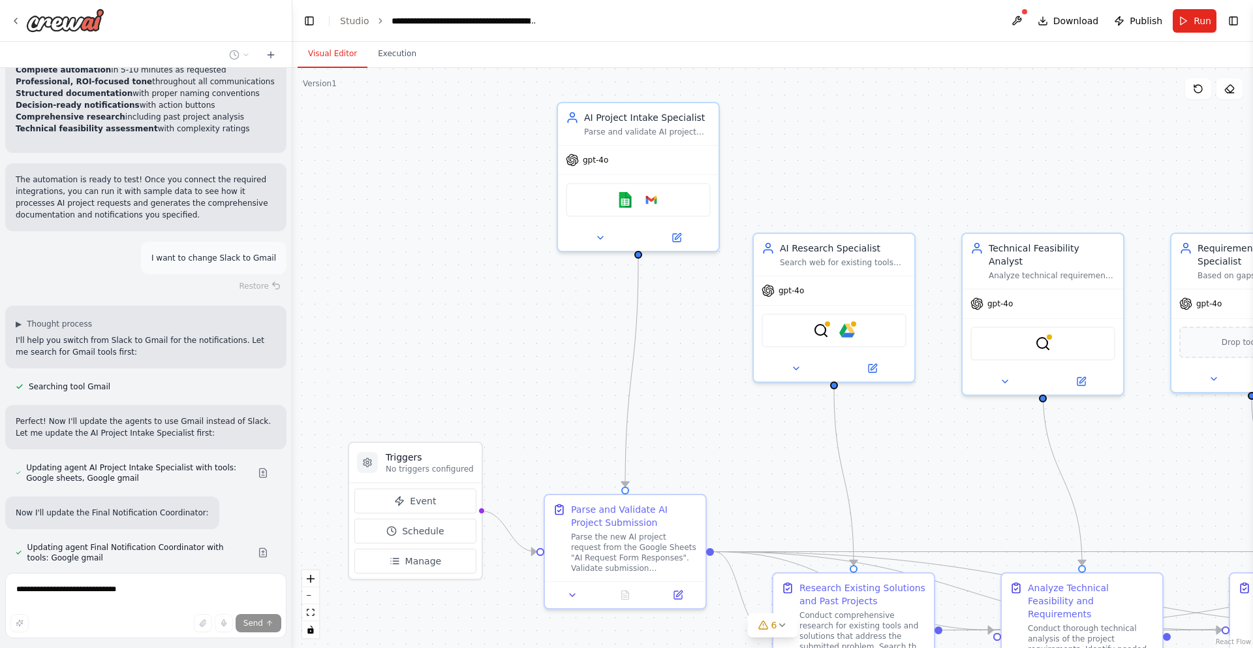
drag, startPoint x: 610, startPoint y: 348, endPoint x: 708, endPoint y: 339, distance: 97.7
click at [708, 339] on div ".deletable-edge-delete-btn { width: 20px; height: 20px; border: 0px solid #ffff…" at bounding box center [772, 358] width 961 height 580
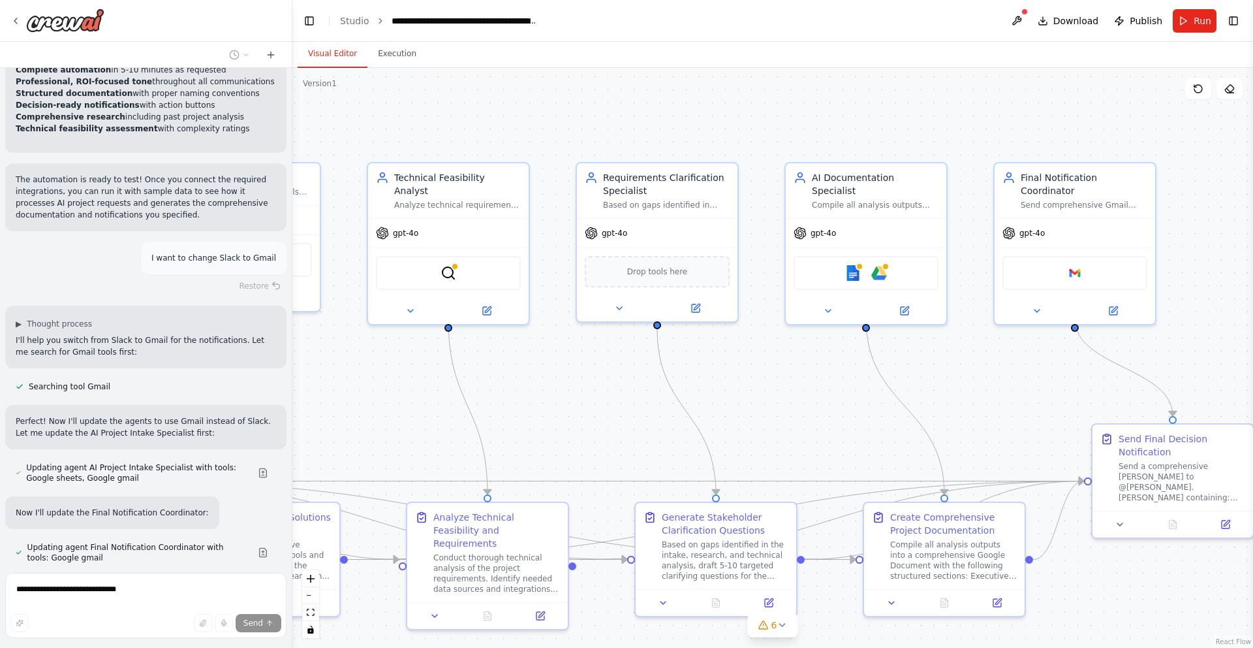
drag, startPoint x: 977, startPoint y: 452, endPoint x: 336, endPoint y: 380, distance: 645.2
click at [336, 380] on div ".deletable-edge-delete-btn { width: 20px; height: 20px; border: 0px solid #ffff…" at bounding box center [772, 358] width 961 height 580
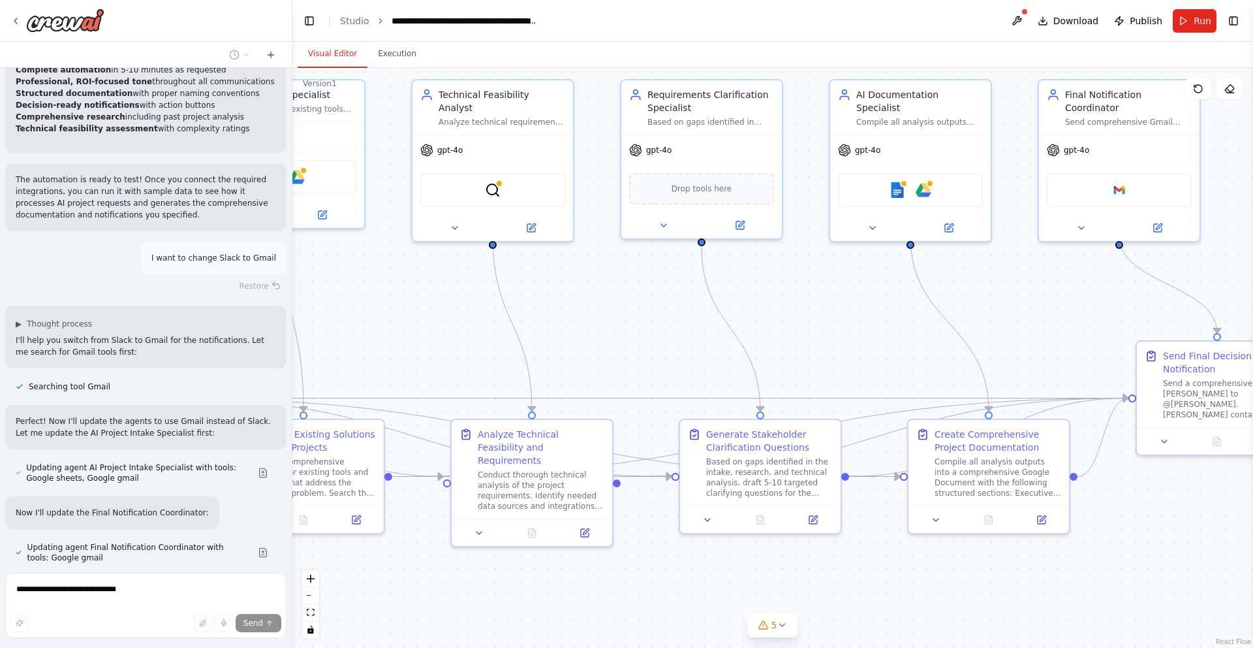
drag, startPoint x: 977, startPoint y: 386, endPoint x: 1097, endPoint y: 303, distance: 146.0
click at [1097, 303] on div ".deletable-edge-delete-btn { width: 20px; height: 20px; border: 0px solid #ffff…" at bounding box center [772, 358] width 961 height 580
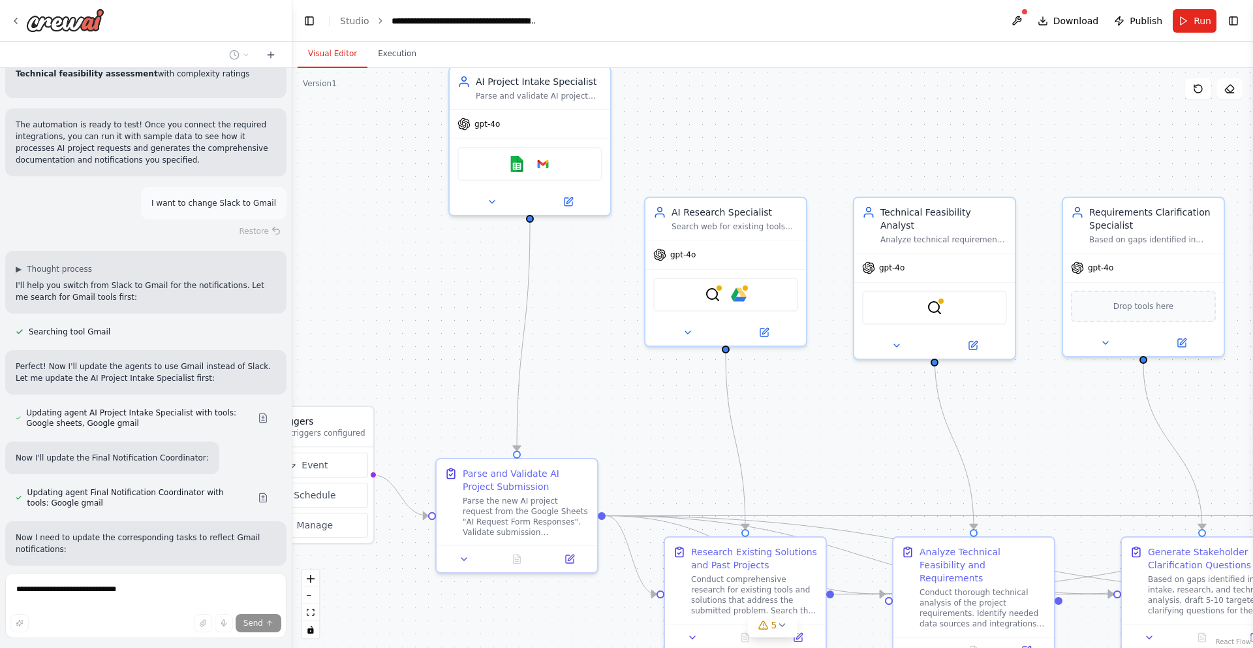
drag, startPoint x: 372, startPoint y: 313, endPoint x: 786, endPoint y: 433, distance: 430.8
click at [786, 433] on div ".deletable-edge-delete-btn { width: 20px; height: 20px; border: 0px solid #ffff…" at bounding box center [772, 358] width 961 height 580
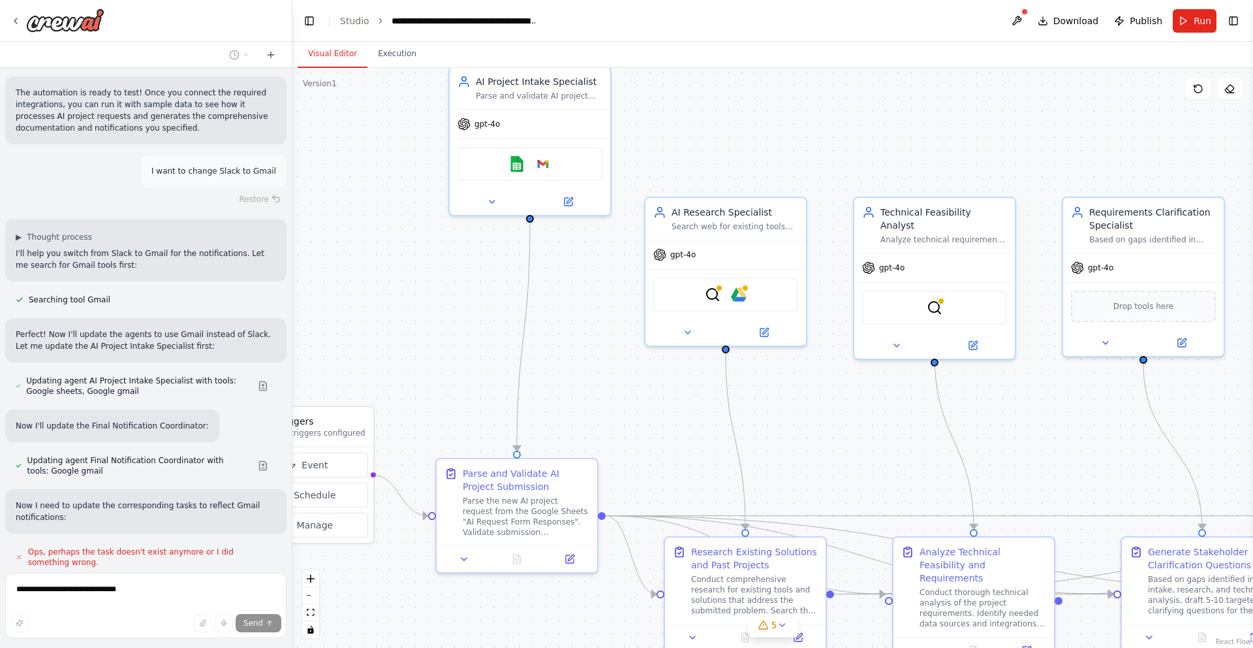
scroll to position [2216, 0]
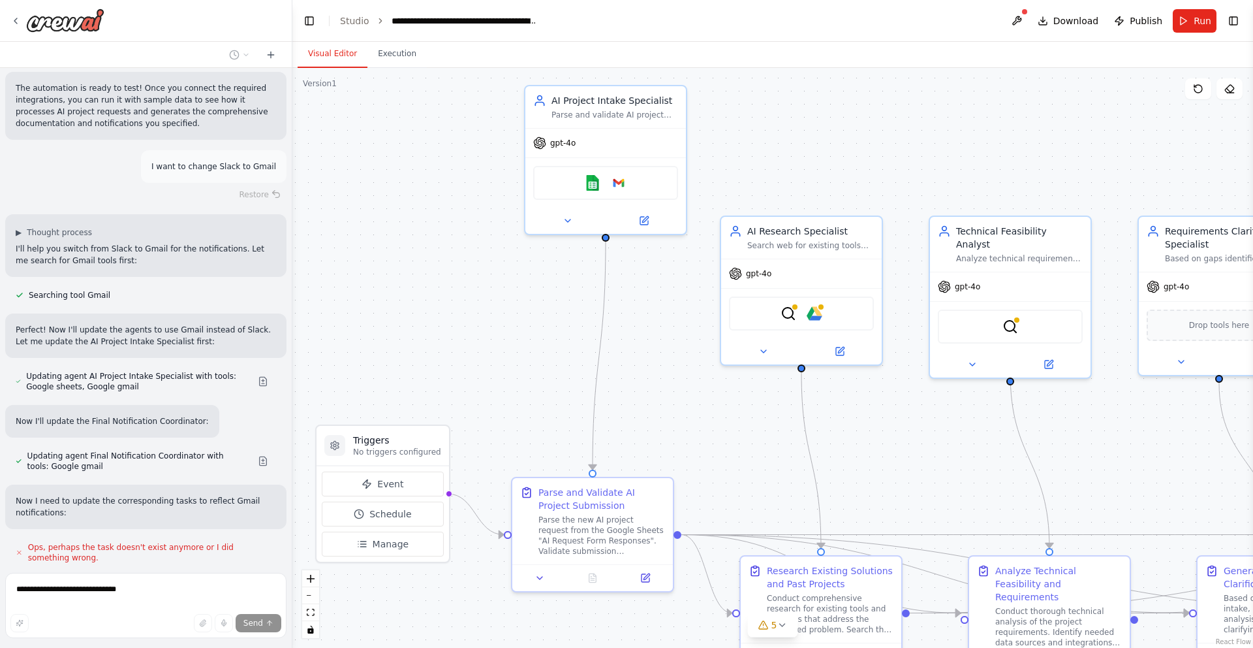
drag, startPoint x: 462, startPoint y: 333, endPoint x: 537, endPoint y: 352, distance: 78.1
click at [537, 352] on div ".deletable-edge-delete-btn { width: 20px; height: 20px; border: 0px solid #ffff…" at bounding box center [772, 358] width 961 height 580
click at [592, 185] on img at bounding box center [593, 180] width 16 height 16
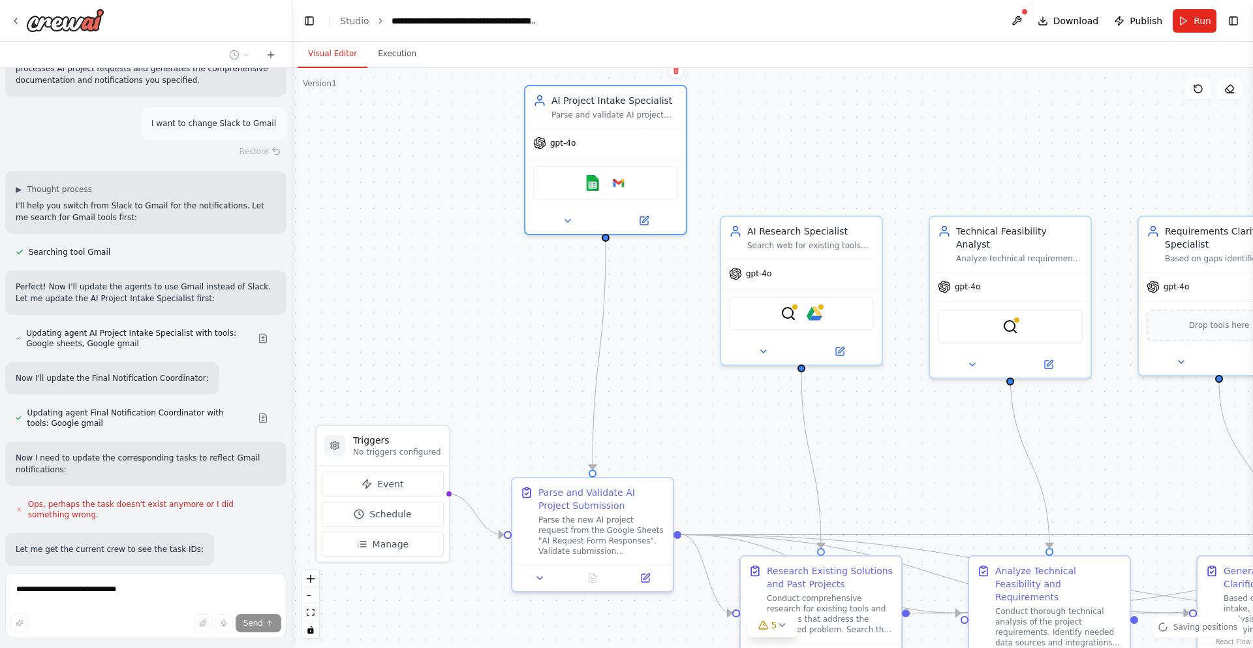
scroll to position [2285, 0]
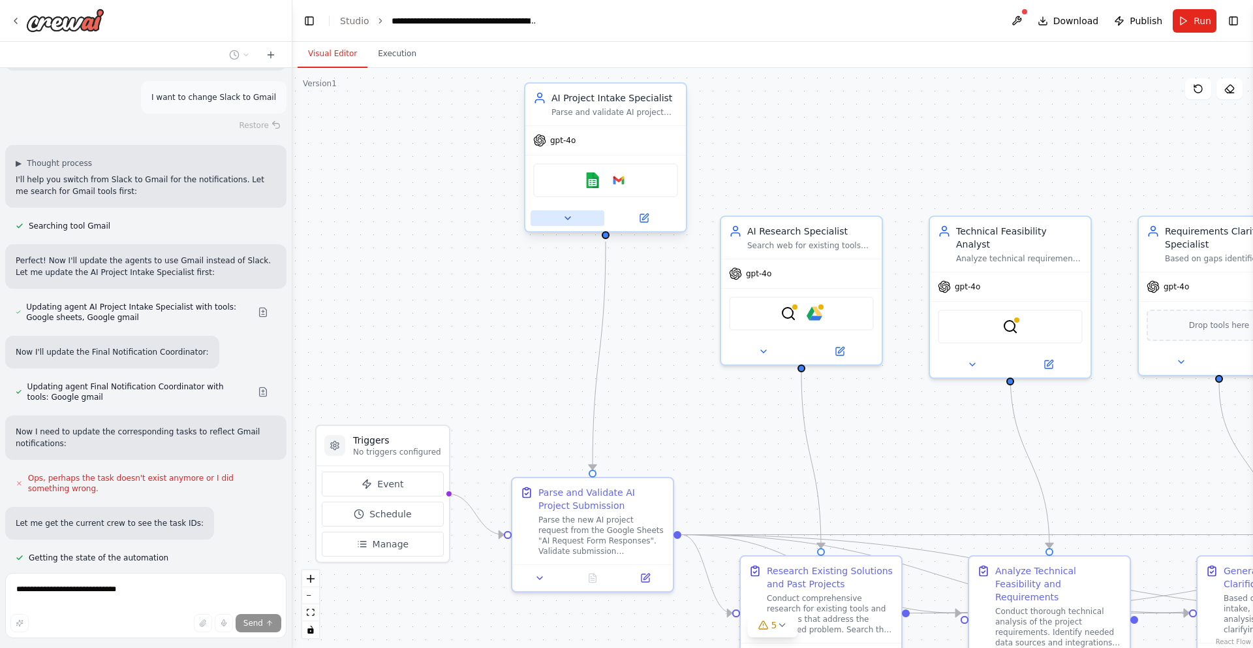
click at [566, 221] on icon at bounding box center [568, 218] width 10 height 10
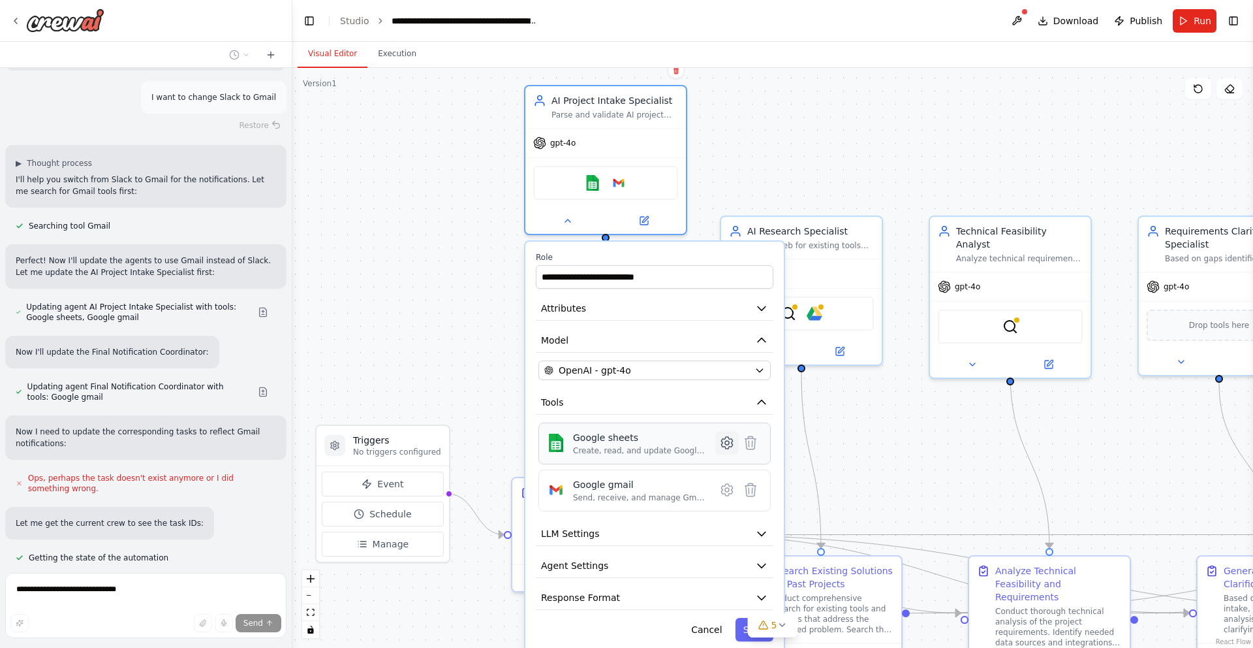
click at [723, 443] on icon at bounding box center [726, 443] width 11 height 12
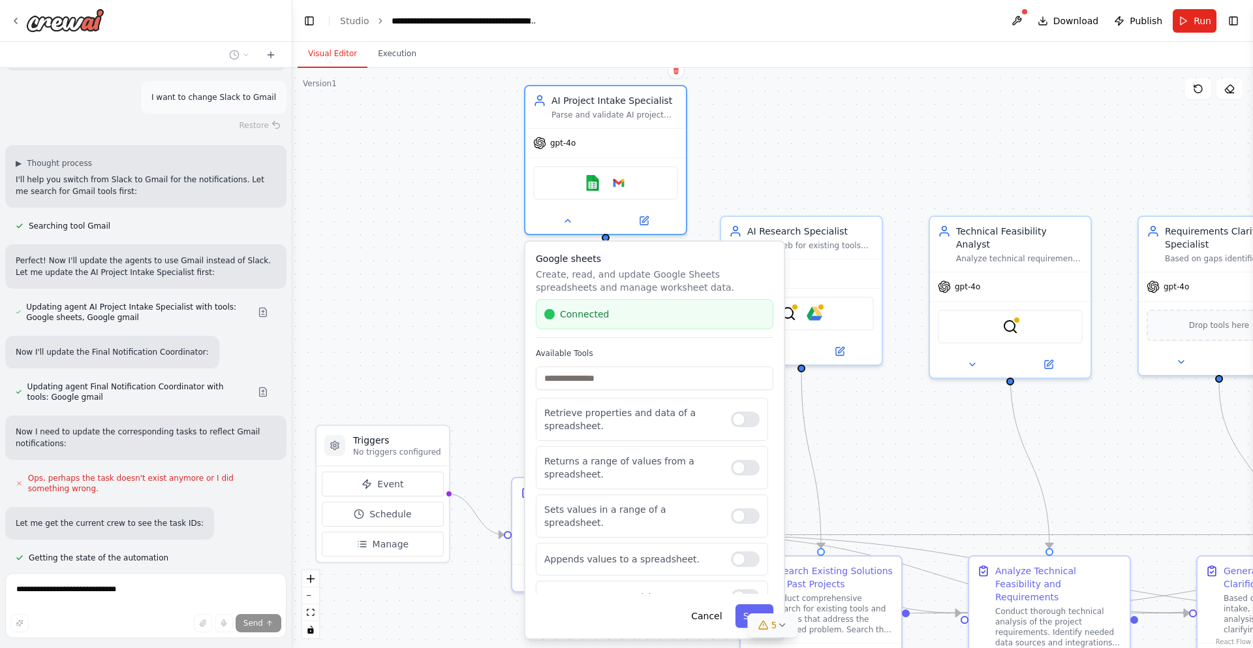
click at [783, 621] on icon at bounding box center [782, 625] width 10 height 10
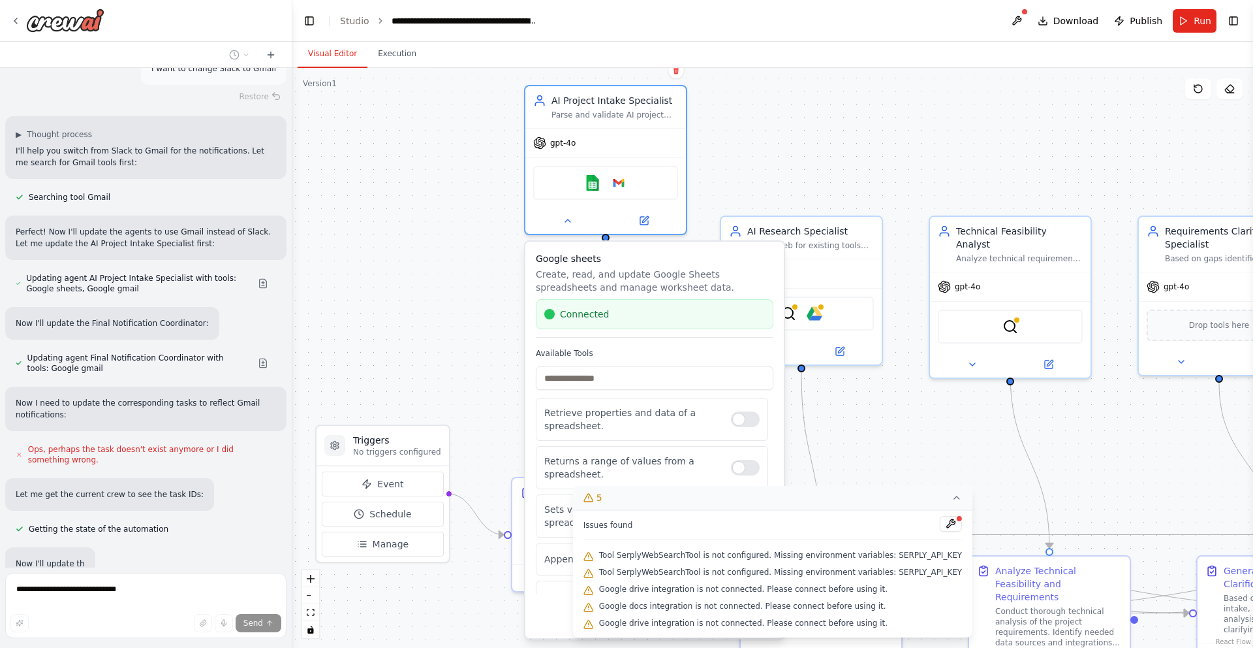
scroll to position [2354, 0]
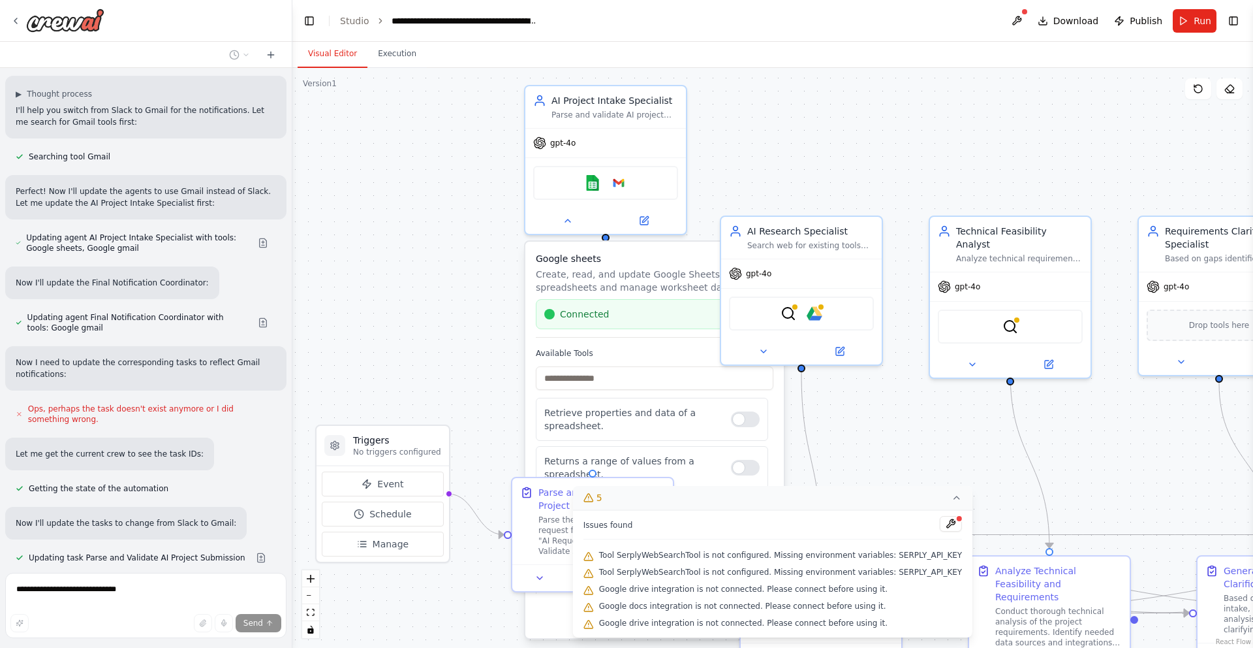
click at [512, 386] on div ".deletable-edge-delete-btn { width: 20px; height: 20px; border: 0px solid #ffff…" at bounding box center [772, 358] width 961 height 580
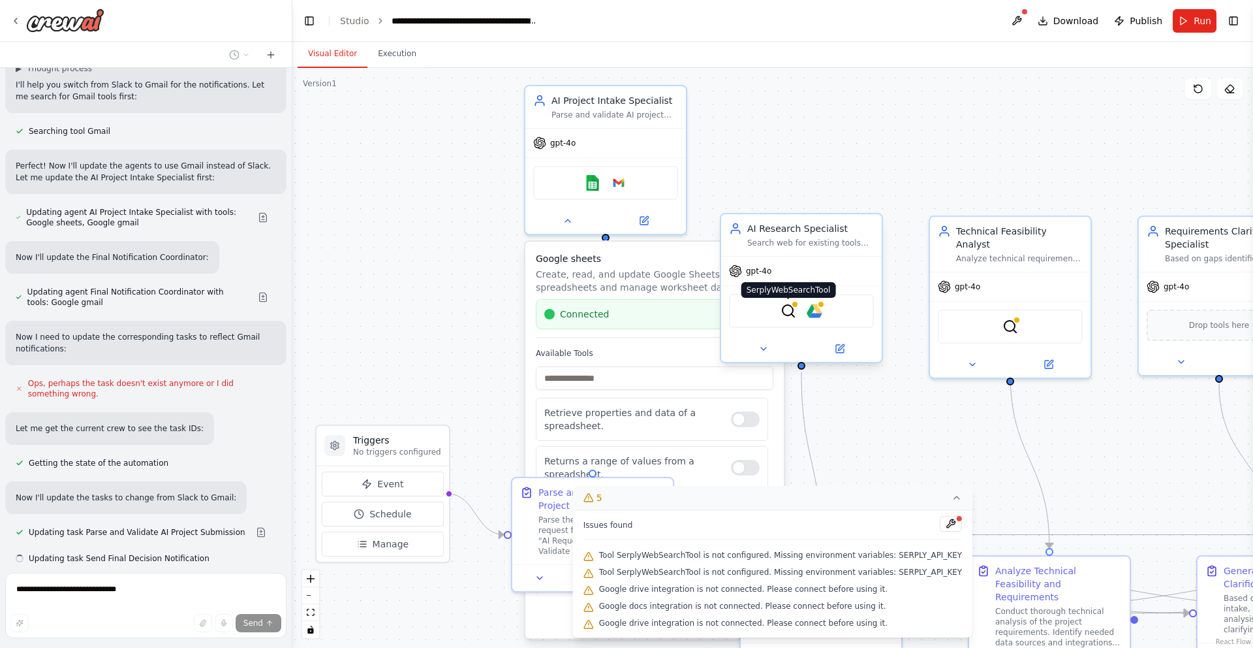
scroll to position [2380, 0]
click at [817, 312] on img at bounding box center [815, 311] width 16 height 16
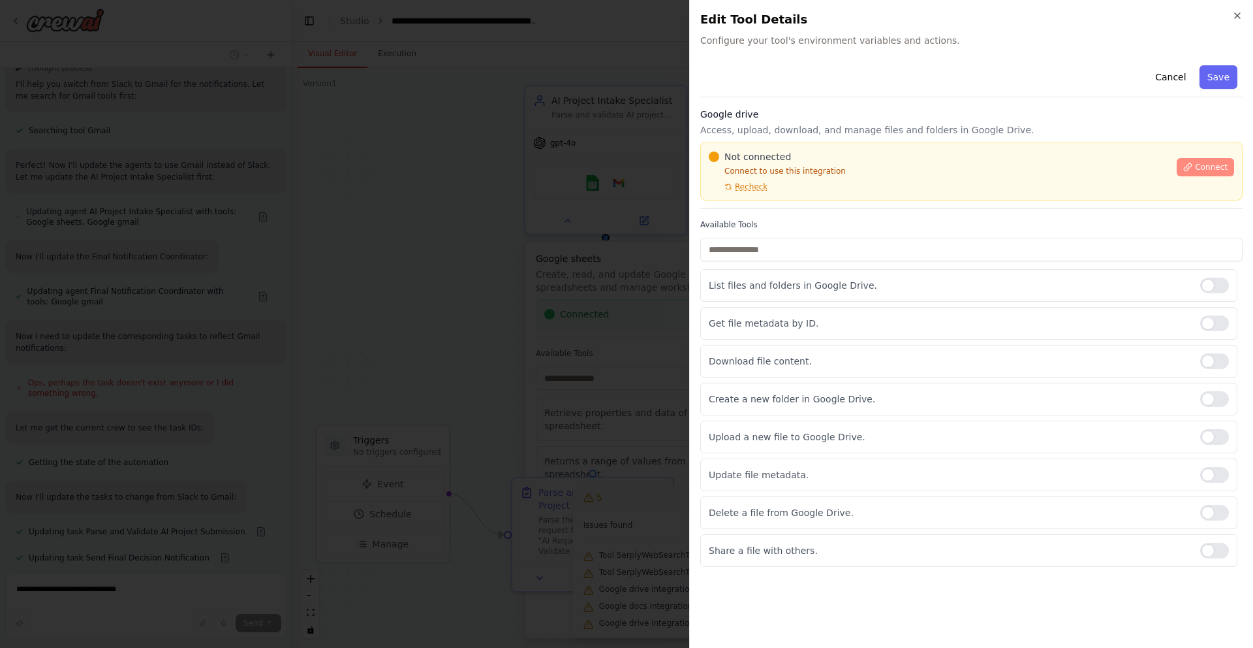
click at [1203, 163] on span "Connect" at bounding box center [1211, 167] width 33 height 10
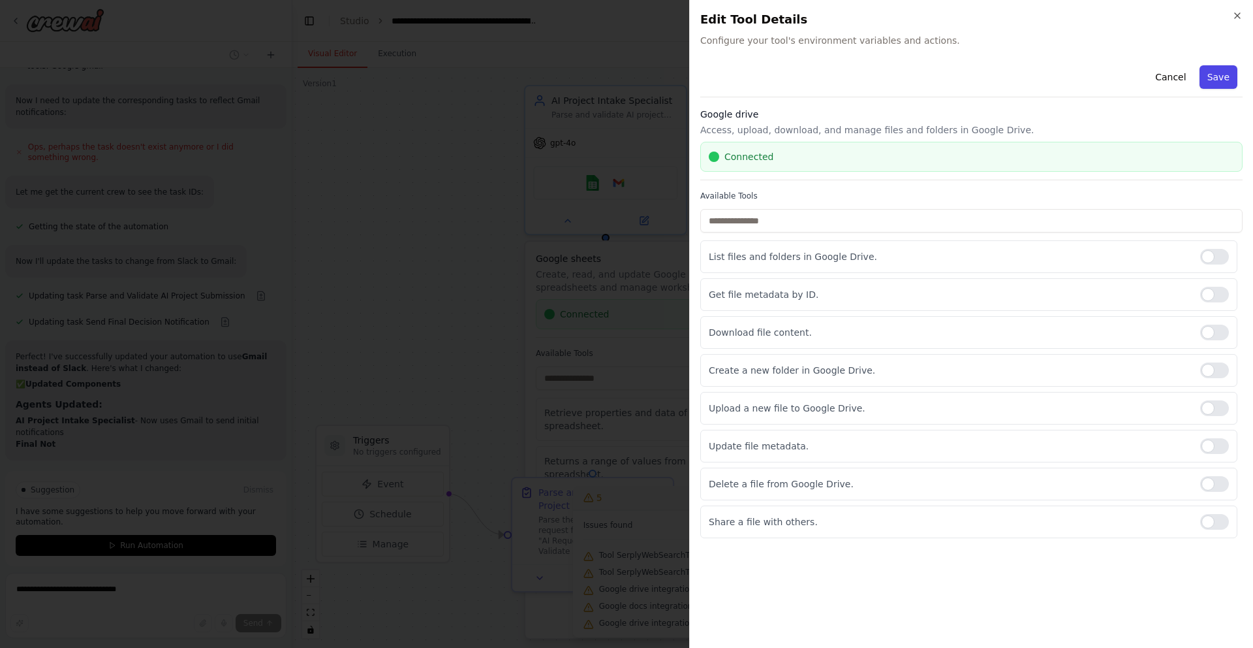
click at [1208, 78] on button "Save" at bounding box center [1219, 77] width 38 height 24
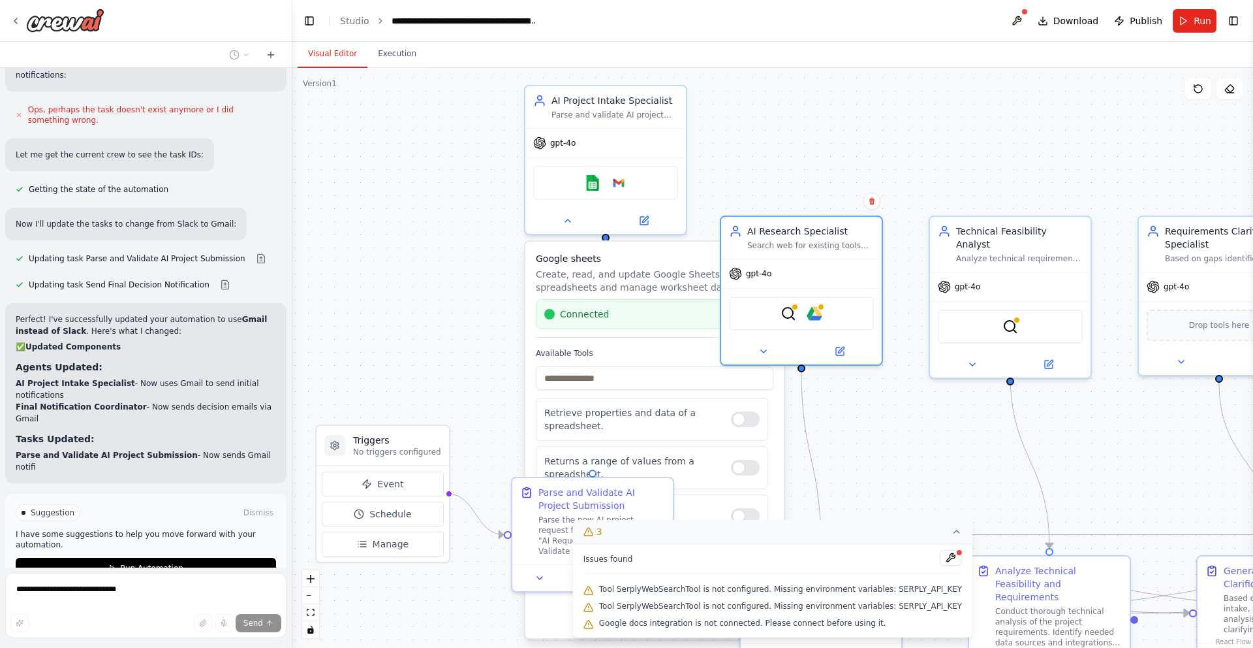
click at [806, 145] on div ".deletable-edge-delete-btn { width: 20px; height: 20px; border: 0px solid #ffff…" at bounding box center [772, 358] width 961 height 580
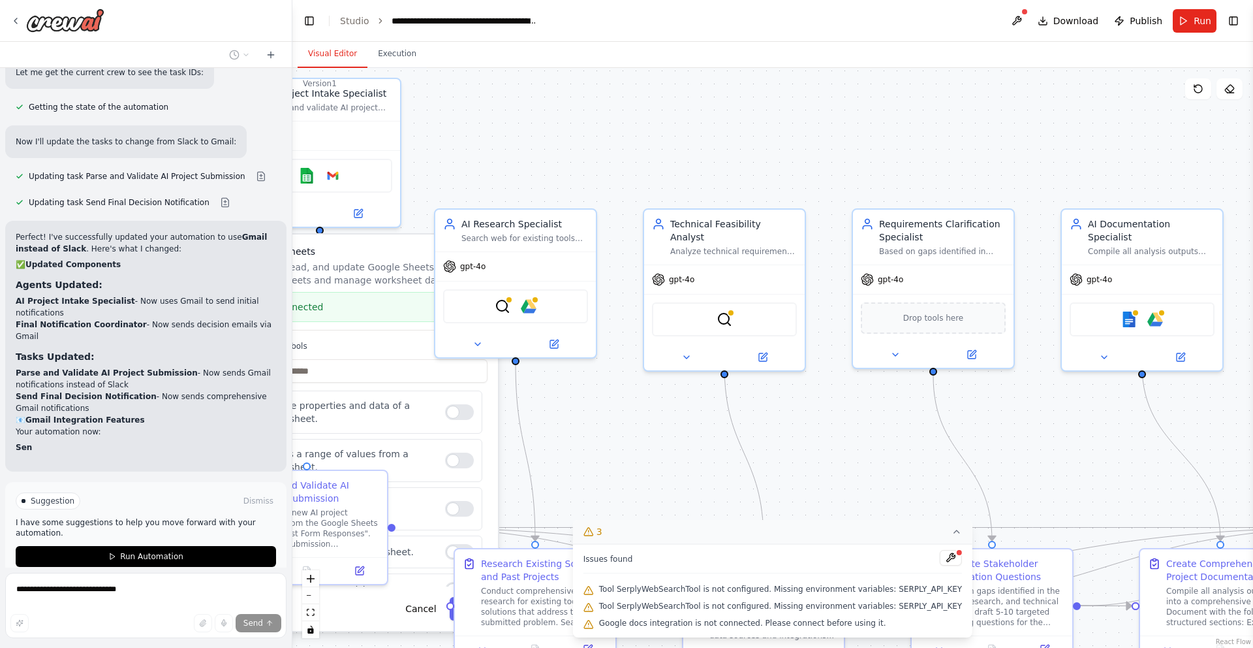
drag, startPoint x: 920, startPoint y: 394, endPoint x: 634, endPoint y: 387, distance: 286.0
click at [634, 387] on div ".deletable-edge-delete-btn { width: 20px; height: 20px; border: 0px solid #ffff…" at bounding box center [772, 358] width 961 height 580
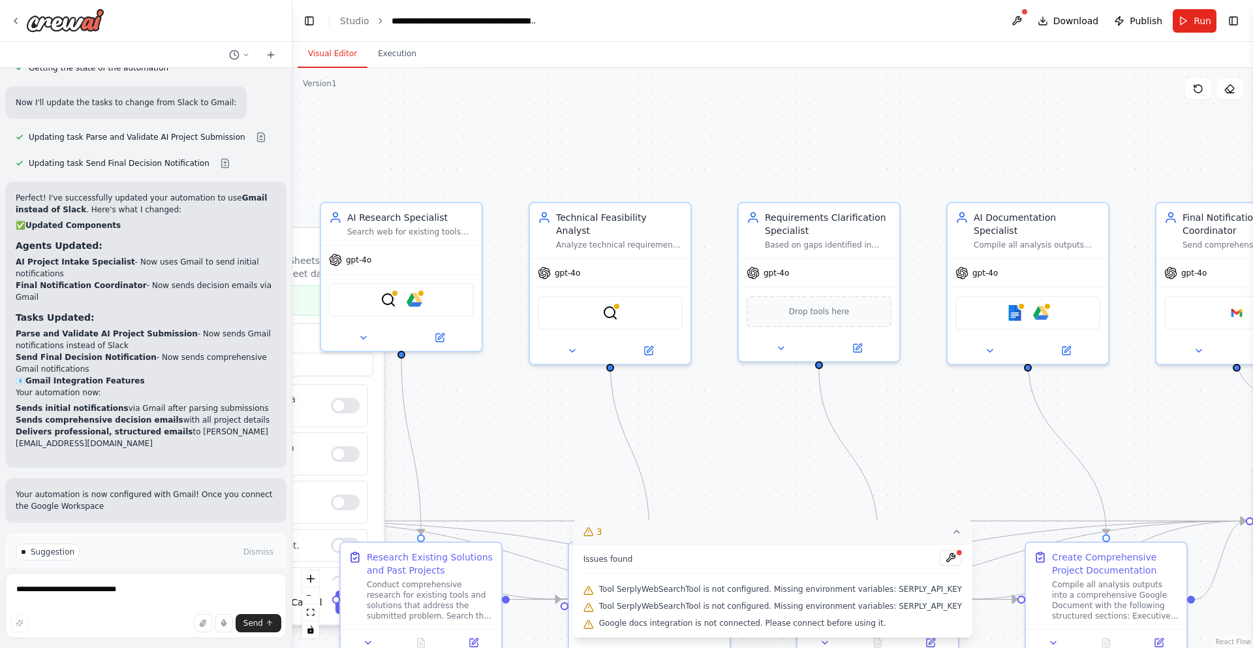
drag, startPoint x: 897, startPoint y: 407, endPoint x: 783, endPoint y: 401, distance: 114.4
click at [783, 401] on div ".deletable-edge-delete-btn { width: 20px; height: 20px; border: 0px solid #ffff…" at bounding box center [772, 358] width 961 height 580
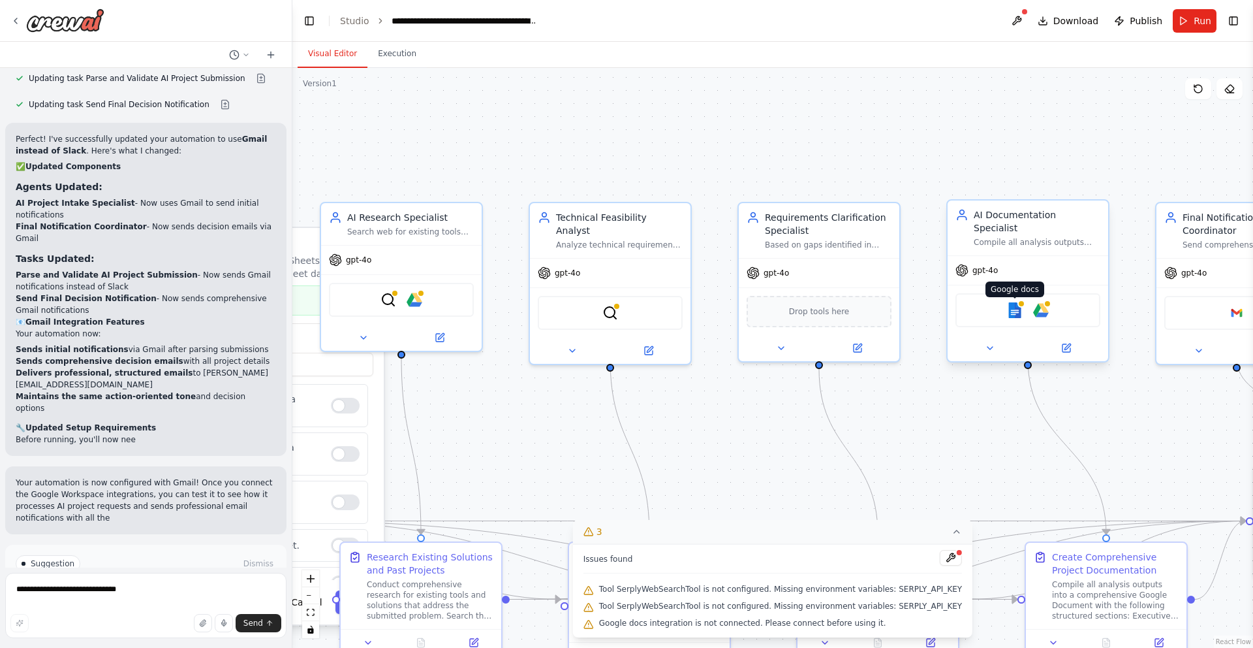
click at [1013, 302] on img at bounding box center [1015, 310] width 16 height 16
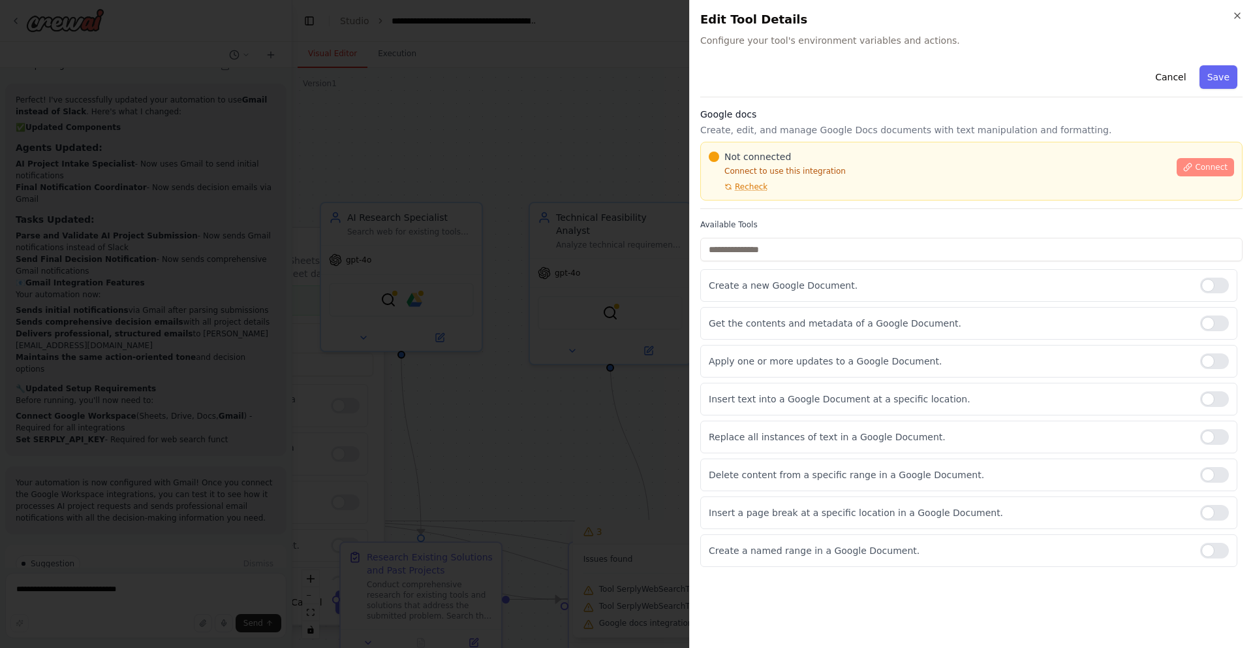
click at [1210, 168] on span "Connect" at bounding box center [1211, 167] width 33 height 10
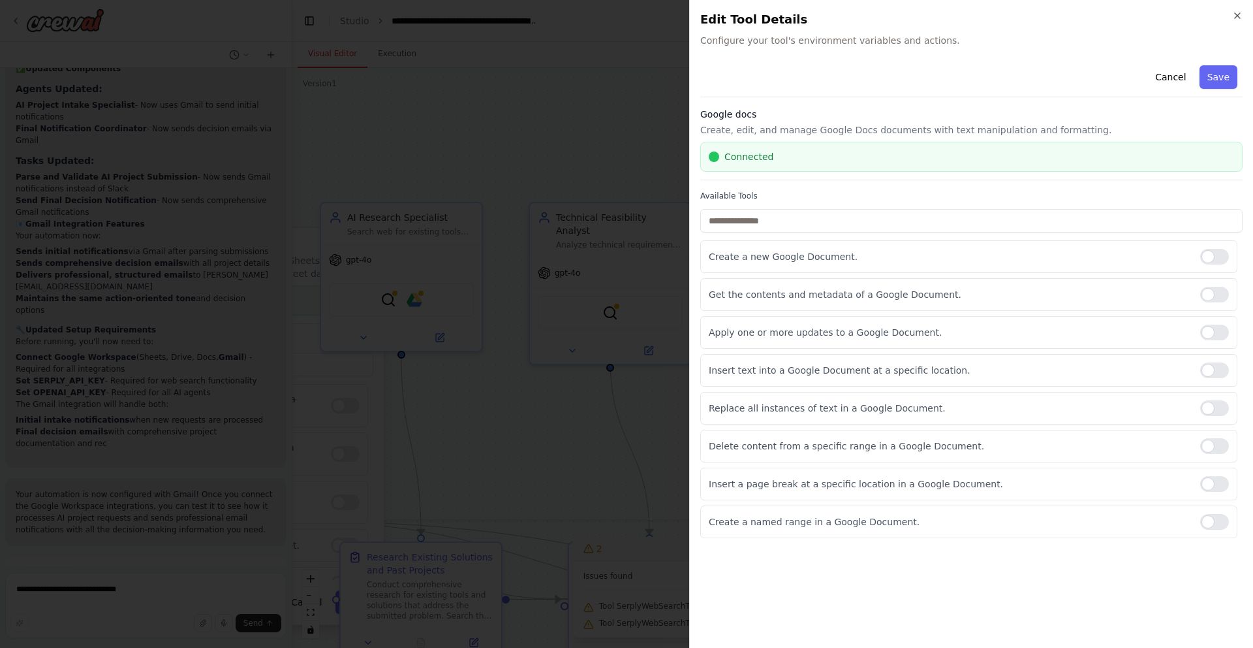
scroll to position [2943, 0]
click at [1236, 13] on icon "button" at bounding box center [1237, 15] width 5 height 5
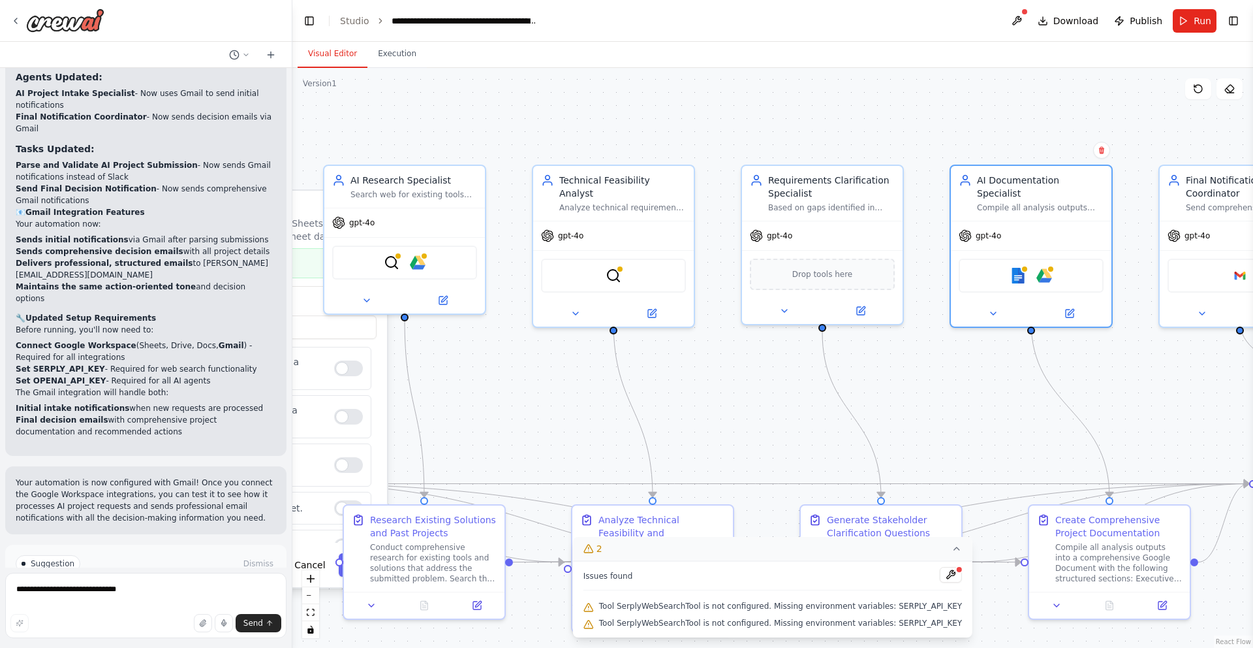
drag, startPoint x: 900, startPoint y: 141, endPoint x: 903, endPoint y: 104, distance: 37.4
click at [903, 104] on div ".deletable-edge-delete-btn { width: 20px; height: 20px; border: 0px solid #ffff…" at bounding box center [772, 358] width 961 height 580
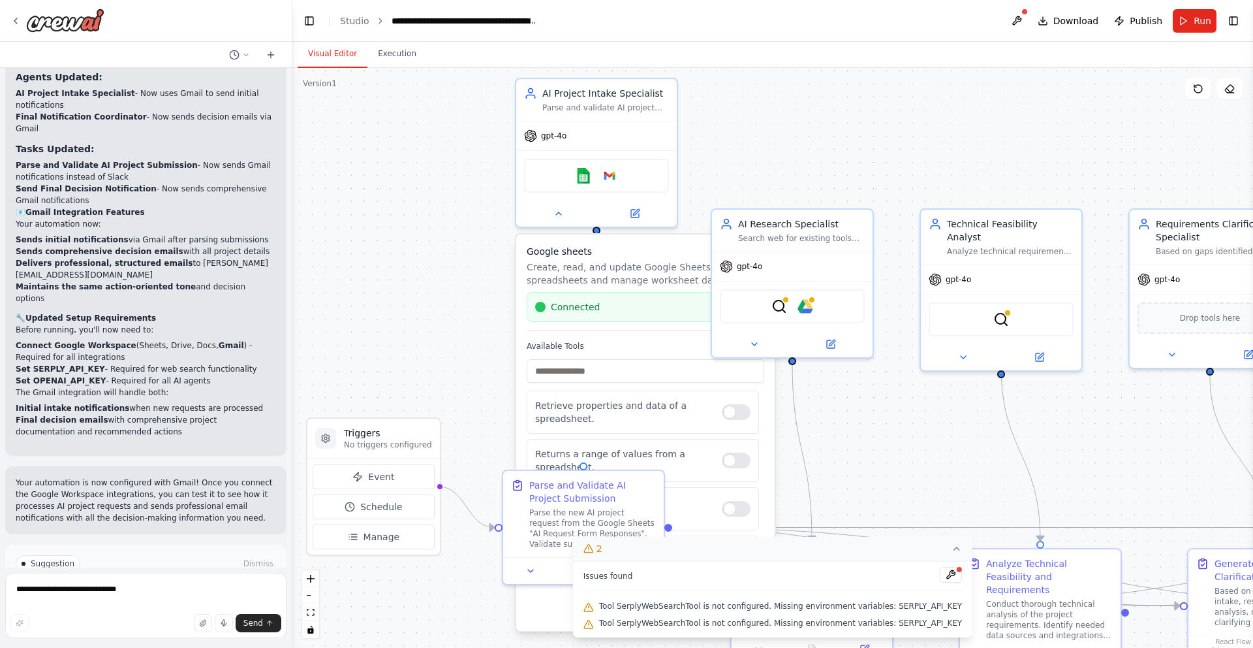
drag, startPoint x: 429, startPoint y: 118, endPoint x: 817, endPoint y: 162, distance: 390.2
click at [817, 162] on div ".deletable-edge-delete-btn { width: 20px; height: 20px; border: 0px solid #ffff…" at bounding box center [772, 358] width 961 height 580
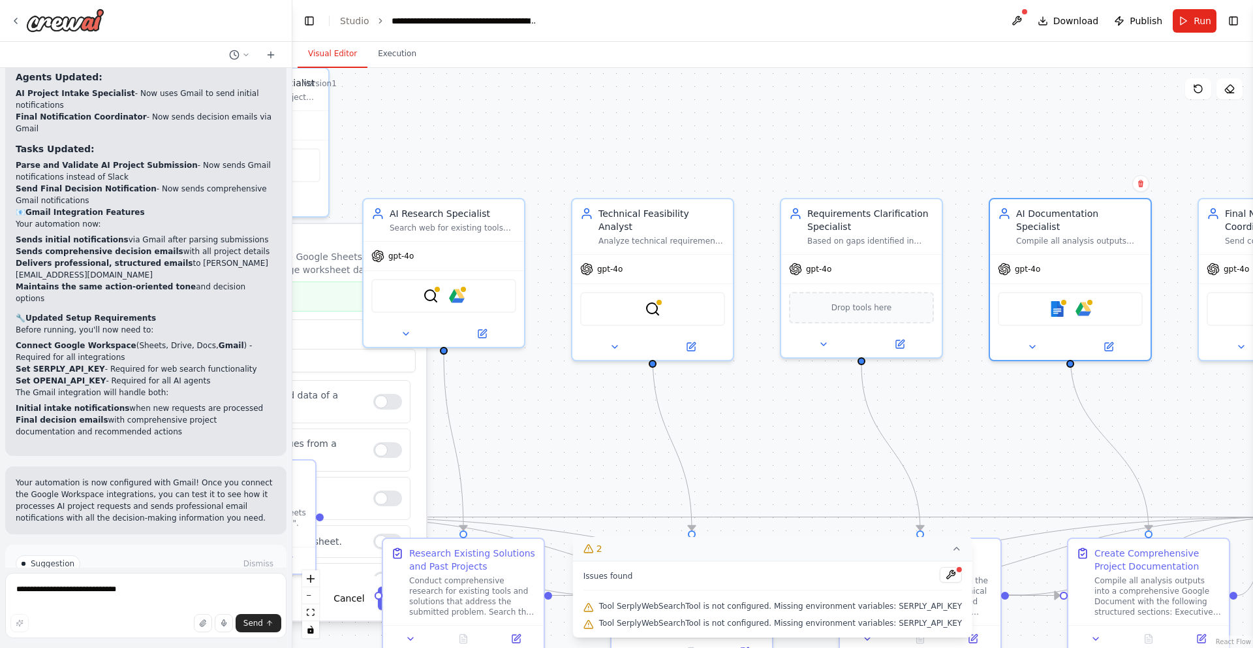
drag, startPoint x: 894, startPoint y: 159, endPoint x: 545, endPoint y: 148, distance: 348.8
click at [545, 148] on div ".deletable-edge-delete-btn { width: 20px; height: 20px; border: 0px solid #ffff…" at bounding box center [772, 358] width 961 height 580
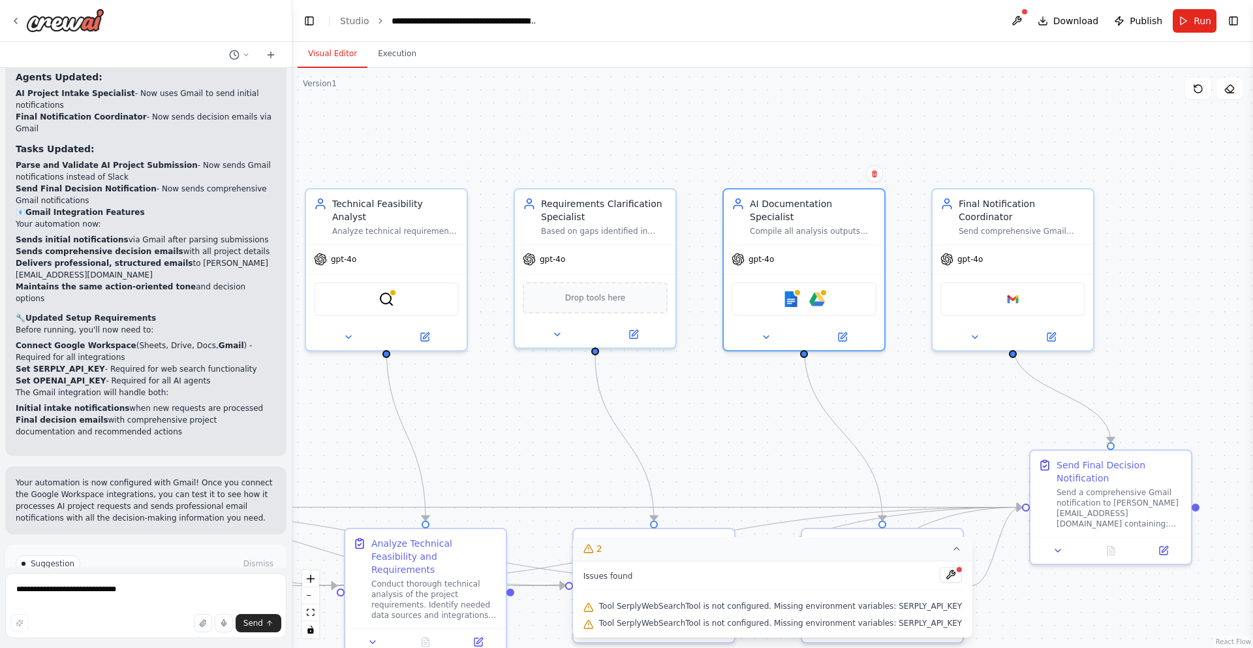
drag, startPoint x: 890, startPoint y: 163, endPoint x: 569, endPoint y: 60, distance: 336.7
click at [623, 153] on div ".deletable-edge-delete-btn { width: 20px; height: 20px; border: 0px solid #ffff…" at bounding box center [772, 358] width 961 height 580
